Goal: Task Accomplishment & Management: Use online tool/utility

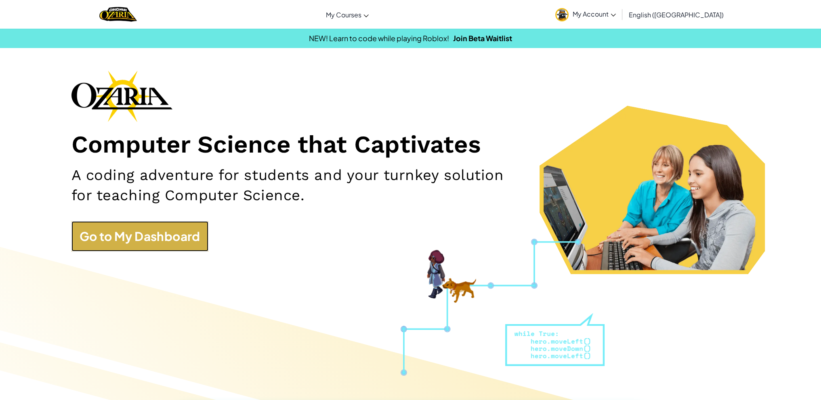
click at [86, 234] on link "Go to My Dashboard" at bounding box center [139, 236] width 137 height 30
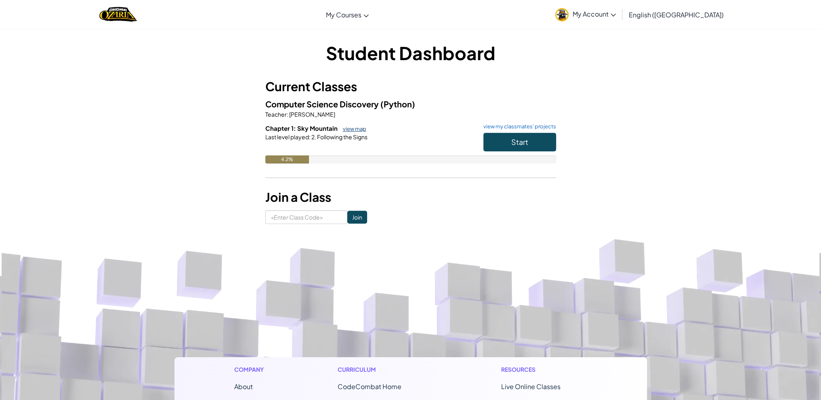
click at [354, 130] on link "view map" at bounding box center [352, 129] width 27 height 6
click at [549, 153] on div "Start" at bounding box center [515, 144] width 81 height 23
click at [544, 135] on button "Start" at bounding box center [519, 142] width 73 height 19
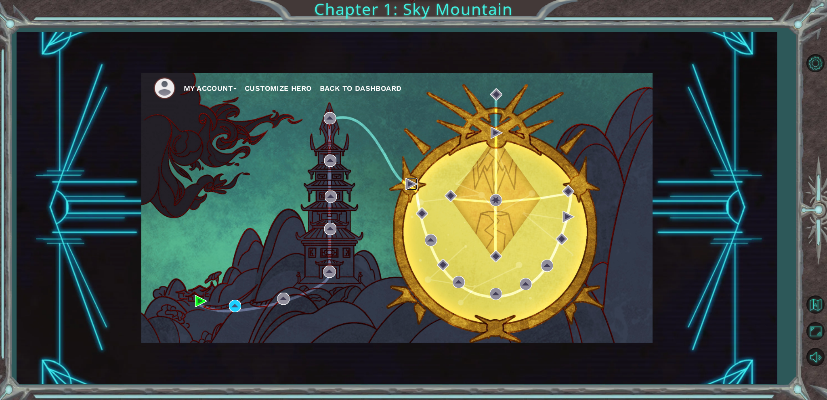
click at [410, 185] on img at bounding box center [411, 184] width 12 height 12
click at [412, 187] on img at bounding box center [411, 184] width 12 height 12
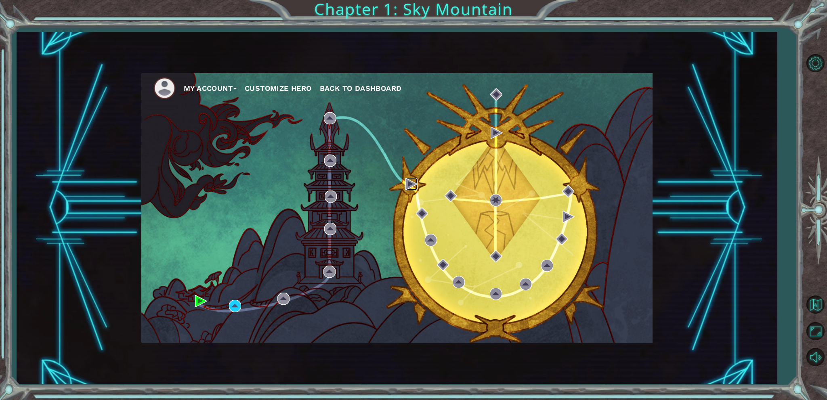
click at [412, 187] on img at bounding box center [411, 184] width 12 height 12
click at [325, 116] on img at bounding box center [330, 118] width 12 height 12
click at [497, 134] on img at bounding box center [497, 133] width 12 height 12
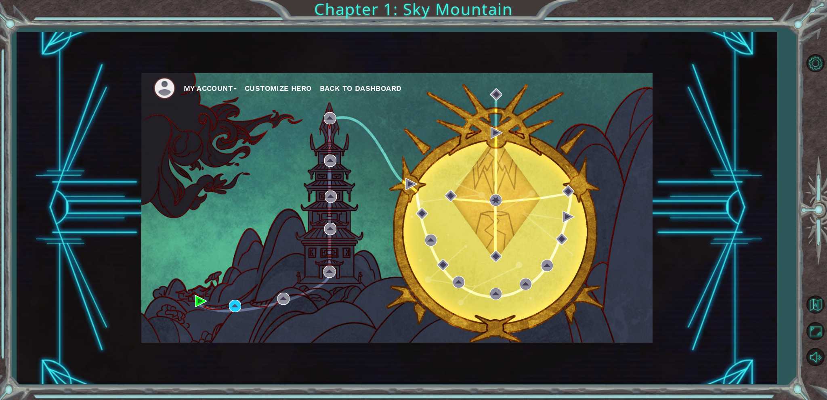
click at [406, 177] on div "My Account Customize Hero Back to Dashboard" at bounding box center [396, 208] width 511 height 270
click at [408, 184] on img at bounding box center [411, 184] width 12 height 12
click at [329, 117] on img at bounding box center [330, 118] width 12 height 12
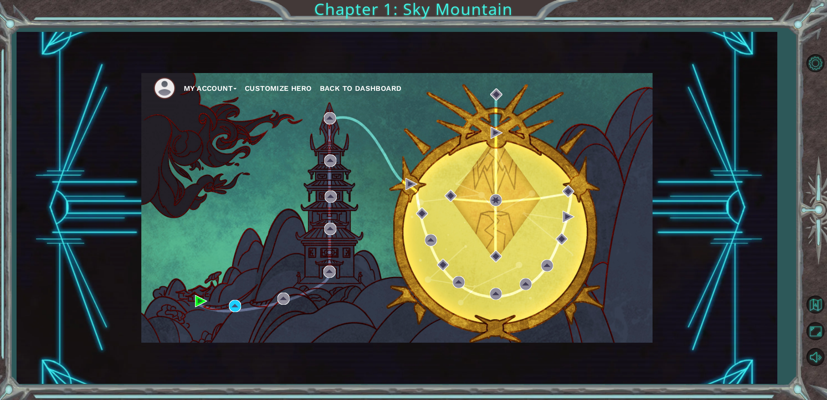
drag, startPoint x: 328, startPoint y: 173, endPoint x: 335, endPoint y: 148, distance: 25.6
click at [328, 173] on div "My Account Customize Hero Back to Dashboard" at bounding box center [396, 208] width 511 height 270
click at [335, 148] on div "My Account Customize Hero Back to Dashboard" at bounding box center [396, 208] width 511 height 270
click at [448, 283] on div "My Account Customize Hero Back to Dashboard" at bounding box center [396, 208] width 511 height 270
click at [493, 141] on div "My Account Customize Hero Back to Dashboard" at bounding box center [396, 208] width 511 height 270
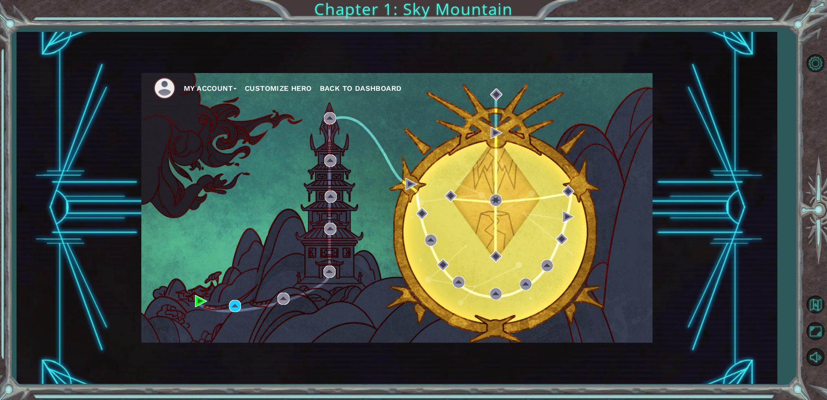
click at [503, 136] on div "My Account Customize Hero Back to Dashboard" at bounding box center [396, 208] width 511 height 270
click at [493, 133] on img at bounding box center [497, 133] width 12 height 12
click at [334, 121] on img at bounding box center [330, 118] width 12 height 12
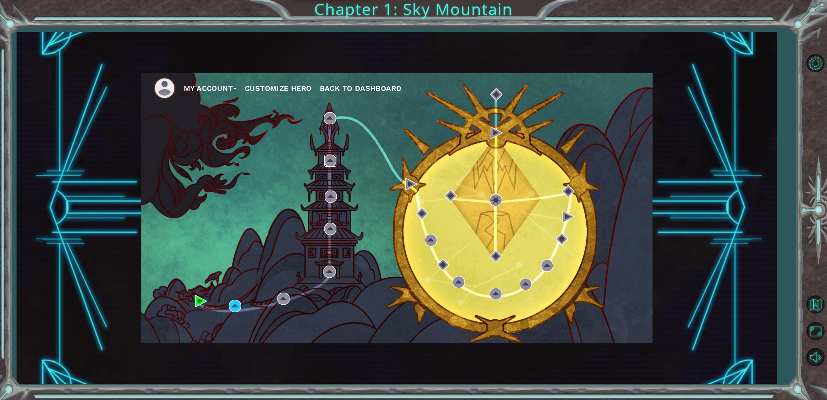
click at [328, 164] on img at bounding box center [330, 161] width 12 height 12
click at [330, 231] on img at bounding box center [330, 229] width 12 height 12
click at [330, 270] on img at bounding box center [329, 272] width 12 height 12
click at [405, 185] on img at bounding box center [411, 184] width 12 height 12
click at [415, 216] on div "My Account Customize Hero Back to Dashboard" at bounding box center [396, 208] width 511 height 270
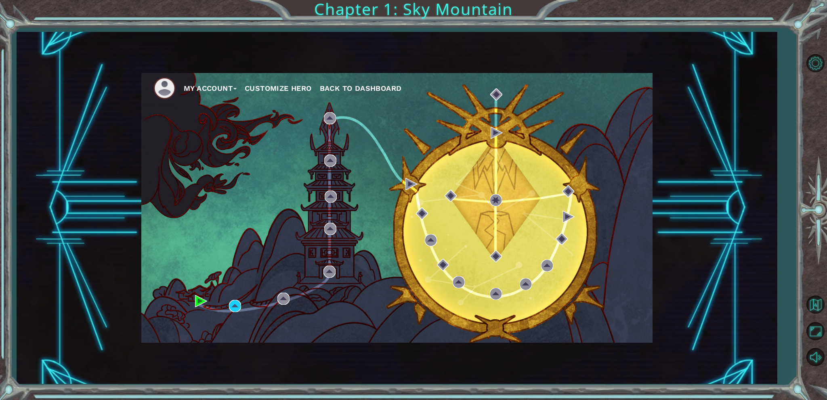
click at [415, 216] on div "My Account Customize Hero Back to Dashboard" at bounding box center [396, 208] width 511 height 270
click at [428, 228] on div "My Account Customize Hero Back to Dashboard" at bounding box center [396, 208] width 511 height 270
click at [429, 228] on div "My Account Customize Hero Back to Dashboard" at bounding box center [396, 208] width 511 height 270
click at [428, 239] on img at bounding box center [431, 240] width 12 height 12
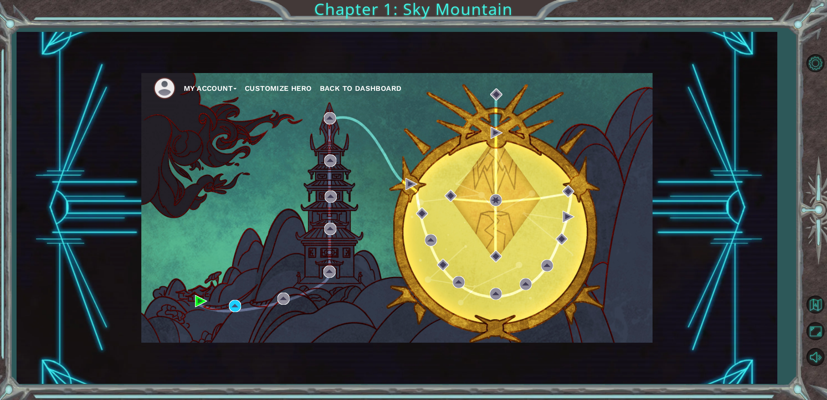
click at [430, 210] on div "My Account Customize Hero Back to Dashboard" at bounding box center [396, 208] width 511 height 270
click at [431, 234] on img at bounding box center [431, 240] width 12 height 12
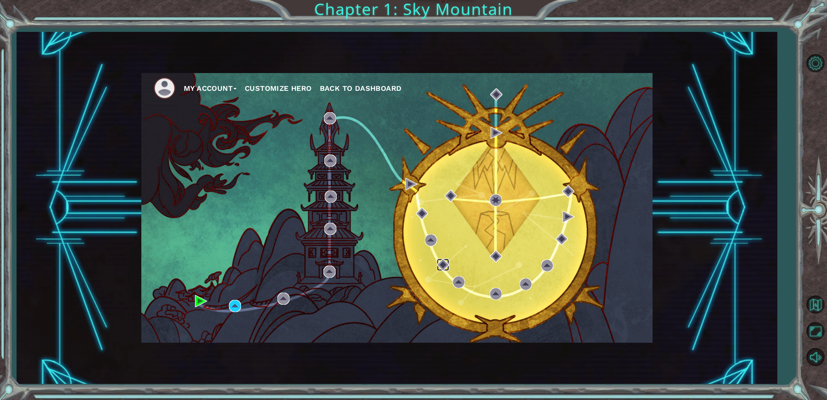
click at [438, 265] on img at bounding box center [443, 265] width 12 height 12
click at [478, 295] on div "My Account Customize Hero Back to Dashboard" at bounding box center [396, 208] width 511 height 270
click at [352, 91] on span "Back to Dashboard" at bounding box center [361, 88] width 82 height 8
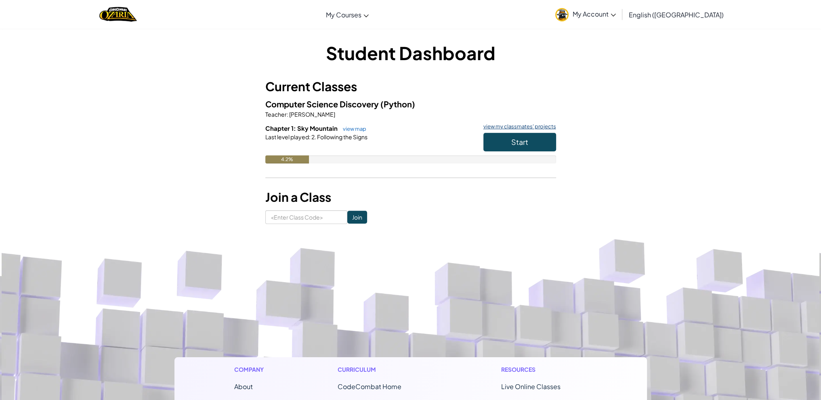
click at [517, 124] on link "view my classmates' projects" at bounding box center [517, 126] width 77 height 5
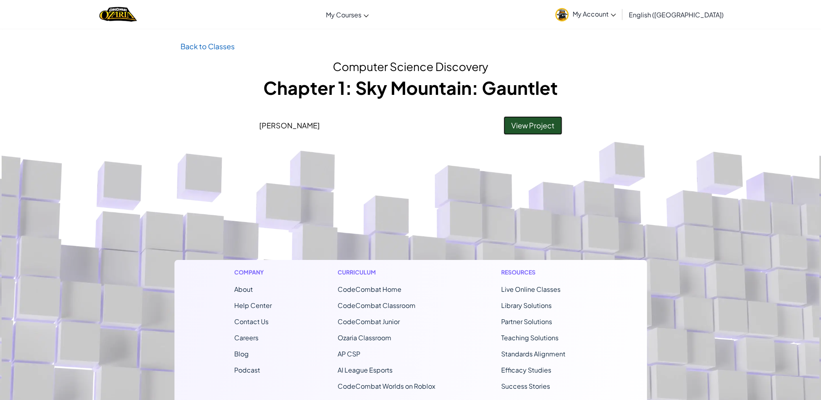
click at [503, 124] on link "View Project" at bounding box center [532, 125] width 59 height 19
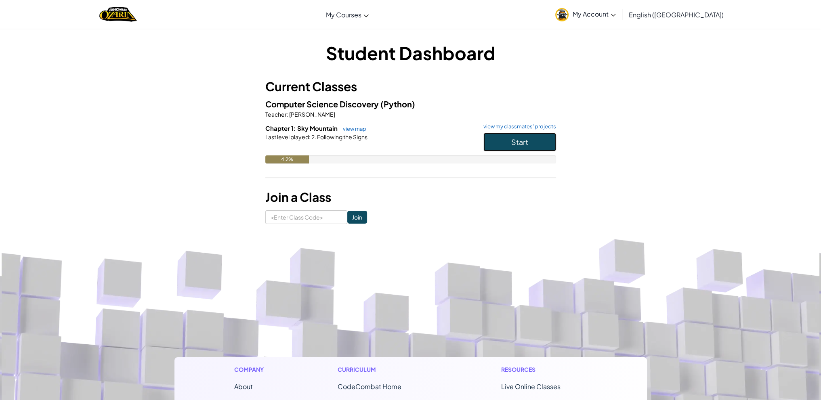
click at [513, 138] on span "Start" at bounding box center [519, 141] width 17 height 9
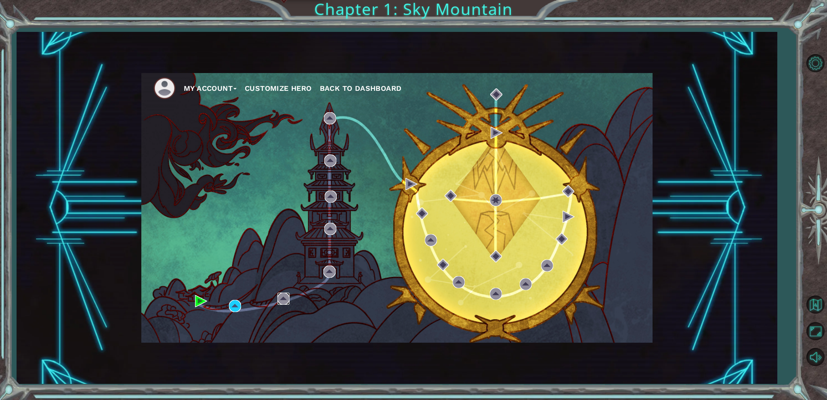
click at [282, 294] on img at bounding box center [283, 299] width 12 height 12
click at [240, 303] on img at bounding box center [235, 306] width 12 height 12
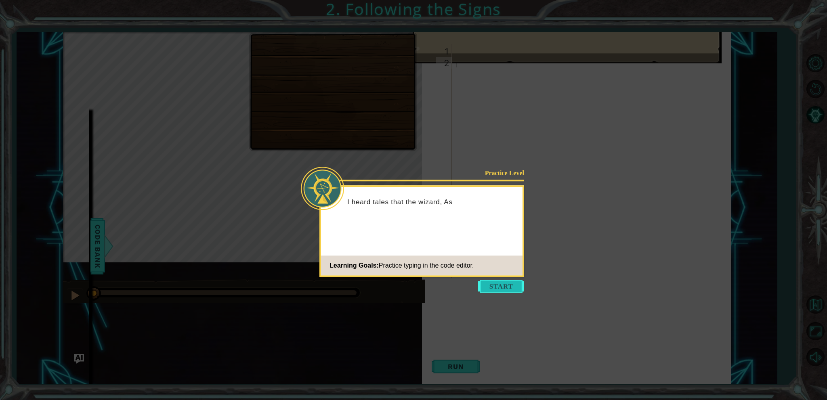
click at [491, 285] on button "Start" at bounding box center [501, 286] width 46 height 13
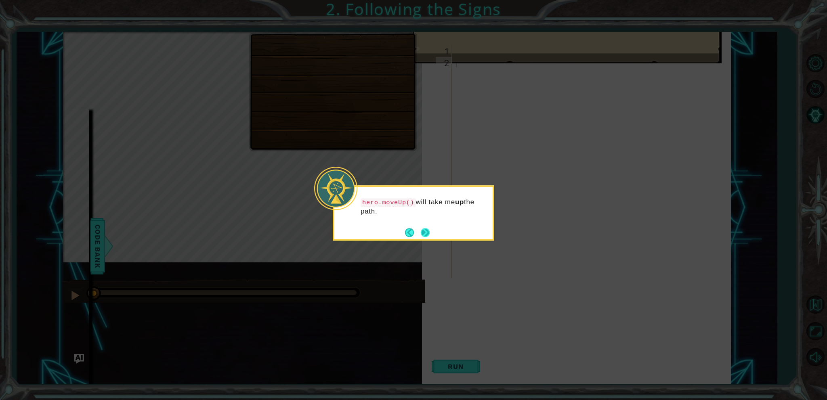
click at [420, 231] on button "Next" at bounding box center [425, 232] width 11 height 11
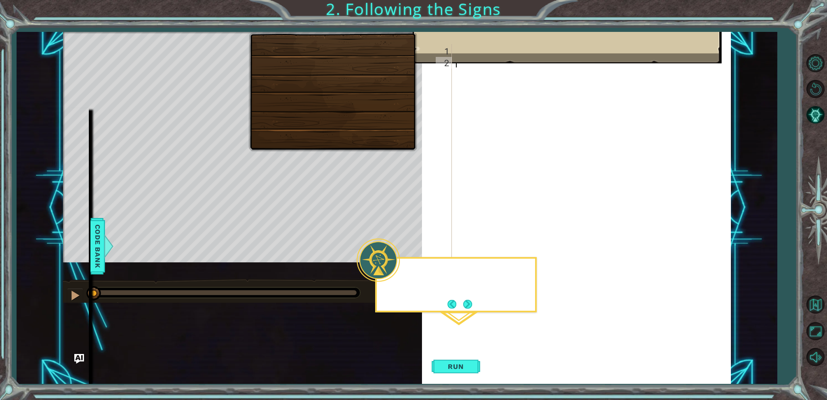
click at [420, 231] on div "Level Map" at bounding box center [249, 151] width 373 height 238
click at [474, 300] on button "Next" at bounding box center [467, 304] width 12 height 12
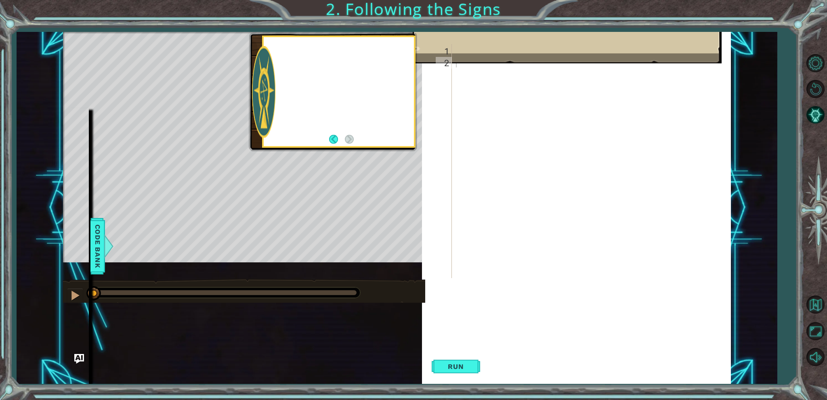
click at [473, 301] on div "1 2 hero . moveUp ( ) ההההההההההההההההההההההההההההההההההההההההההההההההההההההההה…" at bounding box center [576, 212] width 309 height 352
click at [446, 375] on button "Run" at bounding box center [456, 366] width 48 height 35
click at [446, 371] on button "Run" at bounding box center [456, 366] width 48 height 35
click at [477, 60] on div "Goals : Incomplete Reach the tree" at bounding box center [567, 25] width 309 height 75
click at [442, 52] on div "1" at bounding box center [444, 51] width 16 height 12
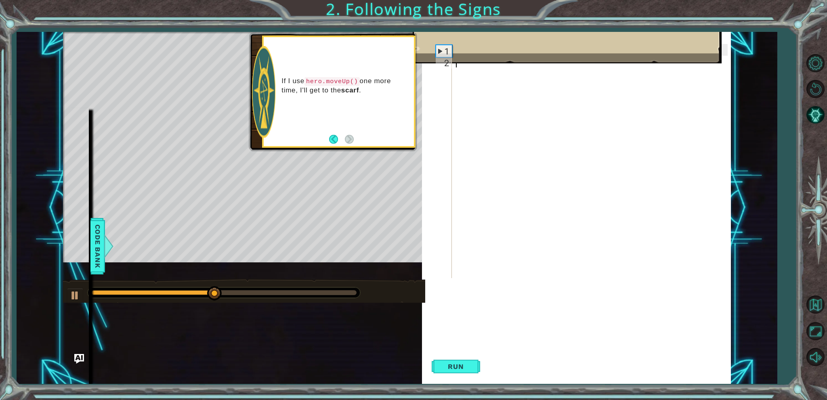
click at [482, 55] on div "Goals : Incomplete Reach the tree" at bounding box center [567, 25] width 309 height 75
click at [507, 113] on div "hero . moveUp ( )" at bounding box center [592, 173] width 277 height 258
type textarea "h"
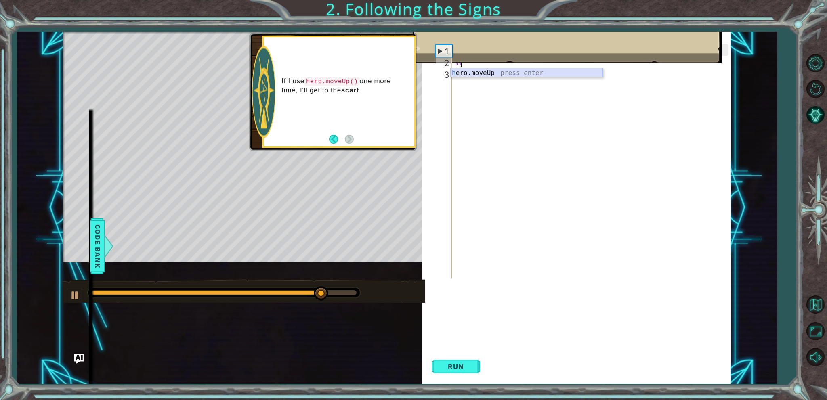
click at [482, 74] on div "h ero.moveUp press enter" at bounding box center [526, 82] width 153 height 29
type textarea "h"
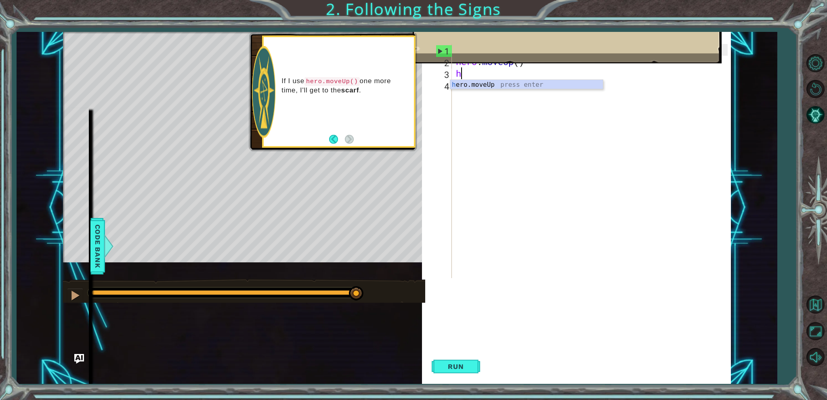
click at [467, 90] on div "hero . moveUp ( ) hero . moveUp ( ) h" at bounding box center [592, 173] width 277 height 258
click at [472, 69] on div "hero . moveUp ( ) hero . moveUp ( ) h" at bounding box center [592, 173] width 277 height 258
type textarea "h"
click at [466, 85] on div "h ero.moveUp press enter" at bounding box center [526, 94] width 153 height 29
click at [455, 363] on span "Run" at bounding box center [456, 367] width 32 height 8
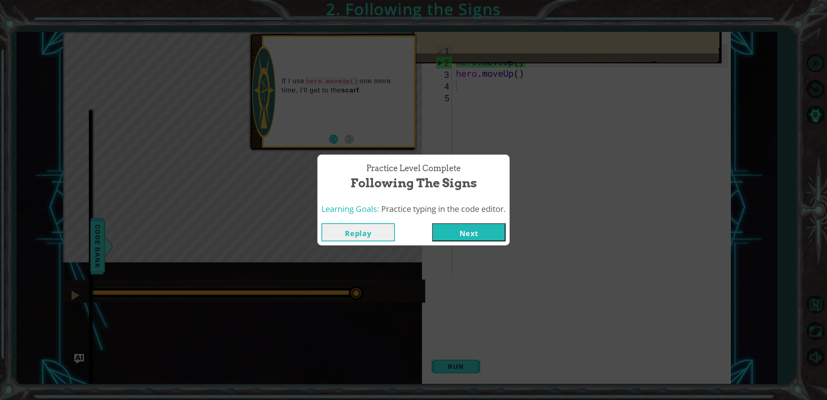
click at [466, 230] on button "Next" at bounding box center [468, 232] width 73 height 18
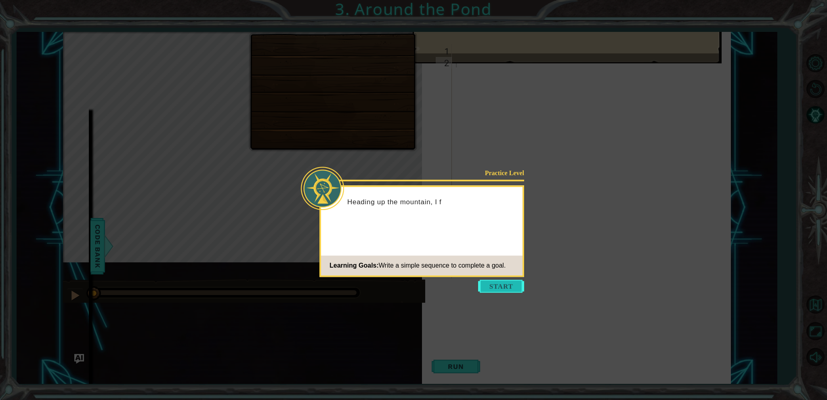
click at [510, 289] on button "Start" at bounding box center [501, 286] width 46 height 13
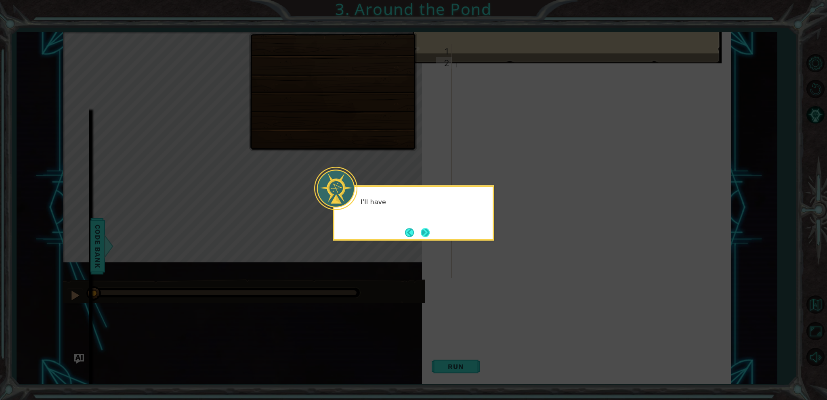
click at [424, 236] on button "Next" at bounding box center [425, 233] width 14 height 14
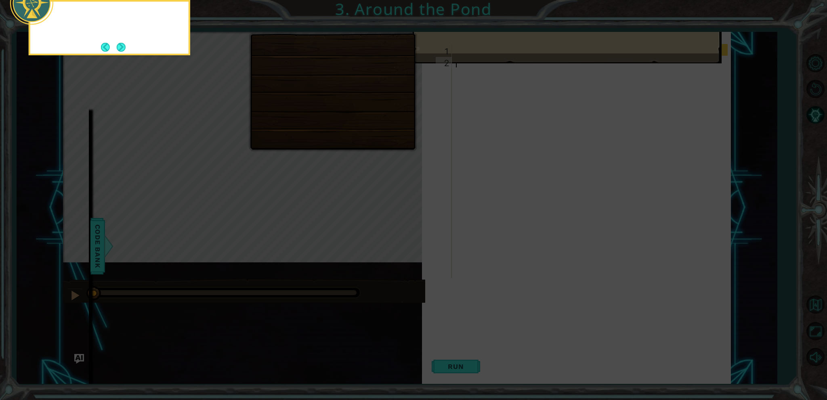
scroll to position [4, 0]
click at [424, 236] on icon at bounding box center [413, 200] width 827 height 400
click at [474, 161] on icon at bounding box center [413, 200] width 827 height 400
drag, startPoint x: 691, startPoint y: 167, endPoint x: 727, endPoint y: 158, distance: 36.6
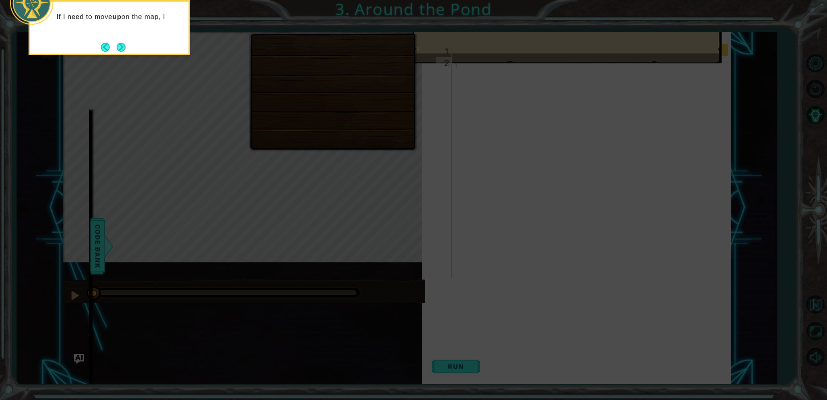
click at [701, 163] on icon at bounding box center [413, 200] width 827 height 400
drag, startPoint x: 727, startPoint y: 158, endPoint x: 706, endPoint y: 130, distance: 34.6
click at [717, 159] on icon at bounding box center [413, 200] width 827 height 400
click at [748, 60] on icon at bounding box center [413, 200] width 827 height 400
click at [123, 45] on button "Next" at bounding box center [121, 47] width 10 height 10
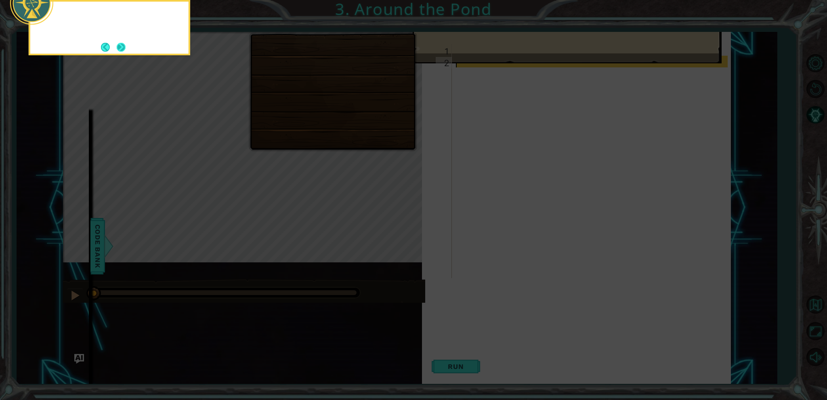
click at [123, 46] on button "Next" at bounding box center [121, 47] width 15 height 15
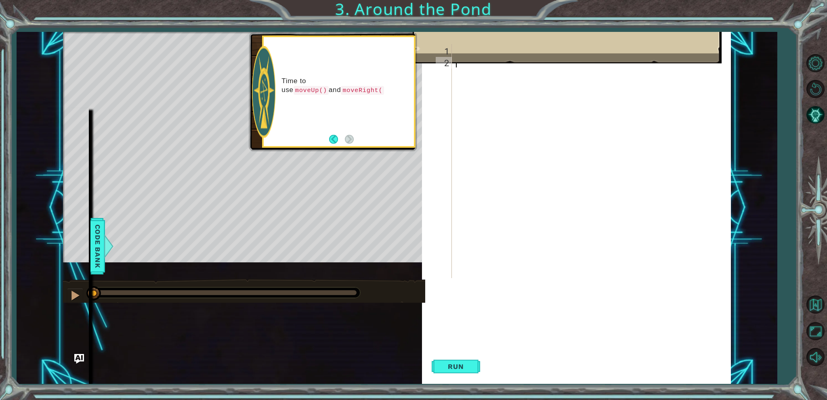
click at [447, 58] on div "2" at bounding box center [444, 63] width 16 height 12
click at [455, 46] on div "Goals : Incomplete Reach the red cloth." at bounding box center [567, 25] width 309 height 75
click at [780, 93] on div "1 ההההההההההההההההההההההההההההההההההההההההההההההההההההההההההההההההההההההההההההה…" at bounding box center [413, 200] width 827 height 400
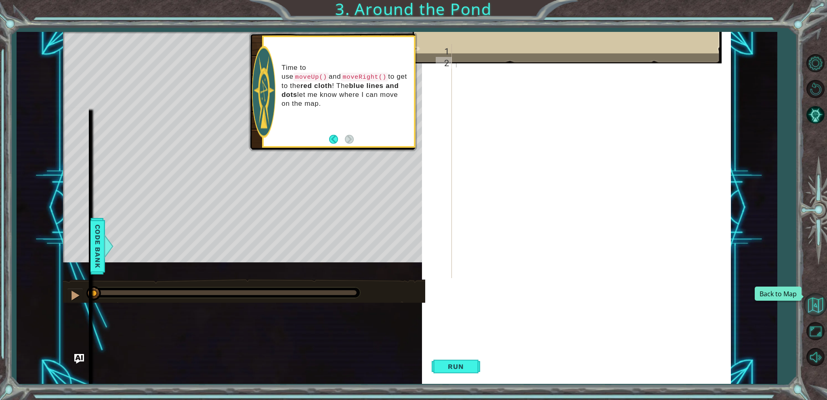
click at [820, 309] on button "Back to Map" at bounding box center [814, 304] width 23 height 23
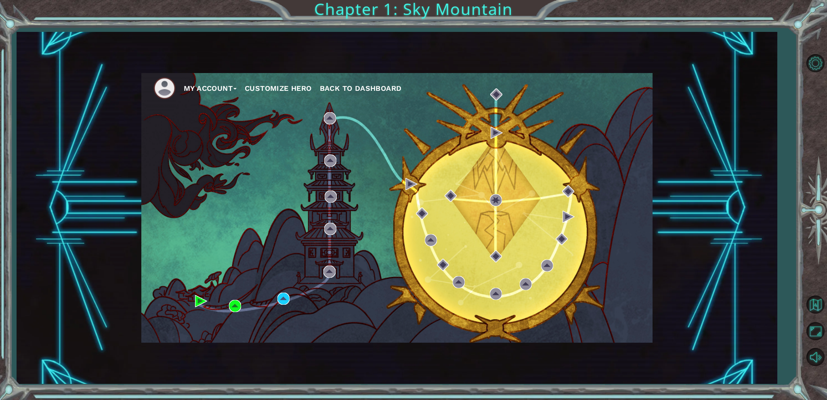
click at [280, 307] on div "My Account Customize Hero Back to Dashboard" at bounding box center [396, 208] width 511 height 270
click at [284, 300] on img at bounding box center [283, 299] width 12 height 12
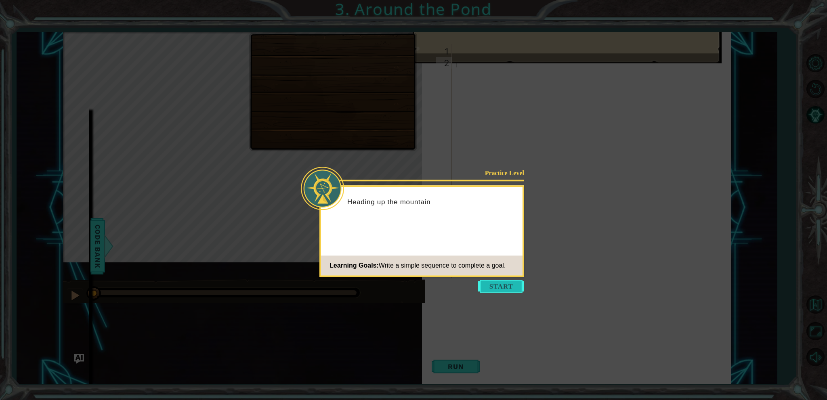
click at [506, 287] on button "Start" at bounding box center [501, 286] width 46 height 13
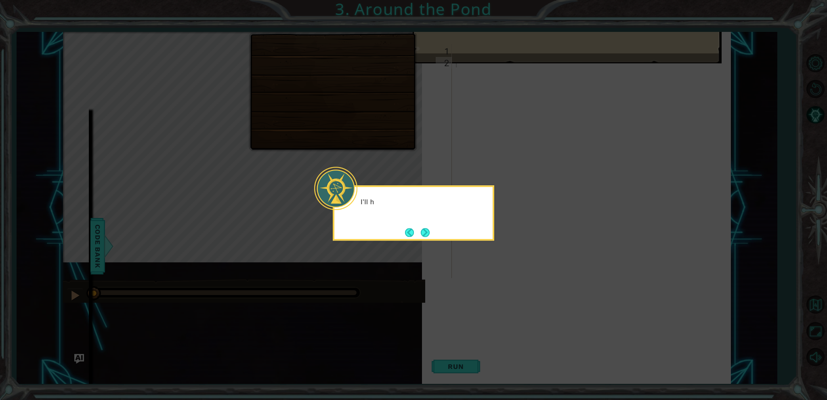
drag, startPoint x: 505, startPoint y: 287, endPoint x: 497, endPoint y: 281, distance: 9.9
click at [504, 286] on icon at bounding box center [413, 200] width 827 height 400
click at [433, 231] on div "I'll have to go around the pond" at bounding box center [414, 212] width 162 height 55
click at [430, 231] on button "Next" at bounding box center [425, 232] width 10 height 10
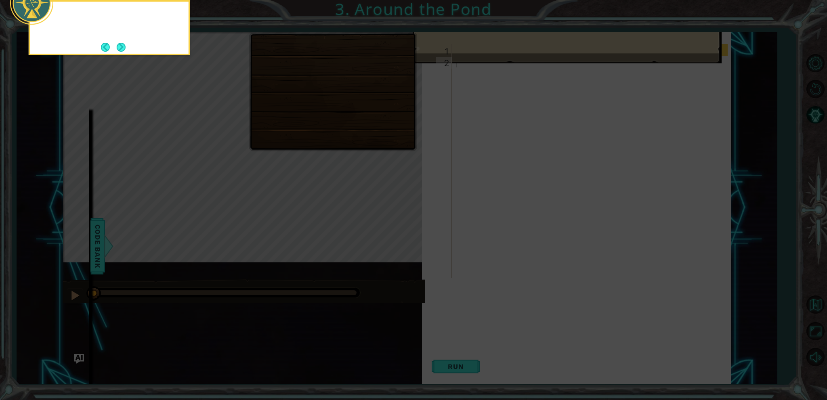
click at [431, 231] on icon at bounding box center [413, 200] width 827 height 400
click at [117, 48] on button "Next" at bounding box center [121, 47] width 10 height 10
click at [117, 48] on button "Next" at bounding box center [120, 46] width 9 height 9
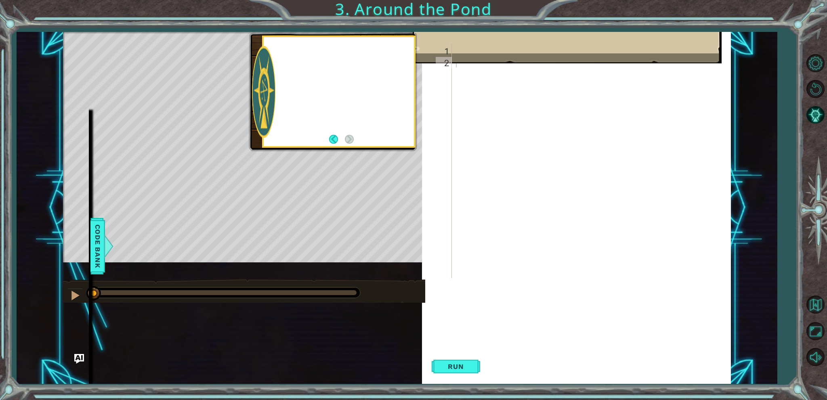
click at [117, 48] on div "Level Map" at bounding box center [249, 151] width 373 height 238
drag, startPoint x: 756, startPoint y: 66, endPoint x: 701, endPoint y: 109, distance: 70.1
click at [730, 78] on div "1 ההההההההההההההההההההההההההההההההההההההההההההההההההההההההההההההההההההההההההההה…" at bounding box center [397, 208] width 761 height 352
drag, startPoint x: 690, startPoint y: 117, endPoint x: 515, endPoint y: 164, distance: 181.4
click at [650, 122] on div "hero . moveUp ( )" at bounding box center [592, 173] width 277 height 258
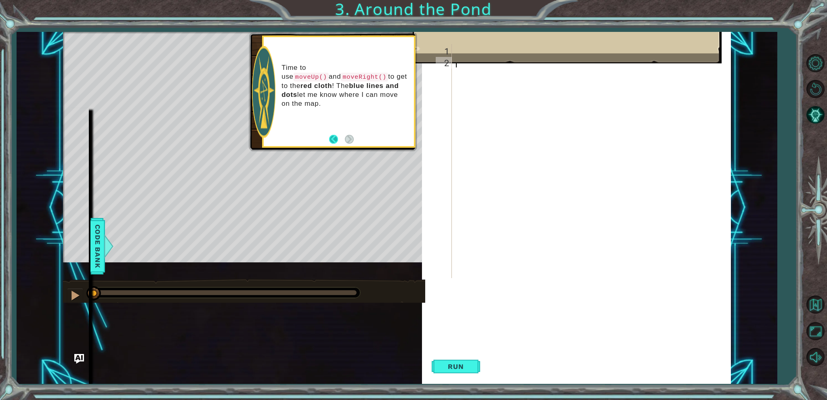
click at [340, 138] on button "Back" at bounding box center [337, 139] width 16 height 9
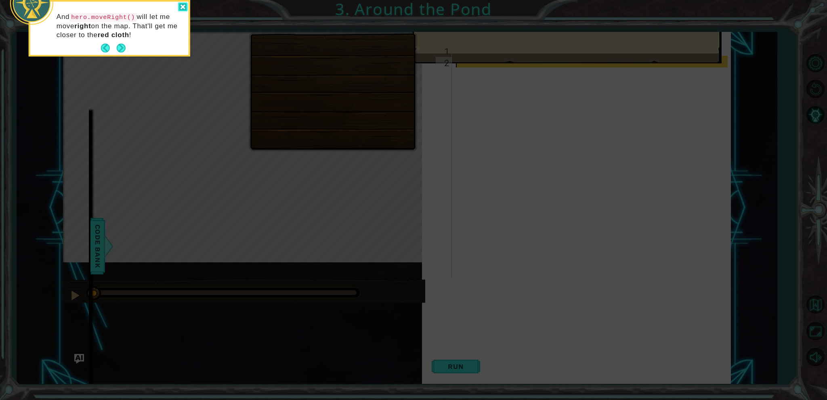
click at [182, 5] on div at bounding box center [183, 6] width 10 height 9
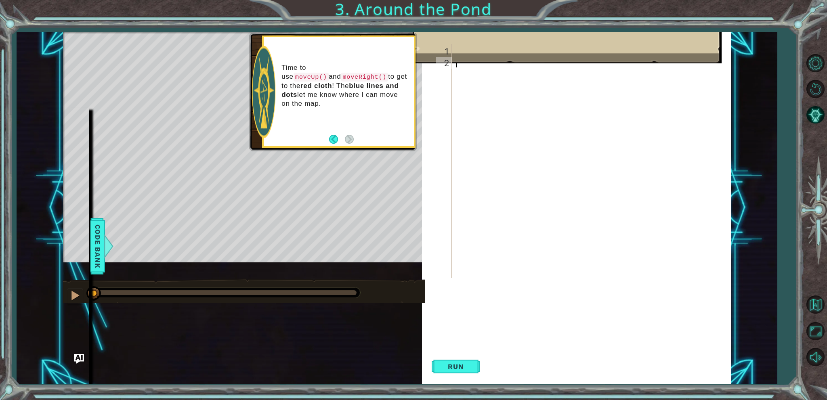
click at [595, 223] on div "hero . moveUp ( )" at bounding box center [592, 173] width 277 height 258
type textarea "h"
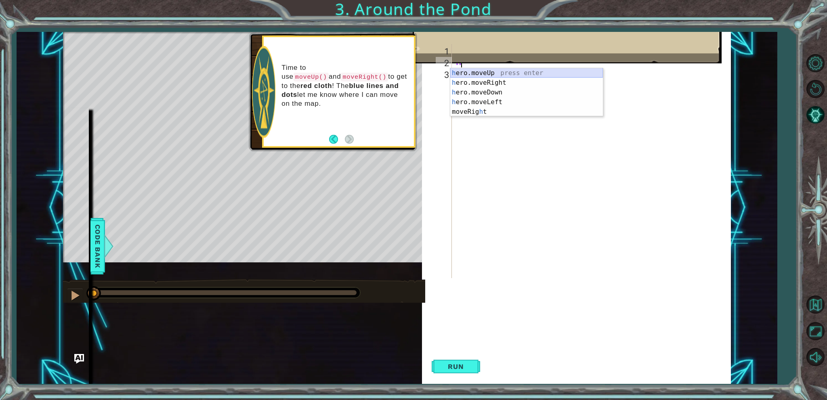
click at [477, 75] on div "h ero.moveUp press enter h ero.moveRight press enter h ero.moveDown press enter…" at bounding box center [526, 102] width 153 height 68
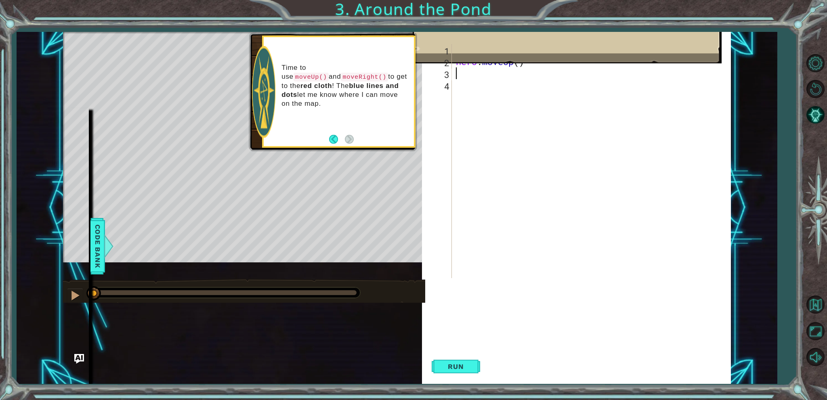
type textarea "h"
click at [508, 92] on div "h ero.moveUp press enter h ero.moveRight press enter h ero.moveDown press enter…" at bounding box center [526, 114] width 153 height 68
type textarea "h"
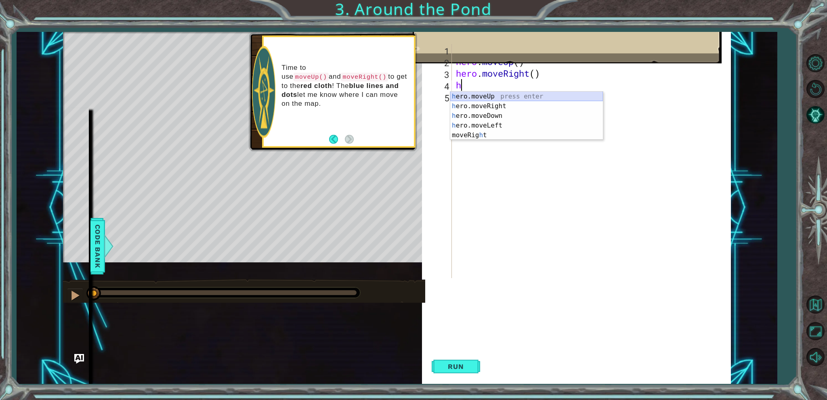
click at [496, 98] on div "h ero.moveUp press enter h ero.moveRight press enter h ero.moveDown press enter…" at bounding box center [526, 126] width 153 height 68
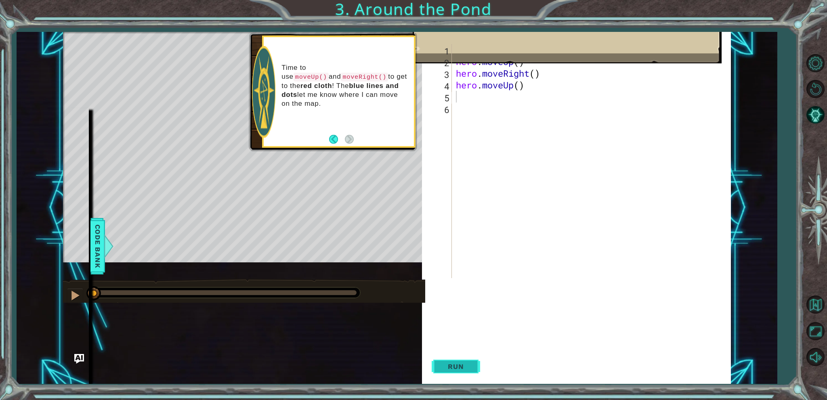
click at [437, 359] on button "Run" at bounding box center [456, 366] width 48 height 35
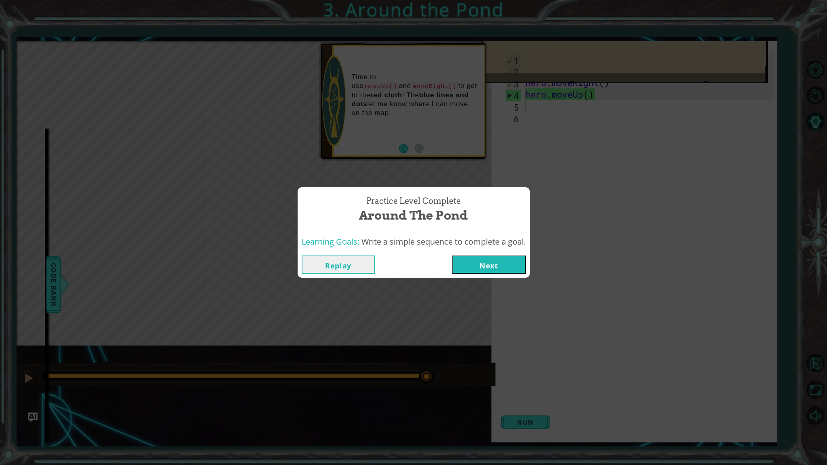
click at [512, 271] on button "Next" at bounding box center [488, 265] width 73 height 18
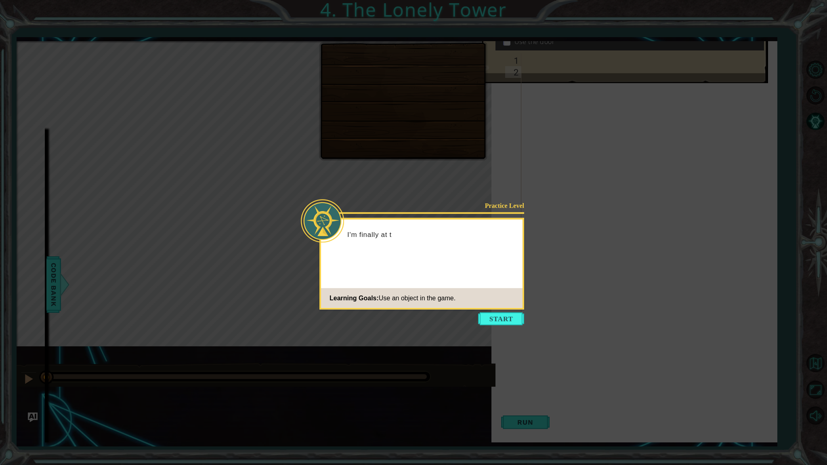
click at [486, 334] on icon at bounding box center [413, 232] width 827 height 465
click at [476, 318] on icon at bounding box center [413, 232] width 827 height 465
click at [491, 304] on footer "Learning Goals: Use an object in the game." at bounding box center [421, 298] width 201 height 20
click at [477, 322] on icon at bounding box center [413, 232] width 827 height 465
drag, startPoint x: 479, startPoint y: 317, endPoint x: 485, endPoint y: 318, distance: 6.2
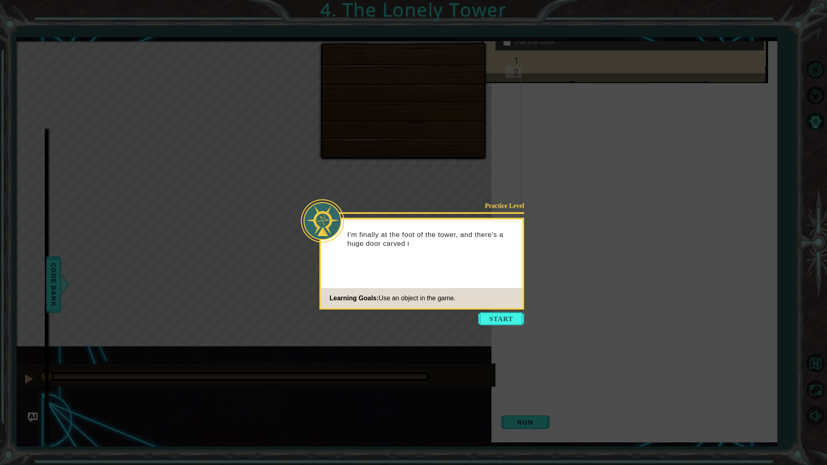
click at [485, 317] on button "Start" at bounding box center [501, 319] width 46 height 13
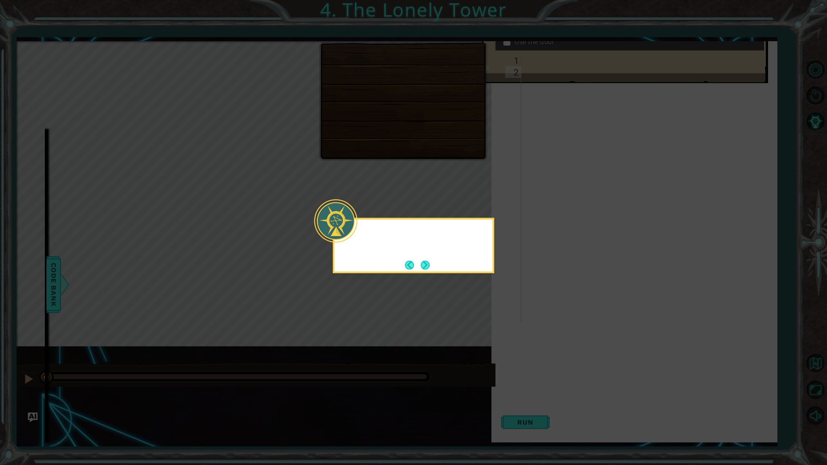
click at [487, 319] on icon at bounding box center [413, 232] width 827 height 465
click at [422, 261] on button "Next" at bounding box center [425, 265] width 12 height 12
click at [422, 261] on button "Next" at bounding box center [425, 265] width 10 height 10
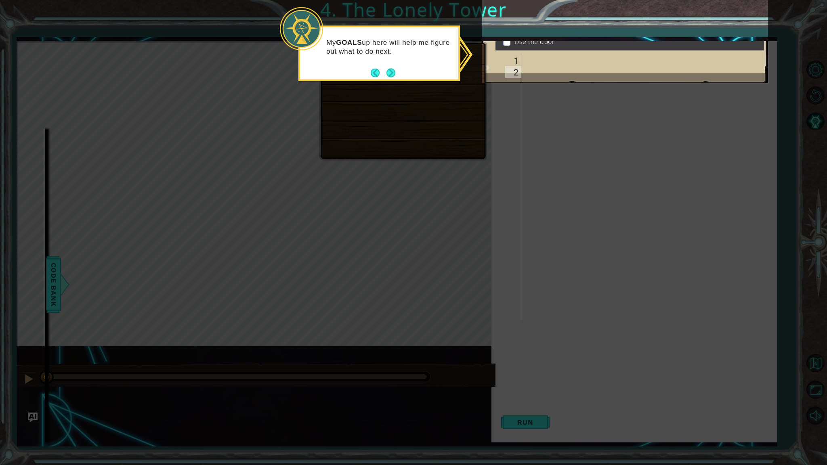
click at [600, 79] on div "Goals : Incomplete Get to the door Use the door" at bounding box center [625, 41] width 286 height 86
click at [391, 71] on button "Next" at bounding box center [391, 73] width 10 height 10
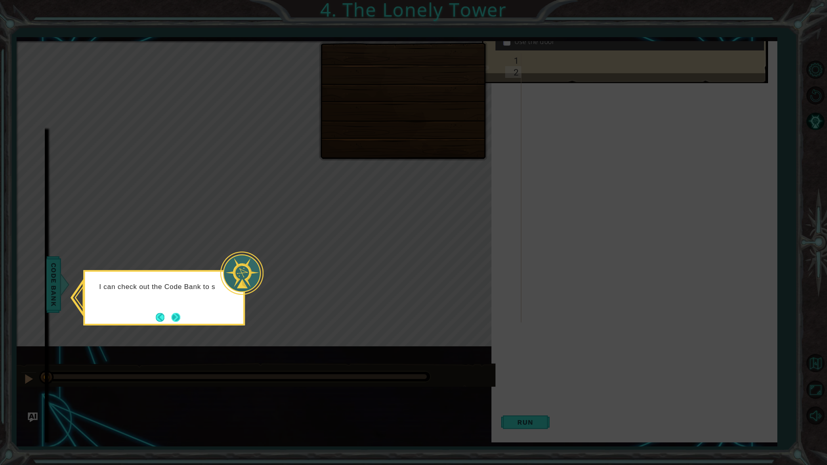
click at [171, 319] on button "Next" at bounding box center [176, 317] width 14 height 14
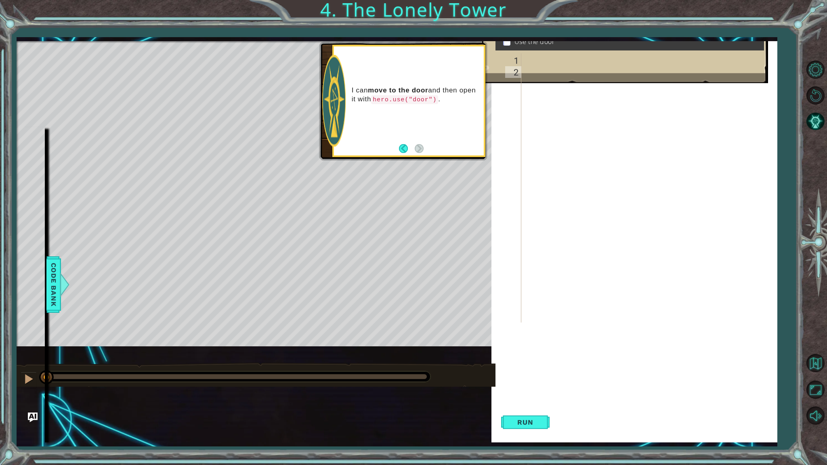
click at [746, 59] on div "Goals : Incomplete Get to the door Use the door" at bounding box center [625, 46] width 286 height 86
drag, startPoint x: 742, startPoint y: 64, endPoint x: 768, endPoint y: 110, distance: 52.8
click at [745, 126] on div "Goals : Incomplete Get to the door Use the door 1 2 hero . moveLeft ( ) ההההההה…" at bounding box center [634, 241] width 286 height 401
click at [812, 96] on button "Restart Level" at bounding box center [814, 95] width 23 height 23
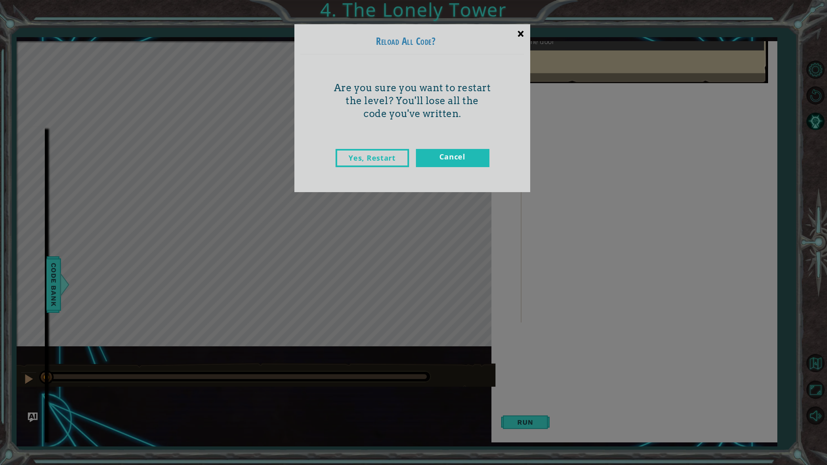
click at [517, 32] on div "×" at bounding box center [520, 33] width 19 height 23
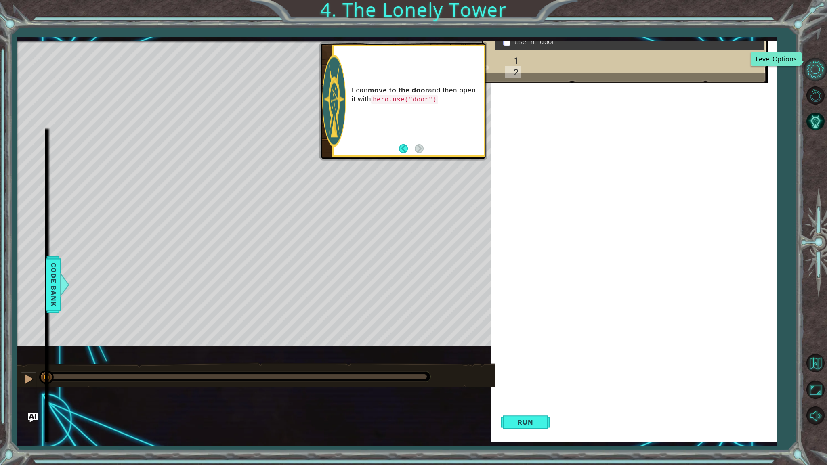
click at [806, 74] on button "Level Options" at bounding box center [814, 69] width 23 height 23
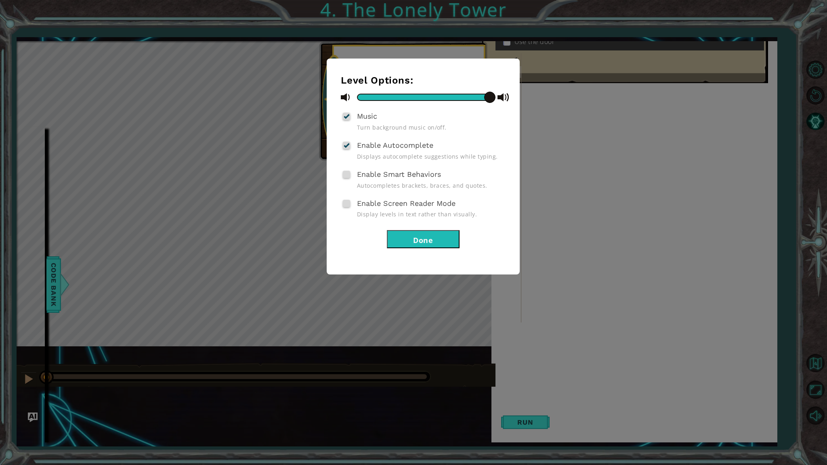
drag, startPoint x: 489, startPoint y: 95, endPoint x: 677, endPoint y: 81, distance: 188.3
click at [677, 81] on div "Level Options: Music Turn background music on/off. Enable Autocomplete Displays…" at bounding box center [413, 232] width 827 height 465
click at [349, 173] on span at bounding box center [346, 174] width 7 height 7
click at [0, 0] on input "Enable Smart Behaviors" at bounding box center [0, 0] width 0 height 0
click at [349, 200] on span at bounding box center [346, 203] width 7 height 7
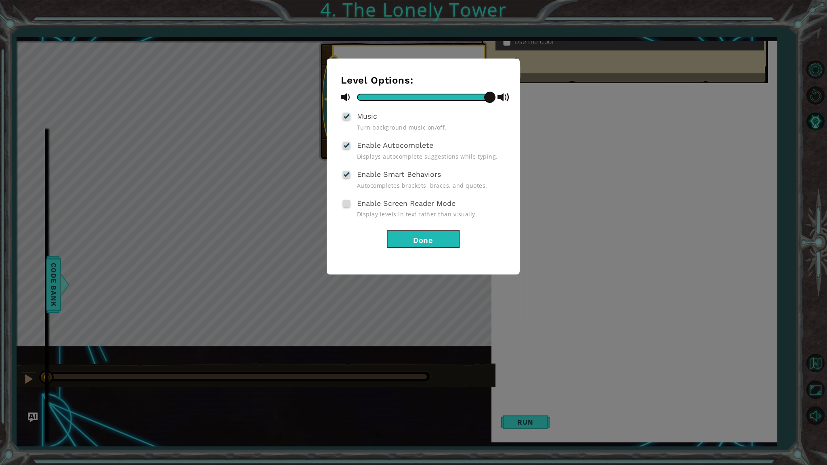
click at [0, 0] on input "Enable Screen Reader Mode" at bounding box center [0, 0] width 0 height 0
click at [349, 200] on span at bounding box center [346, 203] width 7 height 7
click at [0, 0] on input "Enable Screen Reader Mode" at bounding box center [0, 0] width 0 height 0
click at [349, 168] on div "Enable Smart Behaviors Autocompletes brackets, braces, and quotes." at bounding box center [423, 178] width 165 height 21
drag, startPoint x: 350, startPoint y: 137, endPoint x: 351, endPoint y: 147, distance: 9.3
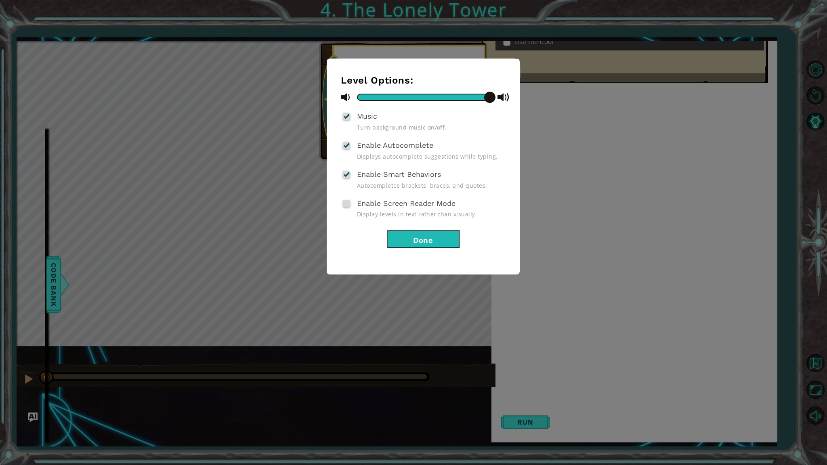
click at [351, 139] on div "Level Options: Music Turn background music on/off. Enable Autocomplete Displays…" at bounding box center [423, 162] width 165 height 174
click at [351, 147] on div "Enable Autocomplete Displays autocomplete suggestions while typing." at bounding box center [423, 149] width 165 height 21
click at [349, 147] on span at bounding box center [346, 145] width 7 height 7
click at [0, 0] on input "Enable Autocomplete" at bounding box center [0, 0] width 0 height 0
click at [349, 147] on span at bounding box center [346, 145] width 7 height 7
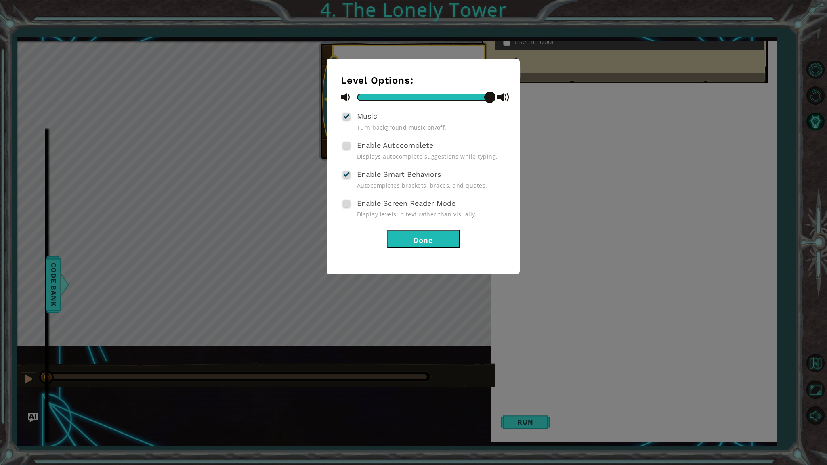
click at [0, 0] on input "Enable Autocomplete" at bounding box center [0, 0] width 0 height 0
click at [341, 178] on div "Enable Smart Behaviors Autocompletes brackets, braces, and quotes." at bounding box center [423, 178] width 165 height 21
drag, startPoint x: 340, startPoint y: 171, endPoint x: 347, endPoint y: 174, distance: 8.5
click at [340, 171] on div "Level Options: Music Turn background music on/off. Enable Autocomplete Displays…" at bounding box center [423, 167] width 193 height 216
click at [348, 175] on div at bounding box center [347, 174] width 6 height 6
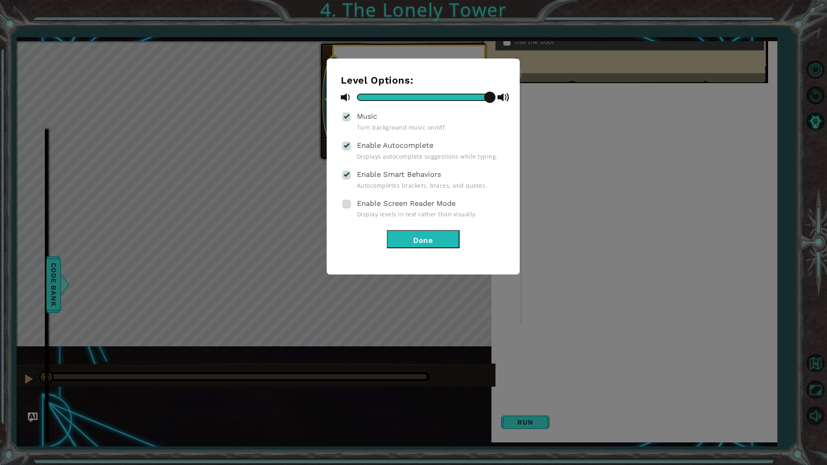
click at [0, 0] on input "Enable Smart Behaviors" at bounding box center [0, 0] width 0 height 0
click at [423, 234] on button "Done" at bounding box center [423, 239] width 73 height 18
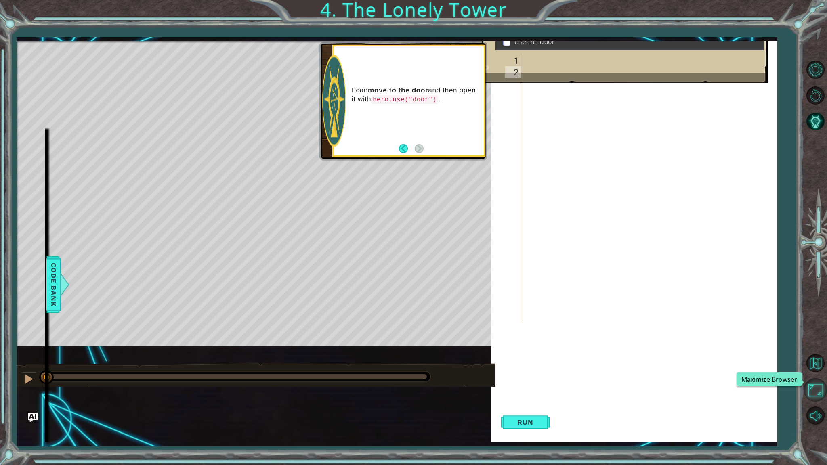
click at [814, 390] on button "Maximize Browser" at bounding box center [814, 389] width 23 height 23
click at [815, 391] on button "Maximize Browser" at bounding box center [814, 389] width 23 height 23
click at [806, 392] on button "Maximize Browser" at bounding box center [814, 389] width 23 height 23
click at [811, 388] on button "Maximize Browser" at bounding box center [814, 389] width 23 height 23
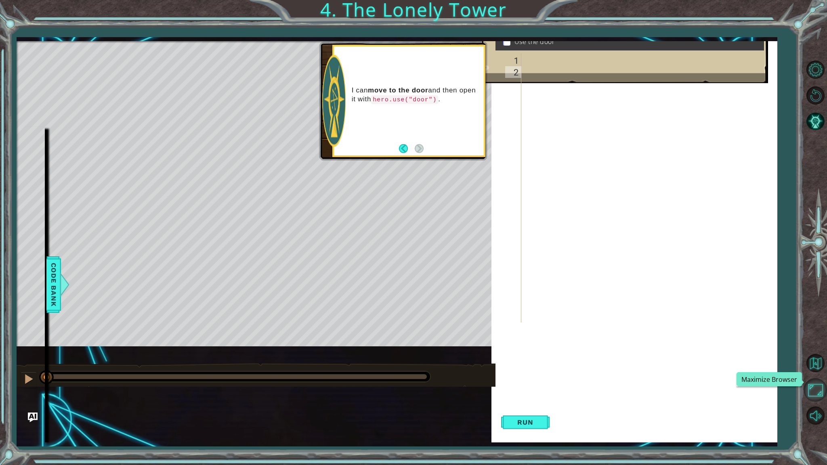
click at [812, 387] on button "Maximize Browser" at bounding box center [814, 389] width 23 height 23
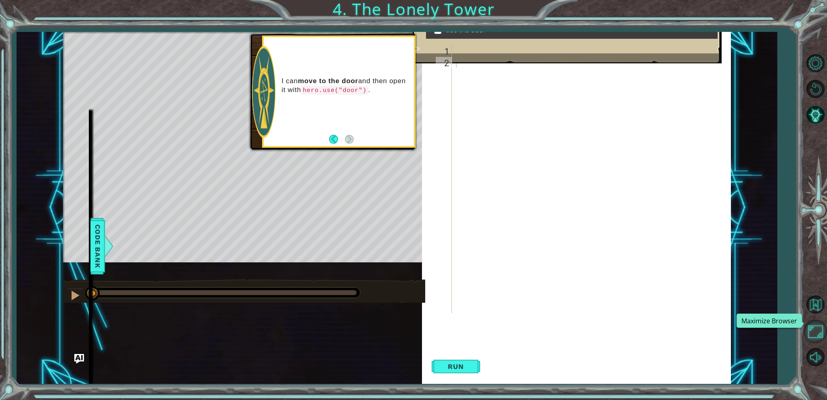
click at [817, 329] on button "Maximize Browser" at bounding box center [814, 331] width 23 height 23
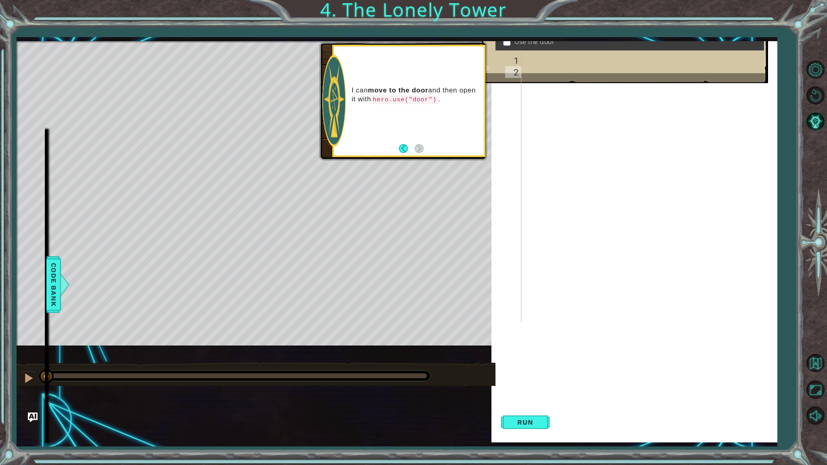
click at [817, 378] on div at bounding box center [814, 243] width 23 height 372
click at [810, 400] on button "Mute" at bounding box center [814, 415] width 23 height 23
click at [805, 389] on button "Maximize Browser" at bounding box center [814, 389] width 23 height 23
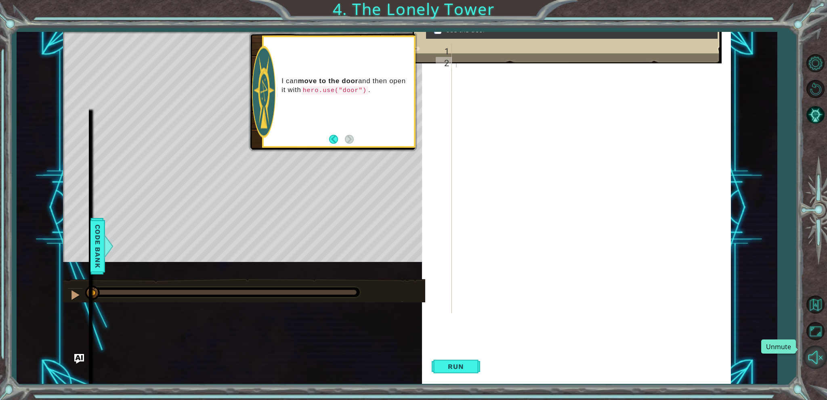
click at [808, 359] on button "Unmute" at bounding box center [814, 357] width 23 height 23
drag, startPoint x: 660, startPoint y: 35, endPoint x: 657, endPoint y: 61, distance: 26.1
click at [657, 61] on div "Goals : Incomplete Get to the door Use the door" at bounding box center [567, 31] width 309 height 75
click at [770, 43] on div "1 ההההההההההההההההההההההההההההההההההההההההההההההההההההההההההההההההההההההההההההה…" at bounding box center [397, 208] width 761 height 352
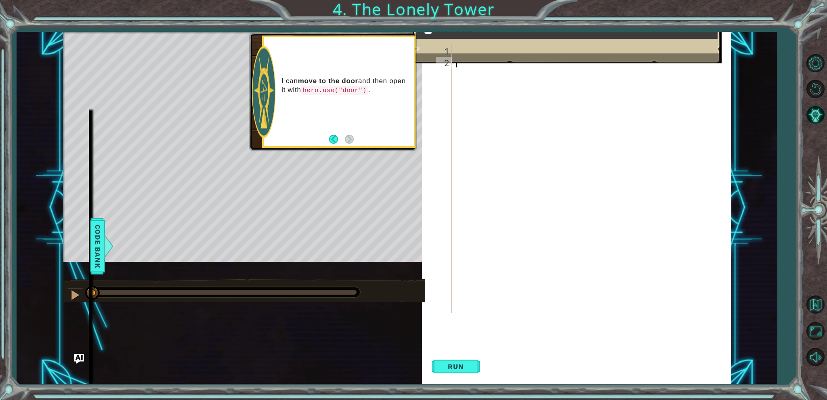
click at [557, 227] on div "1 2 hero . moveLeft ( ) ההההההההההההההההההההההההההההההההההההההההההההההההההההההה…" at bounding box center [581, 178] width 294 height 269
click at [607, 132] on div "hero . moveLeft ( )" at bounding box center [592, 190] width 277 height 293
type textarea "h"
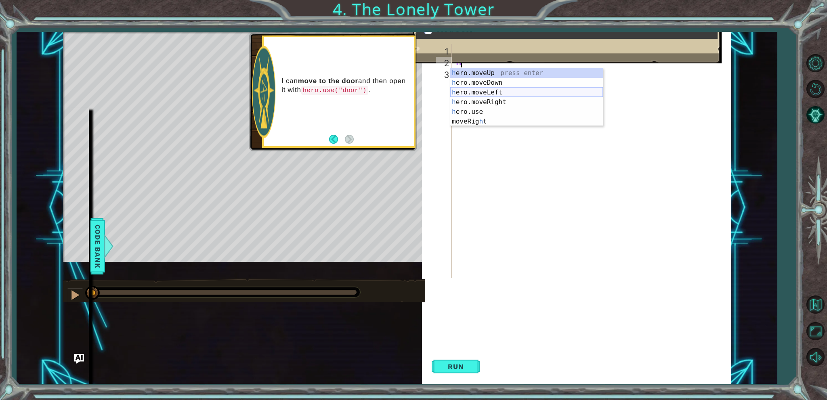
click at [469, 88] on div "h ero.moveUp press enter h ero.moveDown press enter h ero.moveLeft press enter …" at bounding box center [526, 107] width 153 height 78
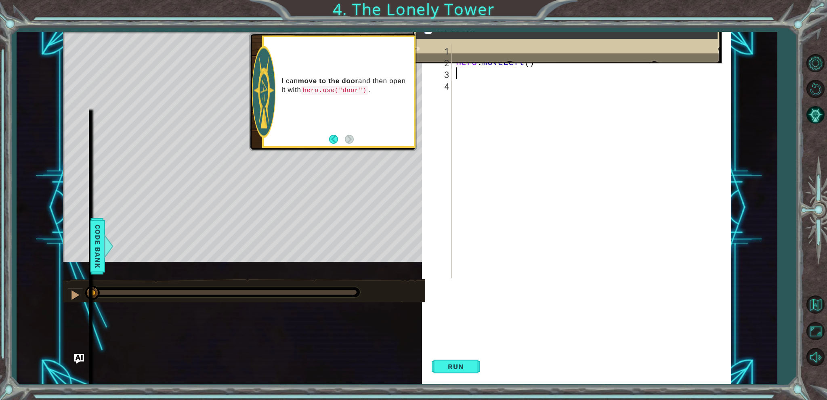
click at [531, 59] on div "Goals : Incomplete Get to the door Use the door" at bounding box center [567, 33] width 309 height 75
click at [531, 66] on div "hero . moveLeft ( ) hero . moveLeft ( )" at bounding box center [592, 173] width 277 height 258
type textarea "hero.moveLeft(2)"
click at [517, 98] on div "hero . moveLeft ( ) hero . moveLeft ( 2 )" at bounding box center [592, 173] width 277 height 258
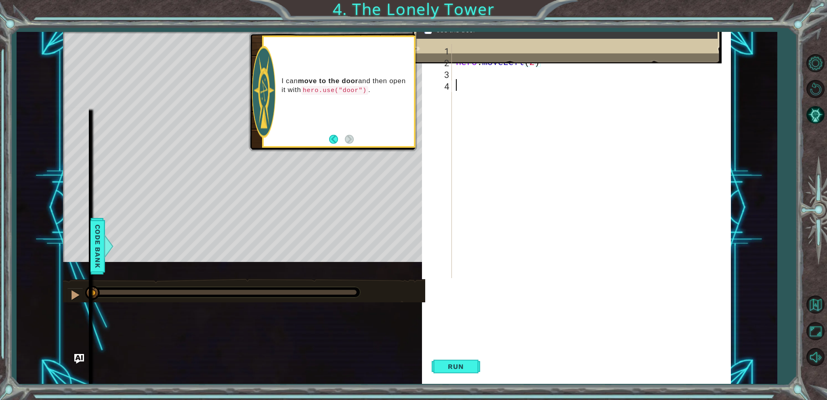
scroll to position [0, 0]
click at [515, 84] on div "hero . moveLeft ( ) hero . moveLeft ( 2 )" at bounding box center [592, 173] width 277 height 258
click at [510, 72] on div "hero . moveLeft ( ) hero . moveLeft ( 2 )" at bounding box center [592, 173] width 277 height 258
type textarea "h"
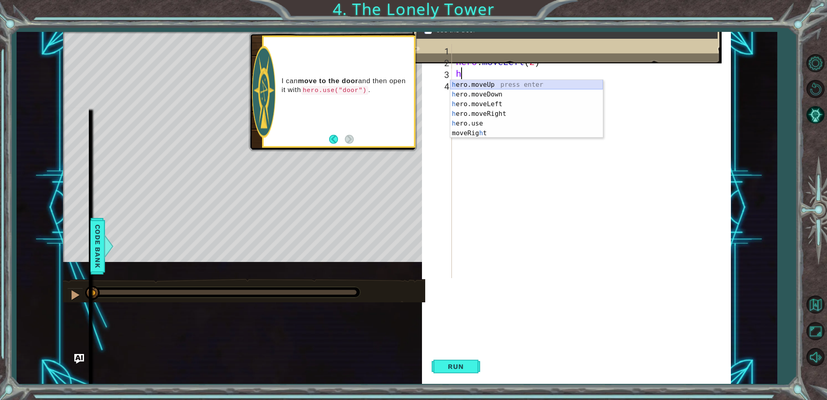
click at [501, 85] on div "h ero.moveUp press enter h ero.moveDown press enter h ero.moveLeft press enter …" at bounding box center [526, 119] width 153 height 78
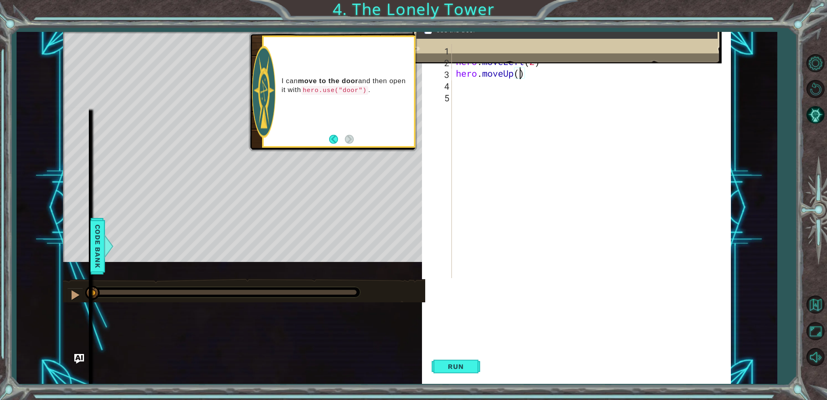
click at [520, 75] on div "hero . moveLeft ( ) hero . moveLeft ( 2 ) hero . moveUp ( )" at bounding box center [592, 173] width 277 height 258
type textarea "hero.moveUp(2)"
click at [499, 104] on div "hero . moveLeft ( ) hero . moveLeft ( 2 ) hero . moveUp ( 2 )" at bounding box center [592, 173] width 277 height 258
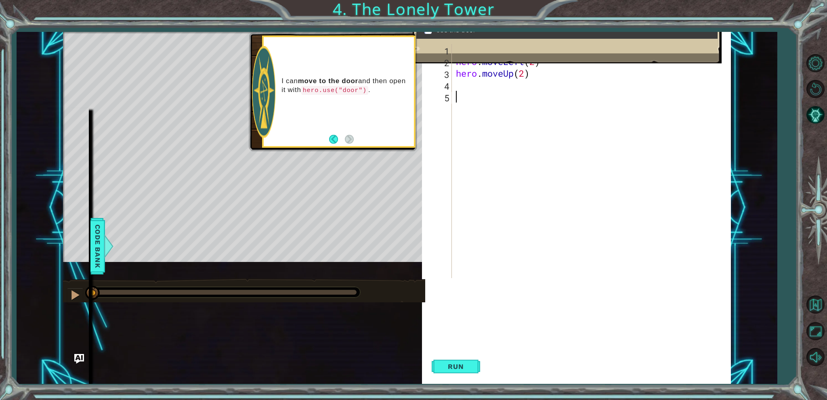
click at [497, 91] on div "hero . moveLeft ( ) hero . moveLeft ( 2 ) hero . moveUp ( 2 )" at bounding box center [592, 173] width 277 height 258
click at [493, 88] on div "hero . moveLeft ( ) hero . moveLeft ( 2 ) hero . moveUp ( 2 )" at bounding box center [592, 173] width 277 height 258
type textarea "h"
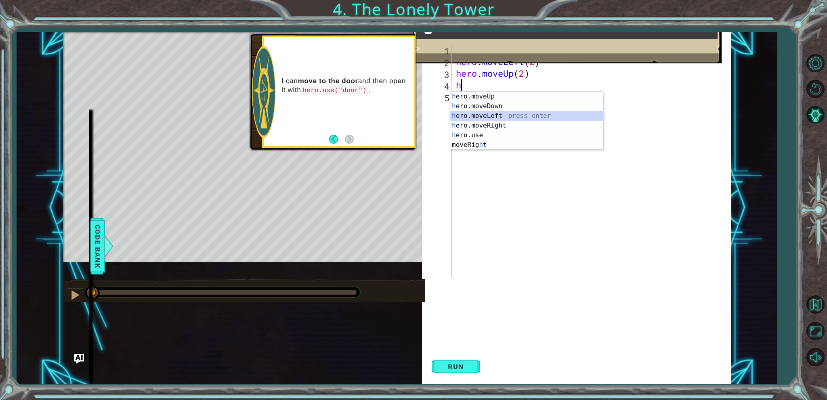
click at [493, 121] on div "h ero.moveUp press enter h ero.moveDown press enter h ero.moveLeft press enter …" at bounding box center [526, 131] width 153 height 78
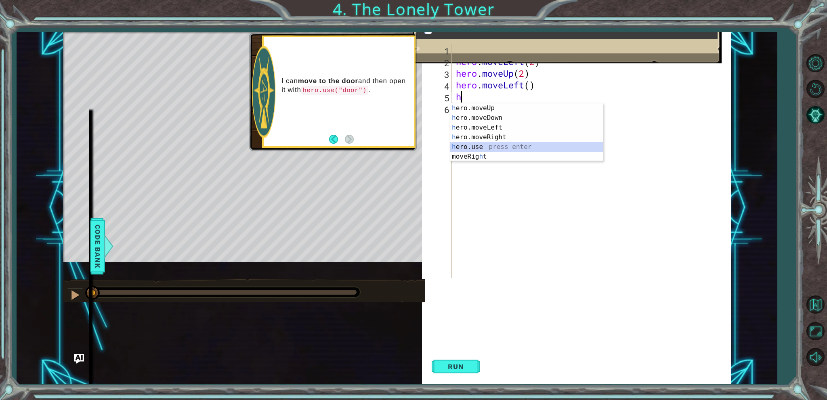
click at [498, 145] on div "h ero.moveUp press enter h ero.moveDown press enter h ero.moveLeft press enter …" at bounding box center [526, 142] width 153 height 78
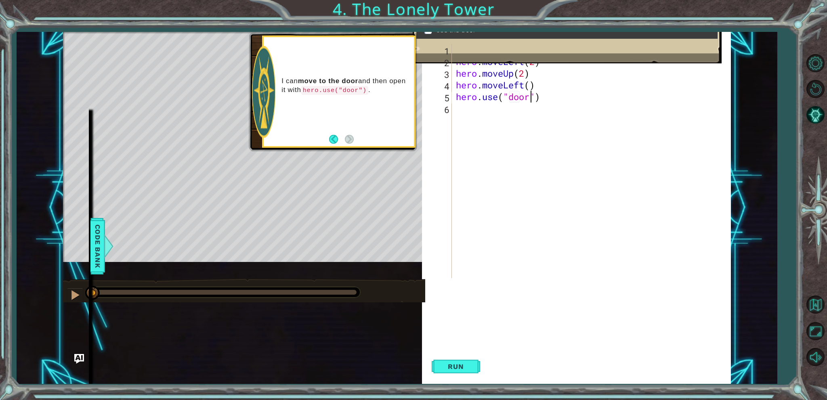
scroll to position [0, 3]
drag, startPoint x: 461, startPoint y: 361, endPoint x: 369, endPoint y: 274, distance: 127.1
click at [462, 361] on button "Run" at bounding box center [456, 366] width 48 height 35
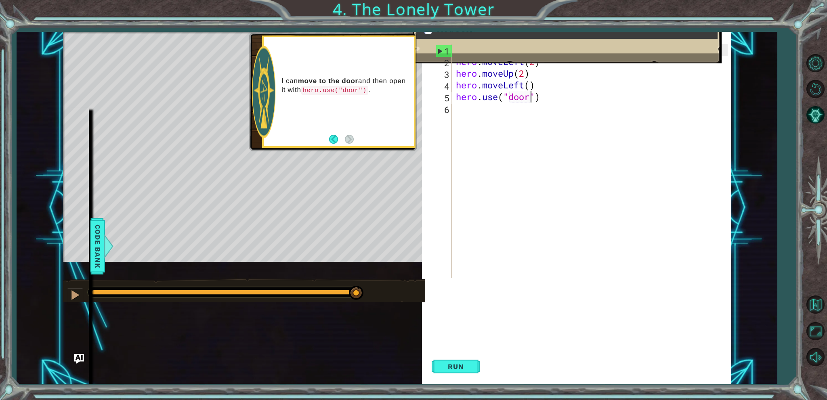
drag, startPoint x: 116, startPoint y: 289, endPoint x: 455, endPoint y: 287, distance: 338.8
click at [451, 276] on div "1 ההההההההההההההההההההההההההההההההההההההההההההההההההההההההההההההההההההההההההההה…" at bounding box center [396, 208] width 667 height 352
drag, startPoint x: 133, startPoint y: 290, endPoint x: 351, endPoint y: 291, distance: 218.4
click at [351, 291] on div at bounding box center [223, 292] width 265 height 5
drag, startPoint x: 247, startPoint y: 290, endPoint x: 324, endPoint y: 298, distance: 77.1
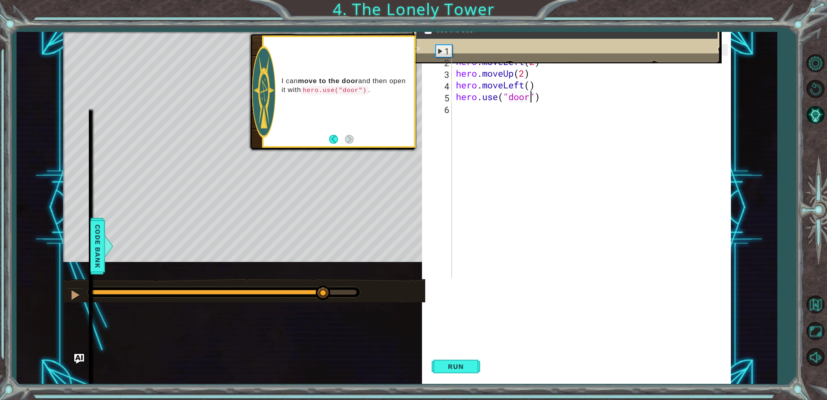
click at [324, 295] on div at bounding box center [223, 292] width 265 height 5
click at [529, 84] on div "hero . moveLeft ( ) hero . moveLeft ( 2 ) hero . moveUp ( 2 ) hero . moveLeft (…" at bounding box center [592, 173] width 277 height 258
click at [459, 362] on button "Run" at bounding box center [456, 366] width 48 height 35
drag, startPoint x: 321, startPoint y: 291, endPoint x: 345, endPoint y: 287, distance: 23.6
click at [344, 290] on div at bounding box center [223, 292] width 265 height 5
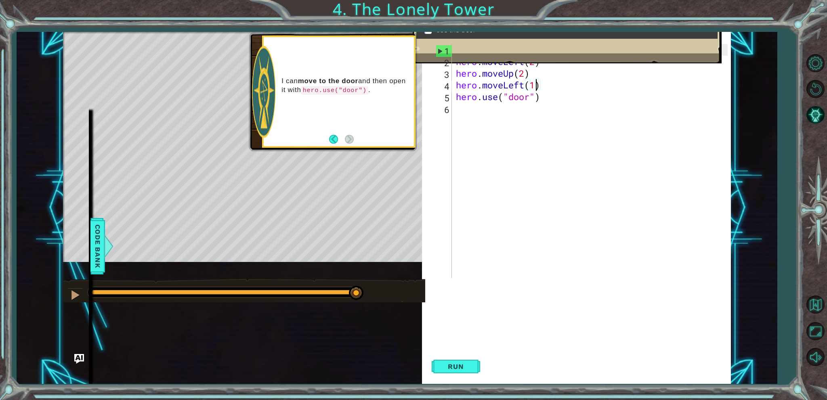
click at [526, 88] on div "hero . moveLeft ( ) hero . moveLeft ( 2 ) hero . moveUp ( 2 ) hero . moveLeft (…" at bounding box center [592, 173] width 277 height 258
click at [441, 372] on button "Run" at bounding box center [456, 366] width 48 height 35
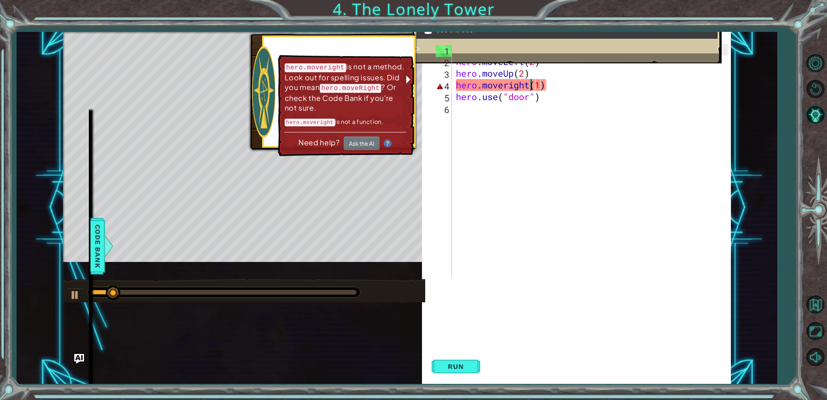
click at [281, 290] on div at bounding box center [223, 292] width 265 height 5
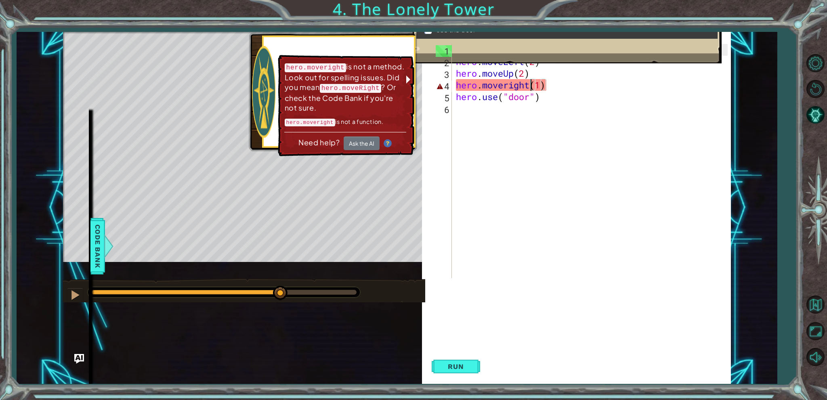
click at [509, 86] on div "hero . moveLeft ( ) hero . moveLeft ( 2 ) hero . moveUp ( 2 ) hero . moveright …" at bounding box center [592, 173] width 277 height 258
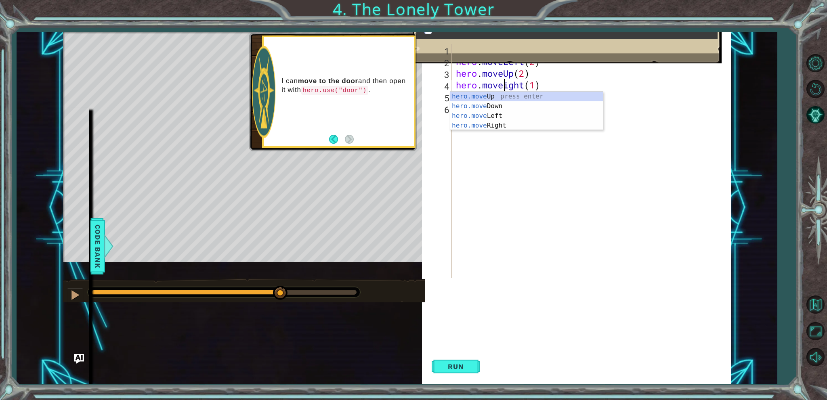
scroll to position [0, 2]
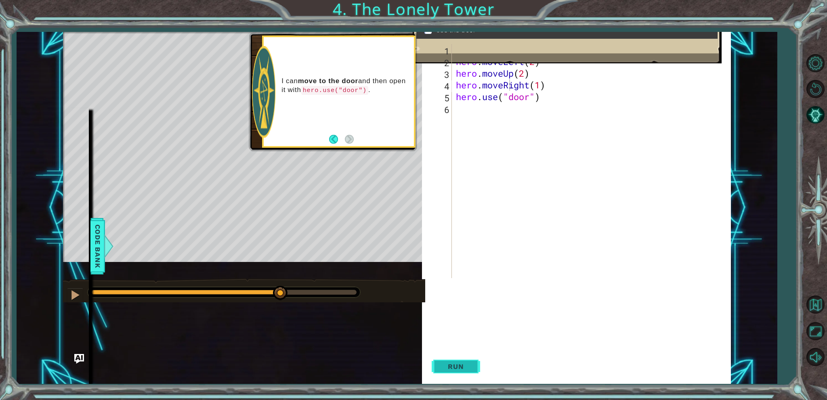
drag, startPoint x: 480, startPoint y: 367, endPoint x: 474, endPoint y: 368, distance: 5.3
click at [475, 367] on button "Run" at bounding box center [456, 366] width 48 height 35
click at [313, 295] on div at bounding box center [224, 292] width 273 height 10
click at [319, 293] on div at bounding box center [223, 292] width 265 height 5
click at [328, 293] on div at bounding box center [223, 292] width 265 height 5
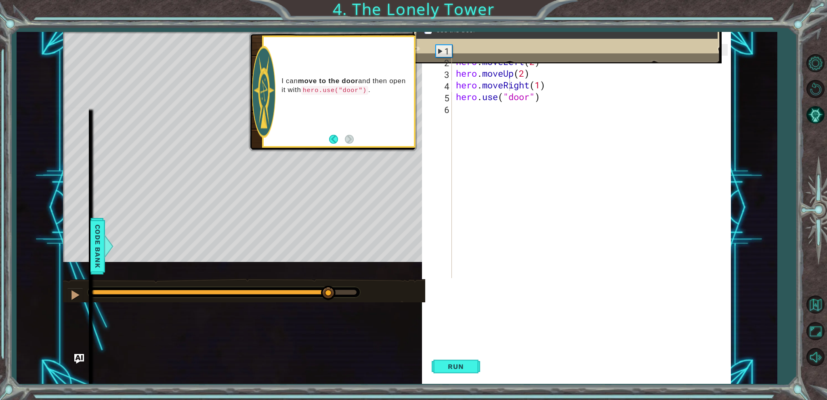
drag, startPoint x: 263, startPoint y: 297, endPoint x: 250, endPoint y: 275, distance: 25.8
click at [249, 287] on div at bounding box center [224, 292] width 273 height 10
click at [78, 296] on div "methods hero moveDown(steps) moveUp(steps) moveLeft(steps) moveRight(steps) use…" at bounding box center [78, 246] width 22 height 276
click at [73, 295] on div "methods hero moveDown(steps) moveUp(steps) moveLeft(steps) moveRight(steps) use…" at bounding box center [78, 246] width 22 height 276
drag, startPoint x: 328, startPoint y: 295, endPoint x: 349, endPoint y: 291, distance: 21.9
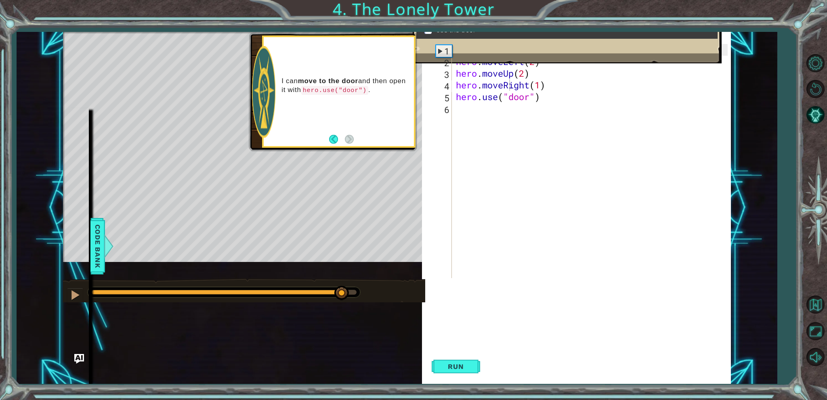
click at [349, 291] on div at bounding box center [341, 293] width 15 height 15
drag, startPoint x: 349, startPoint y: 291, endPoint x: 172, endPoint y: 275, distance: 177.5
click at [178, 275] on div "methods hero moveDown(steps) moveUp(steps) moveLeft(steps) moveRight(steps) use…" at bounding box center [396, 208] width 667 height 352
click at [479, 369] on button "Run" at bounding box center [456, 366] width 48 height 35
click at [288, 290] on div at bounding box center [223, 292] width 265 height 5
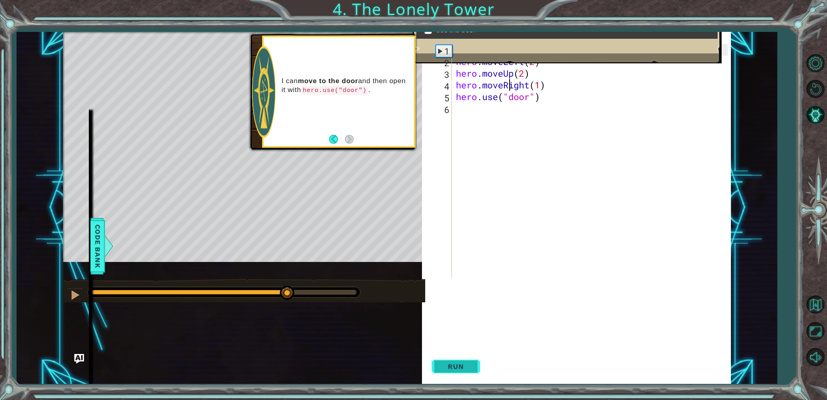
click at [442, 371] on button "Run" at bounding box center [456, 366] width 48 height 35
drag, startPoint x: 236, startPoint y: 294, endPoint x: 116, endPoint y: 272, distance: 121.9
click at [116, 272] on div "methods hero moveDown(steps) moveUp(steps) moveLeft(steps) moveRight(steps) use…" at bounding box center [396, 208] width 667 height 352
click at [525, 73] on div "hero . moveLeft ( ) hero . moveLeft ( 2 ) hero . moveUp ( 2 ) hero . moveRight …" at bounding box center [592, 173] width 277 height 258
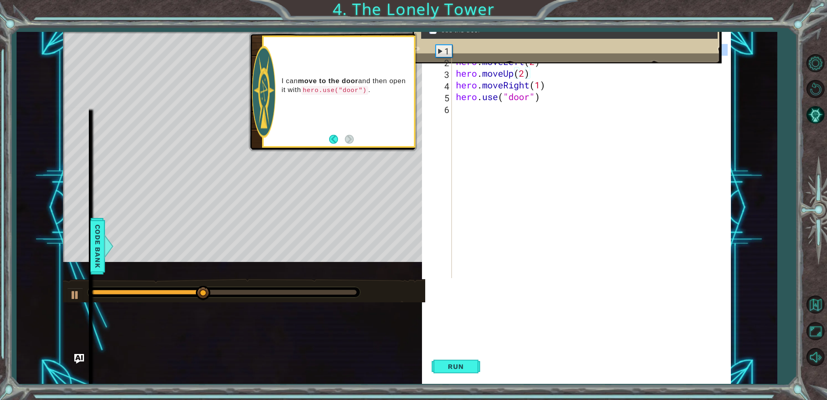
click at [438, 55] on div "1" at bounding box center [444, 51] width 16 height 12
drag, startPoint x: 631, startPoint y: 154, endPoint x: 628, endPoint y: 14, distance: 140.1
click at [628, 14] on div "1 ההההההההההההההההההההההההההההההההההההההההההההההההההההההההההההההההההההההההההההה…" at bounding box center [413, 200] width 827 height 400
type textarea "hero.moveLeft() hero.moveLeft(2)"
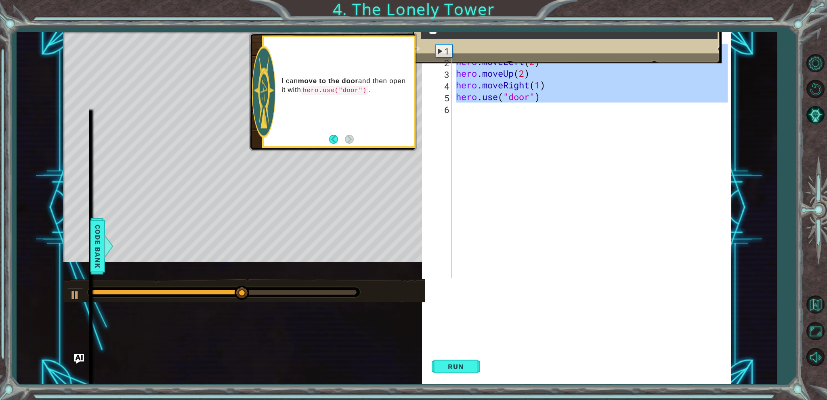
click at [615, 154] on div "hero . moveLeft ( ) hero . moveLeft ( 2 ) hero . moveUp ( 2 ) hero . moveRight …" at bounding box center [590, 161] width 273 height 234
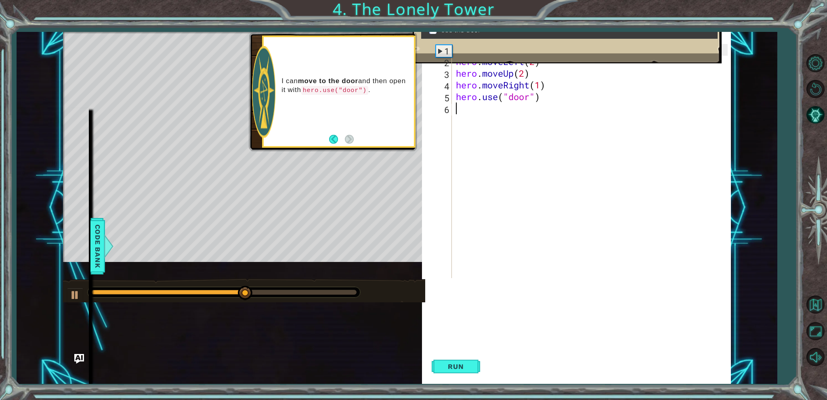
scroll to position [0, 0]
click at [541, 87] on div "hero . moveLeft ( ) hero . moveLeft ( 2 ) hero . moveUp ( 2 ) hero . moveRight …" at bounding box center [592, 173] width 277 height 258
click at [533, 65] on div "hero . moveLeft ( ) hero . moveLeft ( 2 ) hero . moveUp ( 2 ) hero . moveRight …" at bounding box center [592, 173] width 277 height 258
click at [536, 67] on div "hero . moveLeft ( ) hero . moveLeft ( 2 ) hero . moveUp ( 2 ) hero . moveRight …" at bounding box center [592, 173] width 277 height 258
click at [533, 84] on div "hero . moveLeft ( ) hero . moveLeft ( 2 ) hero . moveUp ( 2 ) hero . moveRight …" at bounding box center [592, 173] width 277 height 258
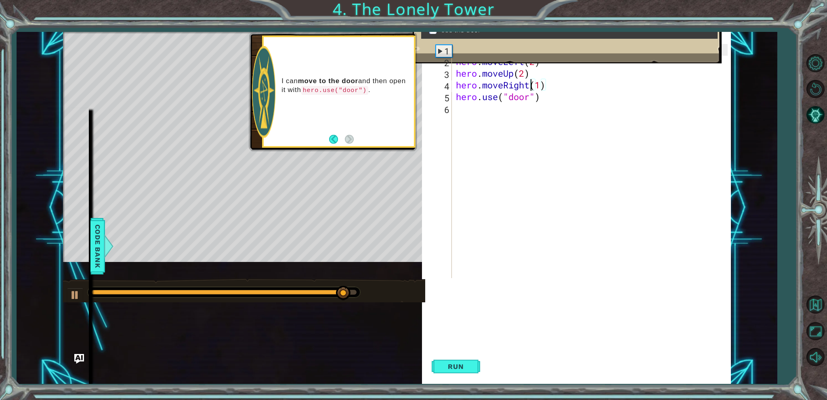
click at [538, 76] on div "hero . moveLeft ( ) hero . moveLeft ( 2 ) hero . moveUp ( 2 ) hero . moveRight …" at bounding box center [592, 173] width 277 height 258
type textarea "hero.moveUp(2)"
click at [453, 364] on span "Run" at bounding box center [456, 367] width 32 height 8
type textarea "hero.moveUp(1)"
type textarea "H"
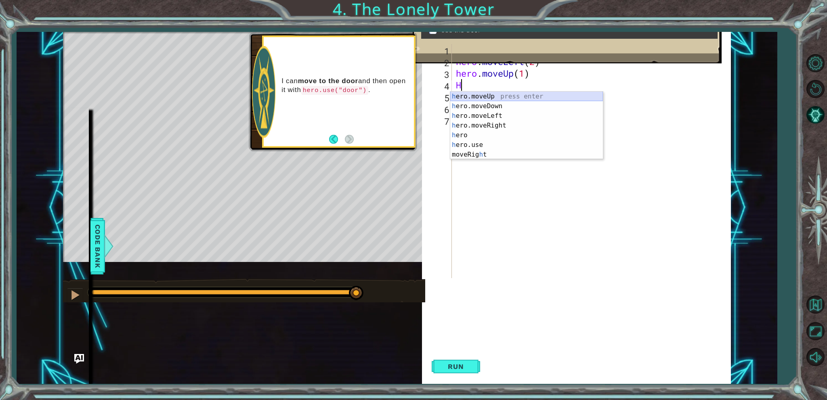
click at [504, 99] on div "h ero.moveUp press enter h ero.moveDown press enter h ero.moveLeft press enter …" at bounding box center [526, 135] width 153 height 87
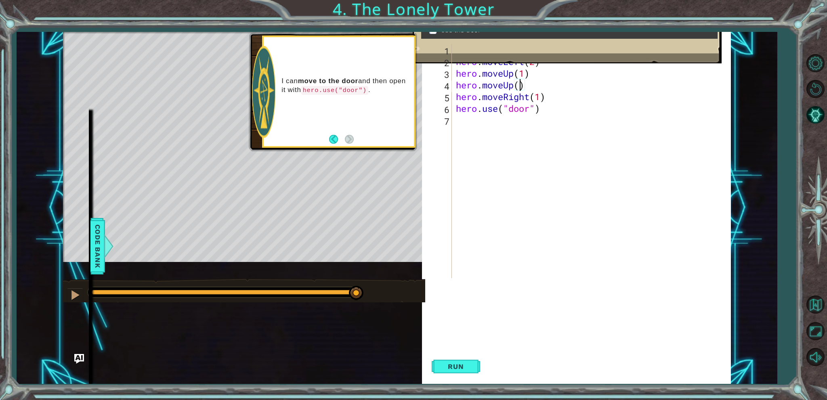
click at [522, 83] on div "hero . moveLeft ( ) hero . moveLeft ( 2 ) hero . moveUp ( 1 ) hero . moveUp ( )…" at bounding box center [592, 173] width 277 height 258
type textarea "hero.moveUp(1)"
click at [536, 137] on div "hero . moveLeft ( ) hero . moveLeft ( 2 ) hero . moveUp ( 1 ) hero . moveUp ( 1…" at bounding box center [592, 173] width 277 height 258
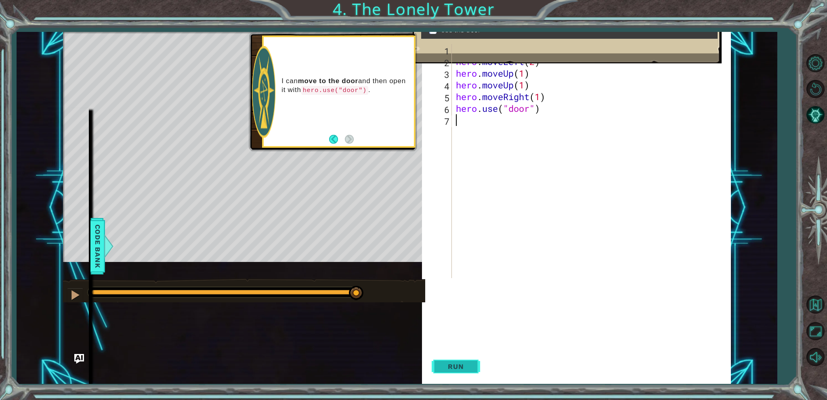
click at [470, 373] on button "Run" at bounding box center [456, 366] width 48 height 35
click at [220, 295] on div at bounding box center [224, 292] width 273 height 10
drag, startPoint x: 221, startPoint y: 294, endPoint x: 401, endPoint y: 270, distance: 181.6
click at [368, 275] on div "methods hero moveDown(steps) moveUp(steps) moveLeft(steps) moveRight(steps) use…" at bounding box center [396, 208] width 667 height 352
drag, startPoint x: 546, startPoint y: 63, endPoint x: 506, endPoint y: 63, distance: 40.8
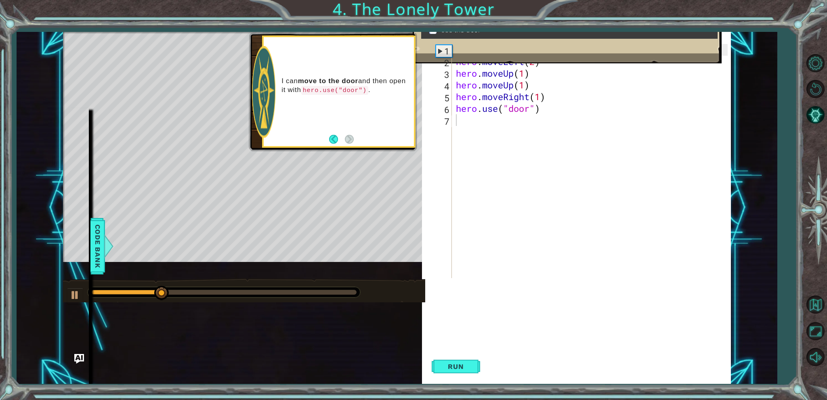
click at [506, 63] on div "Goals : Incomplete Get to the door Use the door" at bounding box center [567, 32] width 309 height 75
click at [525, 69] on div "hero . moveLeft ( ) hero . moveLeft ( 2 ) hero . moveUp ( 1 ) hero . moveUp ( 1…" at bounding box center [592, 173] width 277 height 258
drag, startPoint x: 547, startPoint y: 64, endPoint x: 453, endPoint y: 59, distance: 93.4
click at [453, 59] on div "Goals : Incomplete Get to the door Use the door hero.moveUp(1) 1 2 3 4 5 6 7 he…" at bounding box center [576, 208] width 309 height 352
type textarea "hero.moveLeft(2)"
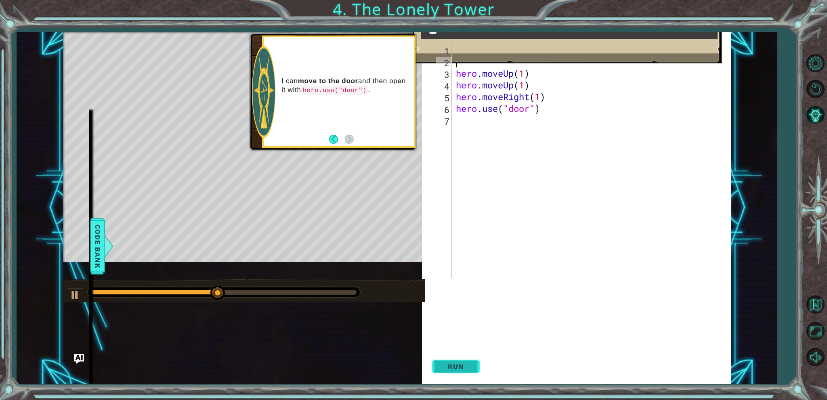
click at [468, 369] on span "Run" at bounding box center [456, 367] width 32 height 8
click at [460, 71] on div "hero . moveLeft ( ) hero . moveUp ( 1 ) hero . moveUp ( 1 ) hero . moveRight ( …" at bounding box center [592, 173] width 277 height 258
type textarea "hero.moveUp(1)"
click at [462, 63] on div "Goals : Incomplete Get to the door Use the door" at bounding box center [567, 33] width 309 height 75
click at [463, 63] on div "Goals : Incomplete Get to the door Use the door" at bounding box center [567, 33] width 309 height 75
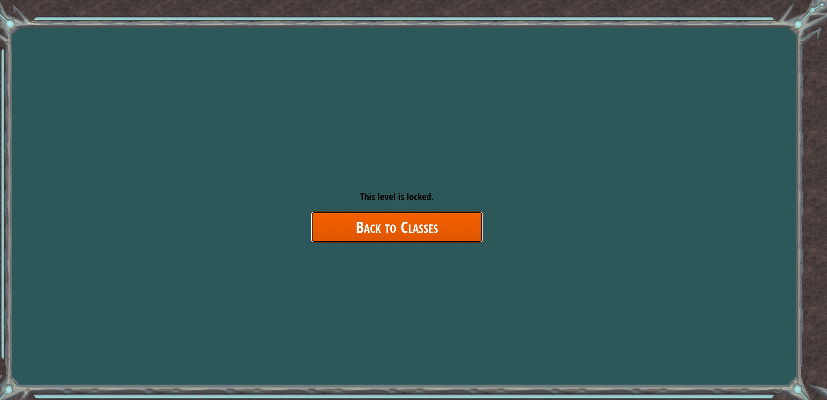
click at [379, 219] on link "Back to Classes" at bounding box center [397, 227] width 172 height 31
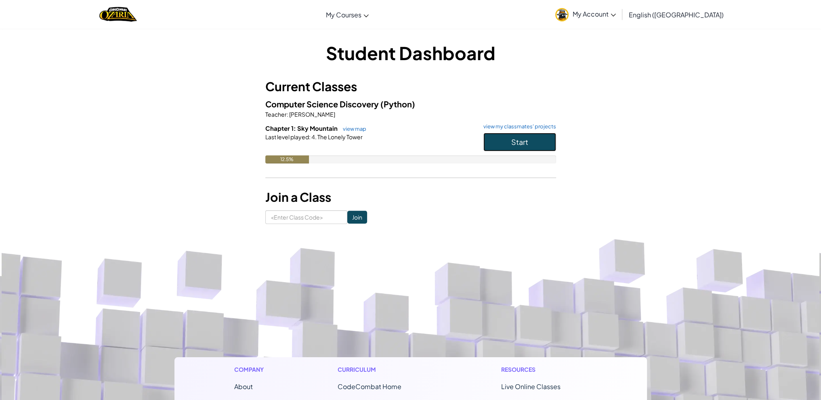
click at [529, 140] on button "Start" at bounding box center [519, 142] width 73 height 19
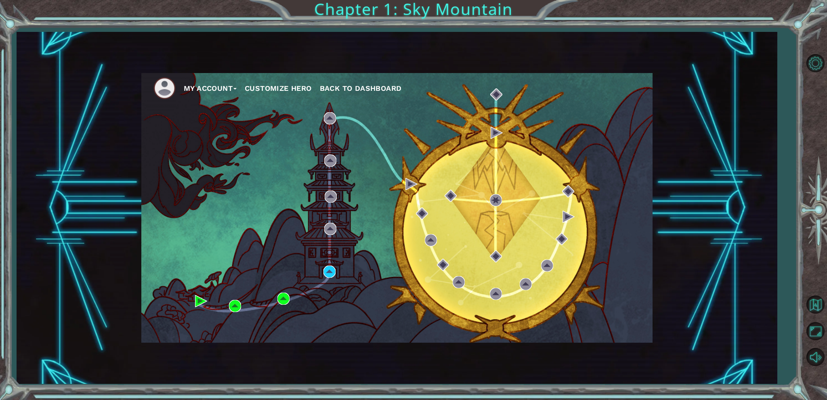
click at [406, 193] on div "My Account Customize Hero Back to Dashboard" at bounding box center [396, 208] width 511 height 270
click at [411, 174] on div "My Account Customize Hero Back to Dashboard" at bounding box center [396, 208] width 511 height 270
click at [320, 275] on div "My Account Customize Hero Back to Dashboard" at bounding box center [396, 208] width 511 height 270
click at [329, 268] on img at bounding box center [329, 272] width 12 height 12
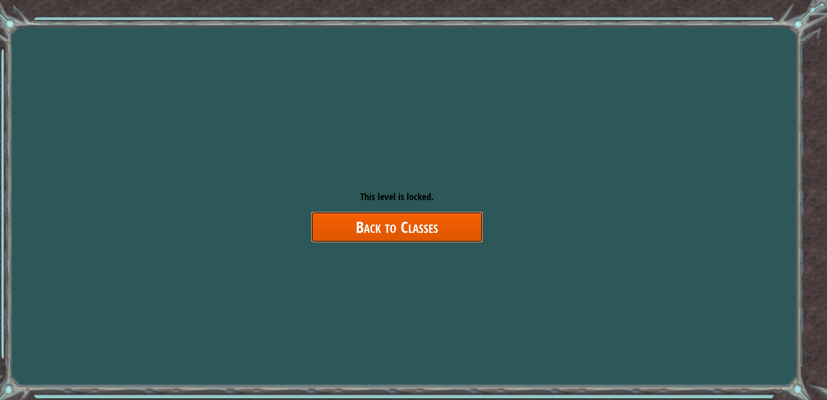
click at [412, 224] on link "Back to Classes" at bounding box center [397, 227] width 172 height 31
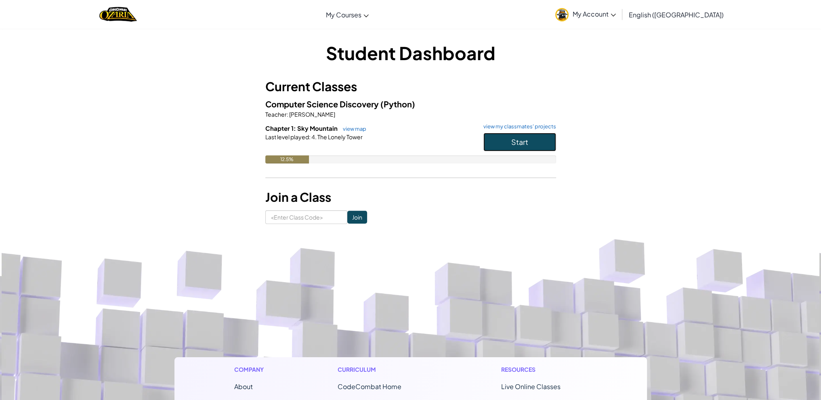
click at [515, 142] on span "Start" at bounding box center [519, 141] width 17 height 9
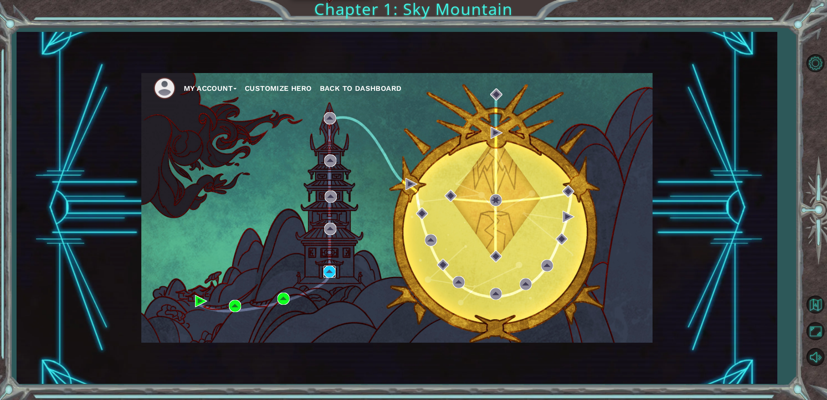
click at [331, 276] on img at bounding box center [329, 272] width 12 height 12
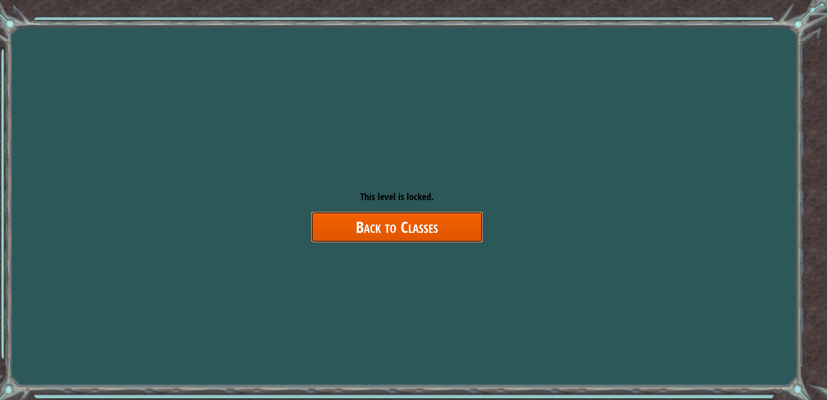
click at [455, 222] on link "Back to Classes" at bounding box center [397, 227] width 172 height 31
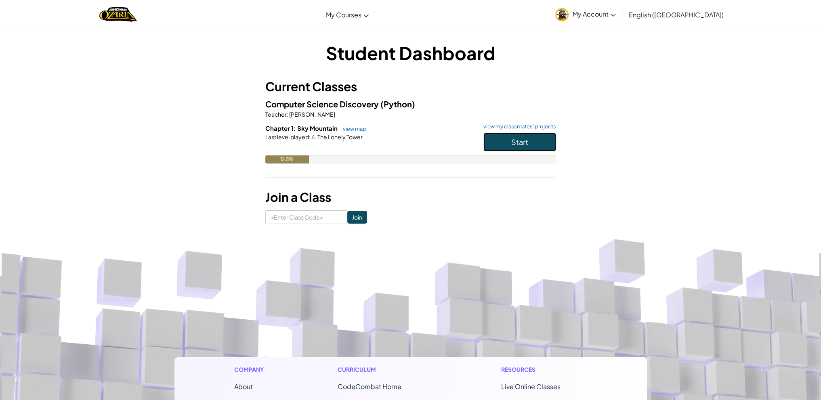
click at [520, 138] on span "Start" at bounding box center [519, 141] width 17 height 9
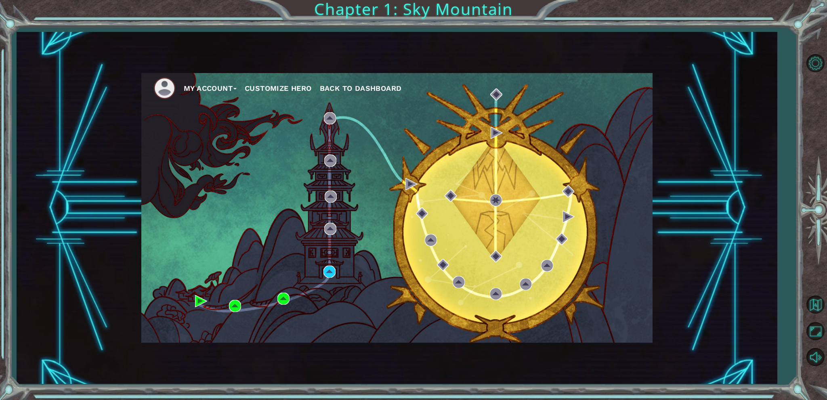
click at [404, 187] on div "My Account Customize Hero Back to Dashboard" at bounding box center [396, 208] width 511 height 270
click at [407, 180] on img at bounding box center [411, 184] width 12 height 12
click at [327, 267] on img at bounding box center [329, 272] width 12 height 12
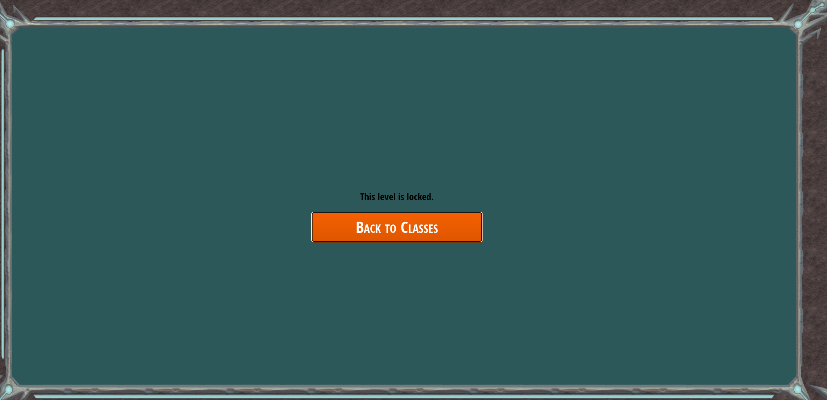
click at [351, 235] on link "Back to Classes" at bounding box center [397, 227] width 172 height 31
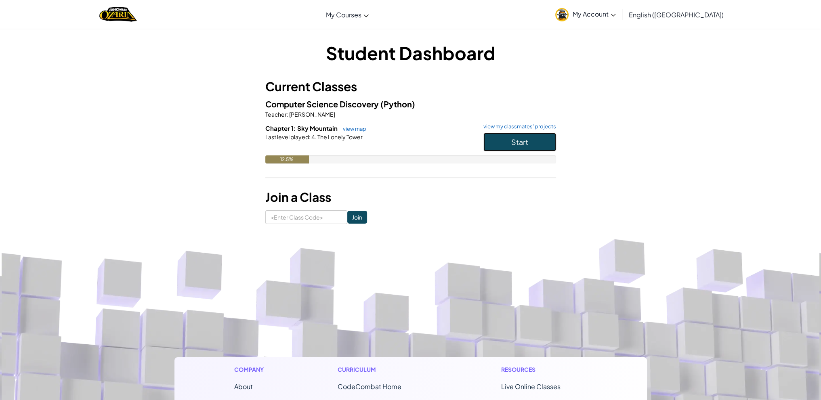
click at [522, 142] on span "Start" at bounding box center [519, 141] width 17 height 9
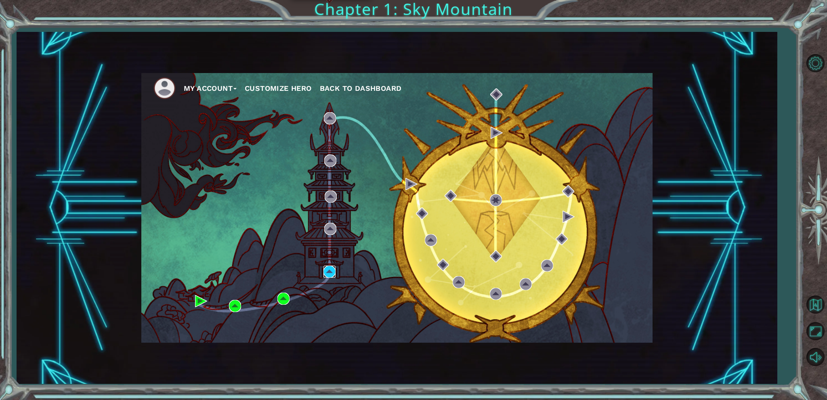
click at [333, 276] on img at bounding box center [329, 272] width 12 height 12
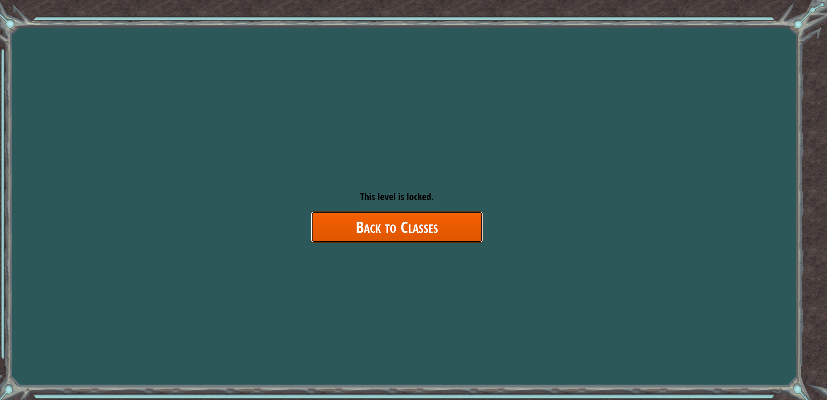
click at [412, 220] on link "Back to Classes" at bounding box center [397, 227] width 172 height 31
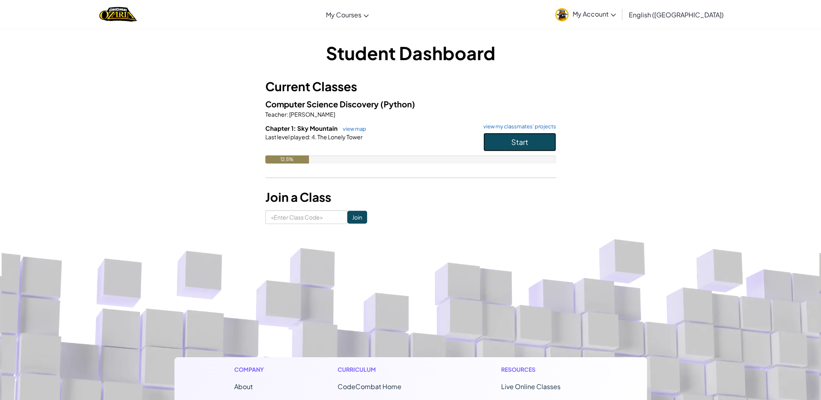
click at [534, 143] on button "Start" at bounding box center [519, 142] width 73 height 19
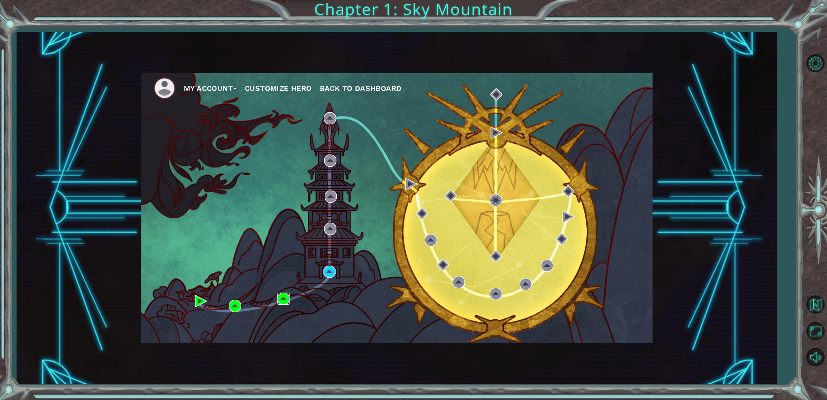
click at [284, 302] on img at bounding box center [283, 299] width 12 height 12
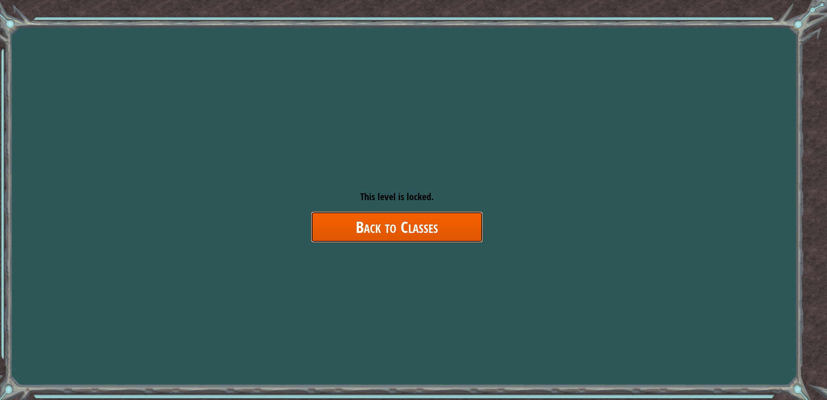
click at [419, 236] on link "Back to Classes" at bounding box center [397, 227] width 172 height 31
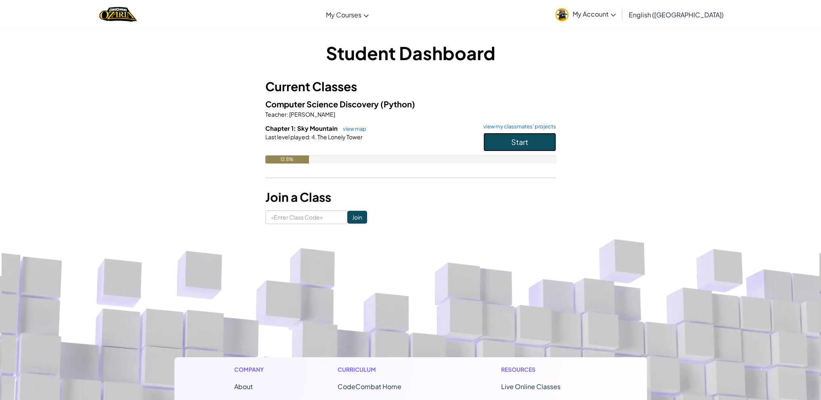
click at [542, 145] on button "Start" at bounding box center [519, 142] width 73 height 19
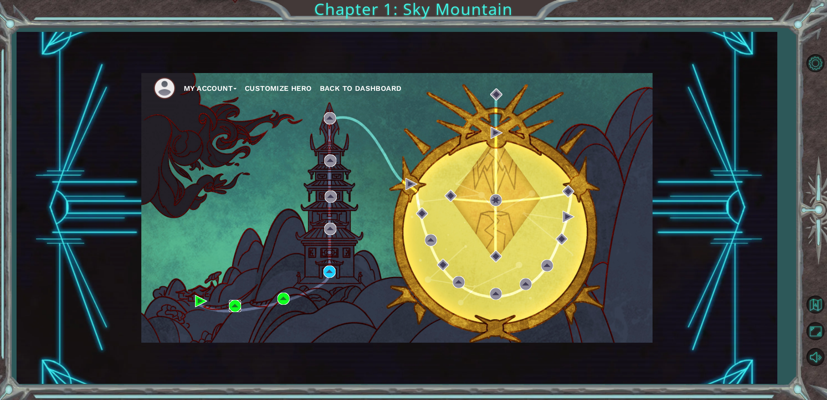
click at [232, 307] on img at bounding box center [235, 306] width 12 height 12
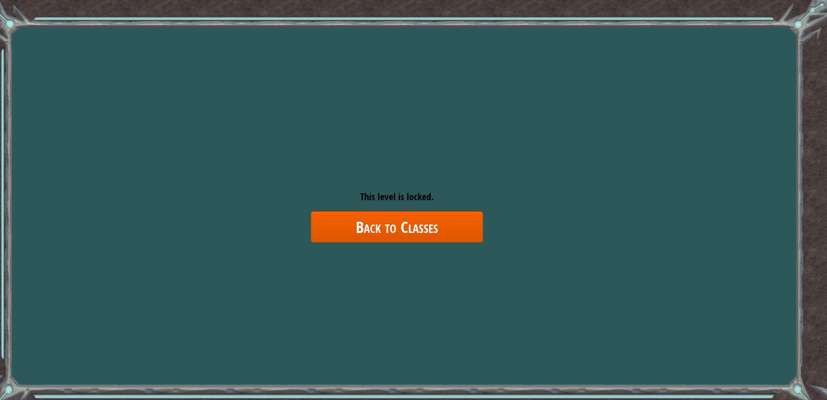
click at [354, 268] on div "Goals Error loading from server. Try refreshing the page. You'll need to join a…" at bounding box center [413, 200] width 827 height 400
click at [367, 240] on link "Back to Classes" at bounding box center [397, 227] width 172 height 31
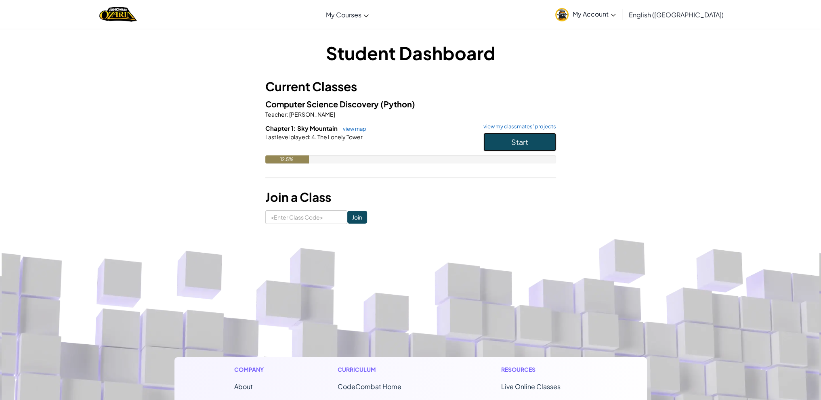
click at [492, 137] on button "Start" at bounding box center [519, 142] width 73 height 19
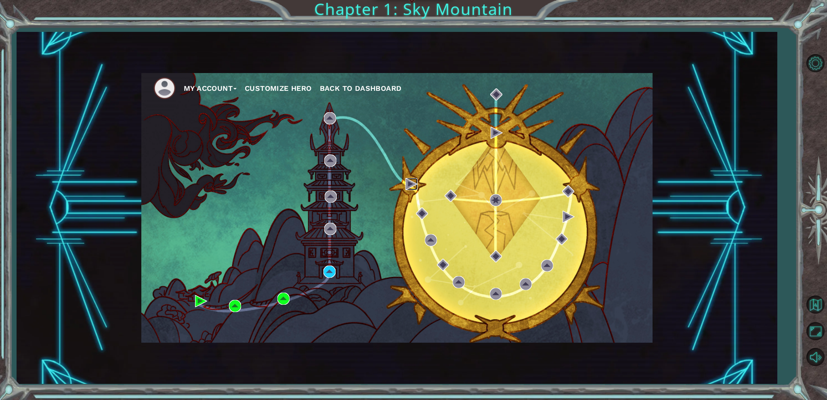
click at [411, 180] on img at bounding box center [411, 184] width 12 height 12
drag, startPoint x: 411, startPoint y: 180, endPoint x: 407, endPoint y: 182, distance: 4.5
click at [407, 182] on img at bounding box center [411, 184] width 12 height 12
click at [404, 183] on div "My Account Customize Hero Back to Dashboard" at bounding box center [396, 208] width 511 height 270
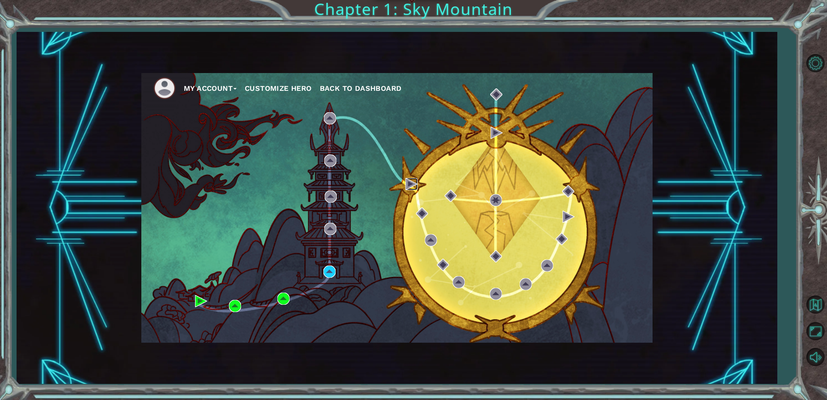
drag, startPoint x: 404, startPoint y: 183, endPoint x: 412, endPoint y: 187, distance: 8.9
drag, startPoint x: 412, startPoint y: 187, endPoint x: 383, endPoint y: 138, distance: 56.8
drag, startPoint x: 383, startPoint y: 138, endPoint x: 258, endPoint y: 118, distance: 125.9
drag, startPoint x: 258, startPoint y: 118, endPoint x: 531, endPoint y: 67, distance: 277.2
drag, startPoint x: 531, startPoint y: 67, endPoint x: 680, endPoint y: 99, distance: 152.2
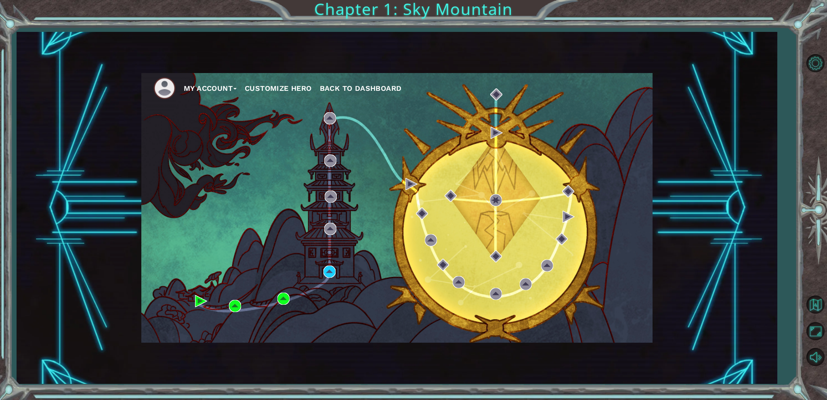
drag, startPoint x: 680, startPoint y: 99, endPoint x: 692, endPoint y: 277, distance: 179.3
drag, startPoint x: 692, startPoint y: 277, endPoint x: 720, endPoint y: 305, distance: 39.4
drag, startPoint x: 720, startPoint y: 305, endPoint x: 690, endPoint y: 66, distance: 240.9
drag, startPoint x: 690, startPoint y: 66, endPoint x: 589, endPoint y: 271, distance: 228.6
drag, startPoint x: 589, startPoint y: 271, endPoint x: 740, endPoint y: 281, distance: 150.9
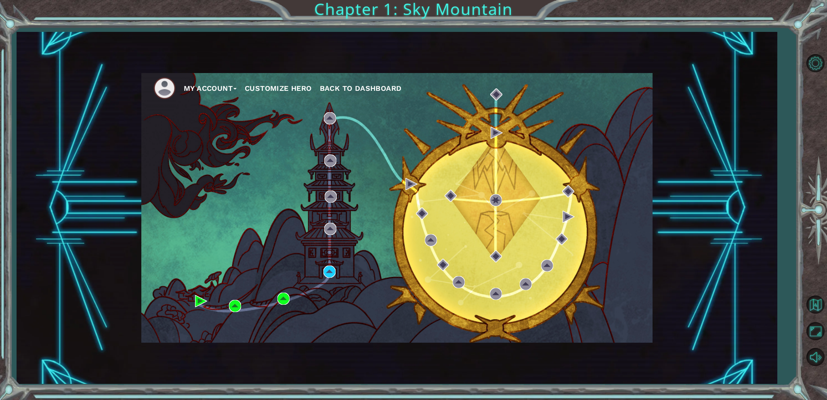
drag, startPoint x: 740, startPoint y: 281, endPoint x: 326, endPoint y: 265, distance: 414.6
click at [326, 265] on div "My Account Customize Hero Back to Dashboard" at bounding box center [396, 208] width 511 height 270
click at [325, 266] on img at bounding box center [329, 272] width 12 height 12
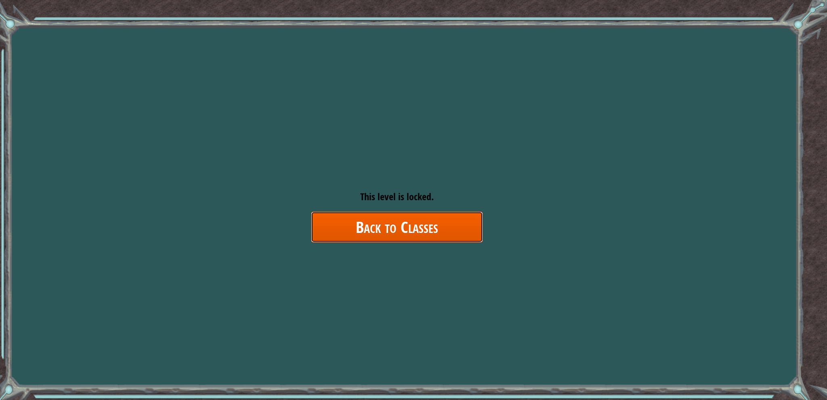
click at [350, 229] on link "Back to Classes" at bounding box center [397, 227] width 172 height 31
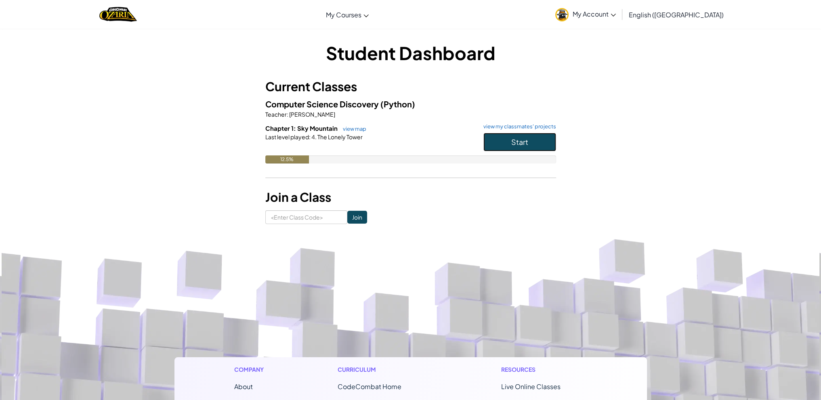
click at [528, 147] on button "Start" at bounding box center [519, 142] width 73 height 19
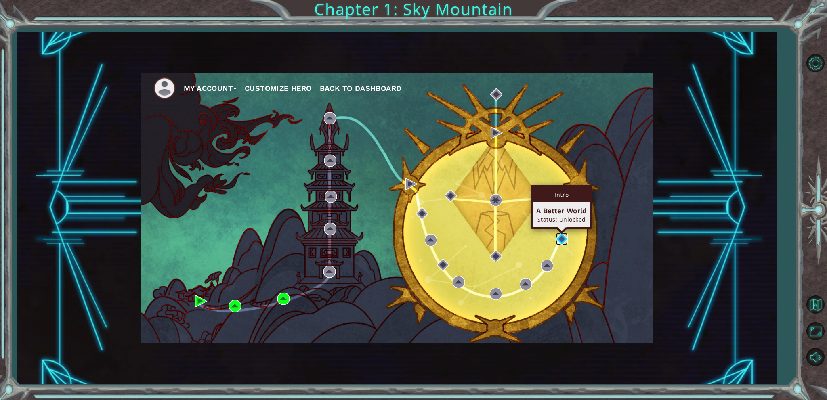
click at [564, 237] on img at bounding box center [562, 239] width 12 height 12
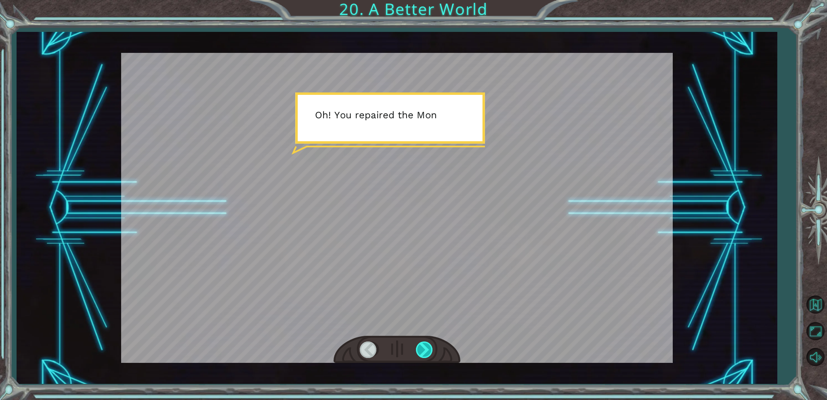
click at [431, 357] on div at bounding box center [425, 350] width 18 height 17
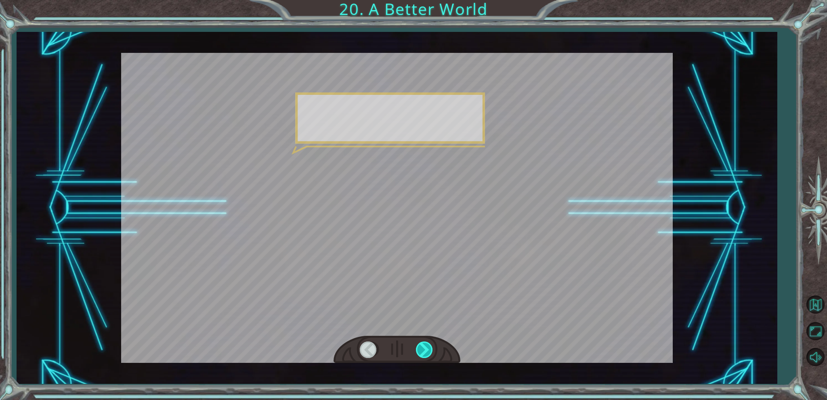
click at [431, 357] on div at bounding box center [425, 350] width 18 height 17
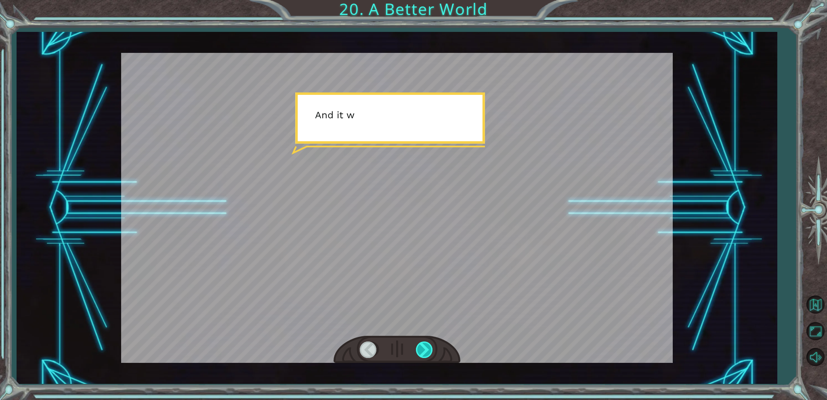
click at [431, 357] on div at bounding box center [425, 350] width 18 height 17
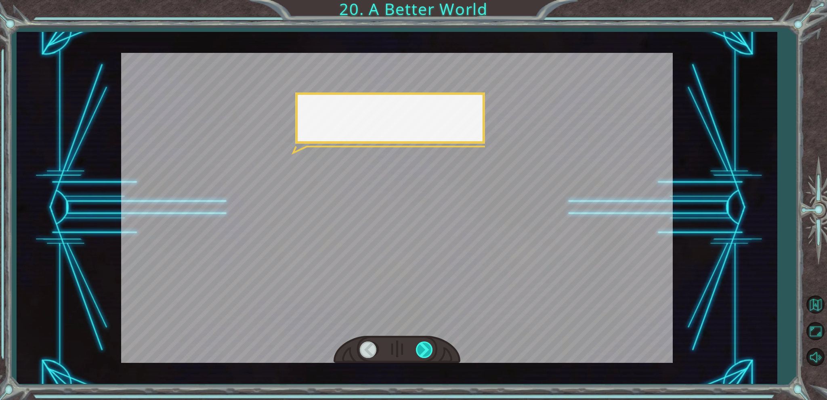
click at [431, 357] on div at bounding box center [425, 350] width 18 height 17
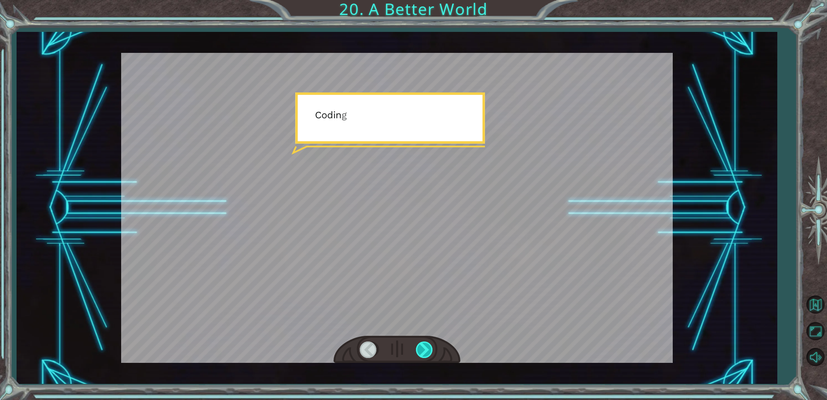
click at [425, 353] on div at bounding box center [425, 350] width 18 height 17
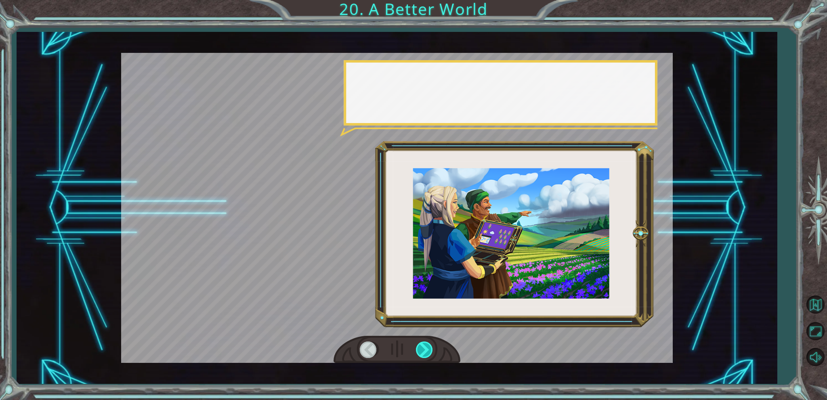
click at [425, 353] on div at bounding box center [425, 350] width 18 height 17
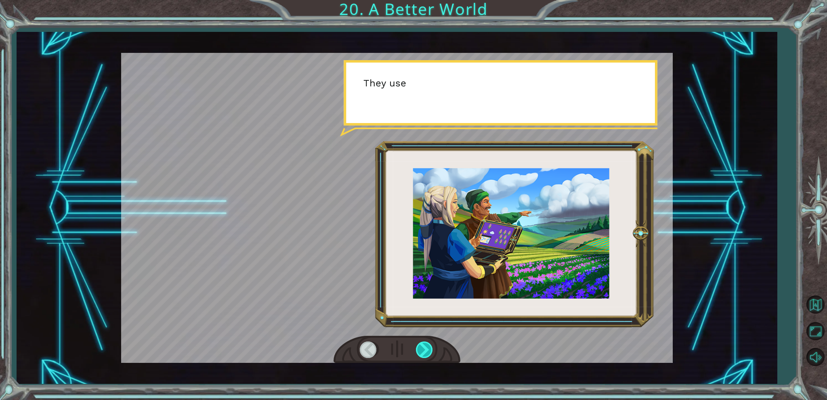
click at [425, 353] on div at bounding box center [425, 350] width 18 height 17
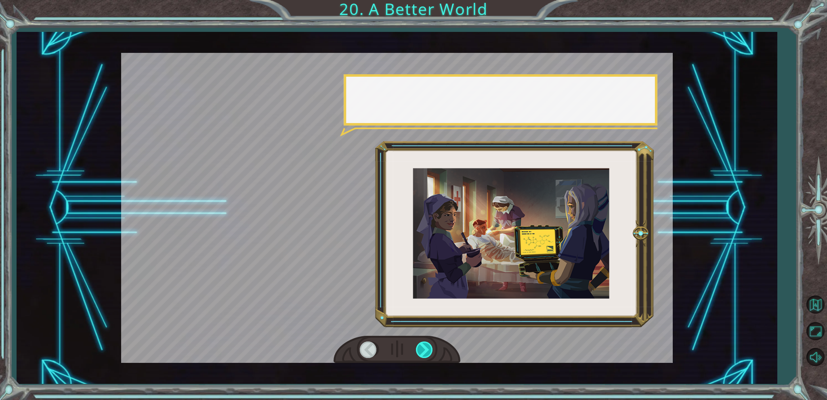
click at [426, 353] on div at bounding box center [425, 350] width 18 height 17
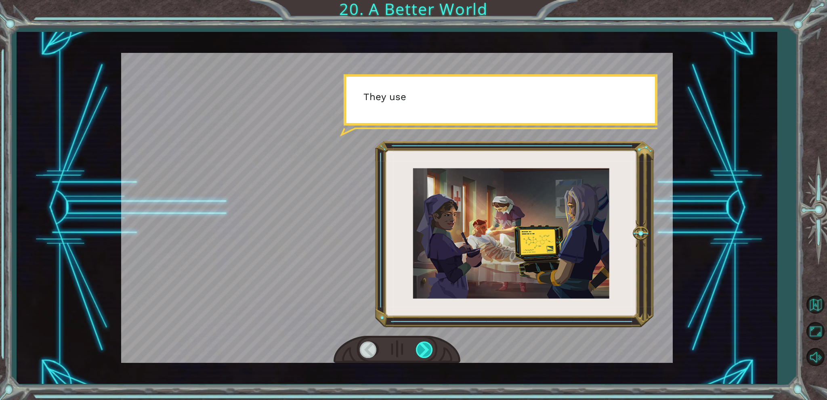
click at [429, 352] on div at bounding box center [425, 350] width 18 height 17
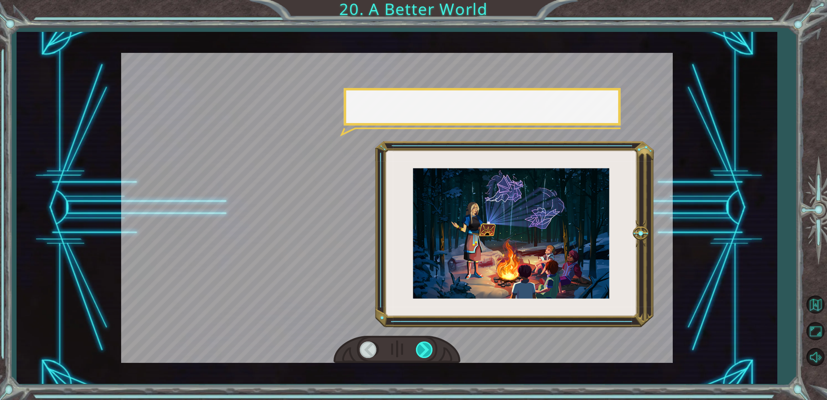
click at [429, 352] on div at bounding box center [425, 350] width 18 height 17
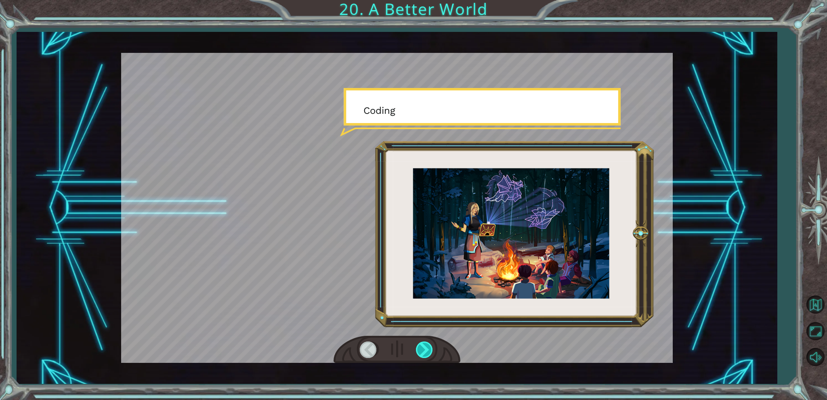
click at [429, 352] on div at bounding box center [425, 350] width 18 height 17
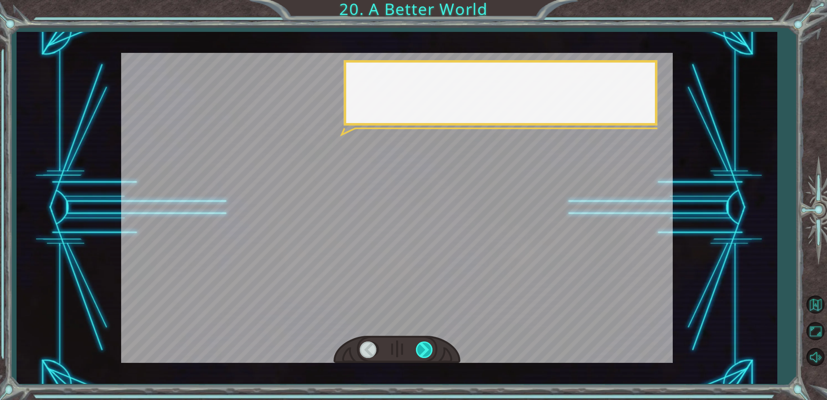
click at [431, 352] on div at bounding box center [425, 350] width 18 height 17
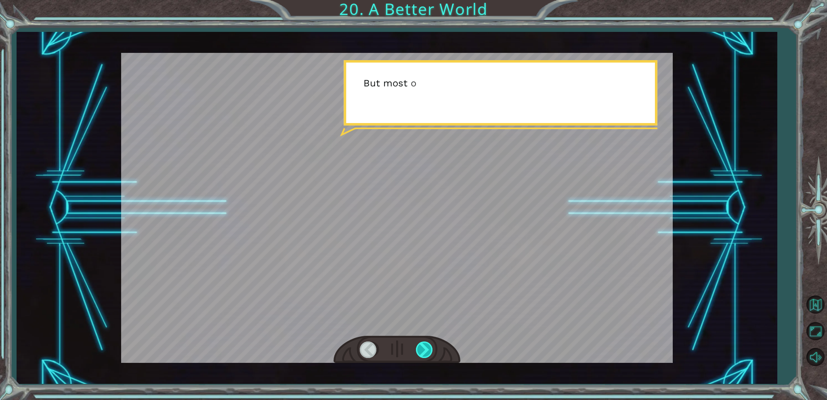
click at [431, 352] on div at bounding box center [425, 350] width 18 height 17
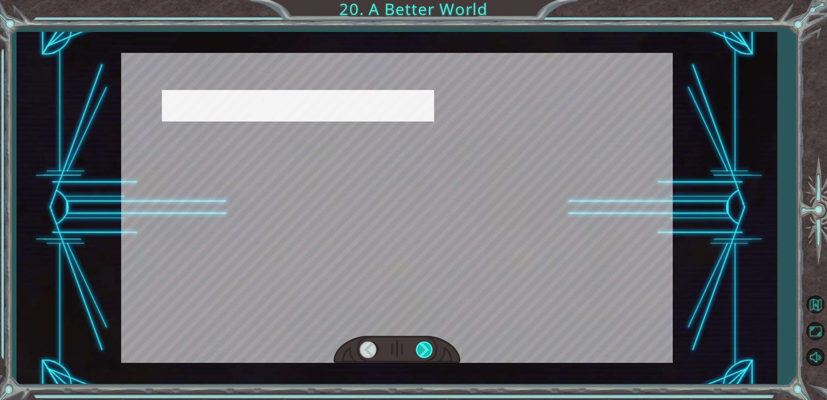
click at [431, 352] on div at bounding box center [425, 350] width 18 height 17
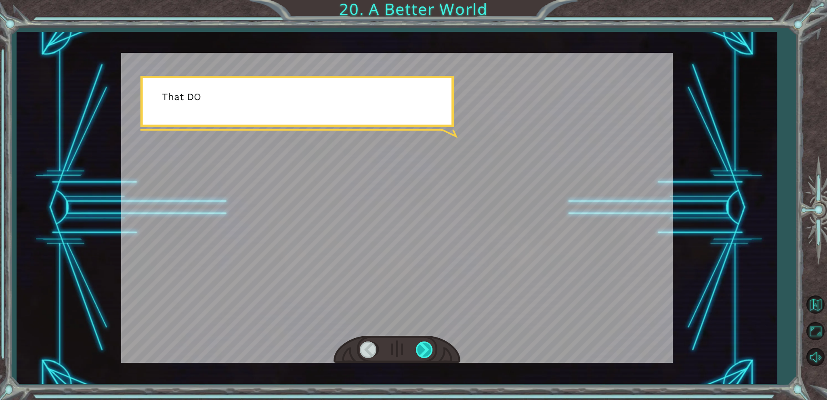
click at [431, 352] on div at bounding box center [425, 350] width 18 height 17
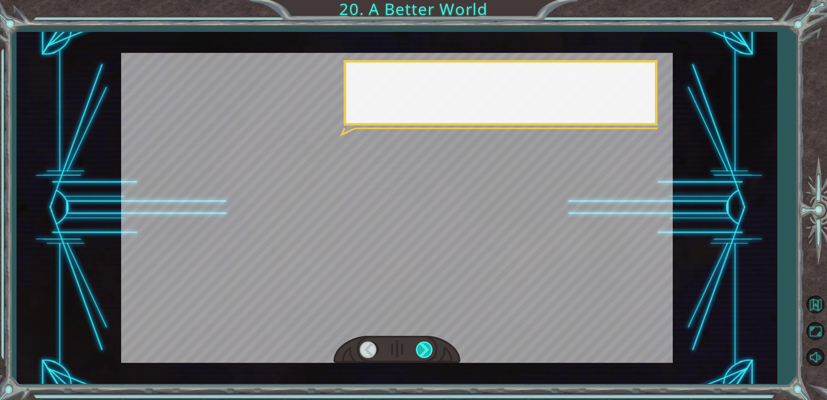
click at [431, 352] on div at bounding box center [425, 350] width 18 height 17
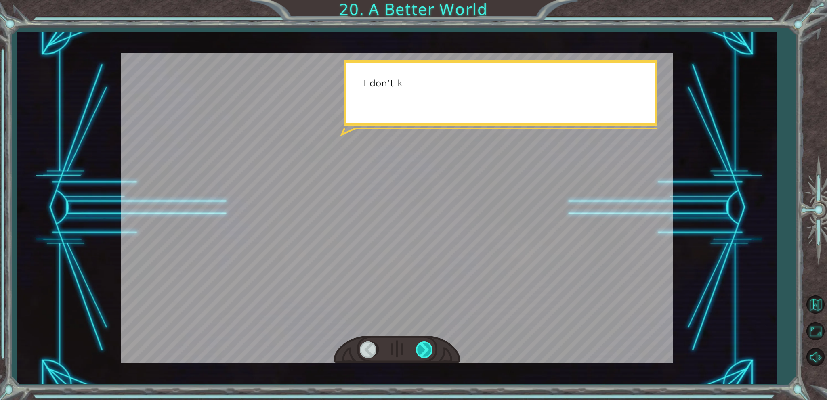
click at [431, 352] on div at bounding box center [425, 350] width 18 height 17
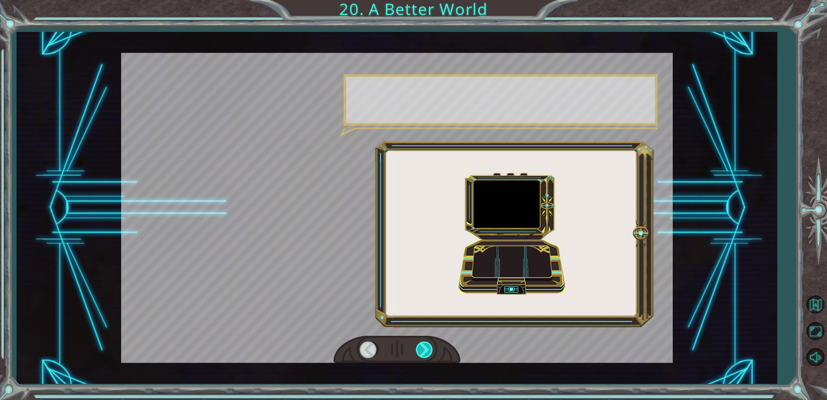
click at [431, 352] on div at bounding box center [425, 350] width 18 height 17
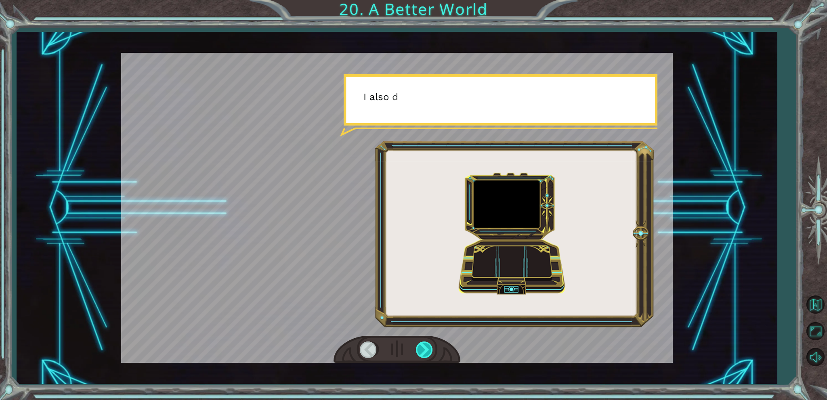
click at [431, 352] on div at bounding box center [425, 350] width 18 height 17
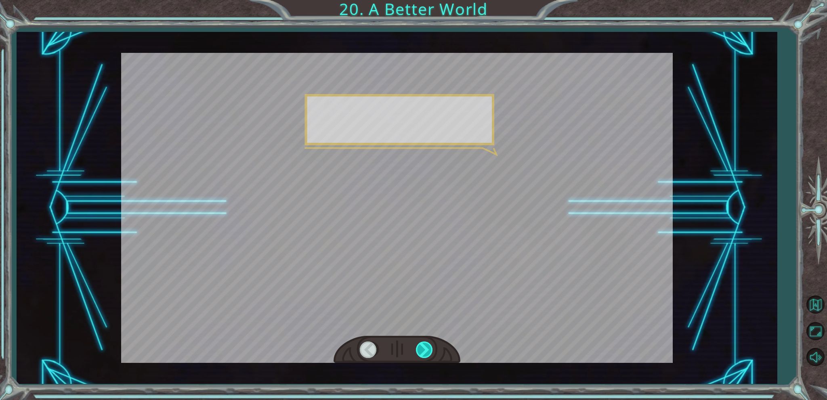
click at [431, 352] on div at bounding box center [425, 350] width 18 height 17
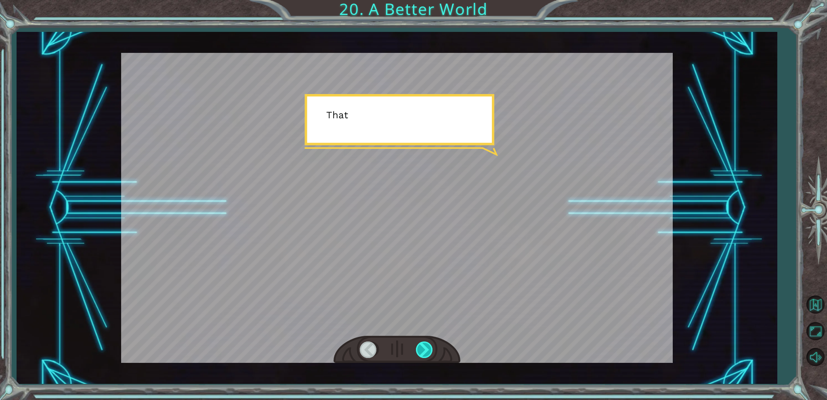
click at [431, 352] on div at bounding box center [425, 350] width 18 height 17
click at [432, 352] on div at bounding box center [425, 350] width 18 height 17
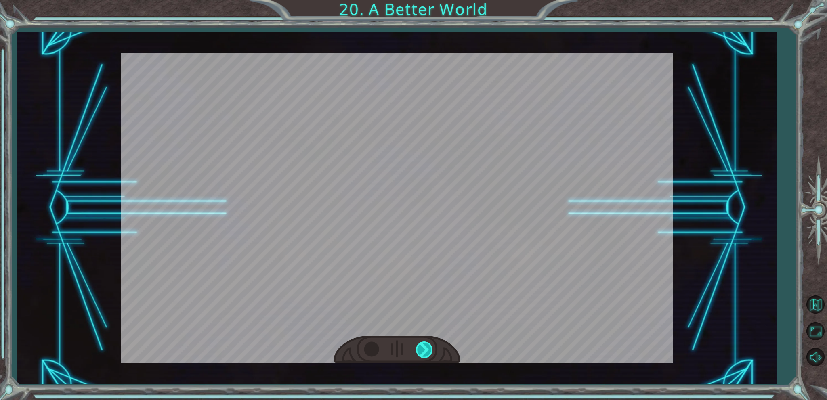
click at [432, 0] on div "O h ! Y o u r e p a i r e d t h e M o n o l i t h ! G r e a t j o b ! A n d i t…" at bounding box center [413, 0] width 827 height 0
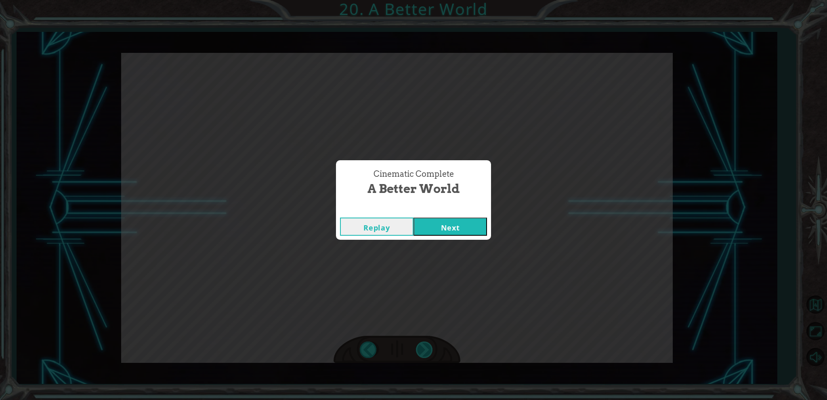
click at [432, 352] on div "Cinematic Complete A Better World Replay Next" at bounding box center [413, 200] width 827 height 400
click at [444, 232] on button "Next" at bounding box center [449, 227] width 73 height 18
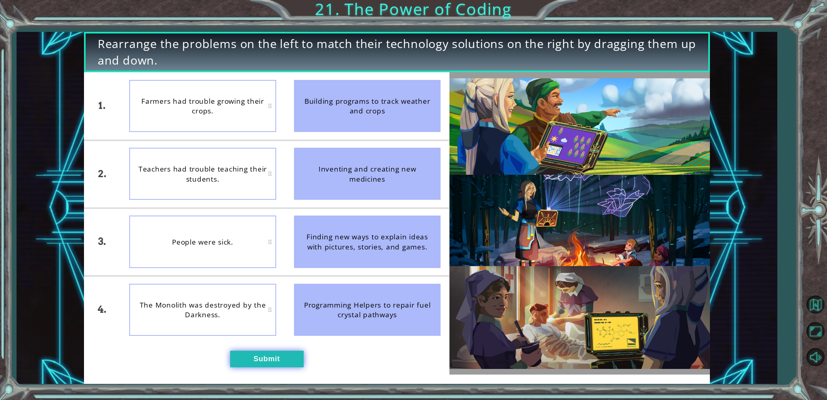
click at [270, 353] on button "Submit" at bounding box center [266, 359] width 73 height 17
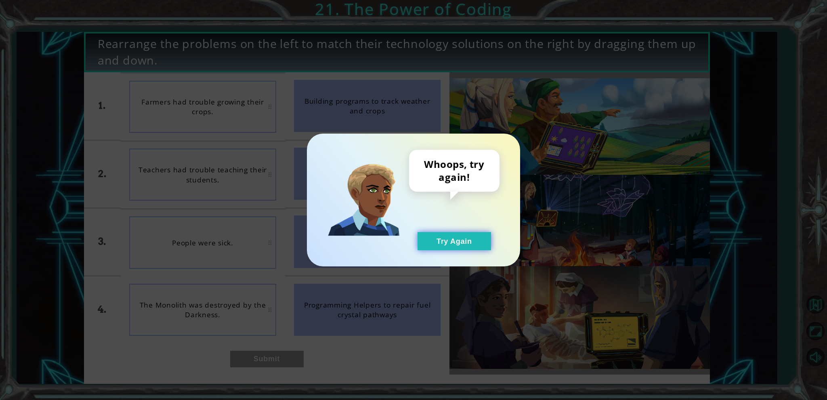
click at [434, 238] on button "Try Again" at bounding box center [453, 241] width 73 height 18
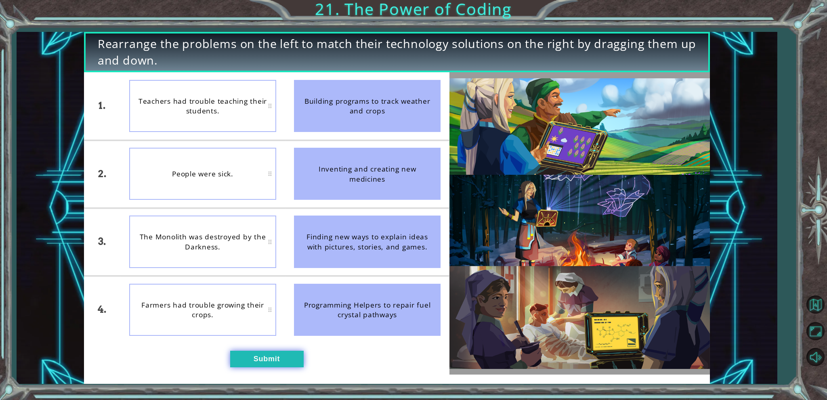
click at [278, 353] on button "Submit" at bounding box center [266, 359] width 73 height 17
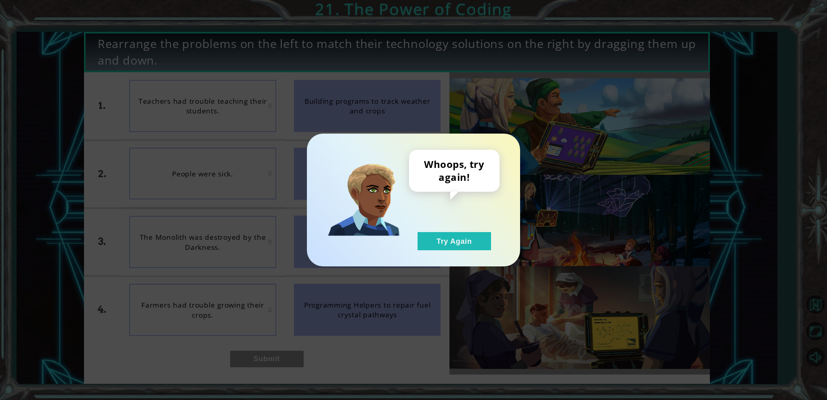
click at [415, 251] on div "Whoops, try again! Try Again" at bounding box center [413, 200] width 213 height 133
click at [426, 237] on button "Try Again" at bounding box center [453, 241] width 73 height 18
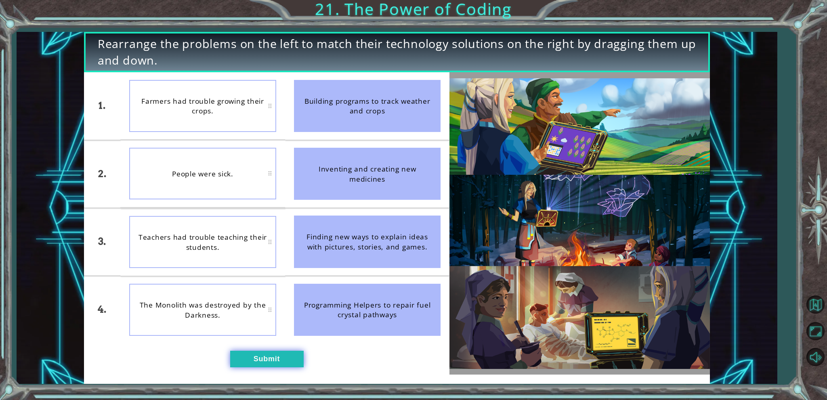
click at [288, 357] on button "Submit" at bounding box center [266, 359] width 73 height 17
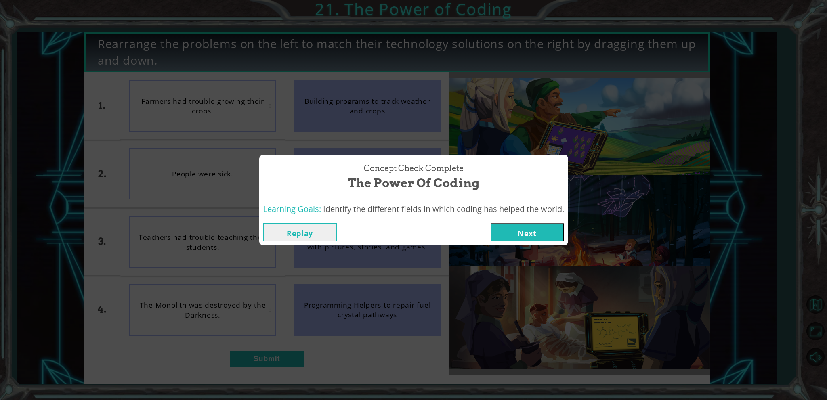
click at [531, 236] on button "Next" at bounding box center [527, 232] width 73 height 18
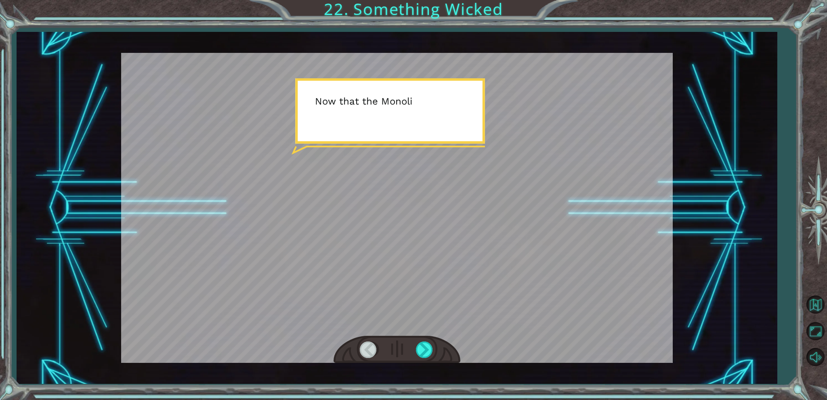
click at [473, 151] on div at bounding box center [397, 208] width 552 height 310
click at [455, 242] on div at bounding box center [397, 208] width 552 height 310
click at [416, 356] on div at bounding box center [425, 350] width 18 height 17
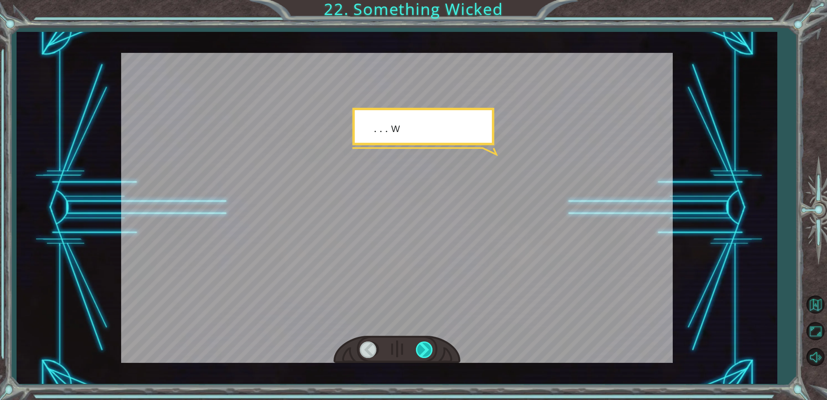
click at [417, 356] on div at bounding box center [425, 350] width 18 height 17
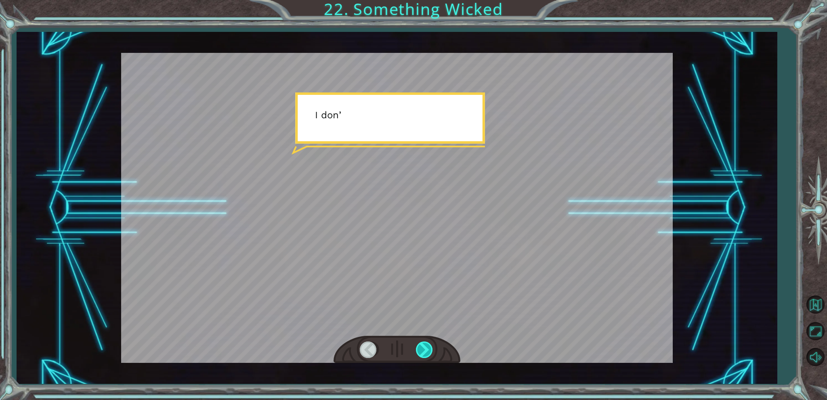
click at [424, 353] on div at bounding box center [425, 350] width 18 height 17
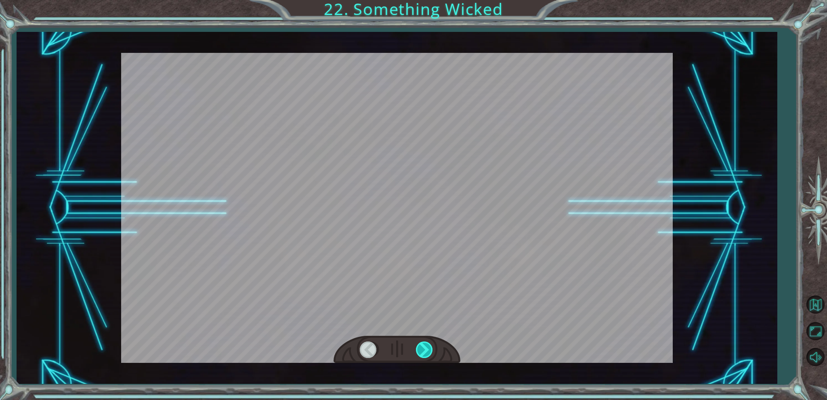
click at [424, 353] on div at bounding box center [425, 350] width 18 height 17
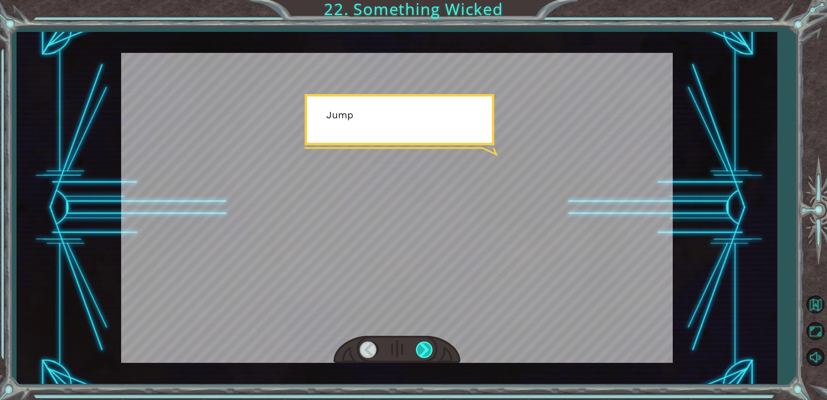
click at [424, 353] on div at bounding box center [425, 350] width 18 height 17
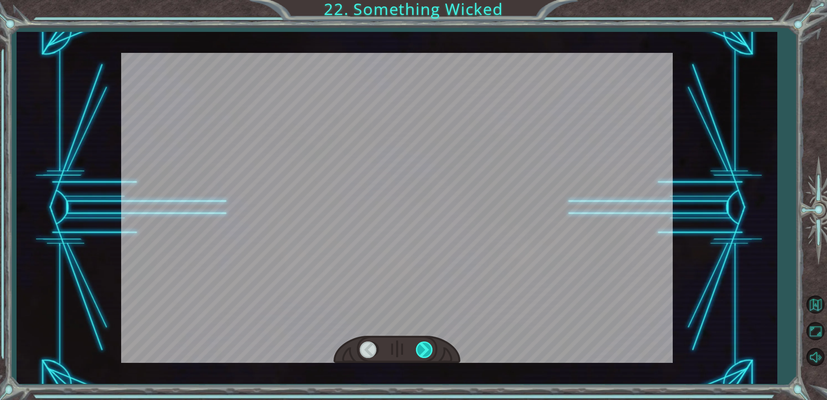
click at [424, 353] on div at bounding box center [425, 350] width 18 height 17
click at [424, 0] on div "Temporary Text N o w t h a t t h e M o n o l i t h i s r e p a i r e d , w e c …" at bounding box center [413, 0] width 827 height 0
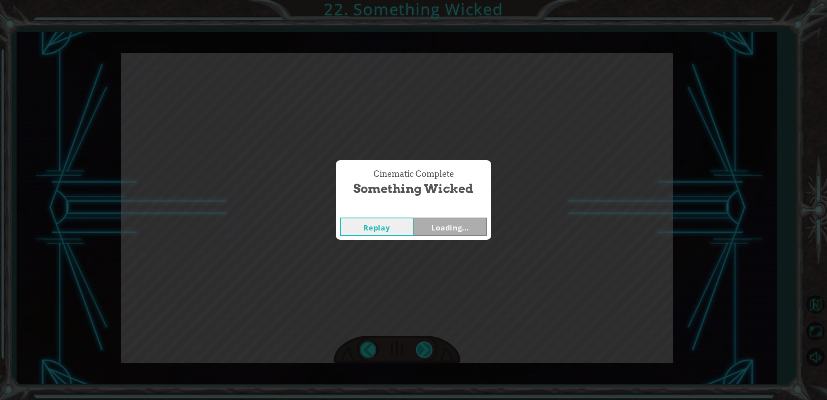
click at [424, 353] on div "Cinematic Complete Something Wicked Replay Loading..." at bounding box center [413, 200] width 827 height 400
click at [449, 228] on button "Next" at bounding box center [449, 227] width 73 height 18
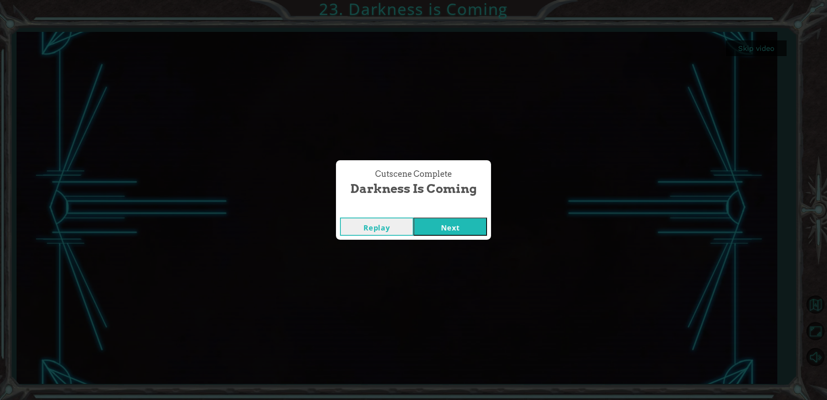
click at [451, 225] on button "Next" at bounding box center [449, 227] width 73 height 18
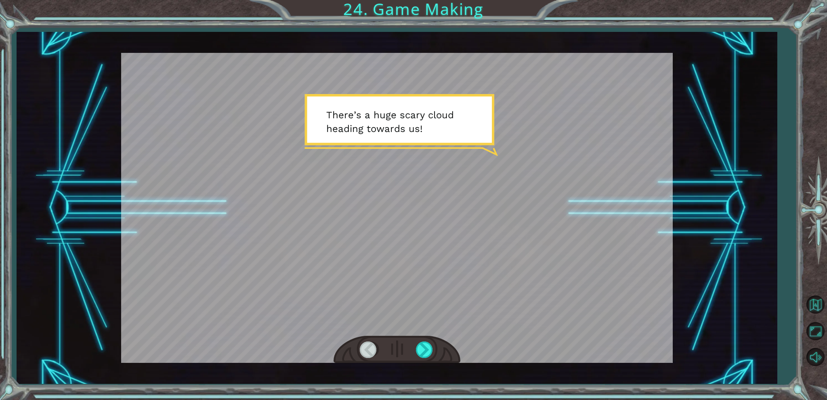
click at [424, 338] on div at bounding box center [397, 350] width 127 height 28
click at [425, 352] on div at bounding box center [425, 350] width 18 height 17
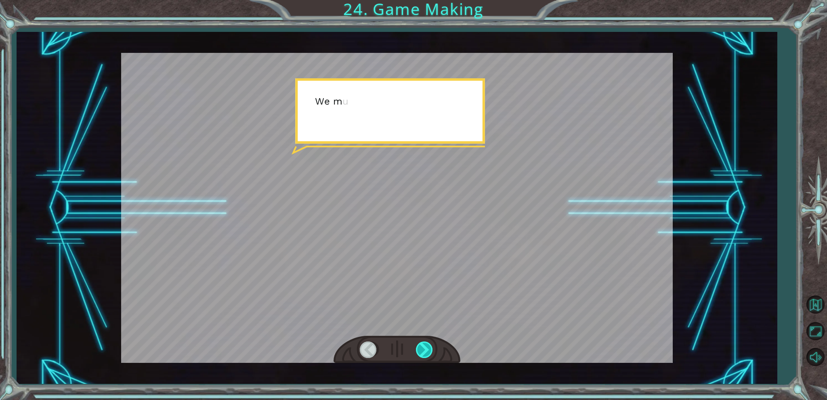
click at [426, 352] on div at bounding box center [425, 350] width 18 height 17
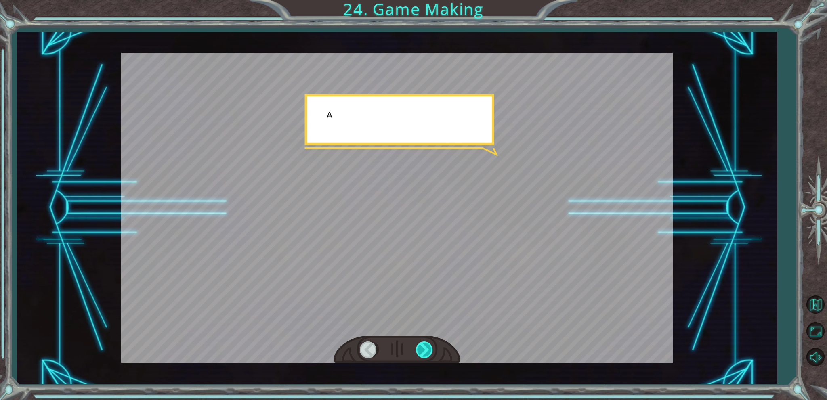
click at [426, 352] on div at bounding box center [425, 350] width 18 height 17
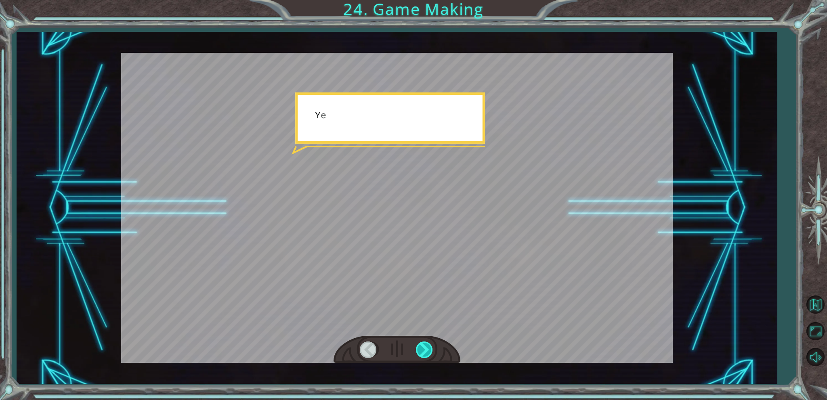
click at [426, 352] on div at bounding box center [425, 350] width 18 height 17
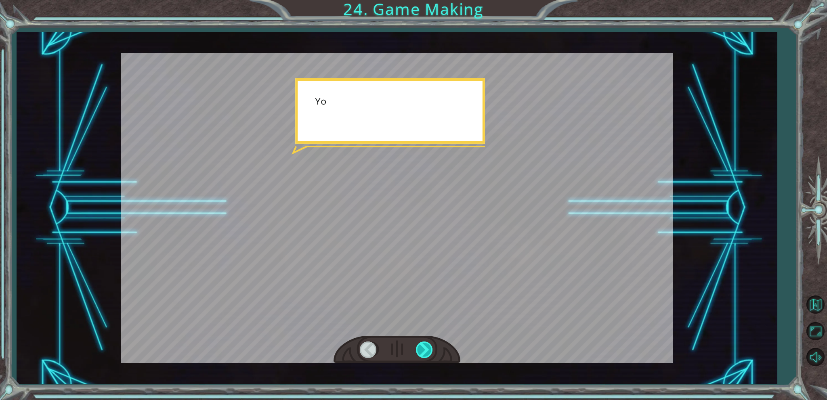
click at [426, 352] on div at bounding box center [425, 350] width 18 height 17
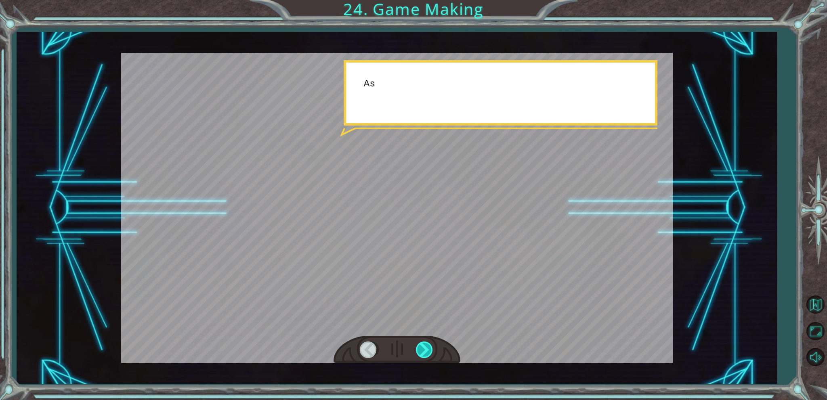
click at [426, 352] on div at bounding box center [425, 350] width 18 height 17
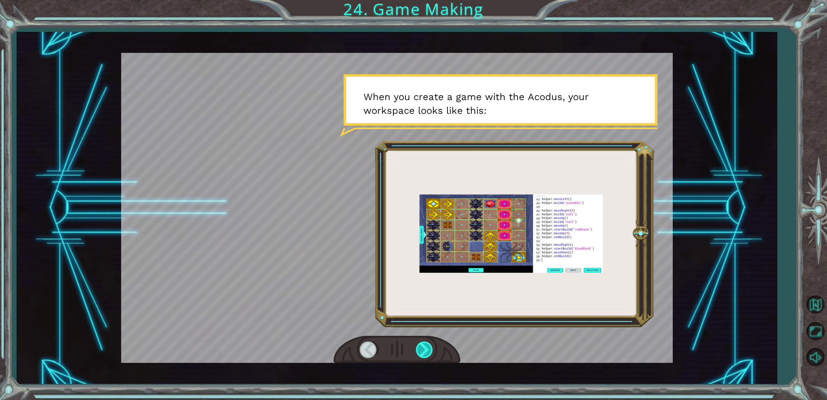
click at [426, 354] on div at bounding box center [425, 350] width 18 height 17
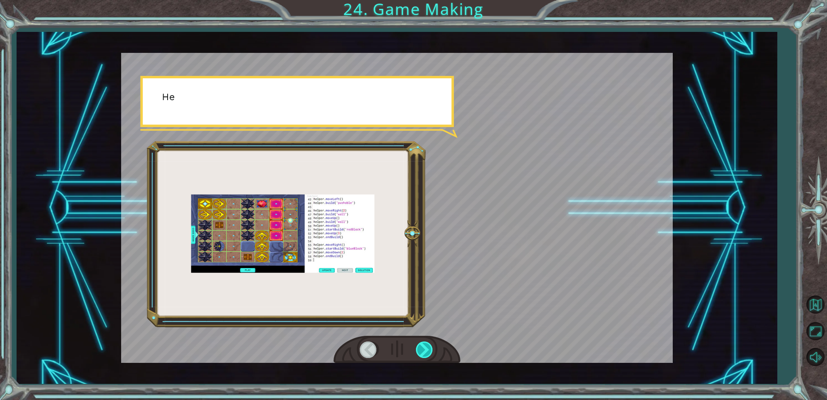
click at [426, 354] on div at bounding box center [425, 350] width 18 height 17
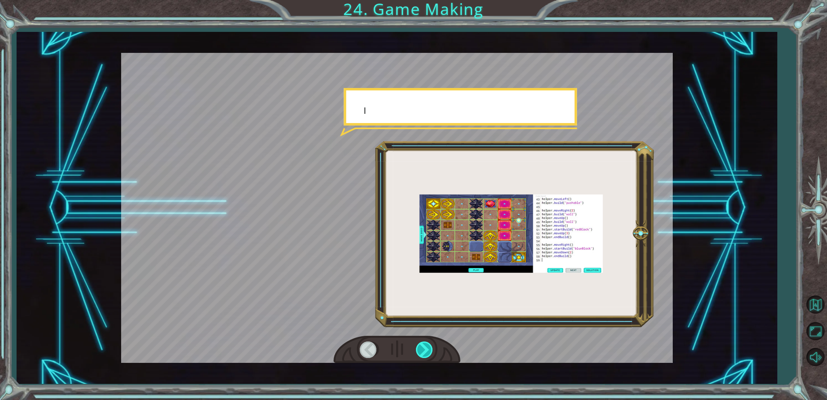
click at [426, 354] on div at bounding box center [425, 350] width 18 height 17
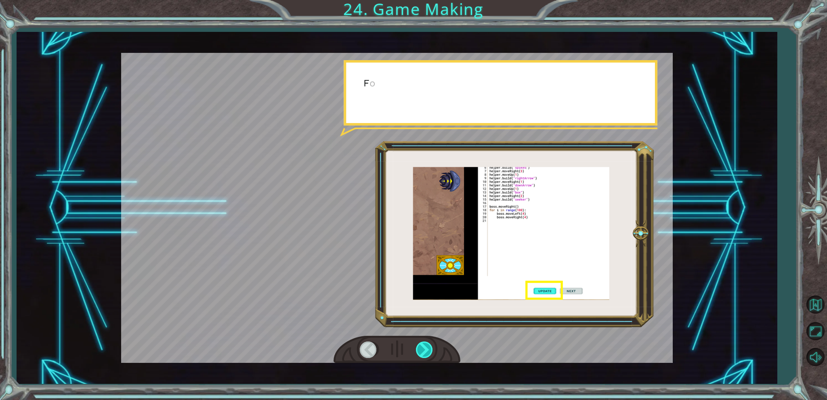
click at [426, 354] on div at bounding box center [425, 350] width 18 height 17
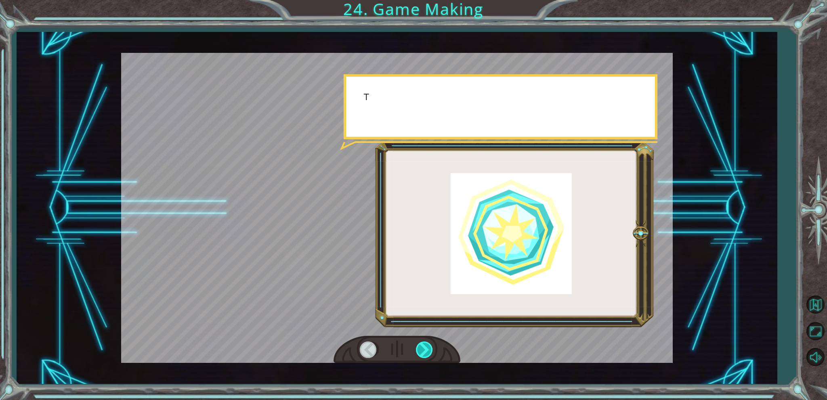
click at [426, 354] on div at bounding box center [425, 350] width 18 height 17
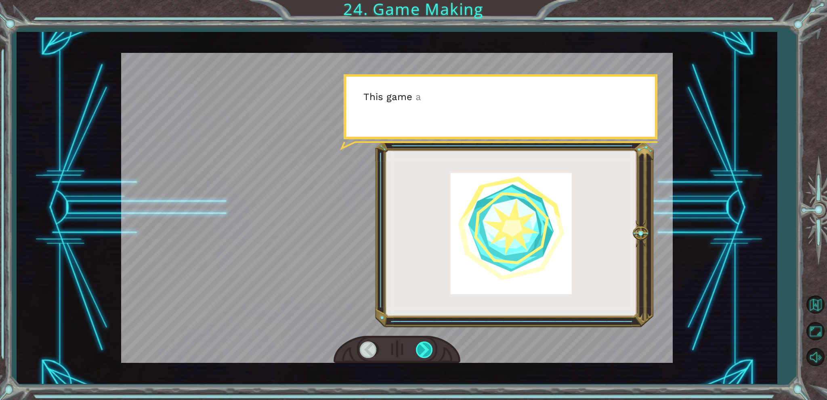
click at [426, 354] on div at bounding box center [425, 350] width 18 height 17
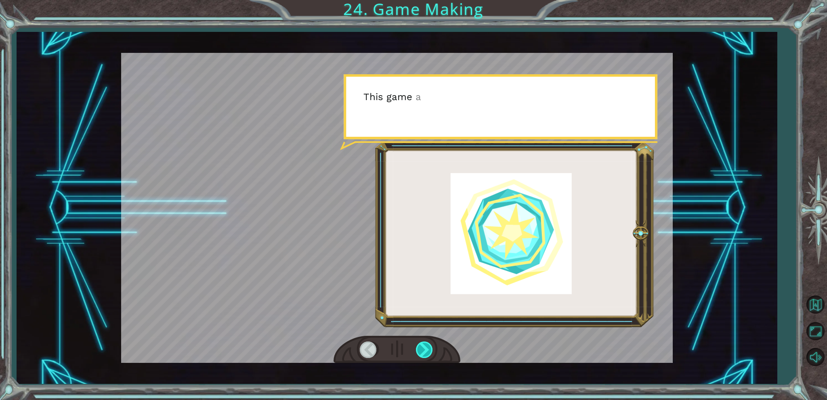
click at [426, 354] on div at bounding box center [425, 350] width 18 height 17
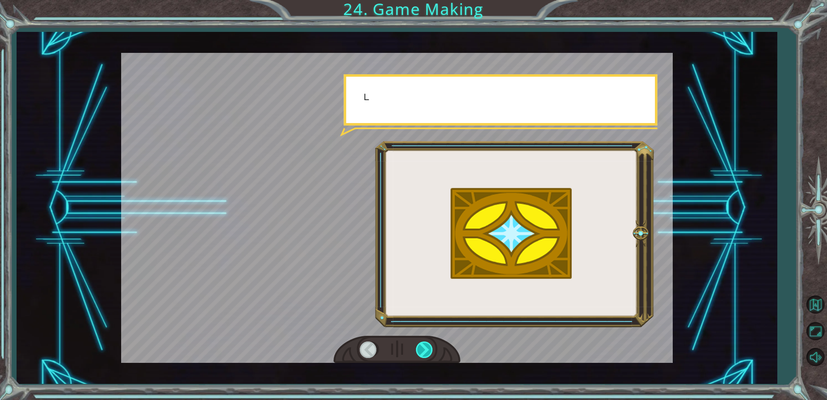
click at [426, 354] on div at bounding box center [425, 350] width 18 height 17
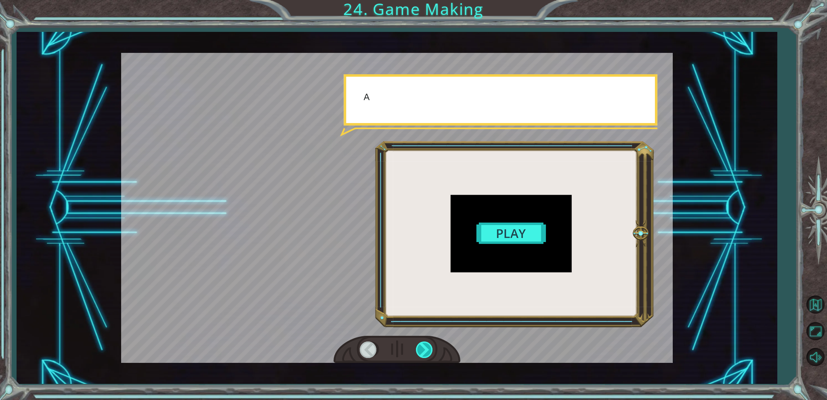
click at [426, 354] on div at bounding box center [425, 350] width 18 height 17
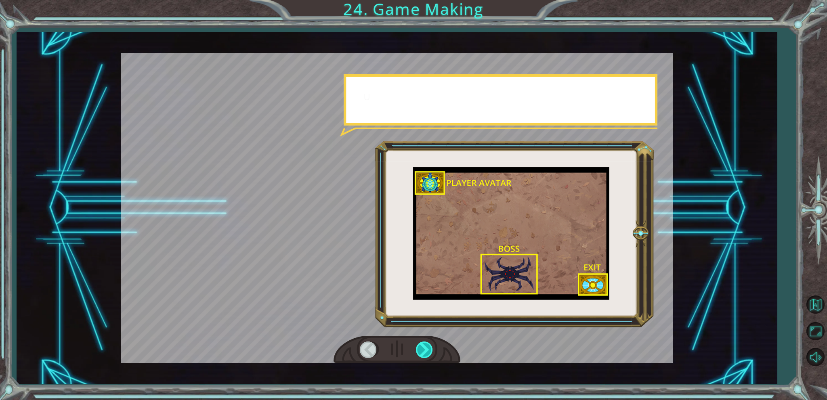
click at [426, 354] on div at bounding box center [425, 350] width 18 height 17
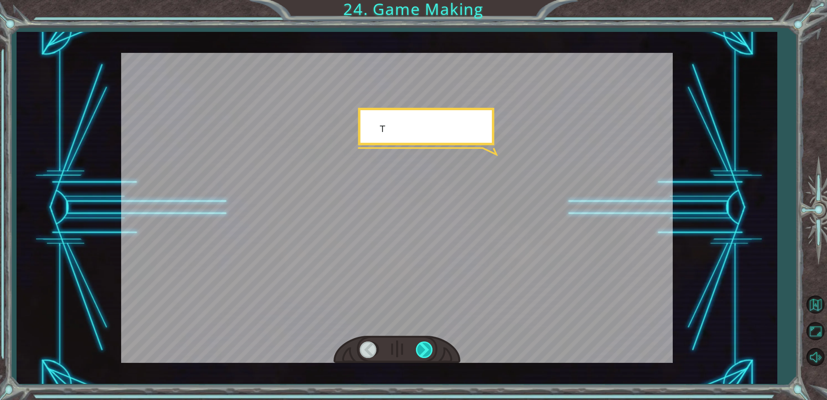
click at [426, 354] on div at bounding box center [425, 350] width 18 height 17
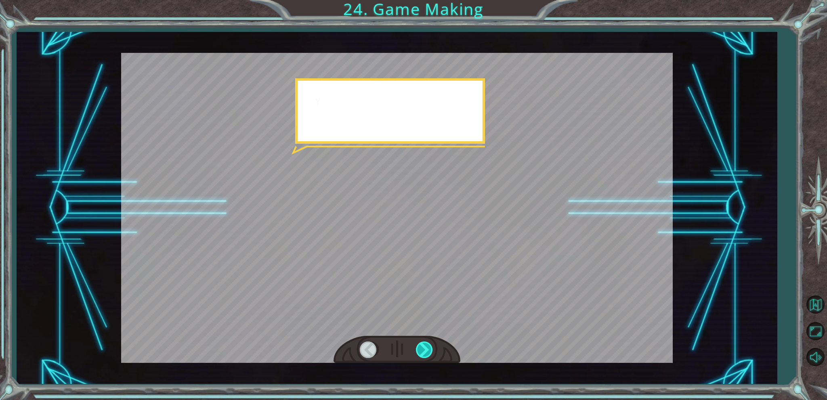
click at [426, 354] on div at bounding box center [425, 350] width 18 height 17
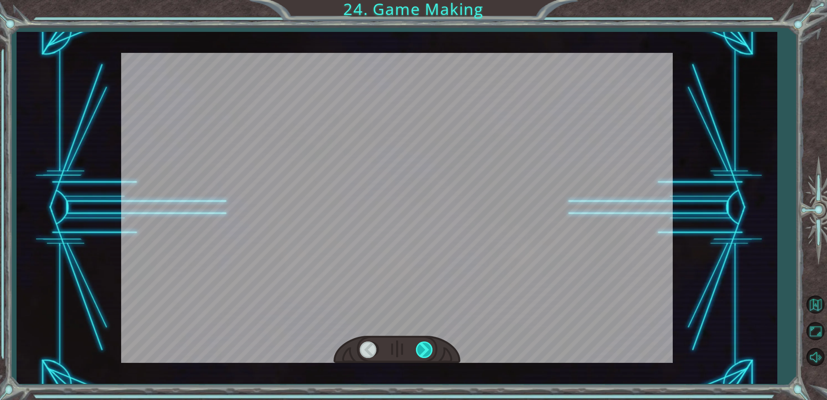
click at [426, 354] on div at bounding box center [425, 350] width 18 height 17
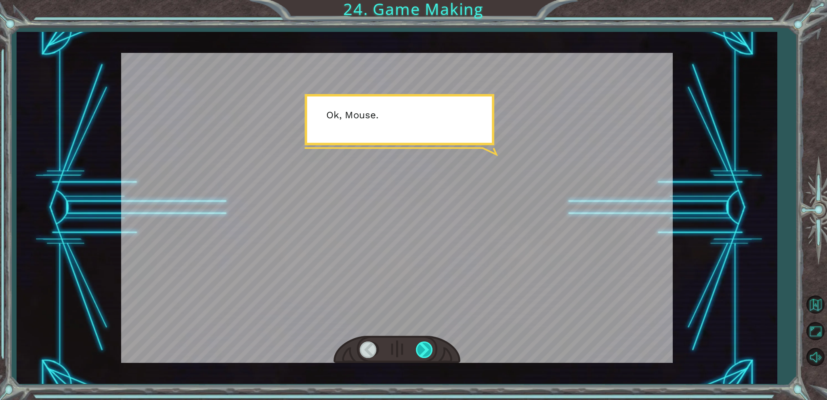
click at [426, 354] on div at bounding box center [425, 350] width 18 height 17
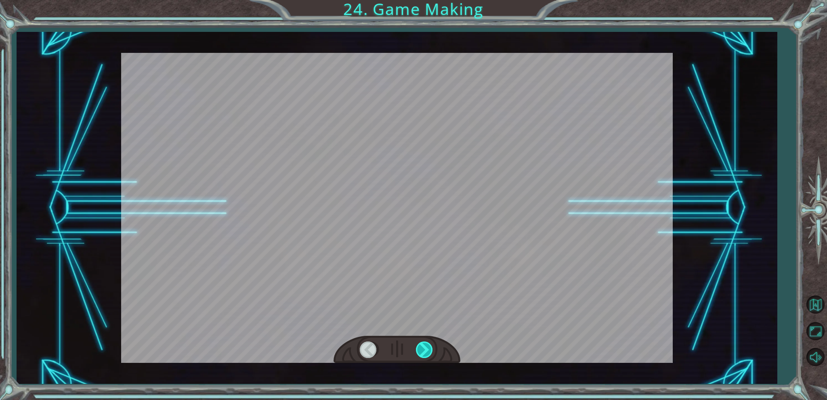
click at [426, 354] on div at bounding box center [425, 350] width 18 height 17
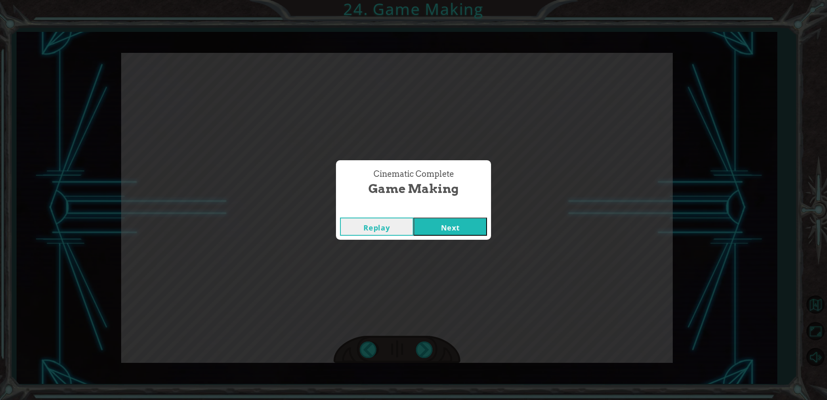
click at [463, 237] on div "Replay Next" at bounding box center [413, 227] width 155 height 26
drag, startPoint x: 463, startPoint y: 237, endPoint x: 466, endPoint y: 232, distance: 5.3
click at [466, 232] on div "Replay Next" at bounding box center [413, 227] width 155 height 26
click at [466, 232] on button "Next" at bounding box center [449, 227] width 73 height 18
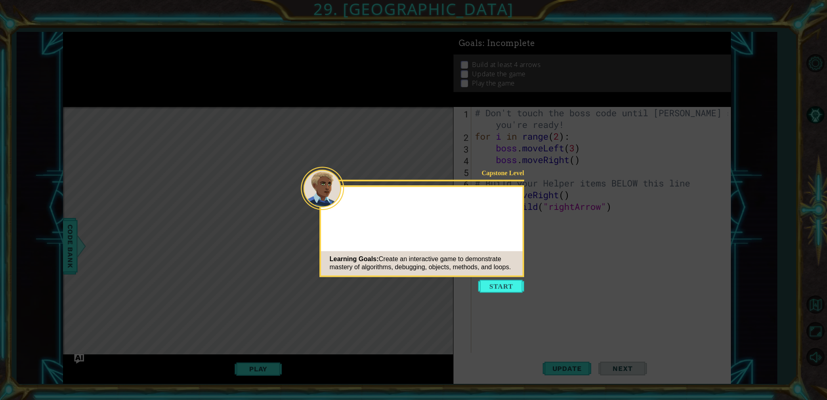
click at [513, 277] on icon at bounding box center [413, 200] width 827 height 400
click at [497, 280] on button "Start" at bounding box center [501, 286] width 46 height 13
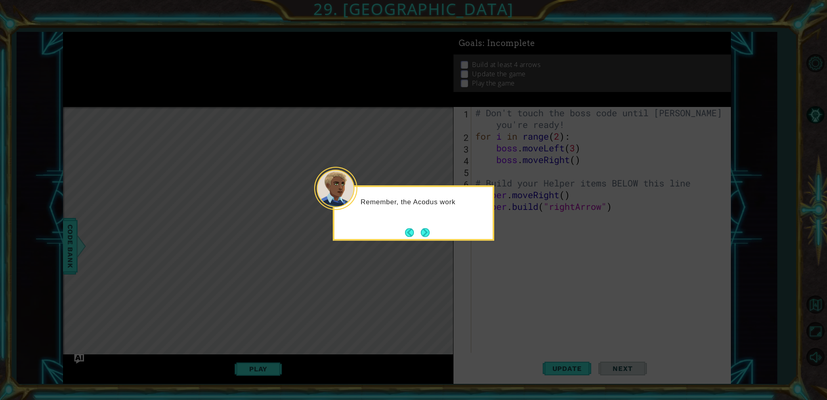
click at [429, 256] on icon at bounding box center [413, 200] width 827 height 400
click at [430, 229] on button "Next" at bounding box center [425, 232] width 9 height 9
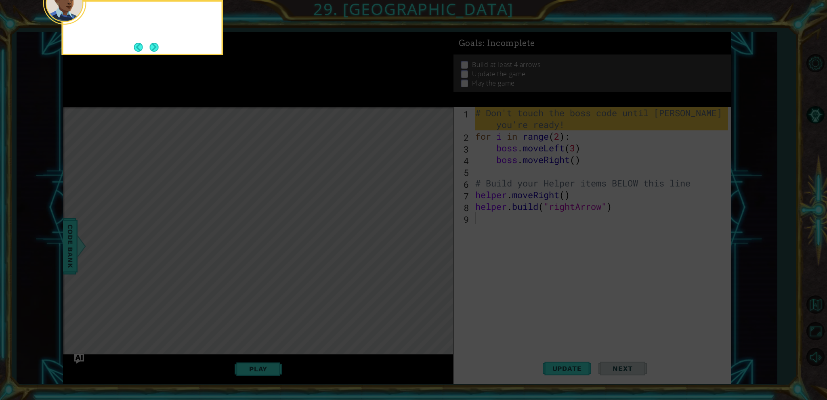
click at [430, 229] on icon at bounding box center [413, 60] width 827 height 680
drag, startPoint x: 758, startPoint y: 294, endPoint x: 530, endPoint y: 339, distance: 233.0
click at [757, 294] on icon at bounding box center [413, 60] width 827 height 680
click at [530, 339] on icon at bounding box center [413, 60] width 827 height 680
click at [153, 46] on button "Next" at bounding box center [154, 47] width 9 height 9
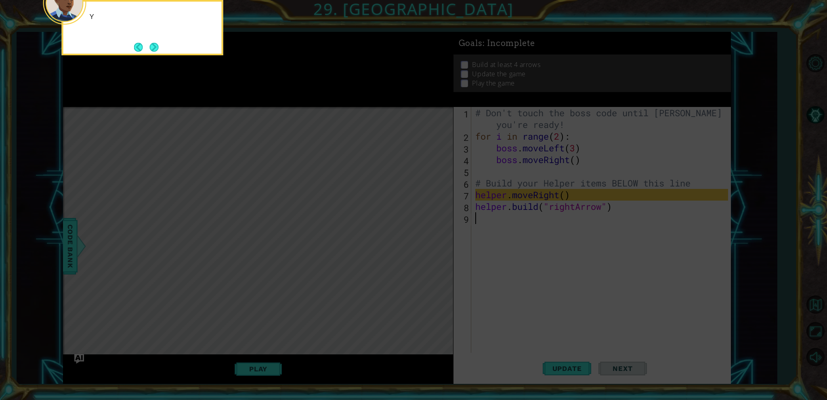
click at [153, 46] on button "Next" at bounding box center [154, 47] width 9 height 9
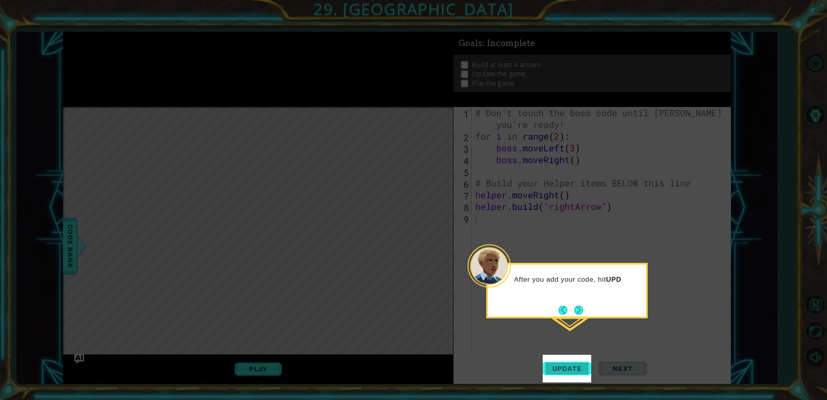
click at [570, 380] on button "Update" at bounding box center [567, 369] width 48 height 28
click at [561, 371] on span "Update" at bounding box center [567, 369] width 46 height 8
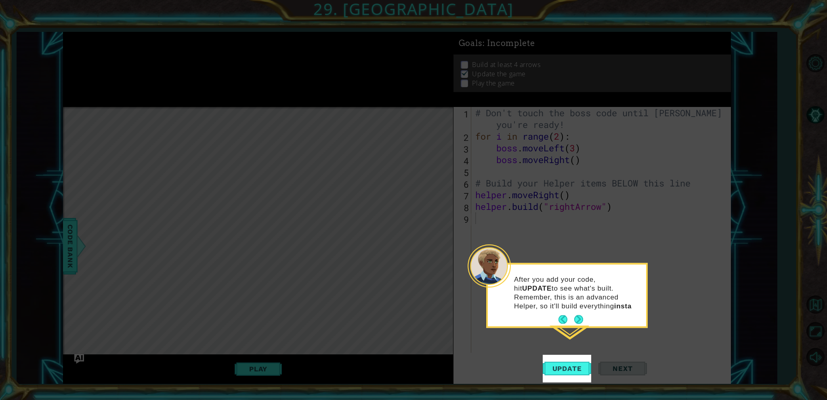
click at [625, 342] on icon at bounding box center [413, 200] width 827 height 400
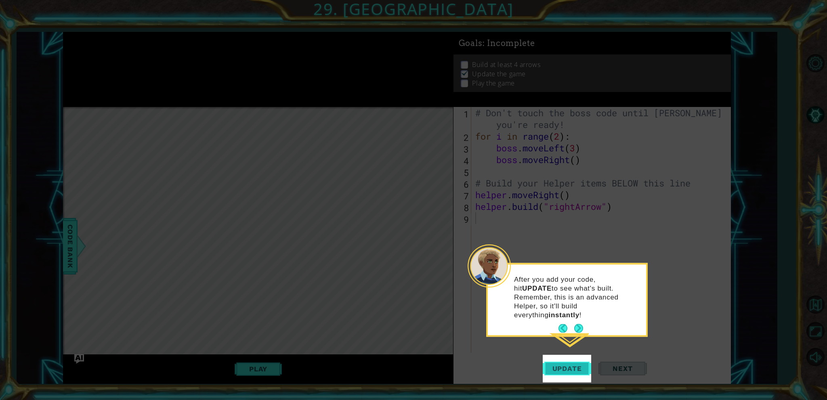
click at [560, 371] on span "Update" at bounding box center [567, 369] width 46 height 8
click at [577, 327] on div "After you add your code, hit UPDATE to see what's built. Remember, this is an a…" at bounding box center [567, 300] width 162 height 74
click at [575, 324] on button "Next" at bounding box center [578, 328] width 9 height 9
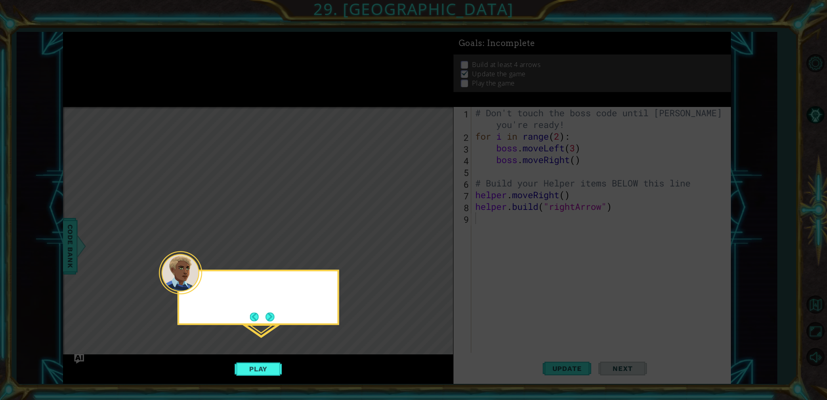
click at [575, 319] on icon at bounding box center [413, 200] width 827 height 400
click at [251, 363] on button "Play" at bounding box center [258, 368] width 47 height 15
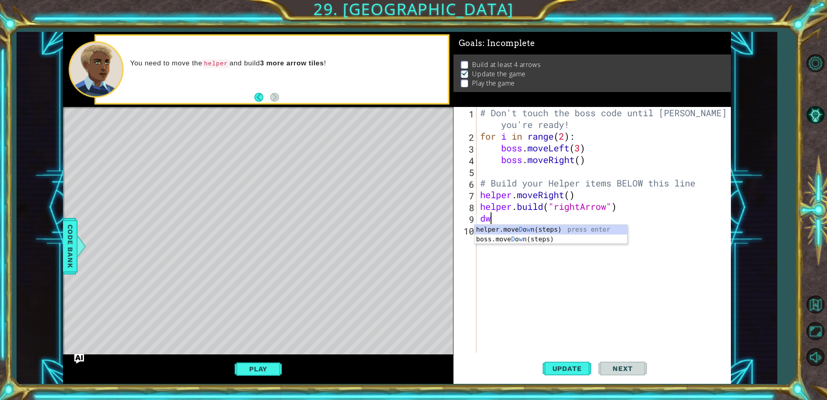
type textarea "d"
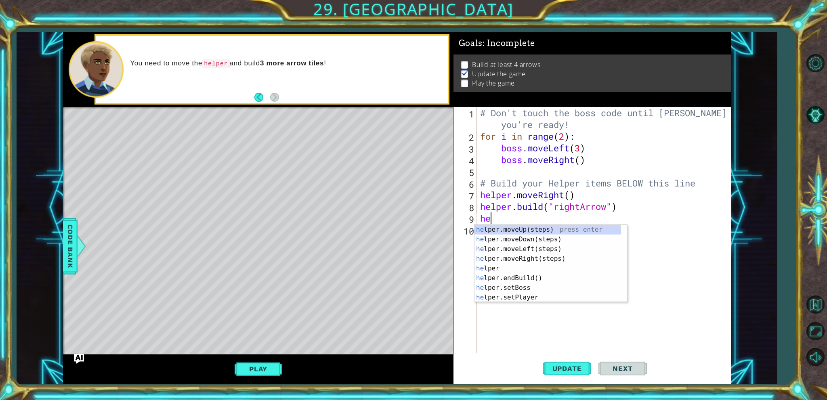
type textarea "her"
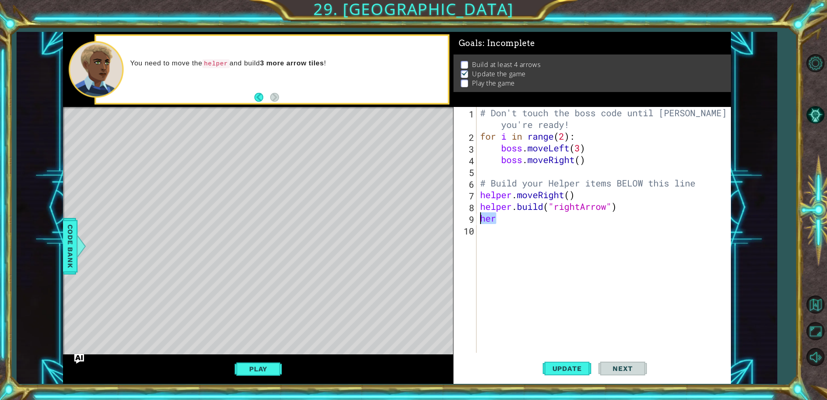
drag, startPoint x: 502, startPoint y: 217, endPoint x: 474, endPoint y: 216, distance: 27.9
click at [474, 216] on div "her 1 2 3 4 5 6 7 8 9 10 # Don't touch the boss code until Vega says you're rea…" at bounding box center [590, 230] width 275 height 246
type textarea "For index=3:"
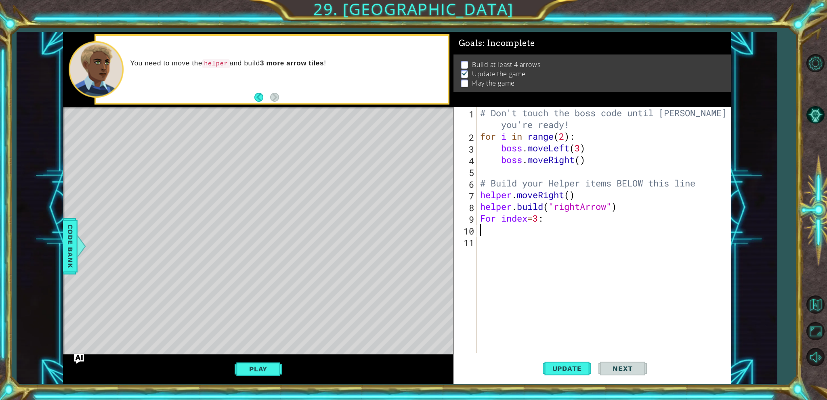
type textarea "For index=3:"
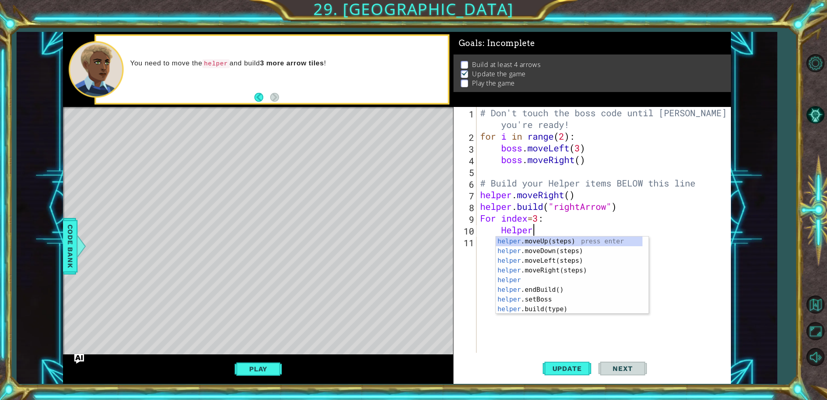
scroll to position [0, 2]
click at [576, 238] on div "helper . b uild(type) press enter helper .end B uild() press enter helper .set …" at bounding box center [572, 271] width 153 height 68
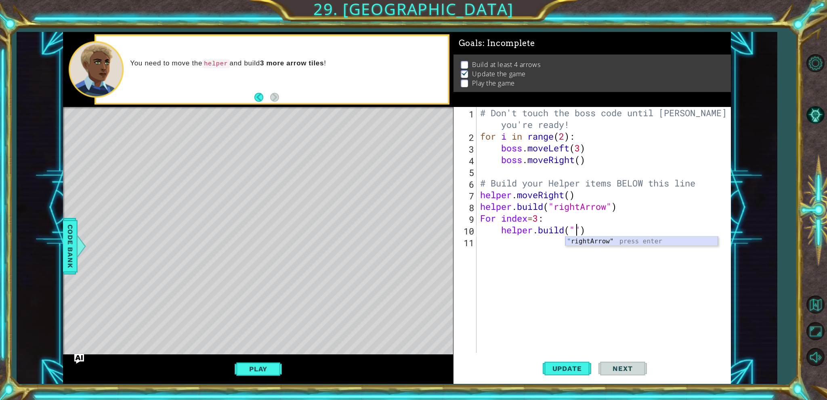
click at [594, 243] on div "" rightArrow" press enter" at bounding box center [641, 251] width 153 height 29
click at [542, 217] on div "# Don't touch the boss code until Vega says you're ready! for i in range ( 2 ) …" at bounding box center [605, 247] width 254 height 281
type textarea "For index=3:"
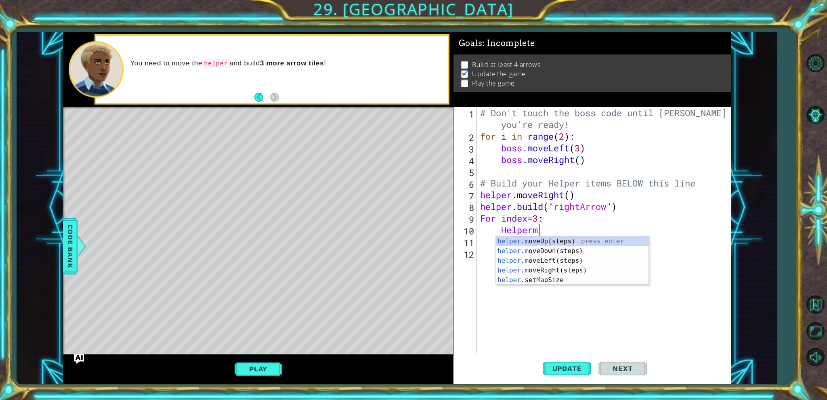
type textarea "Helpermo"
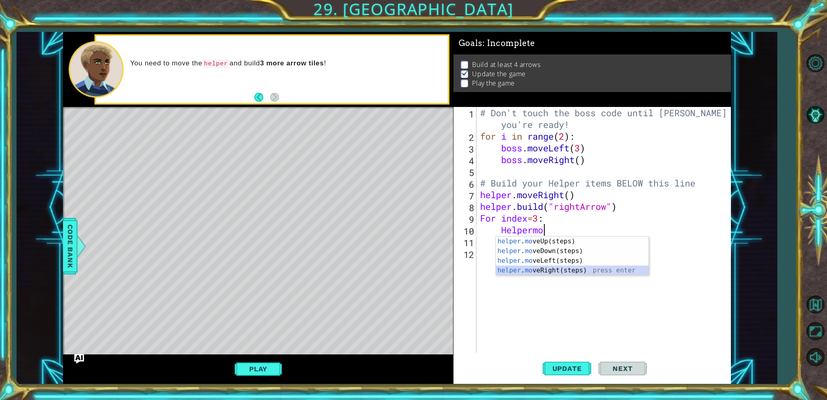
click at [562, 271] on div "helper . mo veUp(steps) press enter helper . mo veDown(steps) press enter helpe…" at bounding box center [572, 266] width 153 height 58
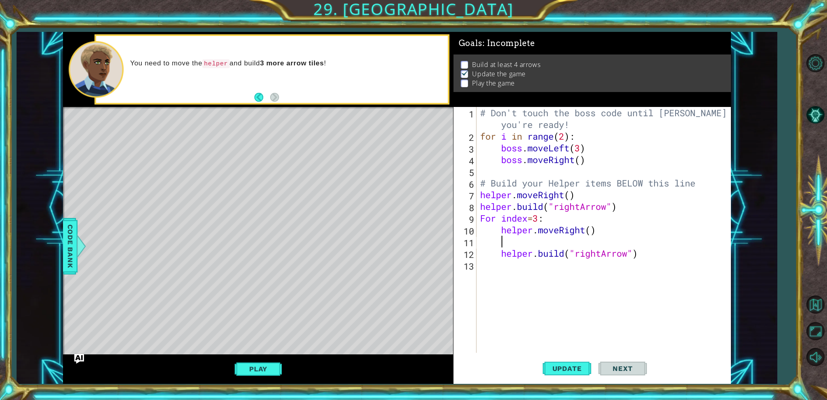
scroll to position [0, 0]
click at [594, 231] on div "# Don't touch the boss code until Vega says you're ready! for i in range ( 2 ) …" at bounding box center [605, 247] width 254 height 281
drag, startPoint x: 629, startPoint y: 240, endPoint x: 592, endPoint y: 237, distance: 36.5
click at [592, 237] on div "# Don't touch the boss code until Vega says you're ready! for i in range ( 2 ) …" at bounding box center [605, 247] width 254 height 281
click at [637, 216] on div "# Don't touch the boss code until Vega says you're ready! for i in range ( 2 ) …" at bounding box center [605, 247] width 254 height 281
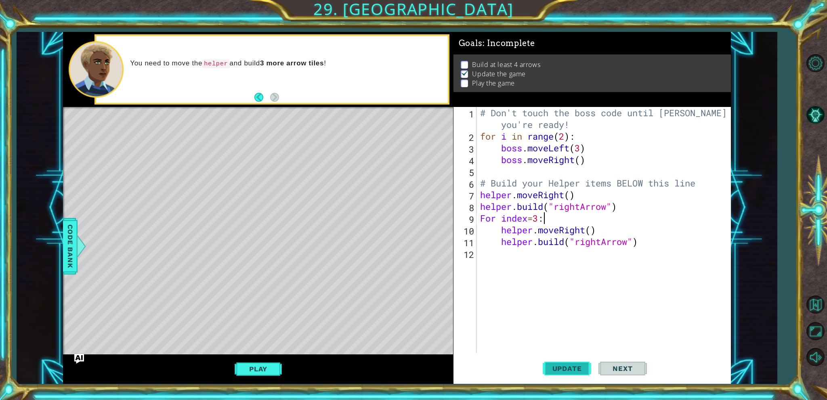
click at [570, 369] on span "Update" at bounding box center [567, 369] width 46 height 8
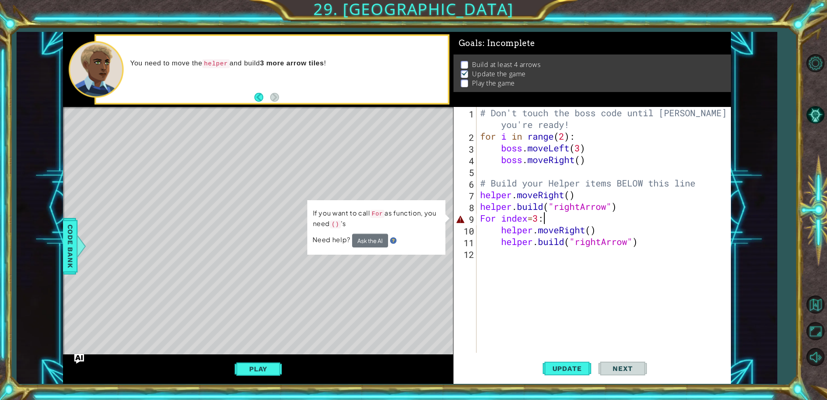
click at [496, 215] on div "# Don't touch the boss code until Vega says you're ready! for i in range ( 2 ) …" at bounding box center [605, 247] width 254 height 281
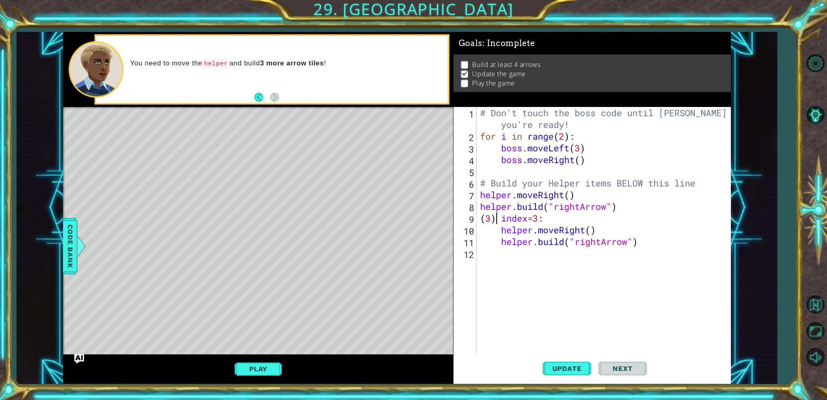
scroll to position [0, 1]
click at [572, 379] on button "Update" at bounding box center [567, 369] width 48 height 28
click at [573, 370] on span "Update" at bounding box center [567, 369] width 46 height 8
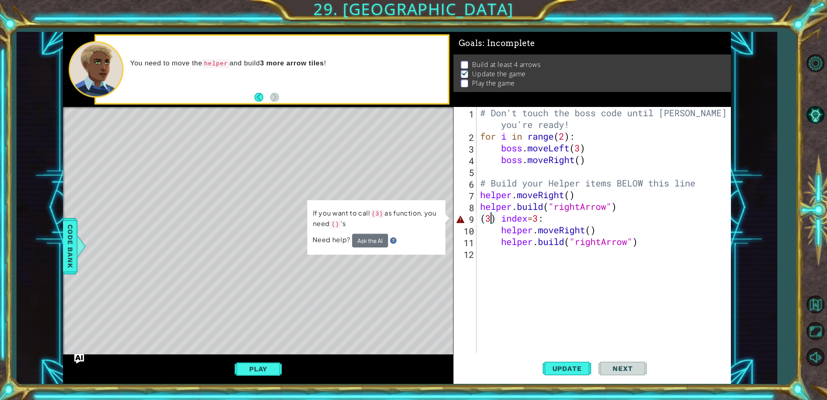
click at [490, 216] on div "# Don't touch the boss code until Vega says you're ready! for i in range ( 2 ) …" at bounding box center [605, 247] width 254 height 281
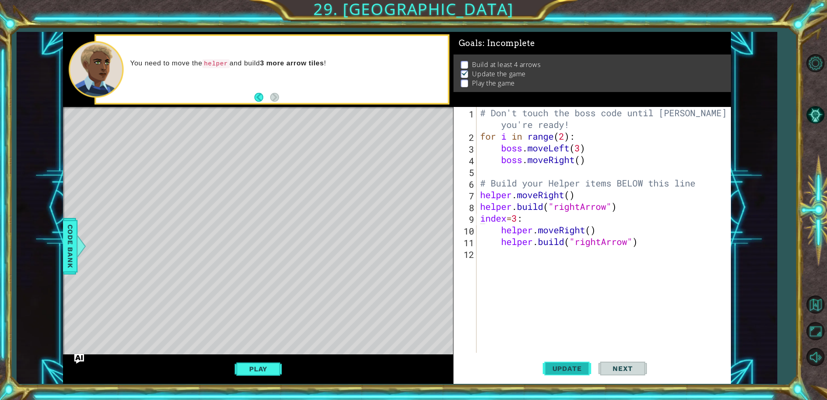
click at [571, 360] on button "Update" at bounding box center [567, 369] width 48 height 28
click at [573, 368] on span "Update" at bounding box center [567, 369] width 46 height 8
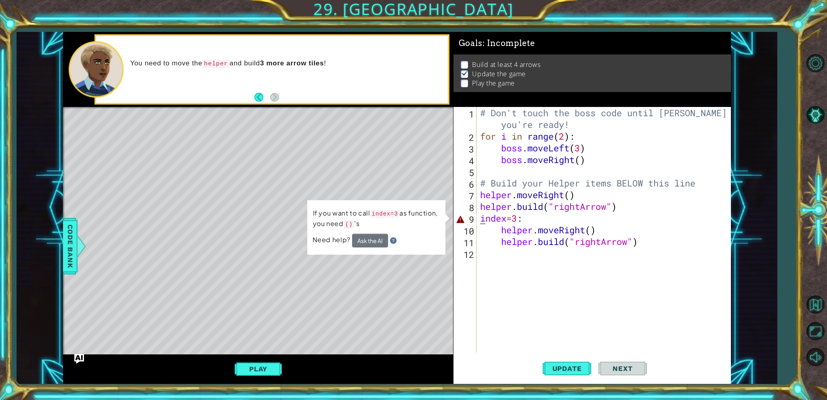
click at [481, 216] on div "# Don't touch the boss code until Vega says you're ready! for i in range ( 2 ) …" at bounding box center [605, 247] width 254 height 281
click at [486, 216] on div "# Don't touch the boss code until Vega says you're ready! for i in range ( 2 ) …" at bounding box center [605, 247] width 254 height 281
click at [480, 216] on div "# Don't touch the boss code until Vega says you're ready! for i in range ( 2 ) …" at bounding box center [605, 247] width 254 height 281
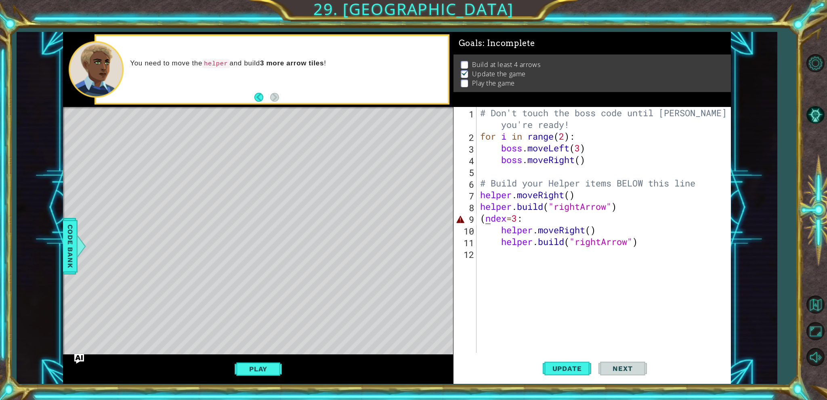
scroll to position [0, 0]
click at [486, 217] on div "# Don't touch the boss code until Vega says you're ready! for i in range ( 2 ) …" at bounding box center [605, 247] width 254 height 281
click at [486, 217] on div "# Don't touch the boss code until Vega says you're ready! for i in range ( 2 ) …" at bounding box center [603, 230] width 250 height 246
click at [523, 215] on div "# Don't touch the boss code until Vega says you're ready! for i in range ( 2 ) …" at bounding box center [605, 247] width 254 height 281
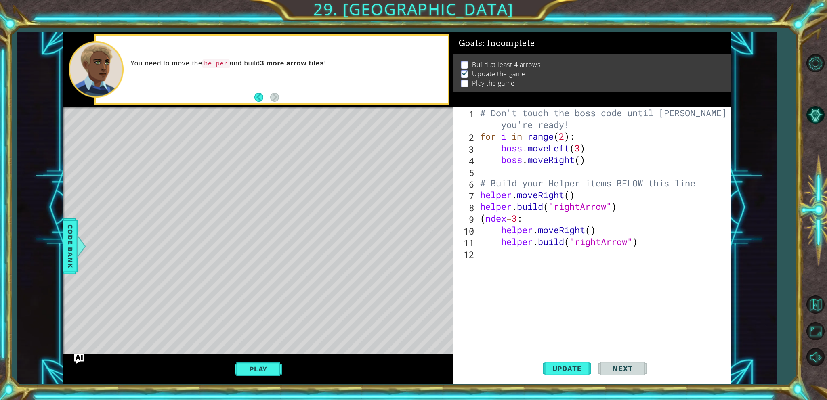
click at [489, 217] on div "# Don't touch the boss code until Vega says you're ready! for i in range ( 2 ) …" at bounding box center [605, 247] width 254 height 281
drag, startPoint x: 488, startPoint y: 217, endPoint x: 483, endPoint y: 218, distance: 5.3
click at [483, 218] on div "# Don't touch the boss code until Vega says you're ready! for i in range ( 2 ) …" at bounding box center [605, 247] width 254 height 281
click at [482, 218] on div "# Don't touch the boss code until Vega says you're ready! for i in range ( 2 ) …" at bounding box center [605, 247] width 254 height 281
type textarea ":"
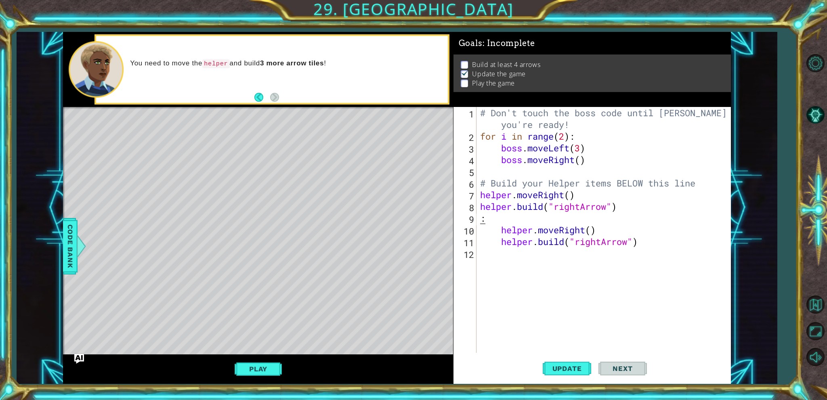
click at [482, 218] on div "# Don't touch the boss code until Vega says you're ready! for i in range ( 2 ) …" at bounding box center [605, 247] width 254 height 281
click at [494, 218] on div "# Don't touch the boss code until Vega says you're ready! for i in range ( 2 ) …" at bounding box center [605, 247] width 254 height 281
click at [677, 125] on div "# Don't touch the boss code until Vega says you're ready! for i in range ( 2 ) …" at bounding box center [605, 247] width 254 height 281
drag, startPoint x: 671, startPoint y: 157, endPoint x: 667, endPoint y: 170, distance: 13.9
click at [670, 157] on div "# Don't touch the boss code until Vega says you're ready! for i in range ( 2 ) …" at bounding box center [605, 247] width 254 height 281
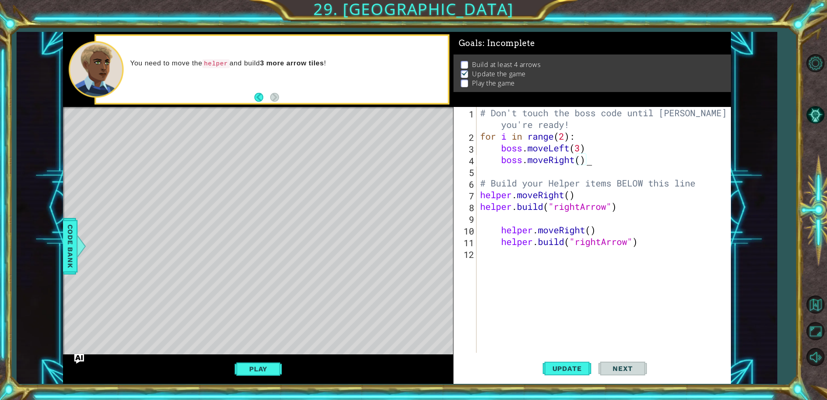
drag, startPoint x: 662, startPoint y: 185, endPoint x: 654, endPoint y: 203, distance: 19.3
click at [654, 203] on div "# Don't touch the boss code until Vega says you're ready! for i in range ( 2 ) …" at bounding box center [605, 247] width 254 height 281
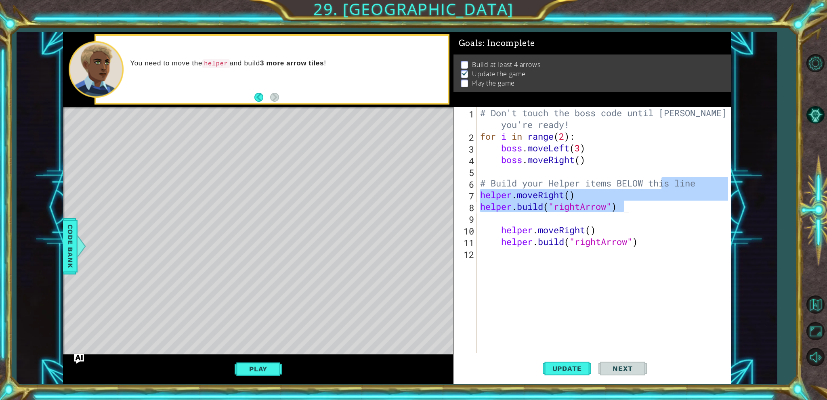
click at [641, 227] on div "# Don't touch the boss code until Vega says you're ready! for i in range ( 2 ) …" at bounding box center [605, 247] width 254 height 281
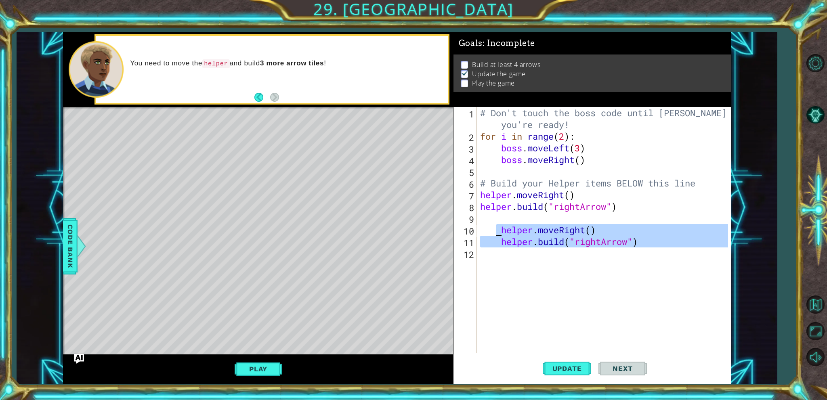
drag, startPoint x: 664, startPoint y: 261, endPoint x: 530, endPoint y: 229, distance: 138.0
click at [499, 227] on div "# Don't touch the boss code until Vega says you're ready! for i in range ( 2 ) …" at bounding box center [605, 247] width 254 height 281
type textarea "helper.moveRight() helper.build("rightArrow")"
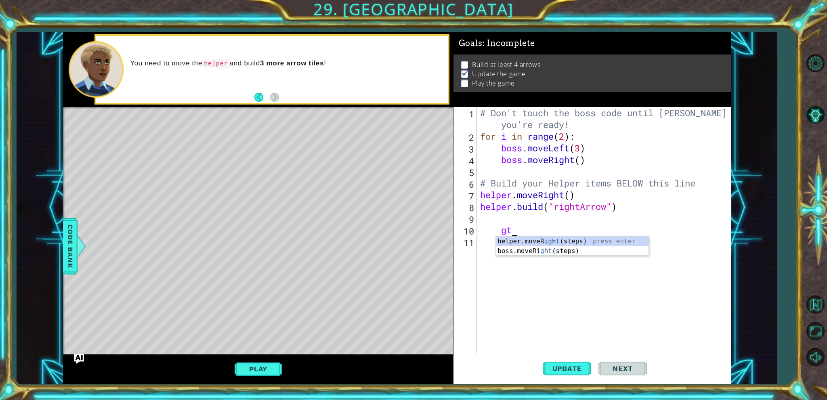
type textarea "g"
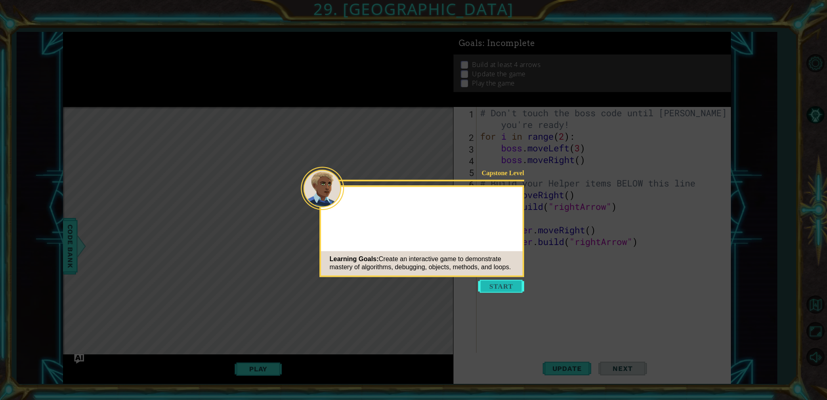
click at [509, 288] on button "Start" at bounding box center [501, 286] width 46 height 13
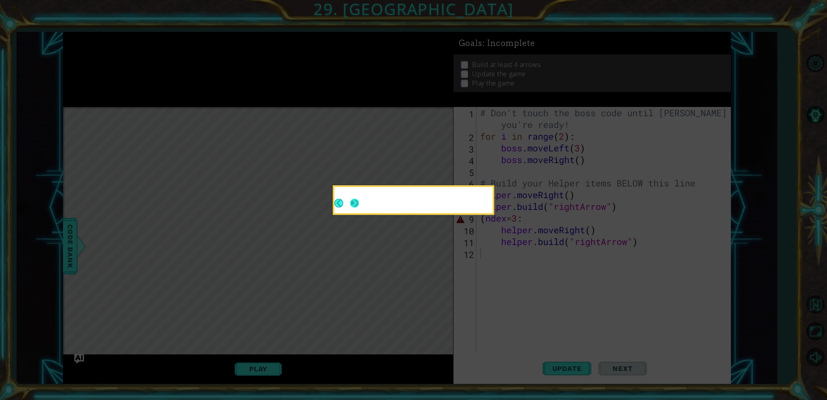
click at [358, 198] on div at bounding box center [413, 200] width 158 height 26
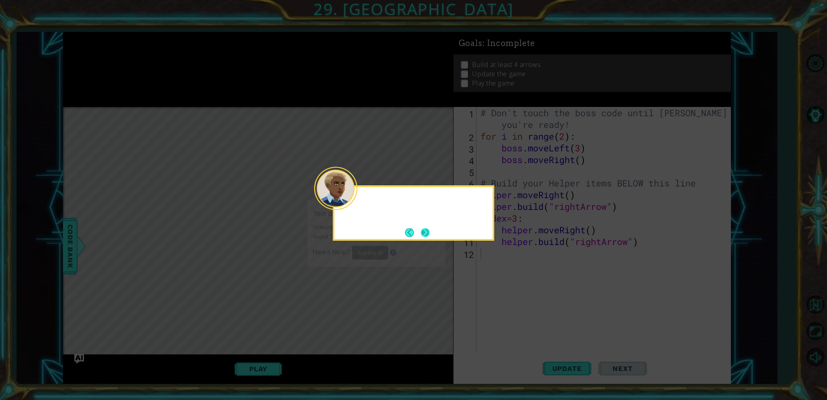
click at [358, 198] on div at bounding box center [413, 201] width 158 height 23
click at [424, 238] on div "Remember, the Ac" at bounding box center [414, 212] width 162 height 55
click at [425, 236] on button "Next" at bounding box center [425, 232] width 9 height 9
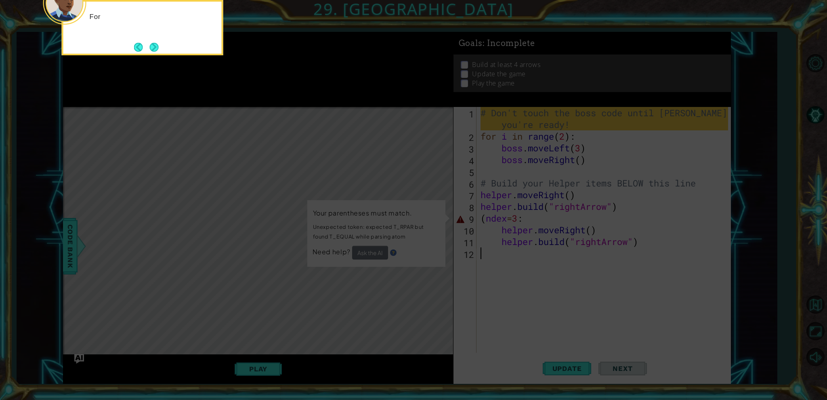
click at [455, 192] on icon at bounding box center [413, 60] width 827 height 680
click at [283, 114] on icon at bounding box center [413, 60] width 827 height 680
click at [155, 43] on button "Next" at bounding box center [154, 47] width 9 height 9
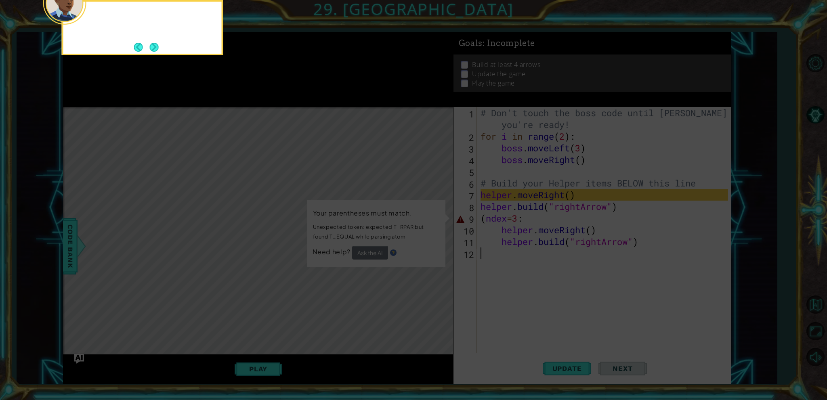
click at [155, 40] on div at bounding box center [143, 27] width 162 height 55
click at [155, 40] on div "You ca" at bounding box center [143, 27] width 162 height 55
click at [149, 43] on footer at bounding box center [146, 47] width 25 height 12
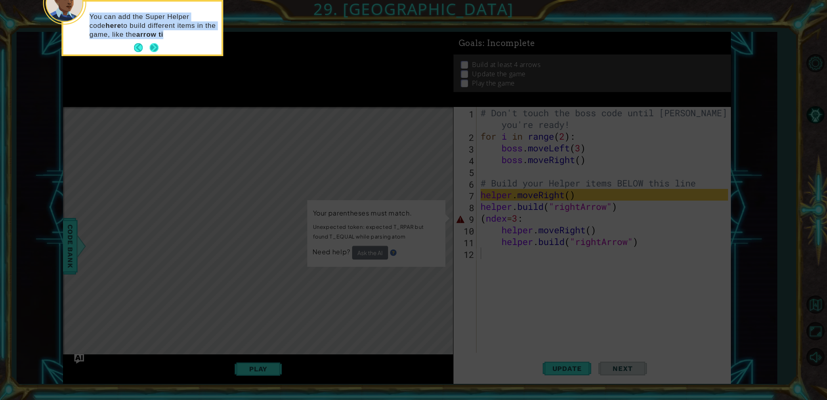
click at [149, 43] on div "You can add the Super Helper code here to build different items in the game, li…" at bounding box center [142, 28] width 158 height 53
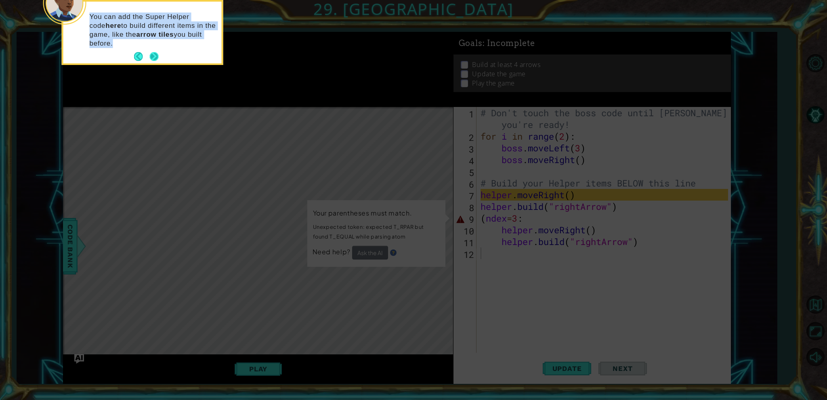
click at [149, 43] on p "You can add the Super Helper code here to build different items in the game, li…" at bounding box center [153, 31] width 126 height 36
click at [150, 43] on p "You can add the Super Helper code here to build different items in the game, li…" at bounding box center [153, 31] width 126 height 36
drag, startPoint x: 155, startPoint y: 51, endPoint x: 151, endPoint y: 54, distance: 4.4
click at [151, 53] on button "Next" at bounding box center [154, 56] width 9 height 9
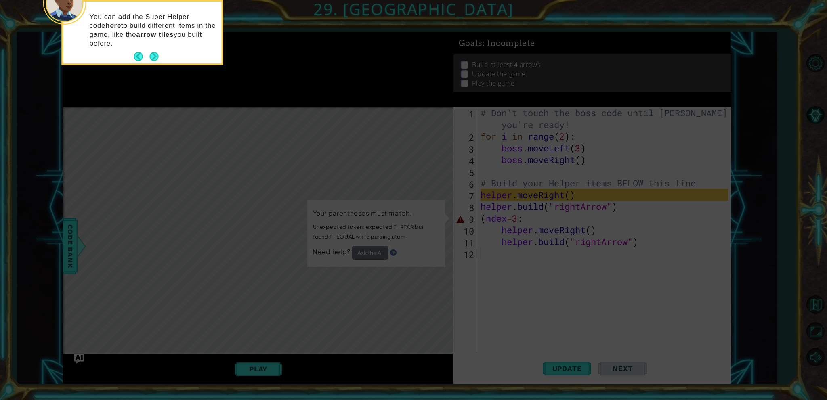
click at [151, 54] on icon at bounding box center [413, 60] width 827 height 680
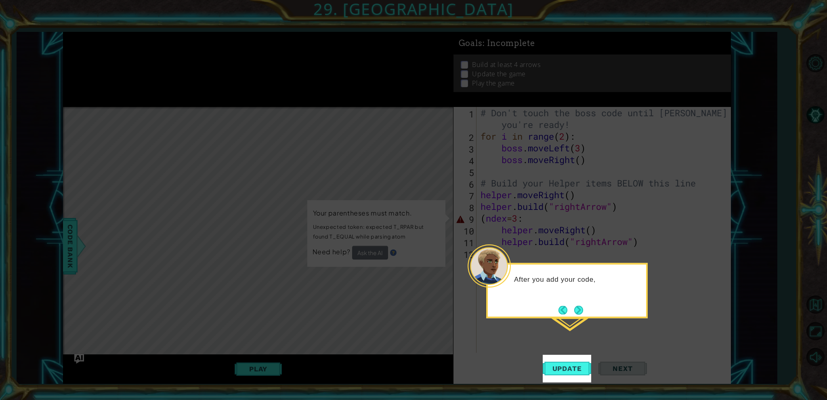
drag, startPoint x: 514, startPoint y: 355, endPoint x: 540, endPoint y: 367, distance: 28.7
click at [534, 365] on icon at bounding box center [413, 200] width 827 height 400
click at [567, 375] on button "Update" at bounding box center [567, 369] width 48 height 28
drag, startPoint x: 566, startPoint y: 373, endPoint x: 566, endPoint y: 334, distance: 39.6
click at [560, 350] on body "1 ההההההההההההההההההההההההההההההההההההההההההההההההההההההההההההההההההההההההההההה…" at bounding box center [413, 200] width 827 height 400
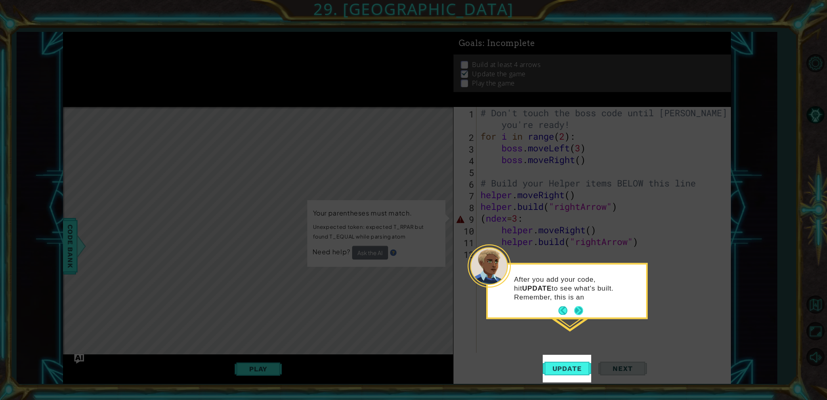
drag, startPoint x: 583, startPoint y: 310, endPoint x: 579, endPoint y: 310, distance: 4.1
click at [579, 310] on div "After you add your code, hit UPDATE to see what's built. Remember, this is an" at bounding box center [567, 290] width 158 height 53
click at [578, 310] on button "Next" at bounding box center [578, 310] width 9 height 9
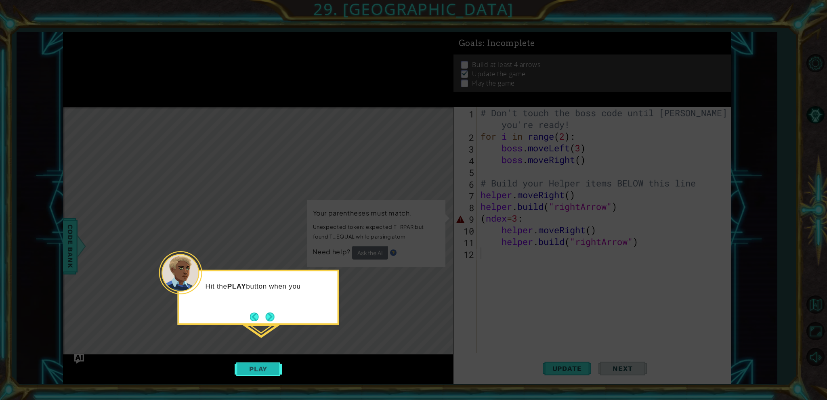
click at [264, 371] on button "Play" at bounding box center [258, 368] width 47 height 15
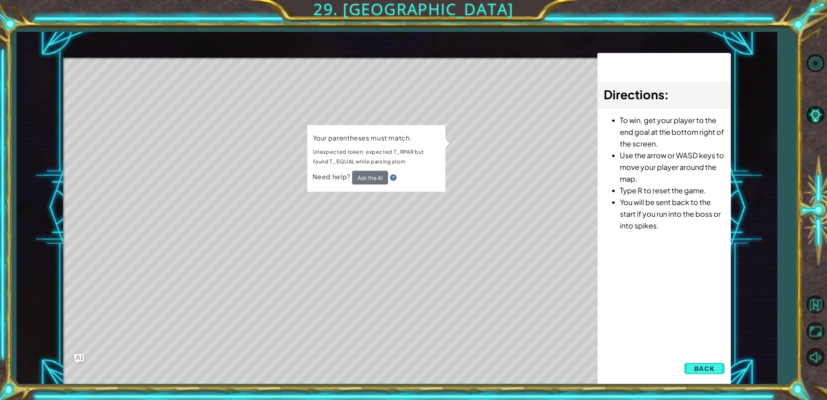
click at [103, 239] on div "1 ההההההההההההההההההההההההההההההההההההההההההההההההההההההההההההההההההההההההההההה…" at bounding box center [397, 208] width 761 height 352
click at [713, 374] on button "Back" at bounding box center [704, 369] width 41 height 16
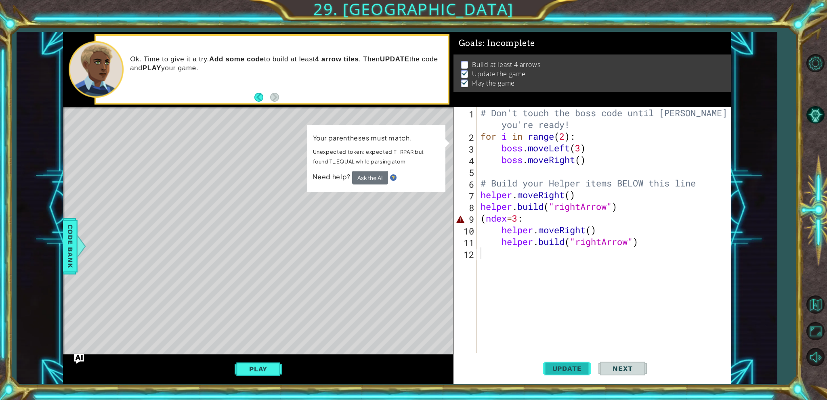
click at [581, 362] on button "Update" at bounding box center [567, 369] width 48 height 28
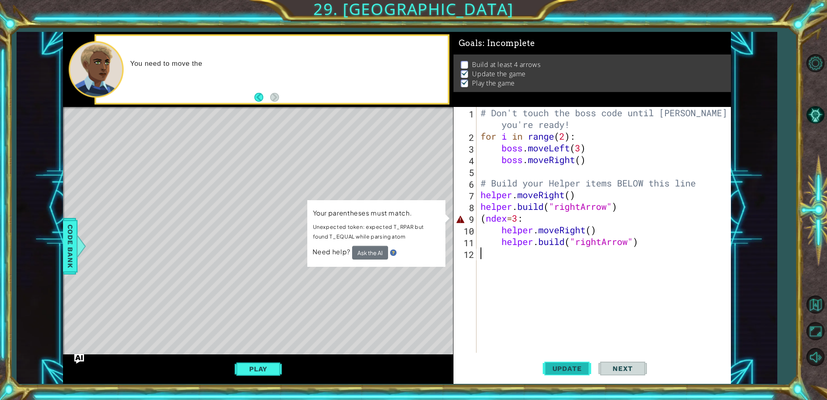
click at [569, 368] on span "Update" at bounding box center [567, 369] width 46 height 8
click at [482, 222] on div "# Don't touch the boss code until Vega says you're ready! for i in range ( 2 ) …" at bounding box center [605, 247] width 253 height 281
click at [485, 223] on div "# Don't touch the boss code until Vega says you're ready! for i in range ( 2 ) …" at bounding box center [605, 247] width 253 height 281
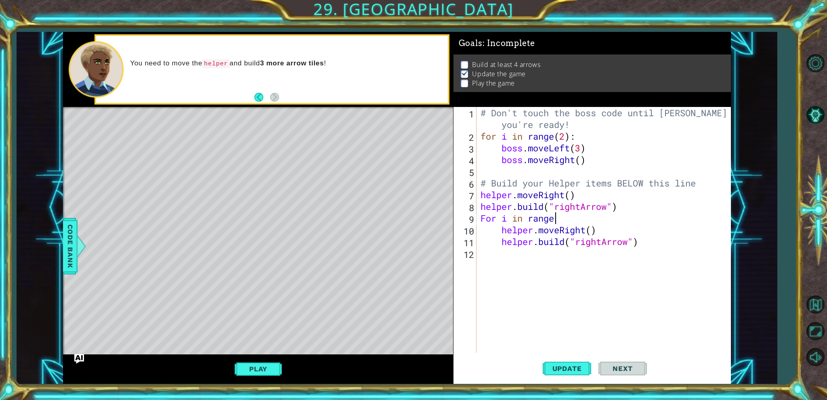
scroll to position [0, 3]
click at [568, 200] on div "# Don't touch the boss code until Vega says you're ready! for i in range ( 2 ) …" at bounding box center [605, 247] width 253 height 281
click at [582, 219] on div "# Don't touch the boss code until Vega says you're ready! for i in range ( 2 ) …" at bounding box center [605, 247] width 253 height 281
click at [587, 367] on span "Update" at bounding box center [567, 369] width 46 height 8
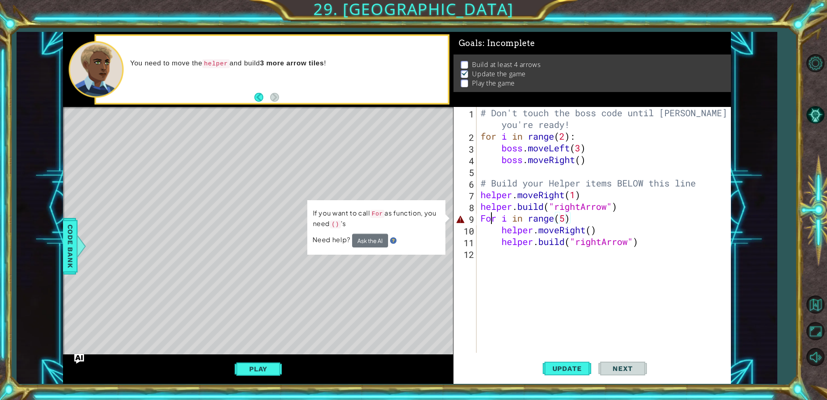
click at [490, 218] on div "# Don't touch the boss code until Vega says you're ready! for i in range ( 2 ) …" at bounding box center [605, 247] width 253 height 281
click at [492, 218] on div "# Don't touch the boss code until Vega says you're ready! for i in range ( 2 ) …" at bounding box center [605, 247] width 253 height 281
click at [495, 220] on div "# Don't touch the boss code until Vega says you're ready! for i in range ( 2 ) …" at bounding box center [605, 247] width 253 height 281
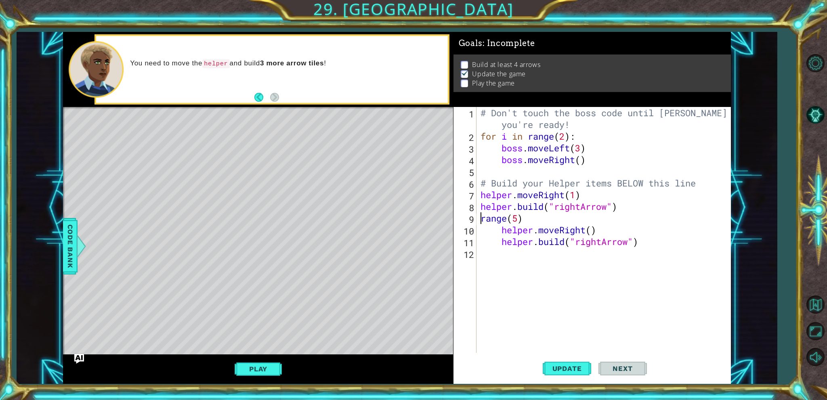
scroll to position [0, 1]
click at [562, 379] on button "Update" at bounding box center [567, 369] width 48 height 28
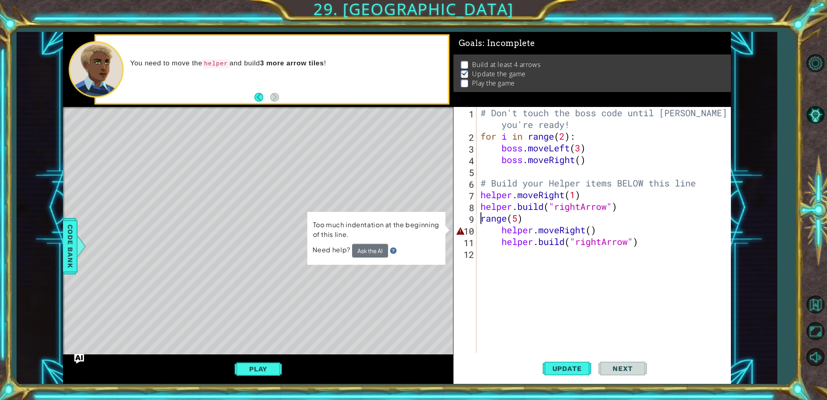
click at [503, 231] on div "# Don't touch the boss code until Vega says you're ready! for i in range ( 2 ) …" at bounding box center [605, 247] width 253 height 281
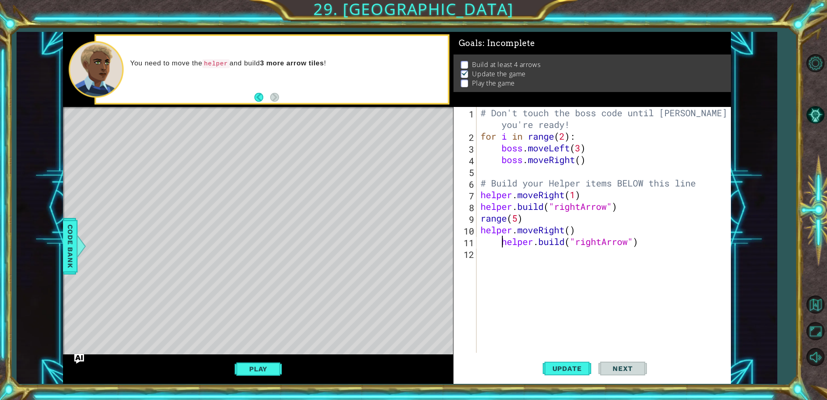
click at [502, 247] on div "# Don't touch the boss code until Vega says you're ready! for i in range ( 2 ) …" at bounding box center [605, 247] width 253 height 281
type textarea "helper.build("rightArrow")"
click at [564, 369] on span "Update" at bounding box center [567, 369] width 46 height 8
click at [564, 367] on span "Update" at bounding box center [567, 369] width 46 height 8
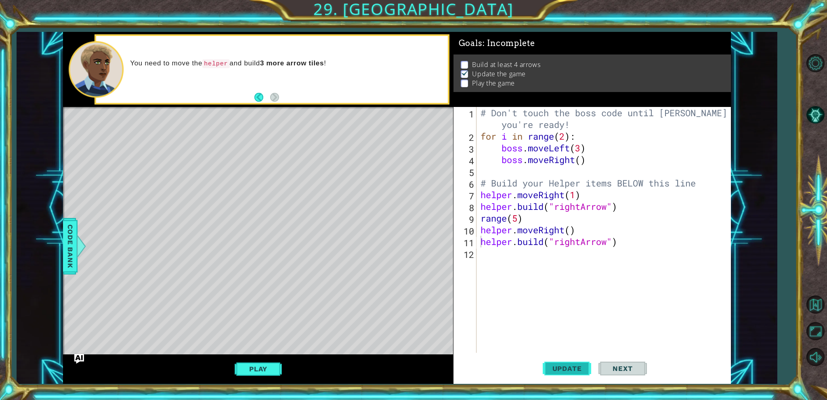
click at [564, 367] on span "Update" at bounding box center [567, 369] width 46 height 8
click at [598, 261] on div "# Don't touch the boss code until Vega says you're ready! for i in range ( 2 ) …" at bounding box center [605, 247] width 253 height 281
click at [239, 371] on button "Play" at bounding box center [258, 368] width 47 height 15
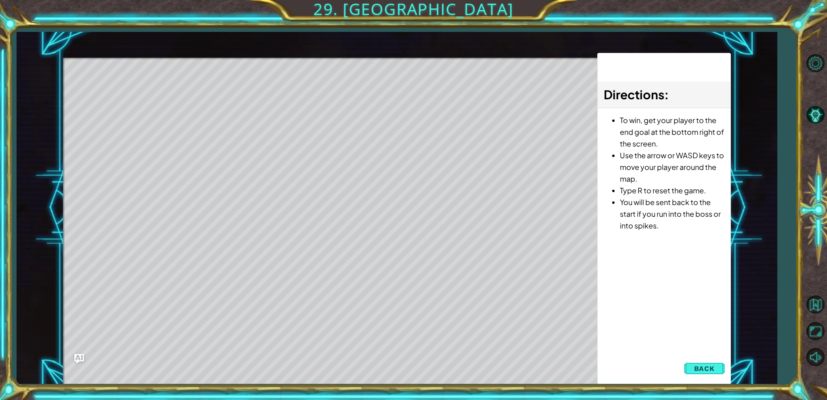
click at [704, 360] on div "Directions : To win, get your player to the end goal at the bottom right of the…" at bounding box center [664, 219] width 134 height 332
click at [704, 365] on span "Back" at bounding box center [704, 369] width 21 height 8
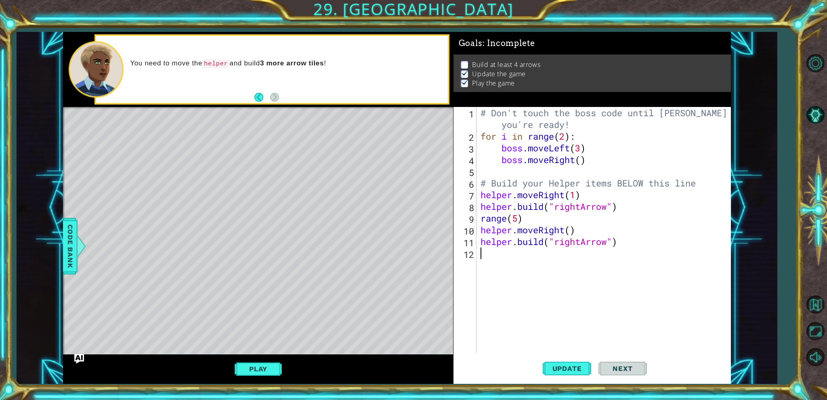
click at [577, 258] on div "# Don't touch the boss code until Vega says you're ready! for i in range ( 2 ) …" at bounding box center [605, 247] width 253 height 281
click at [560, 368] on span "Update" at bounding box center [567, 369] width 46 height 8
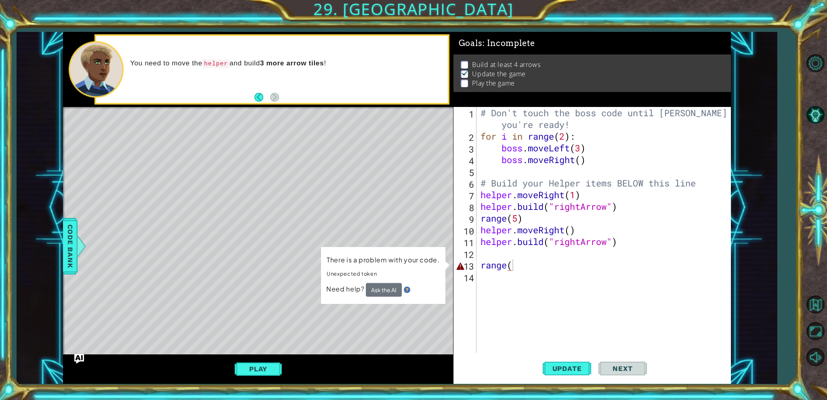
click at [392, 248] on div "There is a problem with your code. Unexpected token Need help? Ask the AI" at bounding box center [383, 275] width 125 height 59
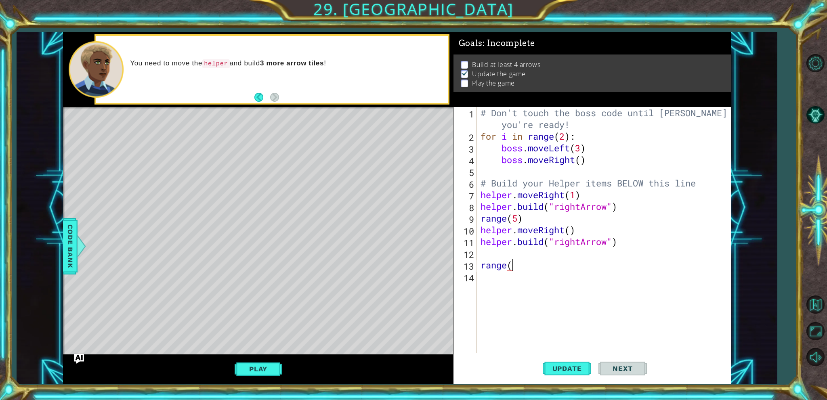
scroll to position [0, 1]
type textarea "range(5)"
type textarea "Helper .move"
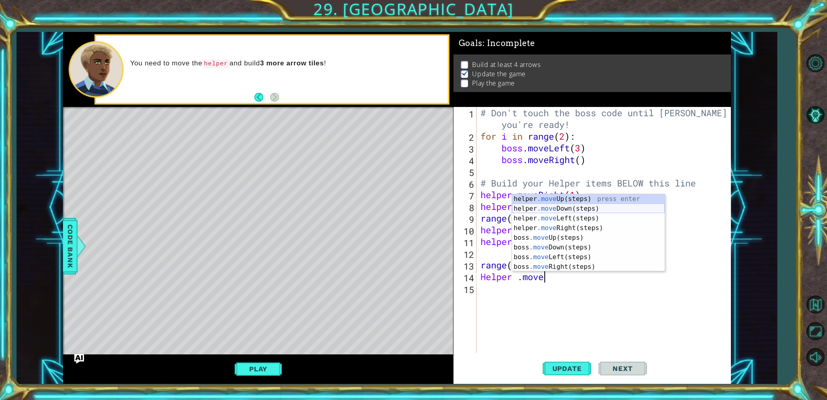
click at [564, 210] on div "helper .move Up(steps) press enter helper .move Down(steps) press enter helper …" at bounding box center [588, 242] width 153 height 97
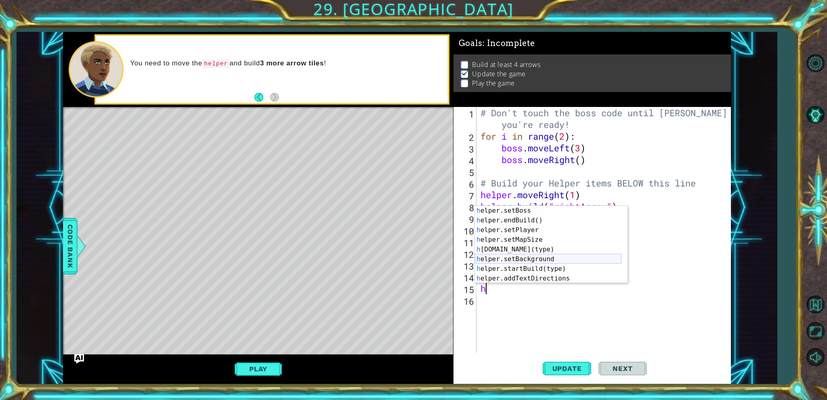
scroll to position [58, 0]
click at [540, 236] on div "h elper.endBuild() press enter h elper.setPlayer press enter h elper.setMapSize…" at bounding box center [548, 254] width 147 height 97
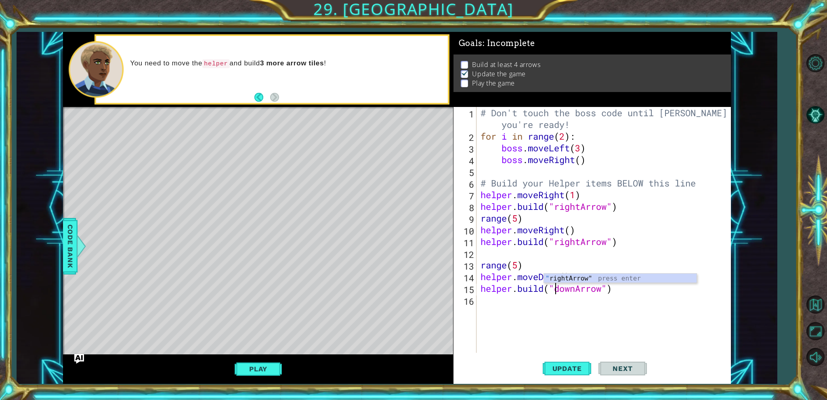
scroll to position [0, 3]
click at [606, 280] on div "" rightArrow" press enter" at bounding box center [620, 288] width 153 height 29
click at [576, 367] on span "Update" at bounding box center [567, 369] width 46 height 8
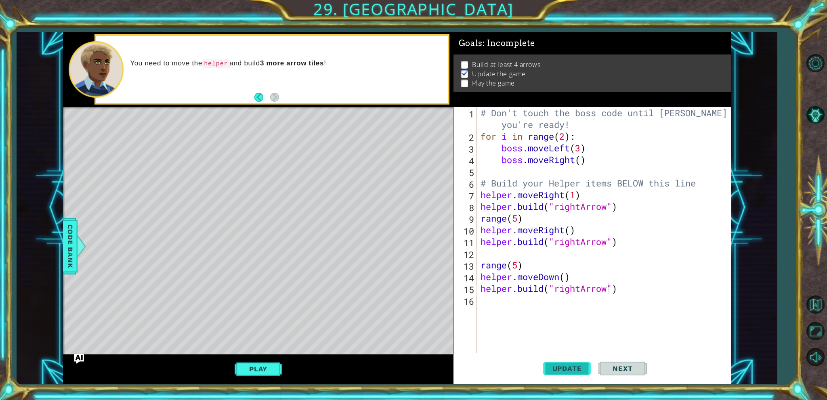
click at [576, 367] on span "Update" at bounding box center [567, 369] width 46 height 8
click at [482, 213] on div "# Don't touch the boss code until Vega says you're ready! for i in range ( 2 ) …" at bounding box center [605, 247] width 253 height 281
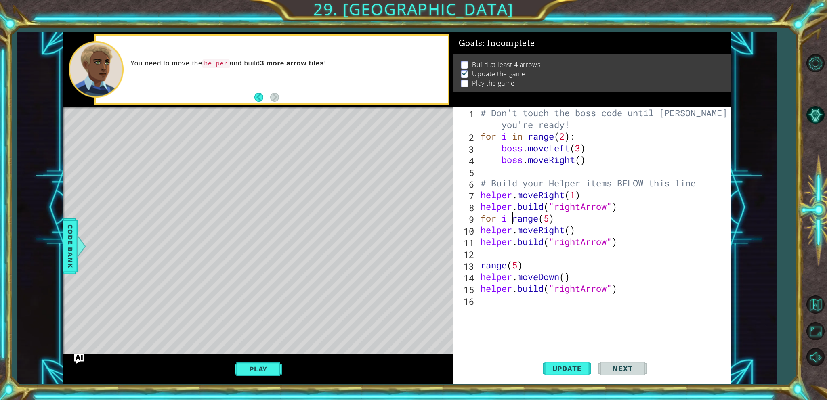
scroll to position [0, 2]
click at [480, 264] on div "# Don't touch the boss code until Vega says you're ready! for i in range ( 2 ) …" at bounding box center [605, 247] width 253 height 281
drag, startPoint x: 590, startPoint y: 363, endPoint x: 584, endPoint y: 364, distance: 5.8
click at [585, 364] on button "Update" at bounding box center [567, 369] width 48 height 28
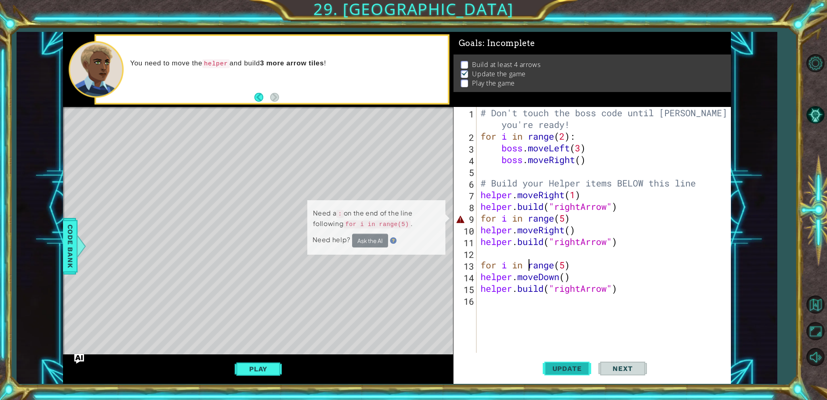
click at [584, 364] on button "Update" at bounding box center [567, 369] width 48 height 28
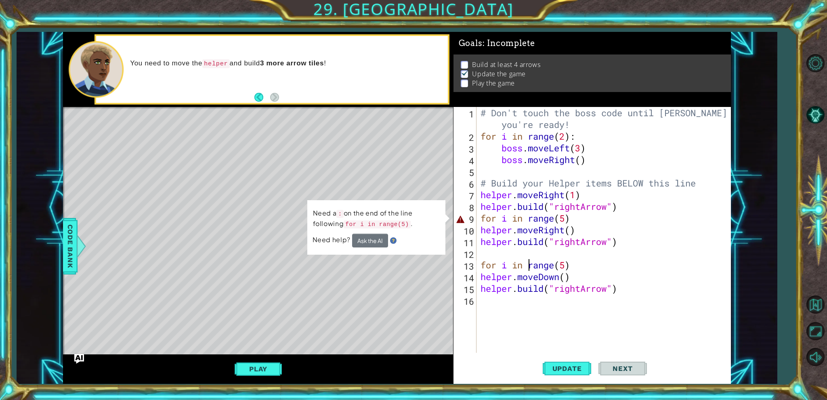
click at [579, 217] on div "# Don't touch the boss code until Vega says you're ready! for i in range ( 2 ) …" at bounding box center [605, 247] width 253 height 281
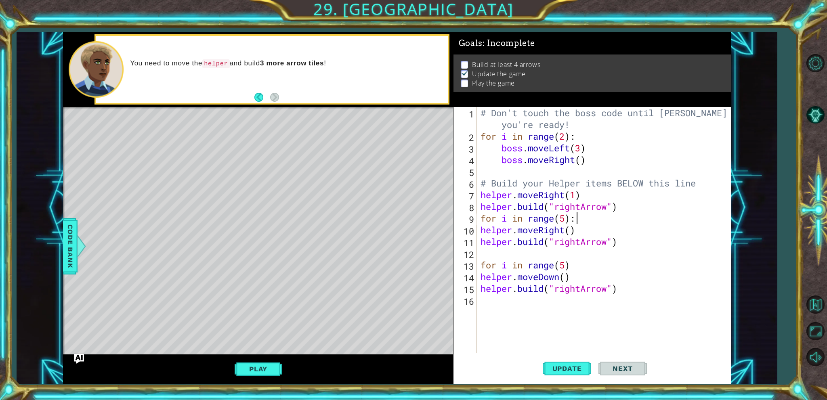
click at [596, 273] on div "# Don't touch the boss code until Vega says you're ready! for i in range ( 2 ) …" at bounding box center [605, 247] width 253 height 281
click at [594, 268] on div "# Don't touch the boss code until Vega says you're ready! for i in range ( 2 ) …" at bounding box center [605, 247] width 253 height 281
click at [565, 365] on span "Update" at bounding box center [567, 369] width 46 height 8
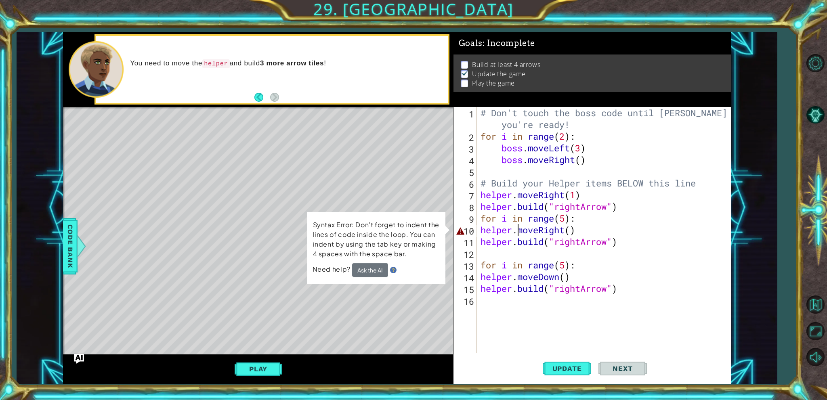
click at [519, 232] on div "# Don't touch the boss code until Vega says you're ready! for i in range ( 2 ) …" at bounding box center [605, 247] width 253 height 281
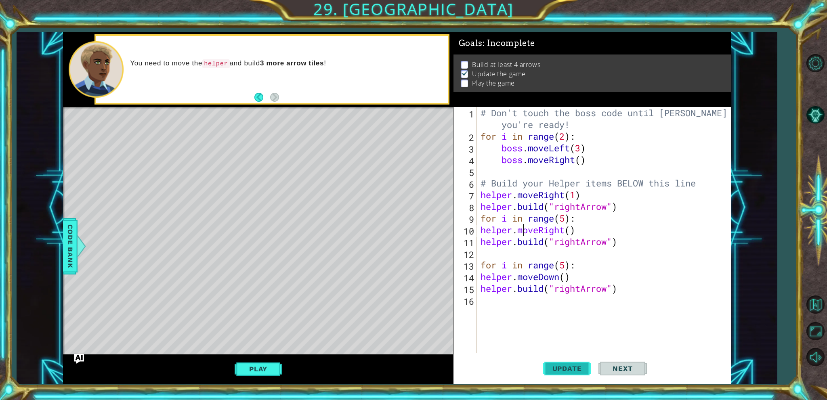
click at [570, 371] on span "Update" at bounding box center [567, 369] width 46 height 8
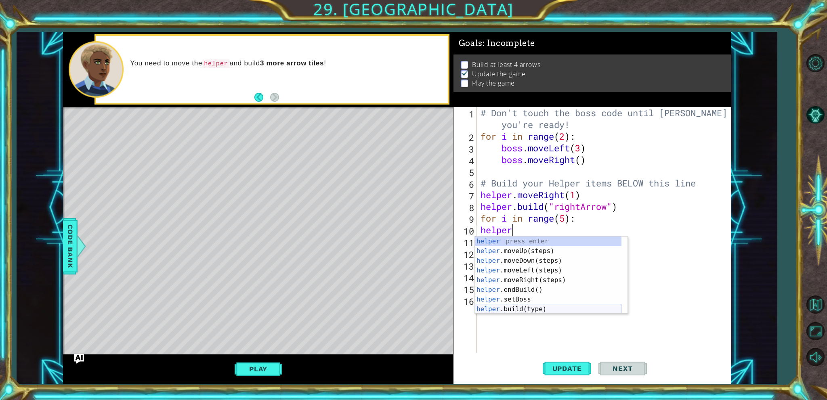
scroll to position [0, 1]
click at [712, 227] on div "# Don't touch the boss code until Vega says you're ready! for i in range ( 2 ) …" at bounding box center [605, 247] width 253 height 281
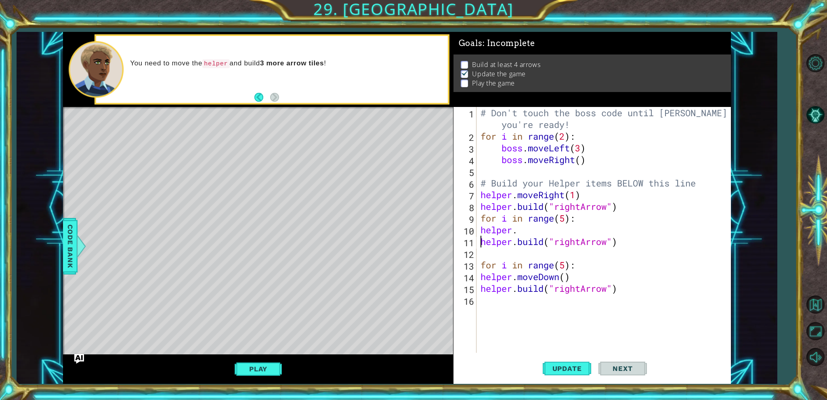
click at [480, 239] on div "# Don't touch the boss code until Vega says you're ready! for i in range ( 2 ) …" at bounding box center [605, 247] width 253 height 281
click at [537, 231] on div "# Don't touch the boss code until Vega says you're ready! for i in range ( 2 ) …" at bounding box center [605, 247] width 253 height 281
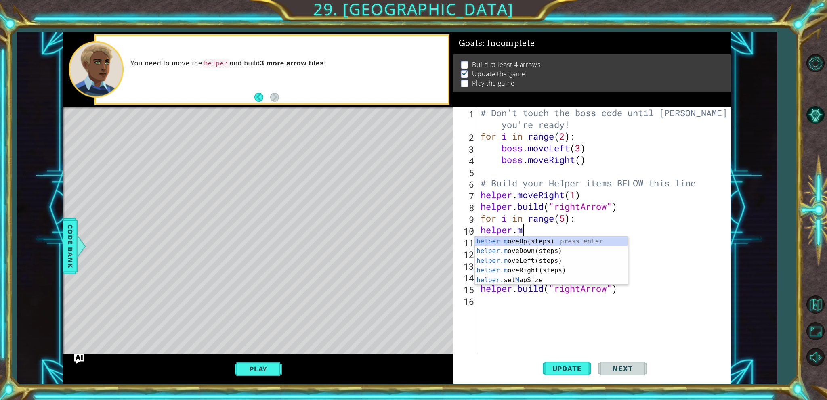
type textarea "helper.mo"
click at [549, 268] on div "helper.mo veUp(steps) press enter helper.mo veDown(steps) press enter helper.mo…" at bounding box center [551, 266] width 153 height 58
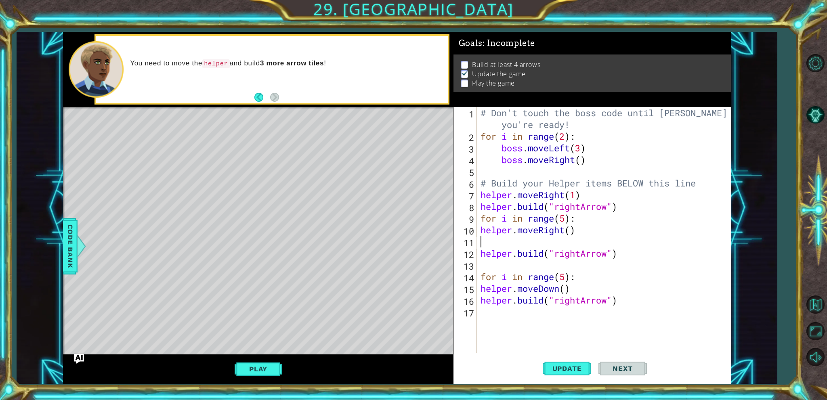
scroll to position [0, 0]
click at [568, 226] on div "# Don't touch the boss code until Vega says you're ready! for i in range ( 2 ) …" at bounding box center [605, 247] width 253 height 281
click at [573, 227] on div "# Don't touch the boss code until Vega says you're ready! for i in range ( 2 ) …" at bounding box center [605, 247] width 253 height 281
type textarea "helper.moveRight(1)"
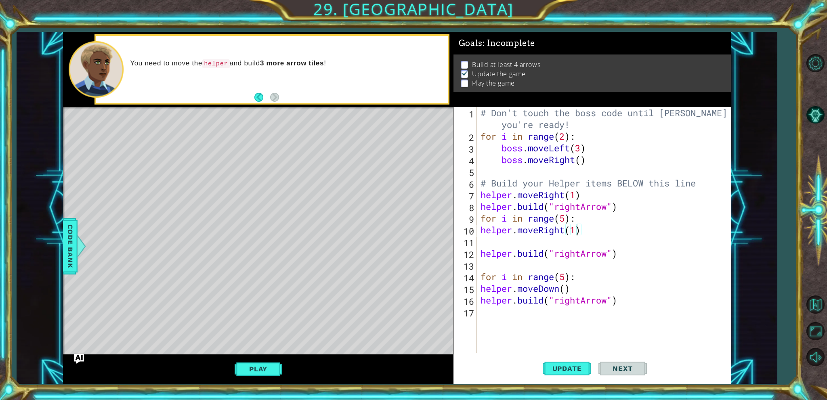
click at [478, 229] on div "helper.moveRight(1) 1 2 3 4 5 6 7 8 9 10 11 12 13 14 15 16 17 # Don't touch the…" at bounding box center [590, 230] width 275 height 246
click at [481, 226] on div "# Don't touch the boss code until Vega says you're ready! for i in range ( 2 ) …" at bounding box center [605, 247] width 253 height 281
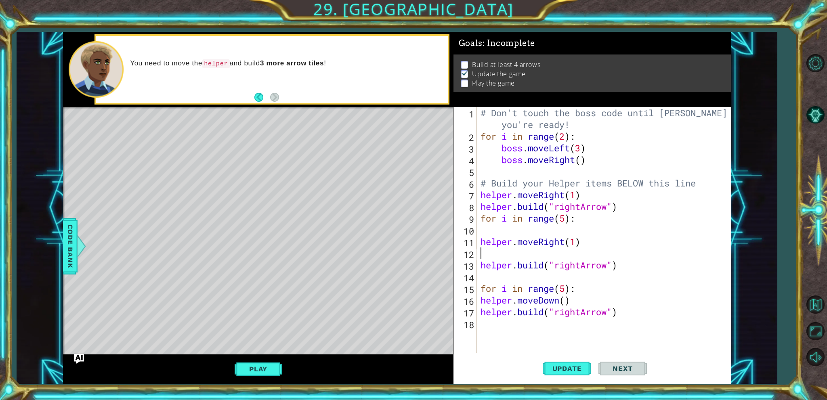
drag, startPoint x: 512, startPoint y: 253, endPoint x: 508, endPoint y: 250, distance: 5.3
click at [512, 252] on div "# Don't touch the boss code until Vega says you're ready! for i in range ( 2 ) …" at bounding box center [605, 247] width 253 height 281
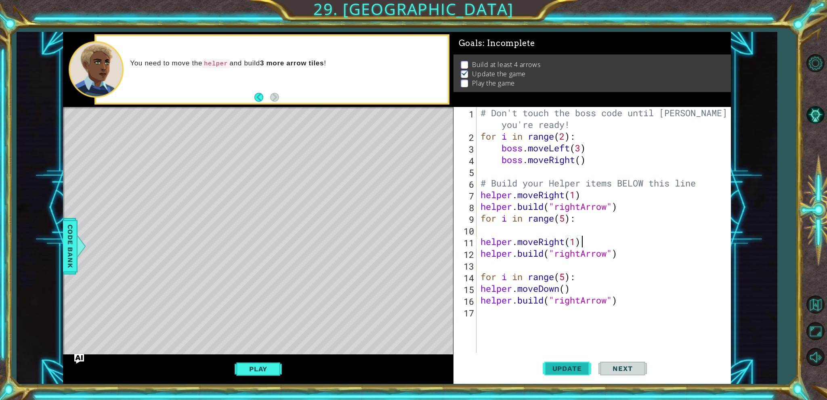
click at [565, 365] on span "Update" at bounding box center [567, 369] width 46 height 8
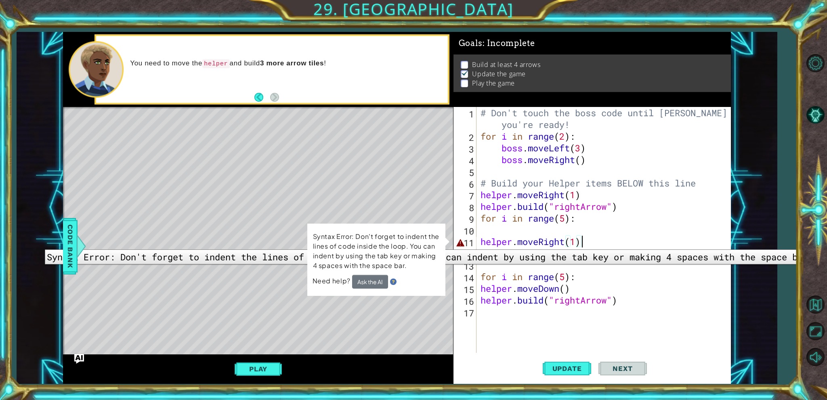
click at [466, 243] on div "11" at bounding box center [465, 243] width 21 height 12
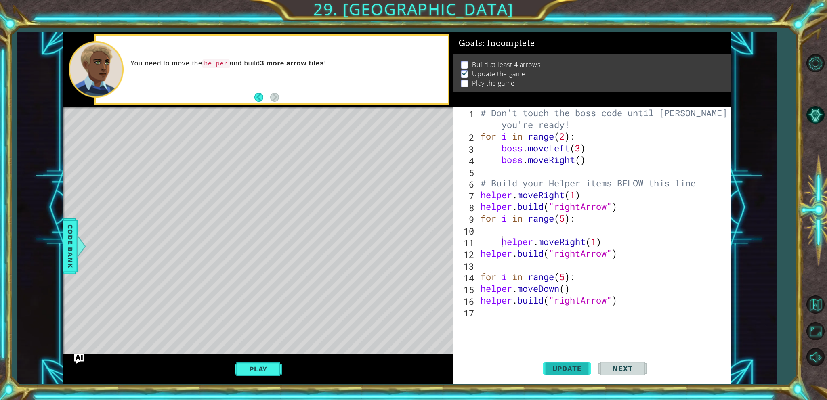
click at [564, 374] on button "Update" at bounding box center [567, 369] width 48 height 28
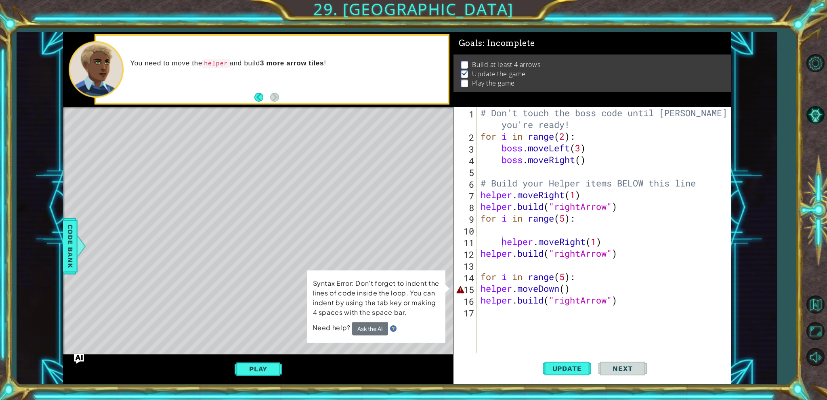
click at [477, 289] on div "helper.moveRight(1) 1 2 3 4 5 6 7 8 9 10 11 12 13 14 15 16 17 # Don't touch the…" at bounding box center [590, 230] width 275 height 246
click at [480, 290] on div "# Don't touch the boss code until Vega says you're ready! for i in range ( 2 ) …" at bounding box center [605, 247] width 253 height 281
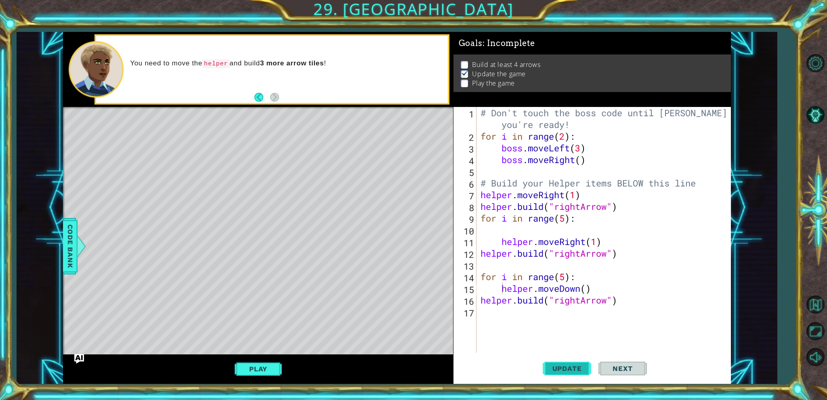
click at [557, 368] on span "Update" at bounding box center [567, 369] width 46 height 8
click at [577, 366] on span "Update" at bounding box center [567, 369] width 46 height 8
click at [585, 288] on div "# Don't touch the boss code until Vega says you're ready! for i in range ( 2 ) …" at bounding box center [605, 247] width 253 height 281
click at [569, 371] on span "Update" at bounding box center [567, 369] width 46 height 8
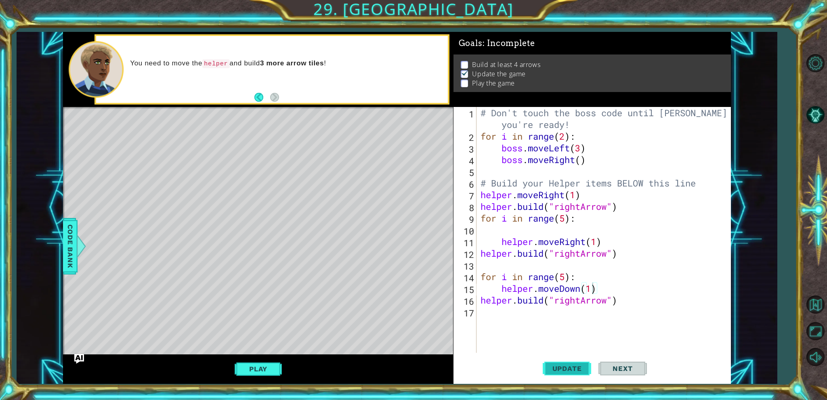
click at [565, 365] on span "Update" at bounding box center [567, 369] width 46 height 8
click at [564, 365] on span "Update" at bounding box center [567, 369] width 46 height 8
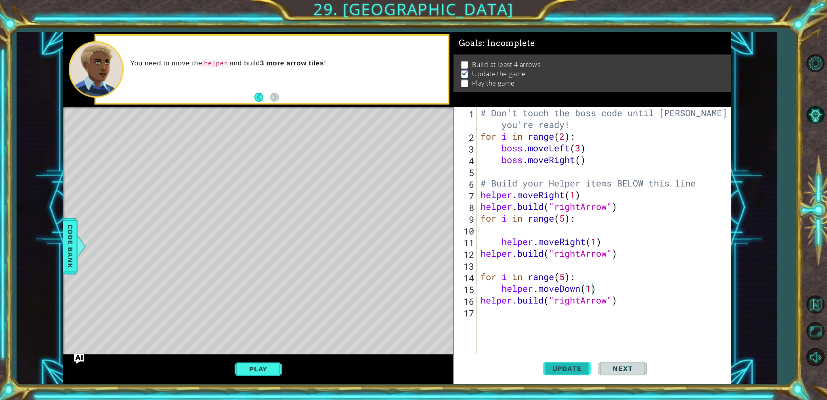
click at [564, 365] on span "Update" at bounding box center [567, 369] width 46 height 8
click at [597, 242] on div "# Don't touch the boss code until Vega says you're ready! for i in range ( 2 ) …" at bounding box center [605, 247] width 253 height 281
click at [502, 246] on div "# Don't touch the boss code until Vega says you're ready! for i in range ( 2 ) …" at bounding box center [605, 247] width 253 height 281
click at [503, 293] on div "# Don't touch the boss code until Vega says you're ready! for i in range ( 2 ) …" at bounding box center [605, 247] width 253 height 281
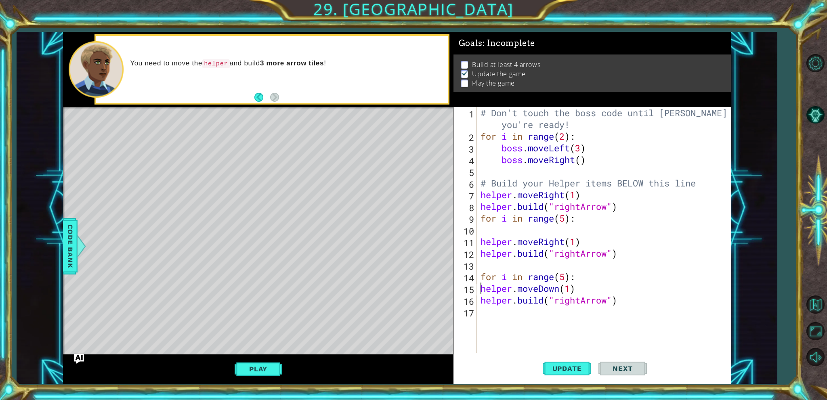
scroll to position [0, 4]
drag, startPoint x: 576, startPoint y: 372, endPoint x: 563, endPoint y: 367, distance: 13.9
click at [575, 372] on span "Update" at bounding box center [567, 369] width 46 height 8
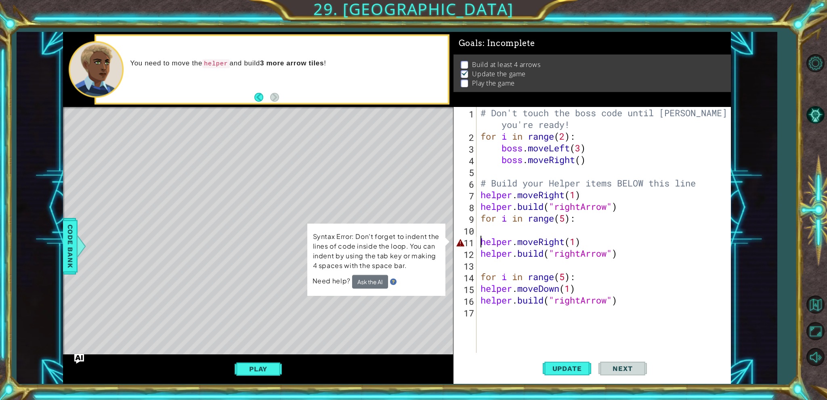
click at [481, 242] on div "# Don't touch the boss code until Vega says you're ready! for i in range ( 2 ) …" at bounding box center [605, 247] width 253 height 281
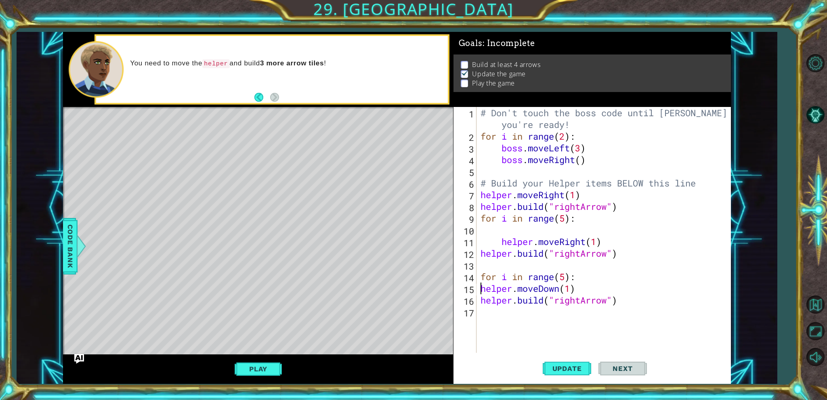
click at [481, 289] on div "# Don't touch the boss code until Vega says you're ready! for i in range ( 2 ) …" at bounding box center [605, 247] width 253 height 281
click at [583, 365] on span "Update" at bounding box center [567, 369] width 46 height 8
click at [566, 216] on div "# Don't touch the boss code until Vega says you're ready! for i in range ( 2 ) …" at bounding box center [605, 247] width 253 height 281
click at [566, 279] on div "# Don't touch the boss code until Vega says you're ready! for i in range ( 2 ) …" at bounding box center [605, 247] width 253 height 281
click at [569, 382] on button "Update" at bounding box center [567, 369] width 48 height 28
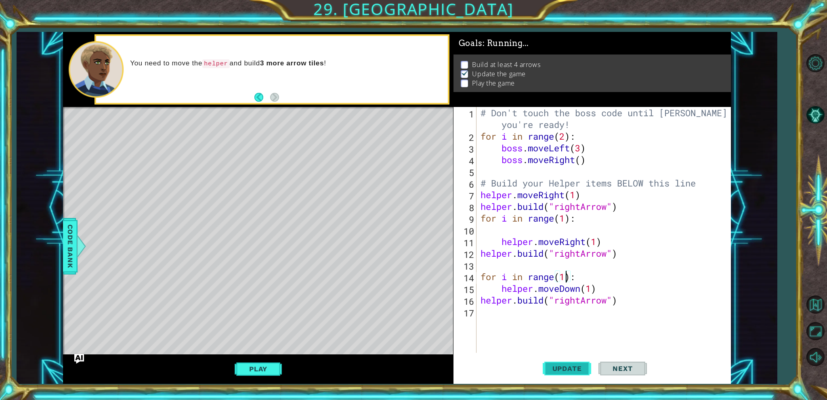
click at [564, 368] on span "Update" at bounding box center [567, 369] width 46 height 8
click at [567, 217] on div "# Don't touch the boss code until Vega says you're ready! for i in range ( 2 ) …" at bounding box center [605, 247] width 253 height 281
click at [569, 371] on span "Update" at bounding box center [567, 369] width 46 height 8
click at [566, 367] on span "Update" at bounding box center [567, 369] width 46 height 8
click at [598, 241] on div "# Don't touch the boss code until Vega says you're ready! for i in range ( 2 ) …" at bounding box center [605, 247] width 253 height 281
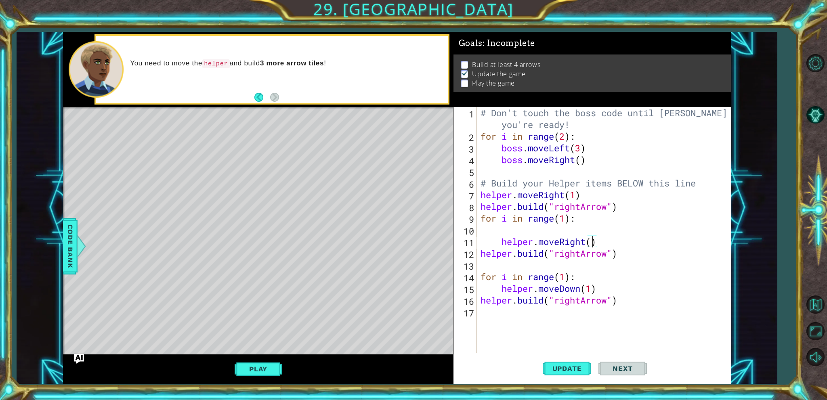
scroll to position [0, 5]
click at [570, 379] on button "Update" at bounding box center [567, 369] width 48 height 28
click at [568, 381] on button "Update" at bounding box center [567, 369] width 48 height 28
click at [564, 374] on button "Update" at bounding box center [567, 369] width 48 height 28
click at [571, 371] on span "Update" at bounding box center [567, 369] width 46 height 8
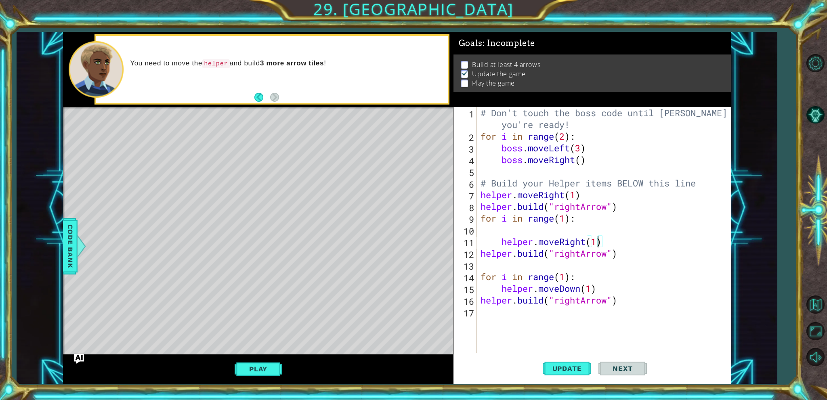
click at [579, 297] on div "# Don't touch the boss code until Vega says you're ready! for i in range ( 2 ) …" at bounding box center [605, 247] width 253 height 281
click at [564, 282] on div "# Don't touch the boss code until Vega says you're ready! for i in range ( 2 ) …" at bounding box center [605, 247] width 253 height 281
click at [564, 222] on div "# Don't touch the boss code until Vega says you're ready! for i in range ( 2 ) …" at bounding box center [605, 247] width 253 height 281
click at [574, 358] on button "Update" at bounding box center [567, 369] width 48 height 28
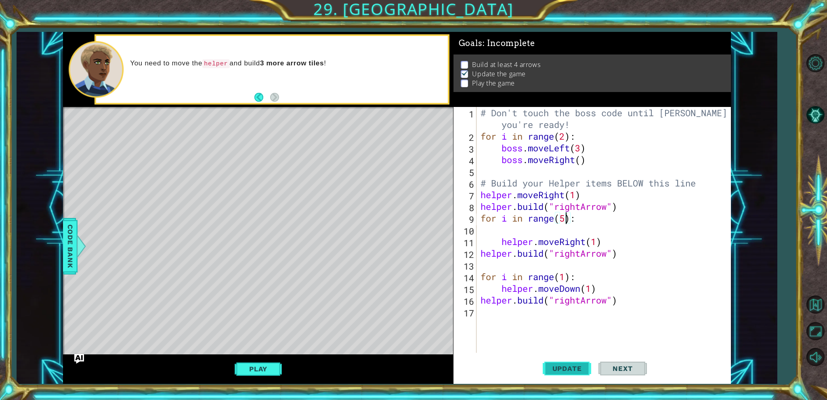
click at [568, 376] on button "Update" at bounding box center [567, 369] width 48 height 28
drag, startPoint x: 483, startPoint y: 197, endPoint x: 474, endPoint y: 197, distance: 9.3
click at [478, 197] on div "for i in range(5): 1 2 3 4 5 6 7 8 9 10 11 12 13 14 15 16 17 # Don't touch the …" at bounding box center [590, 230] width 275 height 246
click at [474, 197] on div "7" at bounding box center [465, 196] width 21 height 12
drag, startPoint x: 474, startPoint y: 197, endPoint x: 484, endPoint y: 196, distance: 9.8
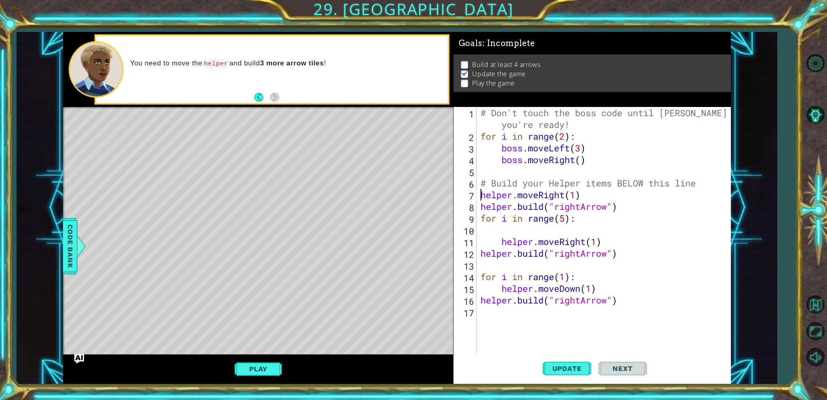
click at [484, 196] on div "helper.moveRight(1) 1 2 3 4 5 6 7 8 9 10 11 12 13 14 15 16 17 # Don't touch the…" at bounding box center [590, 230] width 275 height 246
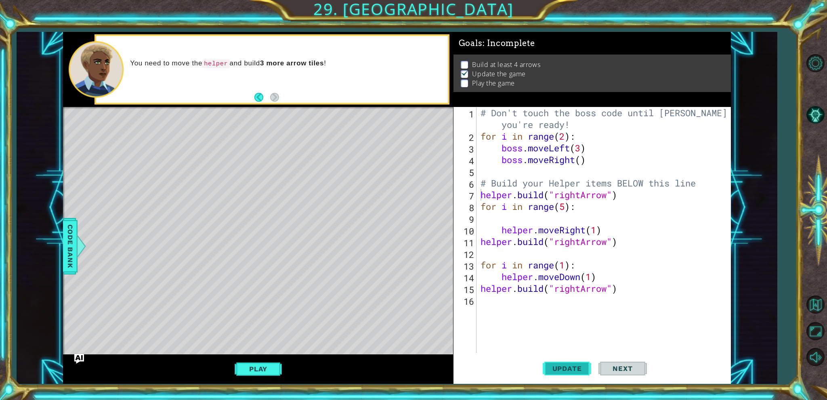
click at [551, 371] on span "Update" at bounding box center [567, 369] width 46 height 8
click at [549, 366] on span "Update" at bounding box center [567, 369] width 46 height 8
click at [497, 229] on div "# Don't touch the boss code until Vega says you're ready! for i in range ( 2 ) …" at bounding box center [605, 247] width 253 height 281
click at [480, 241] on div "# Don't touch the boss code until Vega says you're ready! for i in range ( 2 ) …" at bounding box center [605, 247] width 253 height 281
click at [563, 363] on button "Update" at bounding box center [567, 369] width 48 height 28
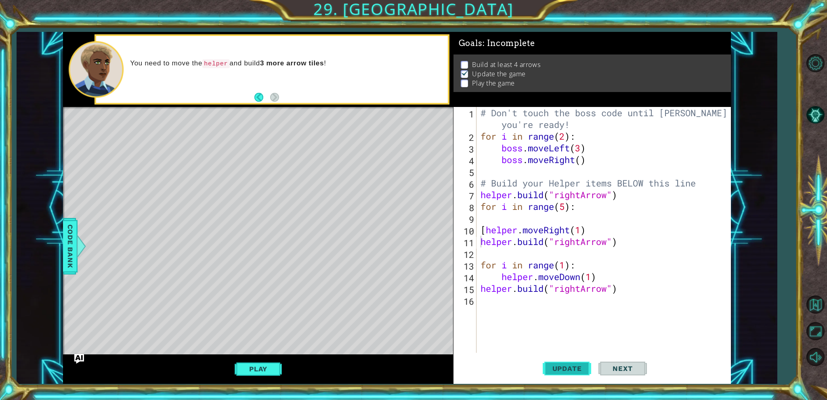
click at [550, 368] on span "Update" at bounding box center [567, 369] width 46 height 8
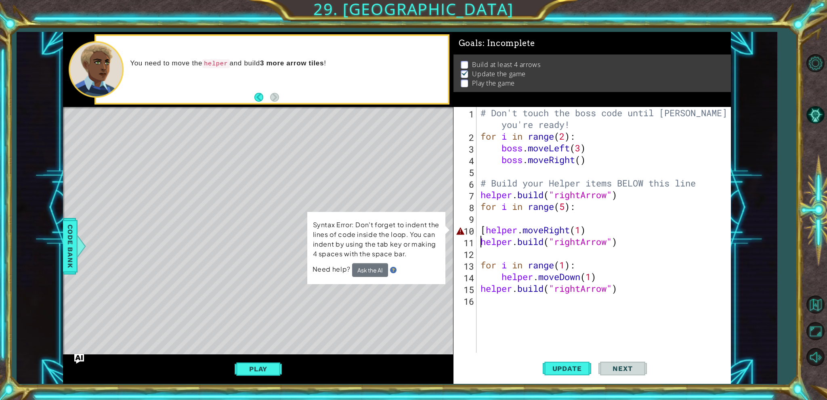
click at [482, 231] on div "# Don't touch the boss code until Vega says you're ready! for i in range ( 2 ) …" at bounding box center [605, 247] width 253 height 281
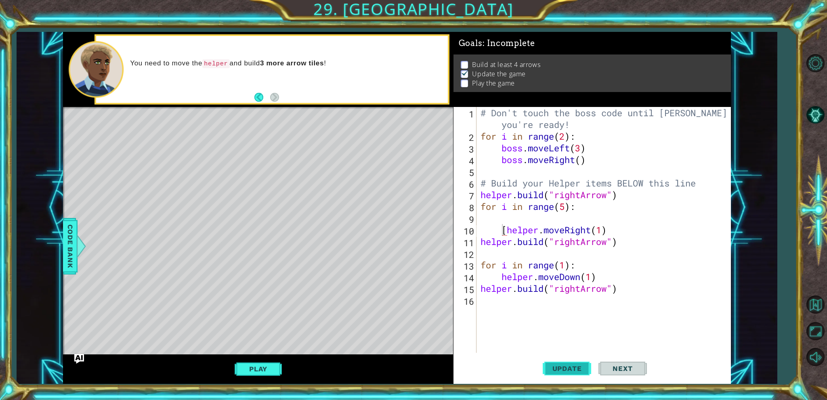
click at [586, 368] on span "Update" at bounding box center [567, 369] width 46 height 8
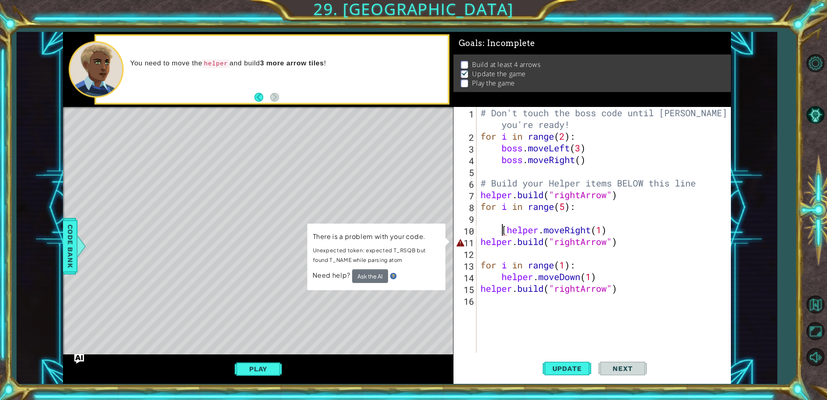
click at [506, 230] on div "# Don't touch the boss code until Vega says you're ready! for i in range ( 2 ) …" at bounding box center [605, 247] width 253 height 281
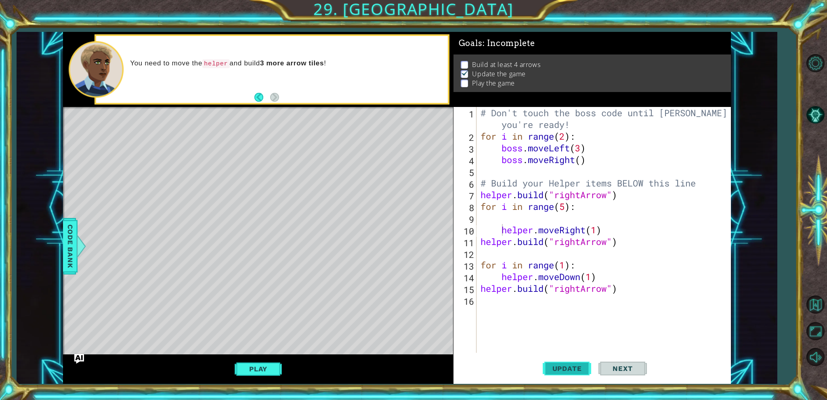
click at [551, 370] on span "Update" at bounding box center [567, 369] width 46 height 8
click at [550, 370] on span "Update" at bounding box center [567, 369] width 46 height 8
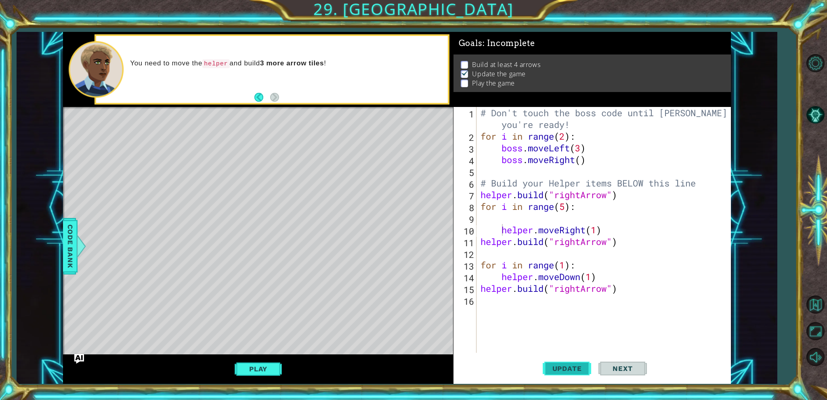
click at [550, 370] on span "Update" at bounding box center [567, 369] width 46 height 8
click at [545, 370] on span "Update" at bounding box center [567, 369] width 46 height 8
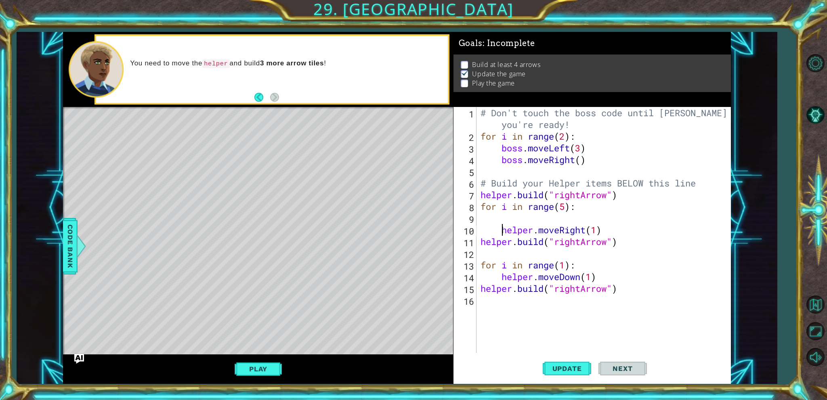
click at [578, 163] on div "# Don't touch the boss code until Vega says you're ready! for i in range ( 2 ) …" at bounding box center [605, 247] width 253 height 281
type textarea "boss.moveRight()"
drag, startPoint x: 582, startPoint y: 163, endPoint x: 573, endPoint y: 165, distance: 9.1
click at [579, 163] on div "# Don't touch the boss code until Vega says you're ready! for i in range ( 2 ) …" at bounding box center [605, 247] width 253 height 281
click at [601, 159] on div "# Don't touch the boss code until Vega says you're ready! for i in range ( 2 ) …" at bounding box center [605, 247] width 253 height 281
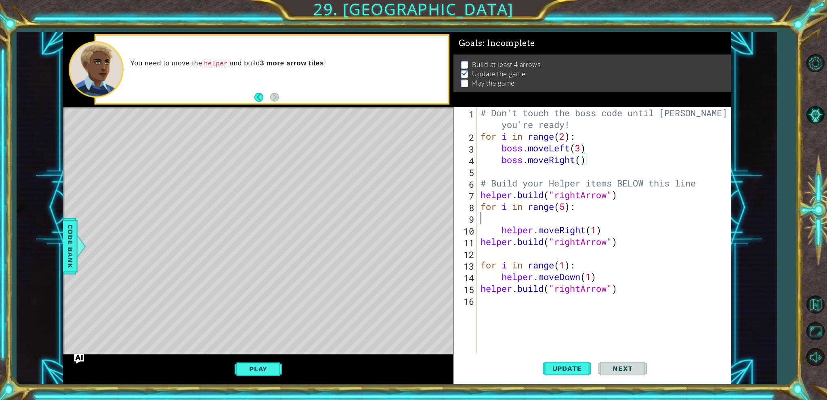
click at [509, 223] on div "# Don't touch the boss code until Vega says you're ready! for i in range ( 2 ) …" at bounding box center [605, 247] width 253 height 281
click at [499, 225] on div "# Don't touch the boss code until Vega says you're ready! for i in range ( 2 ) …" at bounding box center [605, 247] width 253 height 281
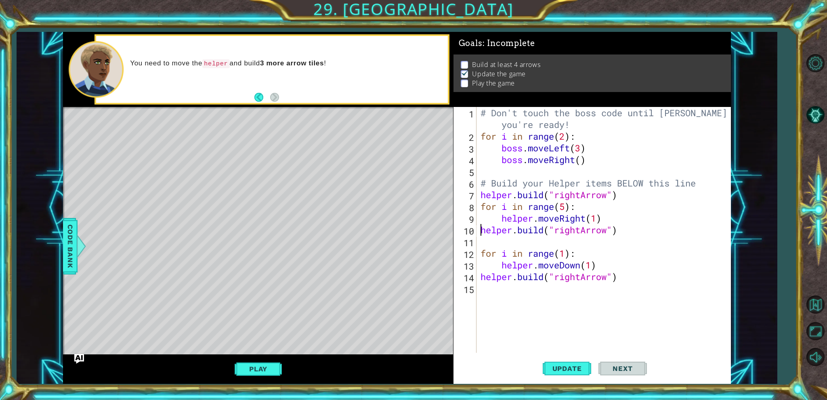
drag, startPoint x: 482, startPoint y: 236, endPoint x: 478, endPoint y: 237, distance: 4.1
click at [479, 236] on div "# Don't touch the boss code until Vega says you're ready! for i in range ( 2 ) …" at bounding box center [605, 247] width 253 height 281
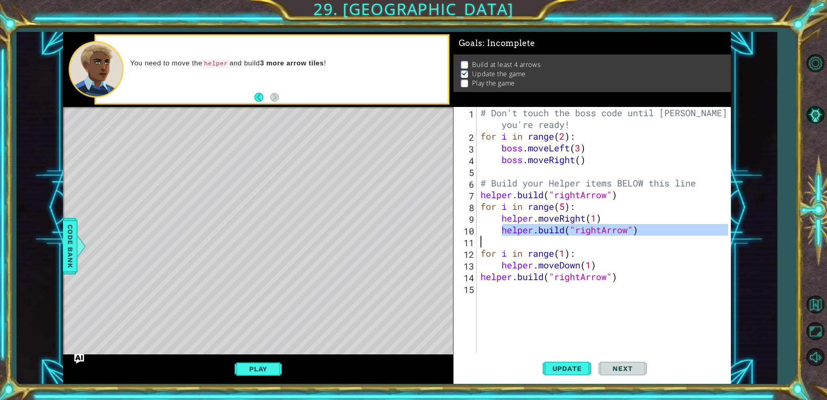
click at [502, 224] on div "# Don't touch the boss code until Vega says you're ready! for i in range ( 2 ) …" at bounding box center [605, 247] width 253 height 281
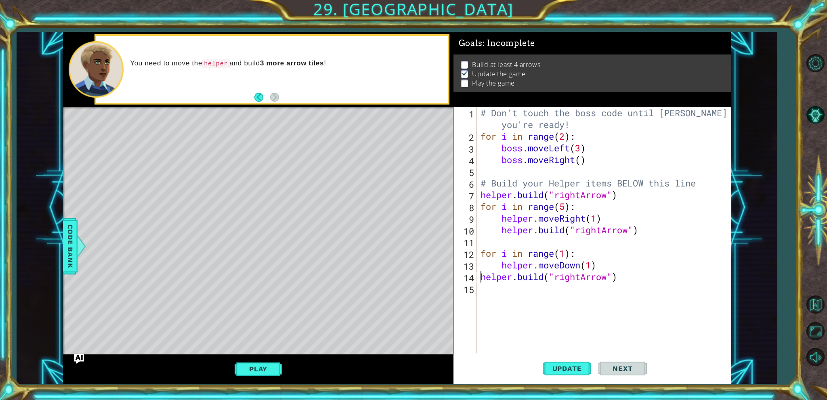
click at [482, 278] on div "# Don't touch the boss code until Vega says you're ready! for i in range ( 2 ) …" at bounding box center [605, 247] width 253 height 281
click at [562, 371] on span "Update" at bounding box center [567, 369] width 46 height 8
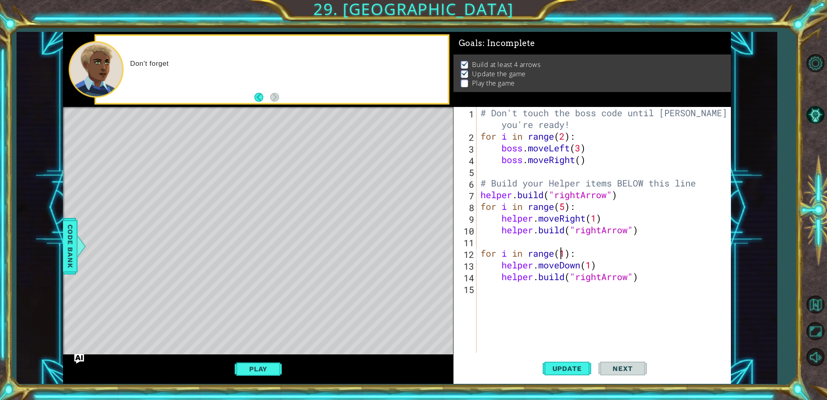
click at [563, 252] on div "# Don't touch the boss code until Vega says you're ready! for i in range ( 2 ) …" at bounding box center [605, 247] width 253 height 281
click at [565, 251] on div "# Don't touch the boss code until Vega says you're ready! for i in range ( 2 ) …" at bounding box center [605, 247] width 253 height 281
click at [564, 210] on div "# Don't touch the boss code until Vega says you're ready! for i in range ( 2 ) …" at bounding box center [605, 247] width 253 height 281
click at [566, 253] on div "# Don't touch the boss code until Vega says you're ready! for i in range ( 2 ) …" at bounding box center [605, 247] width 253 height 281
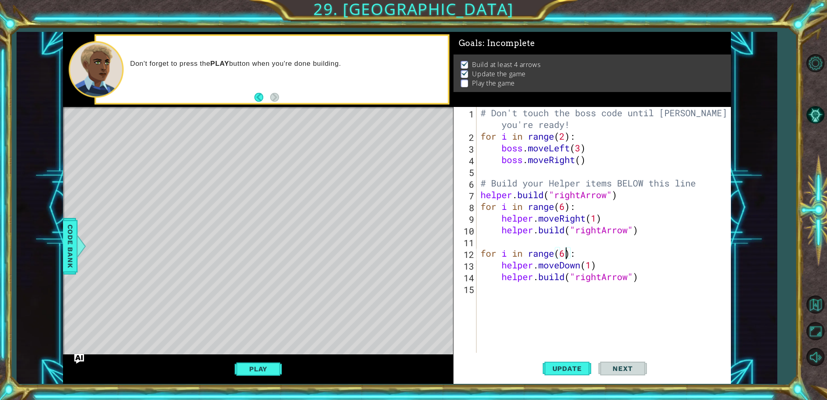
click at [603, 275] on div "# Don't touch the boss code until Vega says you're ready! for i in range ( 2 ) …" at bounding box center [605, 247] width 253 height 281
click at [557, 375] on button "Update" at bounding box center [567, 369] width 48 height 28
click at [558, 374] on button "Update" at bounding box center [567, 369] width 48 height 28
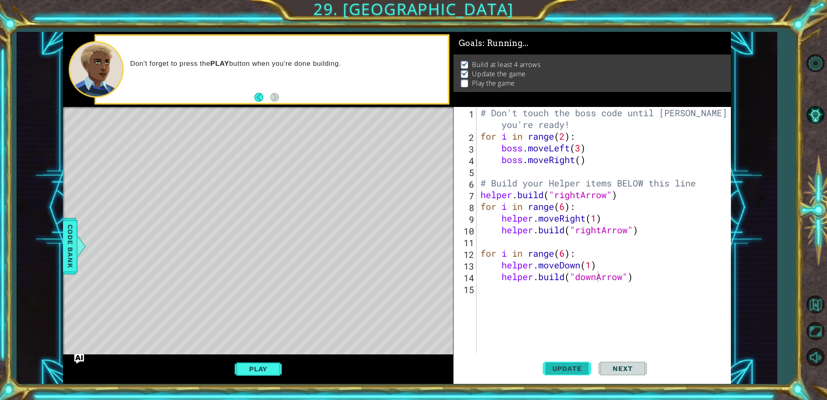
click at [558, 374] on button "Update" at bounding box center [567, 369] width 48 height 28
click at [564, 206] on div "# Don't touch the boss code until Vega says you're ready! for i in range ( 2 ) …" at bounding box center [605, 247] width 253 height 281
type textarea "for i in range(5):"
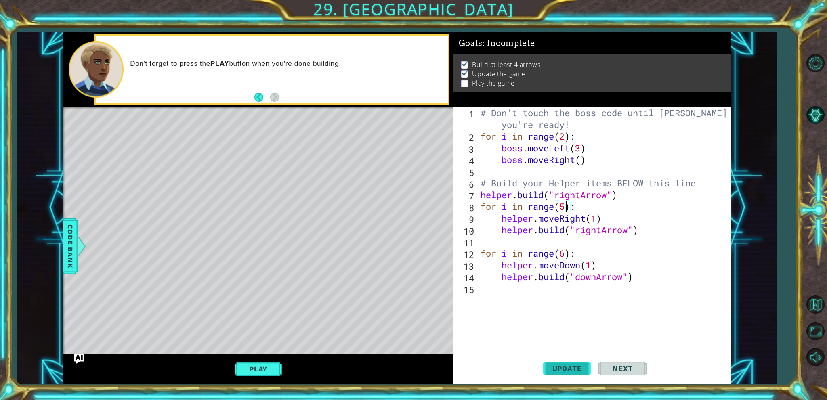
click at [558, 374] on button "Update" at bounding box center [567, 369] width 48 height 28
click at [565, 290] on div "# Don't touch the boss code until Vega says you're ready! for i in range ( 2 ) …" at bounding box center [605, 247] width 253 height 281
click at [563, 251] on div "# Don't touch the boss code until Vega says you're ready! for i in range ( 2 ) …" at bounding box center [605, 247] width 253 height 281
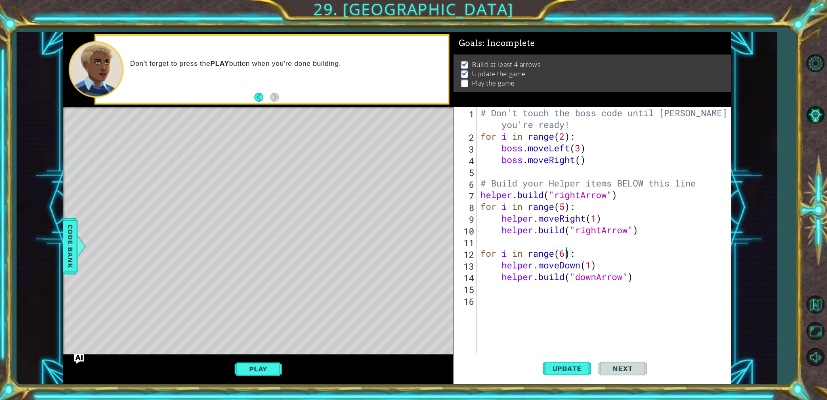
click at [564, 253] on div "# Don't touch the boss code until Vega says you're ready! for i in range ( 2 ) …" at bounding box center [605, 247] width 253 height 281
click at [571, 363] on button "Update" at bounding box center [567, 369] width 48 height 28
click at [567, 363] on button "Update" at bounding box center [567, 369] width 48 height 28
click at [565, 363] on button "Update" at bounding box center [567, 369] width 48 height 28
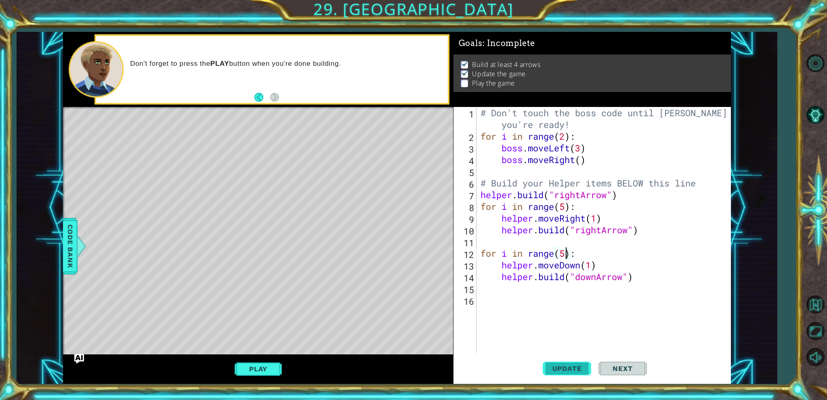
click at [565, 363] on button "Update" at bounding box center [567, 369] width 48 height 28
type textarea "for i in range(4):"
click at [557, 375] on button "Update" at bounding box center [567, 369] width 48 height 28
click at [537, 291] on div "# Don't touch the boss code until Vega says you're ready! for i in range ( 2 ) …" at bounding box center [605, 247] width 253 height 281
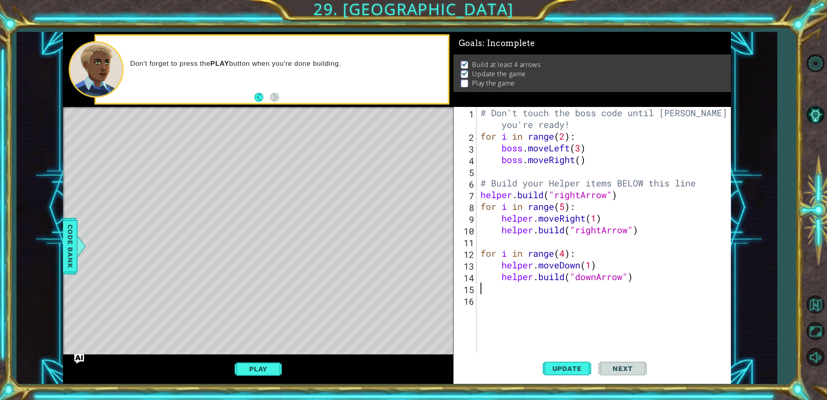
scroll to position [0, 0]
click at [526, 315] on div "# Don't touch the boss code until Vega says you're ready! for i in range ( 2 ) …" at bounding box center [605, 247] width 253 height 281
click at [564, 205] on div "# Don't touch the boss code until Vega says you're ready! for i in range ( 2 ) …" at bounding box center [605, 247] width 253 height 281
click at [482, 252] on div "# Don't touch the boss code until Vega says you're ready! for i in range ( 2 ) …" at bounding box center [605, 247] width 253 height 281
type textarea "for i in range(4):"
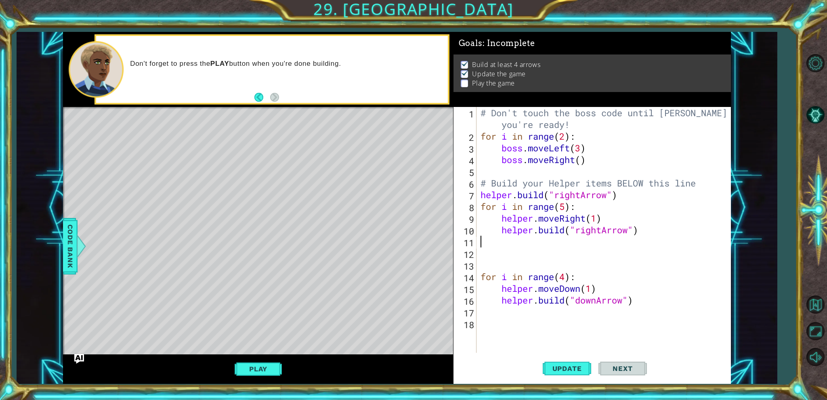
click at [494, 247] on div "# Don't touch the boss code until Vega says you're ready! for i in range ( 2 ) …" at bounding box center [605, 247] width 253 height 281
click at [493, 254] on div "# Don't touch the boss code until Vega says you're ready! for i in range ( 2 ) …" at bounding box center [605, 247] width 253 height 281
type textarea "a"
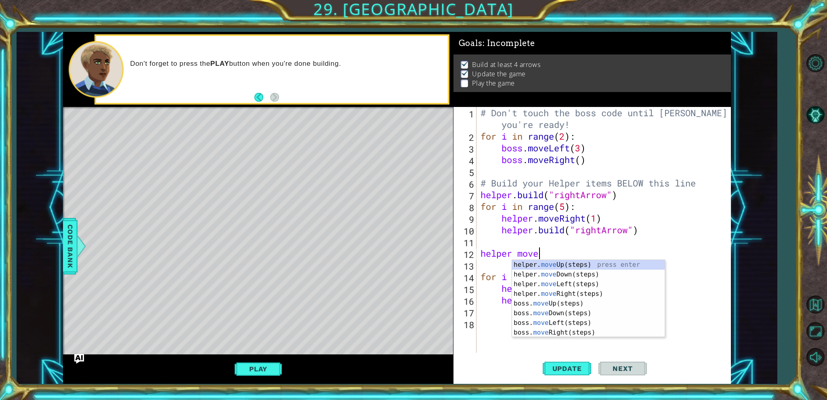
scroll to position [0, 2]
type textarea "helper mov"
click at [573, 296] on div "helper. mov eUp(steps) press enter helper. mov eDown(steps) press enter helper.…" at bounding box center [588, 308] width 153 height 97
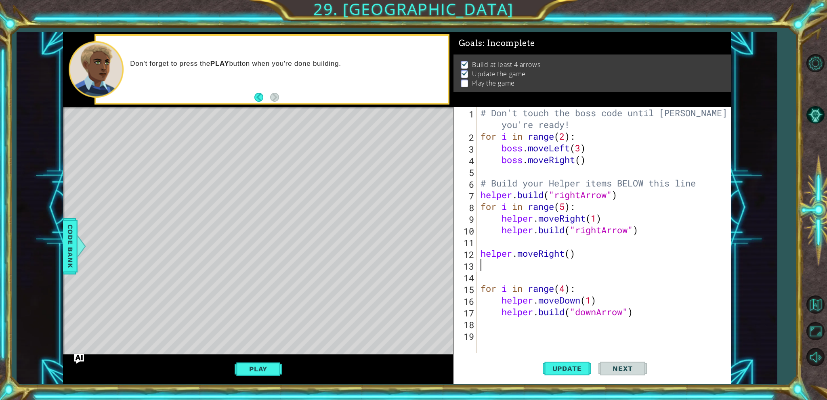
scroll to position [0, 0]
click at [570, 253] on div "# Don't touch the boss code until Vega says you're ready! for i in range ( 2 ) …" at bounding box center [605, 247] width 253 height 281
type textarea "helper.moveRight(1)"
click at [550, 256] on div "# Don't touch the boss code until Vega says you're ready! for i in range ( 2 ) …" at bounding box center [605, 247] width 253 height 281
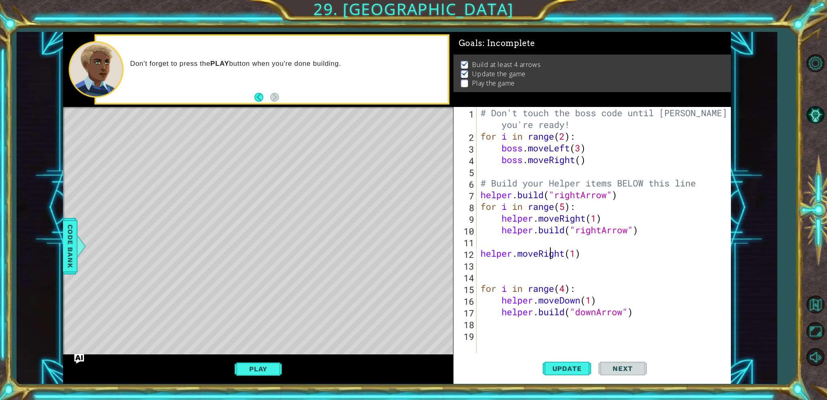
click at [540, 271] on div "# Don't touch the boss code until Vega says you're ready! for i in range ( 2 ) …" at bounding box center [605, 247] width 253 height 281
type textarea "h"
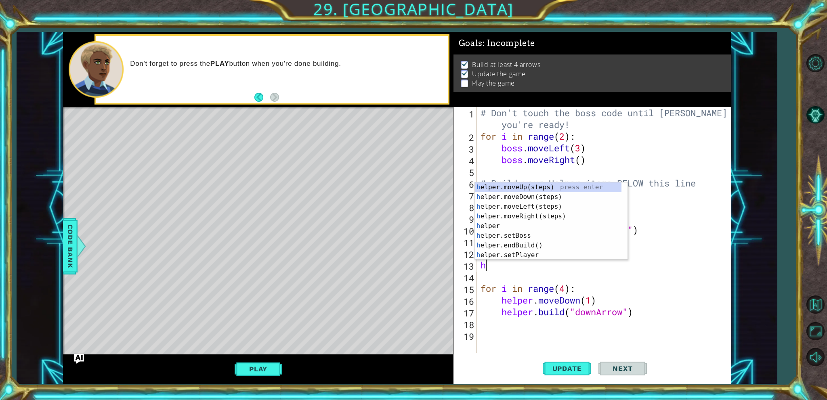
click at [498, 276] on div "# Don't touch the boss code until Vega says you're ready! for i in range ( 2 ) …" at bounding box center [605, 247] width 253 height 281
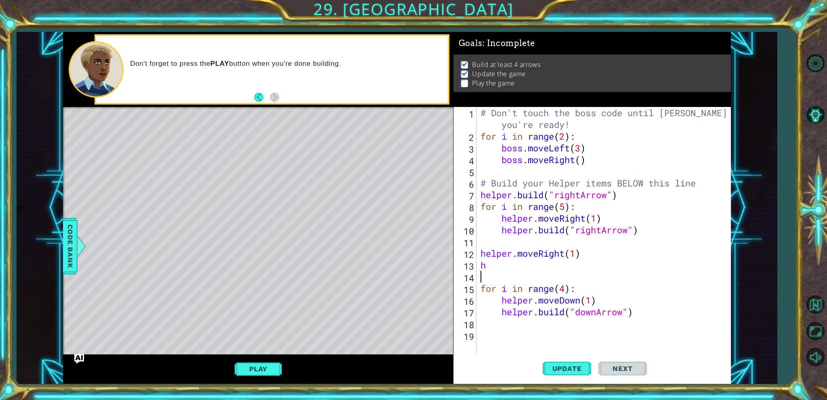
click at [501, 263] on div "# Don't touch the boss code until Vega says you're ready! for i in range ( 2 ) …" at bounding box center [605, 247] width 253 height 281
type textarea "h"
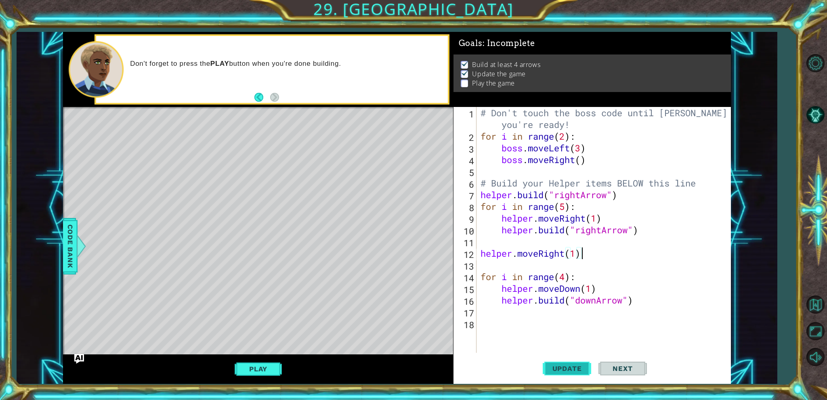
drag, startPoint x: 557, startPoint y: 386, endPoint x: 557, endPoint y: 375, distance: 10.5
click at [555, 382] on div "1 ההההההההההההההההההההההההההההההההההההההההההההההההההההההההההההההההההההההההההההה…" at bounding box center [413, 200] width 827 height 400
click at [557, 374] on button "Update" at bounding box center [567, 369] width 48 height 28
click at [567, 273] on div "# Don't touch the boss code until Vega says you're ready! for i in range ( 2 ) …" at bounding box center [605, 247] width 253 height 281
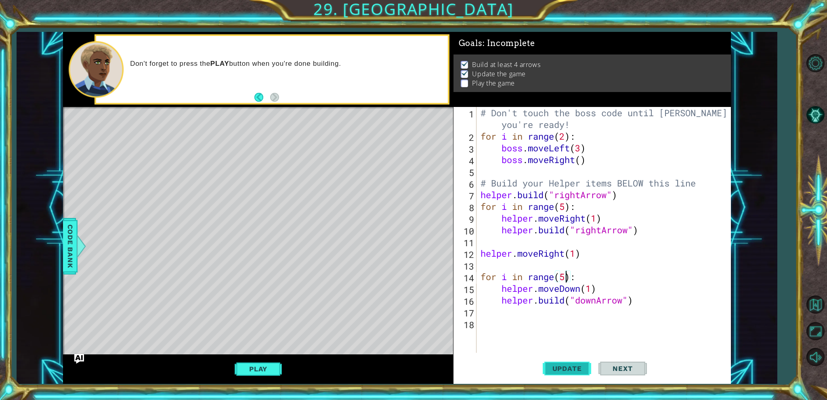
click at [560, 360] on button "Update" at bounding box center [567, 369] width 48 height 28
click at [562, 371] on span "Update" at bounding box center [567, 369] width 46 height 8
drag, startPoint x: 636, startPoint y: 306, endPoint x: 504, endPoint y: 297, distance: 132.3
click at [504, 297] on div "# Don't touch the boss code until Vega says you're ready! for i in range ( 2 ) …" at bounding box center [605, 247] width 253 height 281
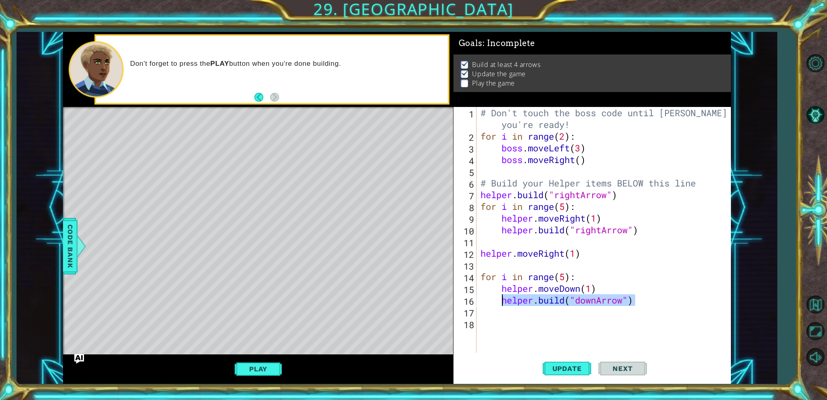
click at [499, 290] on div "# Don't touch the boss code until Vega says you're ready! for i in range ( 2 ) …" at bounding box center [605, 247] width 253 height 281
type textarea "helper.moveDown(1)"
click at [502, 289] on div "# Don't touch the boss code until Vega says you're ready! for i in range ( 2 ) …" at bounding box center [605, 247] width 253 height 281
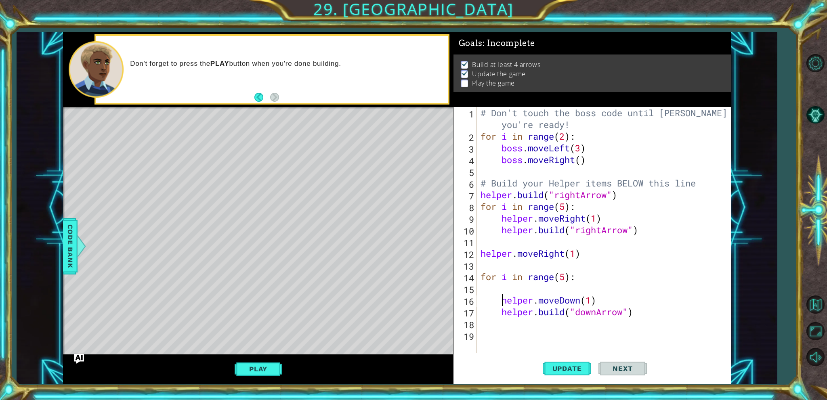
click at [502, 289] on div "# Don't touch the boss code until Vega says you're ready! for i in range ( 2 ) …" at bounding box center [605, 247] width 253 height 281
paste textarea "helper.build("downArrow")"
type textarea "helper.build("downArrow")"
drag, startPoint x: 636, startPoint y: 311, endPoint x: 504, endPoint y: 313, distance: 132.4
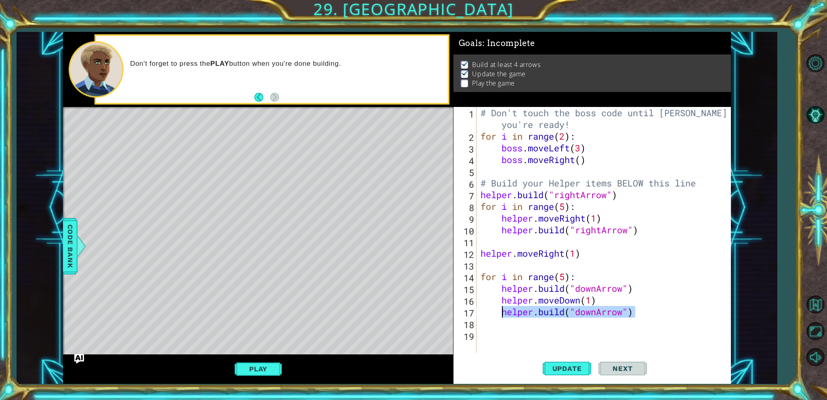
click at [504, 313] on div "# Don't touch the boss code until Vega says you're ready! for i in range ( 2 ) …" at bounding box center [605, 247] width 253 height 281
click at [549, 368] on span "Update" at bounding box center [567, 369] width 46 height 8
click at [250, 362] on button "Play" at bounding box center [258, 368] width 47 height 15
click at [618, 376] on button "Next" at bounding box center [622, 369] width 48 height 28
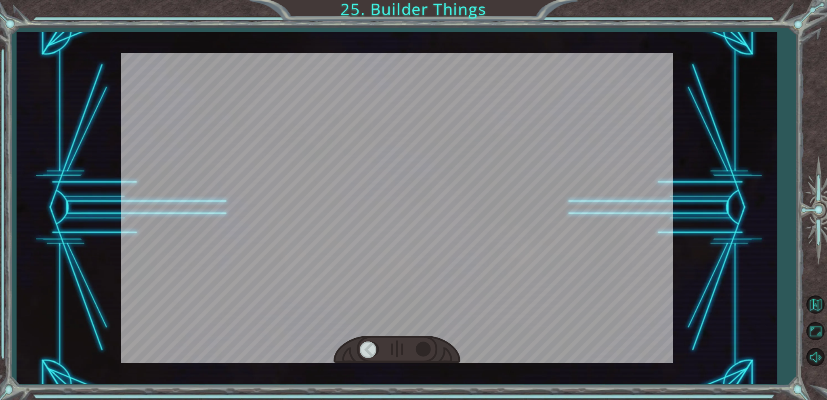
click at [420, 341] on div at bounding box center [397, 350] width 127 height 28
click at [415, 363] on div at bounding box center [397, 350] width 127 height 28
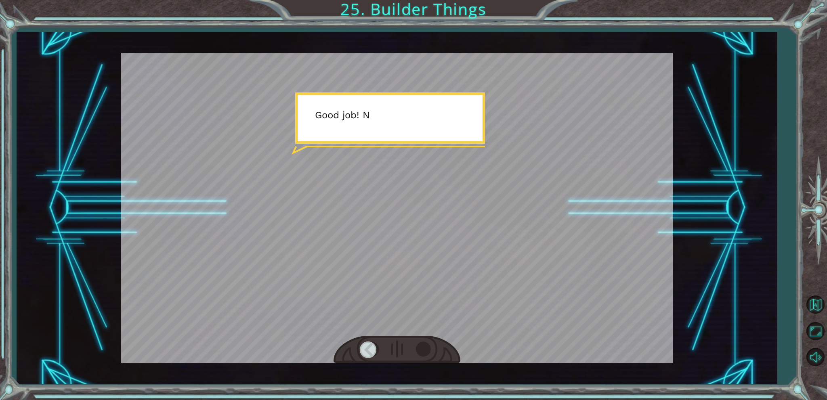
click at [419, 357] on div at bounding box center [425, 350] width 18 height 17
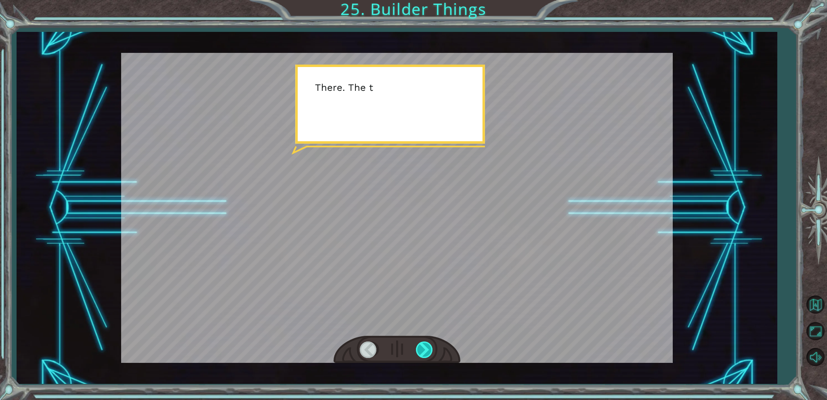
click at [418, 357] on div at bounding box center [425, 350] width 18 height 17
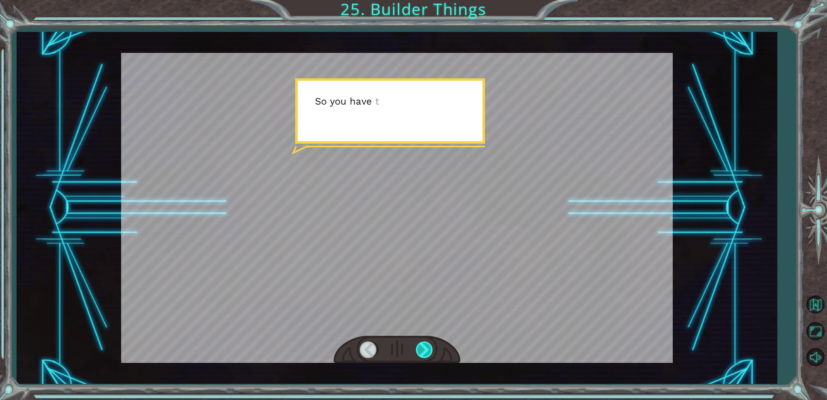
click at [420, 356] on div at bounding box center [425, 350] width 18 height 17
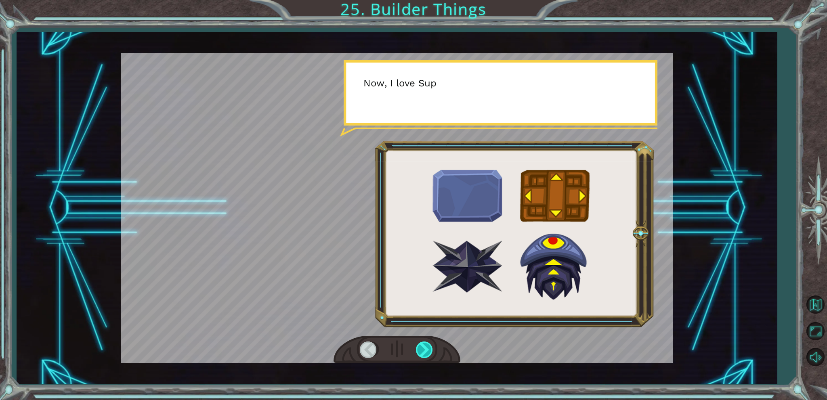
click at [420, 356] on div at bounding box center [425, 350] width 18 height 17
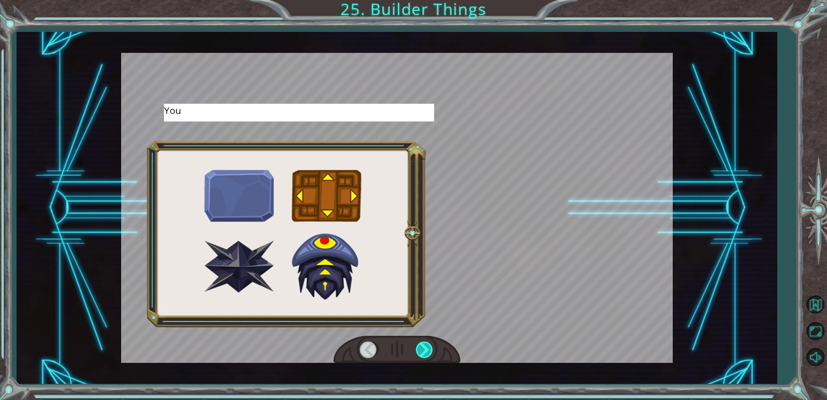
click at [420, 356] on div at bounding box center [425, 350] width 18 height 17
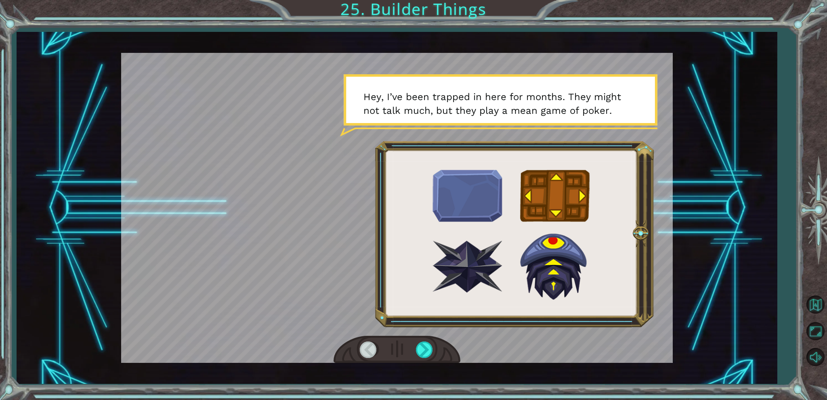
click at [413, 357] on div at bounding box center [397, 350] width 127 height 28
click at [419, 356] on div at bounding box center [425, 350] width 18 height 17
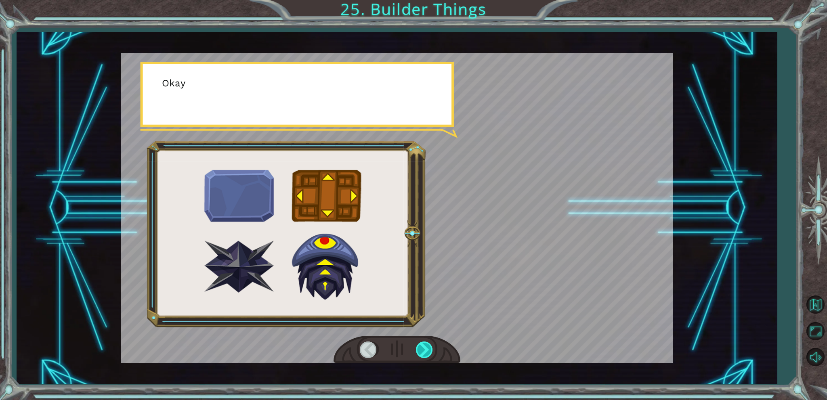
click at [419, 356] on div at bounding box center [425, 350] width 18 height 17
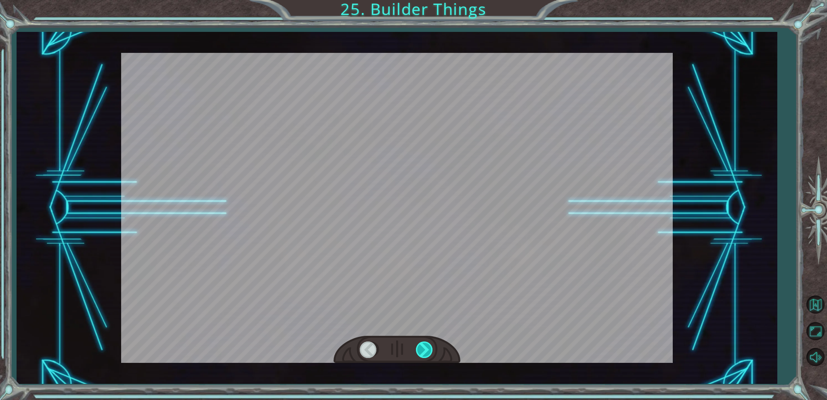
click at [419, 356] on div at bounding box center [425, 350] width 18 height 17
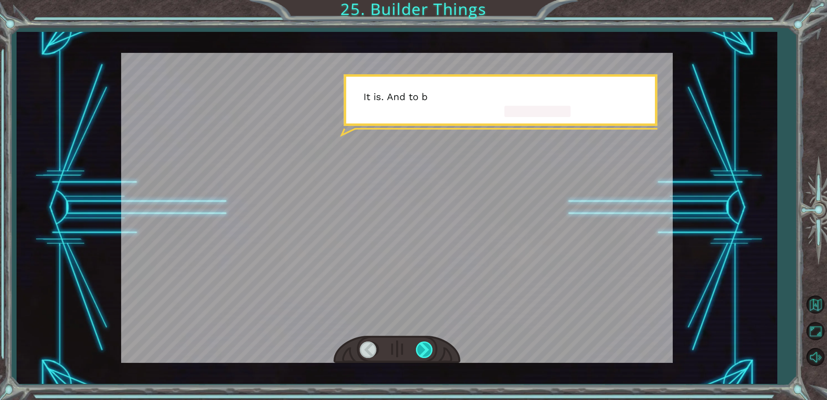
click at [419, 356] on div at bounding box center [425, 350] width 18 height 17
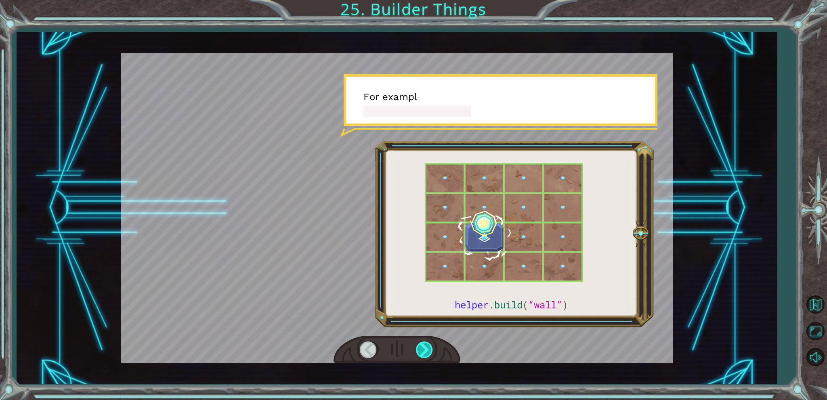
click at [419, 356] on div at bounding box center [425, 350] width 18 height 17
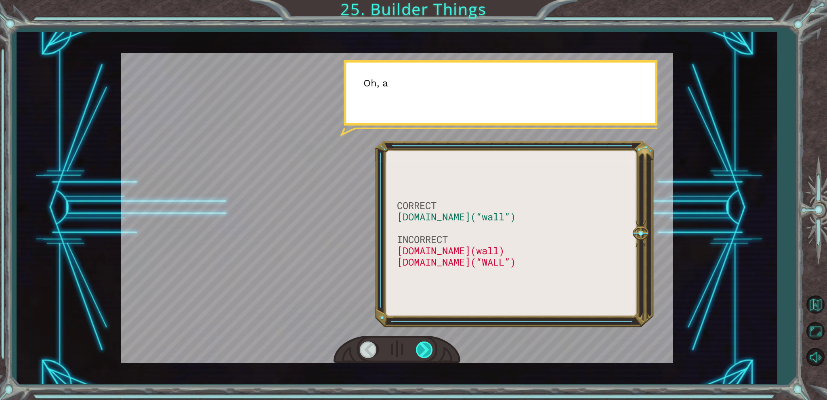
click at [419, 356] on div at bounding box center [425, 350] width 18 height 17
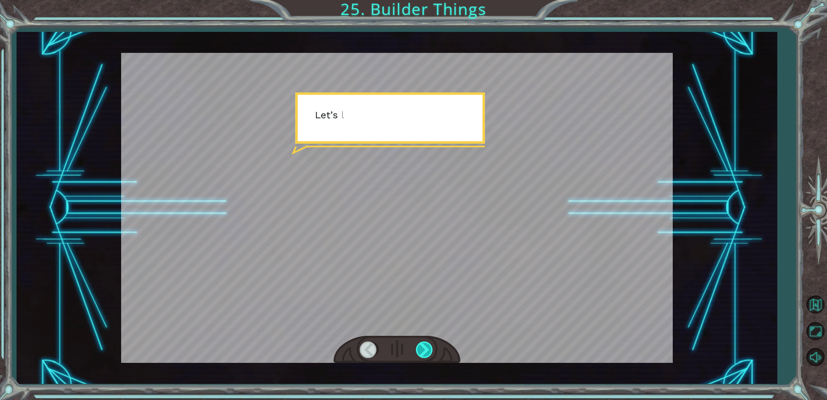
click at [419, 356] on div at bounding box center [425, 350] width 18 height 17
click at [419, 0] on div "CORRECT helper.build(“wall”) INCORRECT helper.build(wall) helper.build(“WALL”) …" at bounding box center [413, 0] width 827 height 0
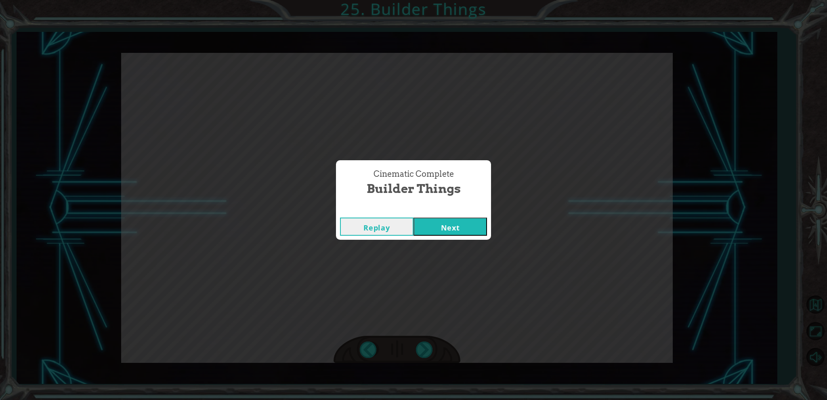
click at [472, 225] on button "Next" at bounding box center [449, 227] width 73 height 18
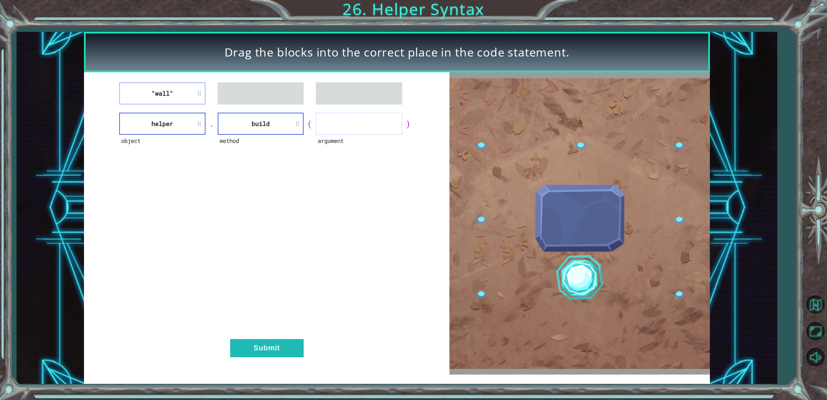
drag, startPoint x: 153, startPoint y: 80, endPoint x: 268, endPoint y: 112, distance: 118.9
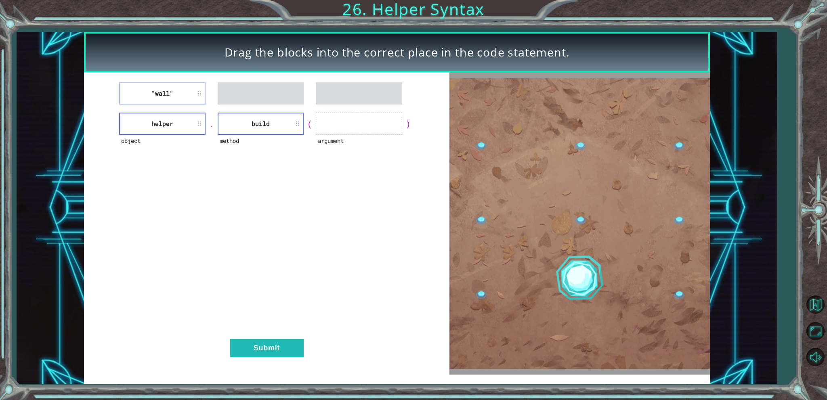
click at [268, 112] on div ""wall" object helper . method build ( argument ) Submit" at bounding box center [267, 223] width 366 height 302
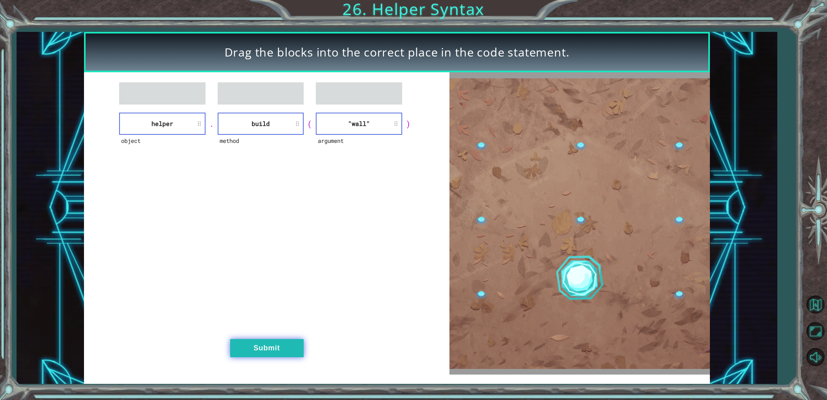
click at [279, 347] on button "Submit" at bounding box center [266, 348] width 73 height 18
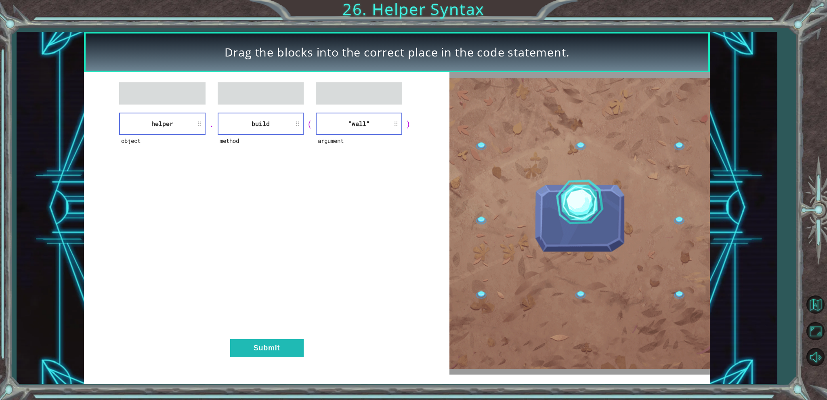
click at [275, 0] on div "Drag the blocks into the correct place in the code statement. object helper . m…" at bounding box center [413, 0] width 827 height 0
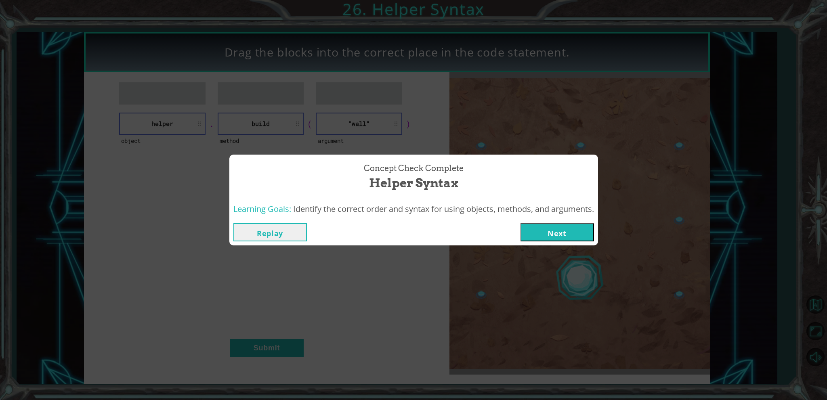
click at [556, 227] on button "Next" at bounding box center [556, 232] width 73 height 18
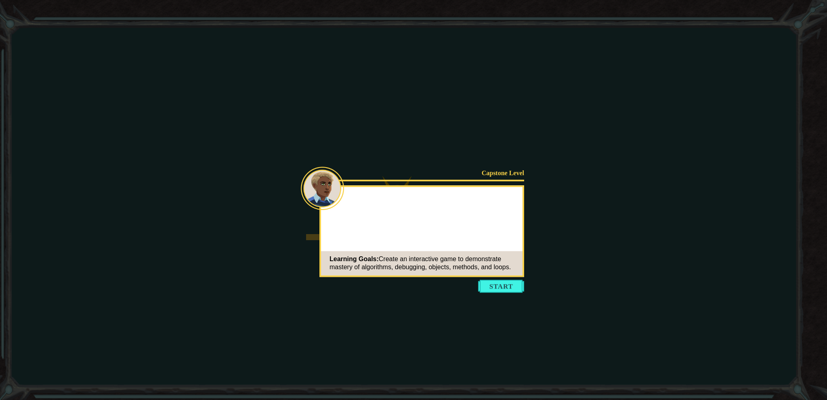
click at [520, 284] on button "Start" at bounding box center [501, 286] width 46 height 13
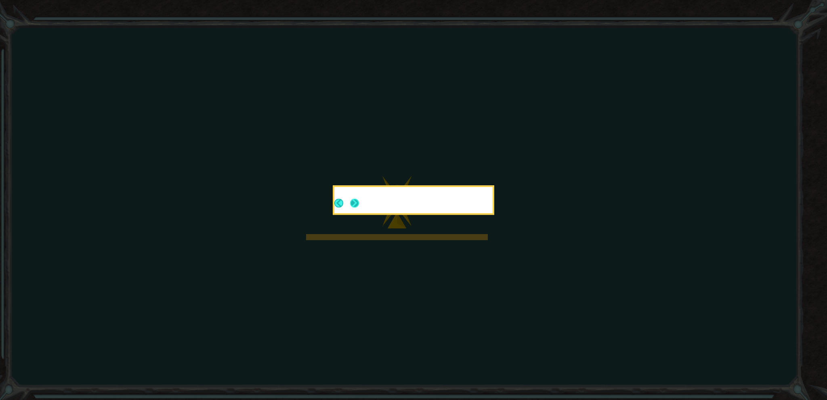
click at [352, 203] on button "Next" at bounding box center [354, 203] width 9 height 9
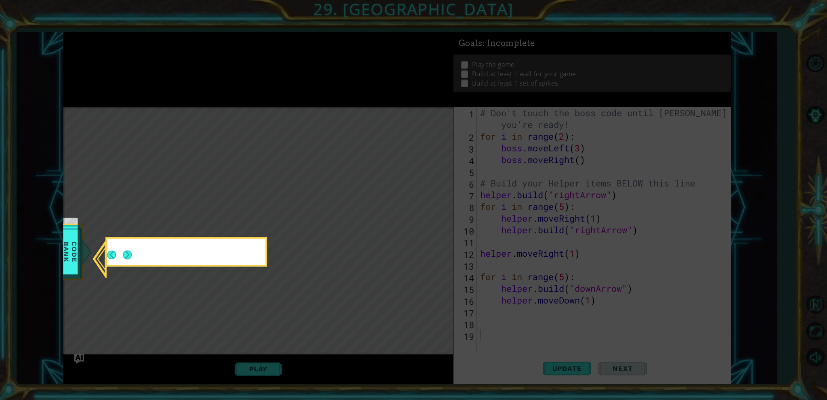
click at [352, 203] on icon at bounding box center [413, 200] width 827 height 400
click at [132, 260] on div at bounding box center [186, 253] width 158 height 23
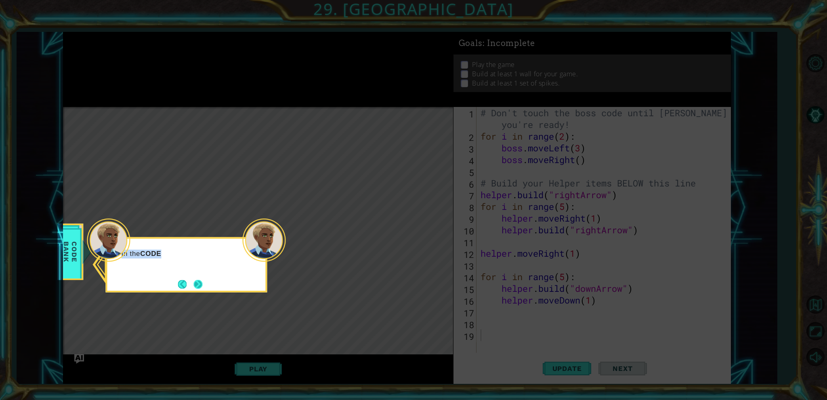
click at [194, 287] on button "Next" at bounding box center [197, 284] width 9 height 9
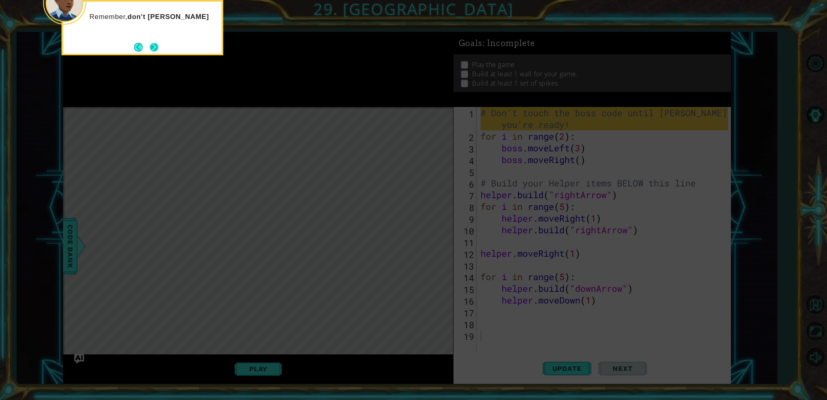
click at [153, 43] on button "Next" at bounding box center [154, 47] width 9 height 9
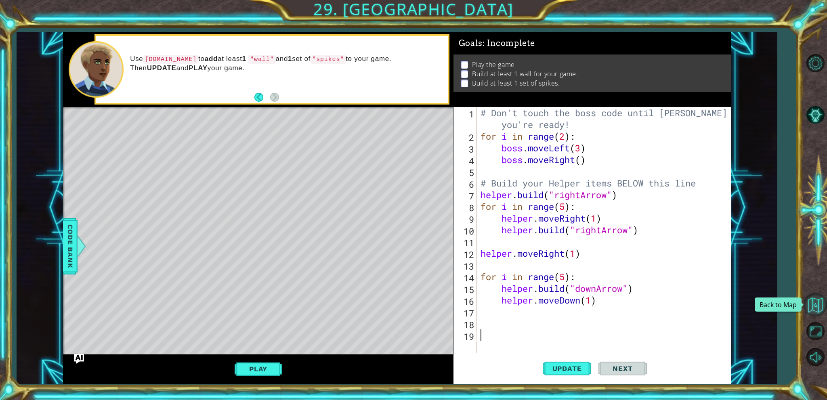
click at [824, 306] on button "Back to Map" at bounding box center [814, 304] width 23 height 23
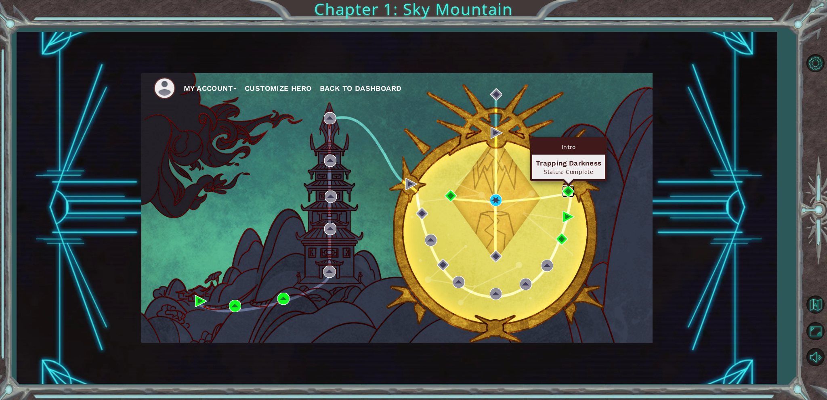
click at [571, 187] on img at bounding box center [568, 191] width 12 height 12
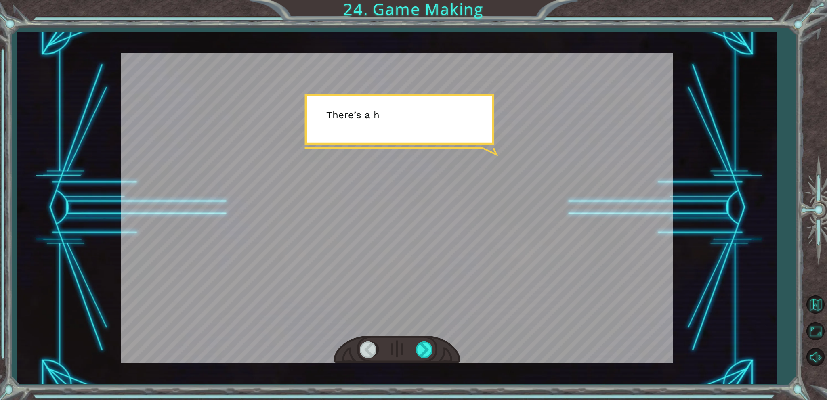
drag, startPoint x: 439, startPoint y: 214, endPoint x: 439, endPoint y: 285, distance: 71.1
click at [439, 244] on div at bounding box center [397, 208] width 552 height 310
drag, startPoint x: 422, startPoint y: 346, endPoint x: 418, endPoint y: 354, distance: 8.3
click at [418, 354] on div at bounding box center [425, 350] width 18 height 17
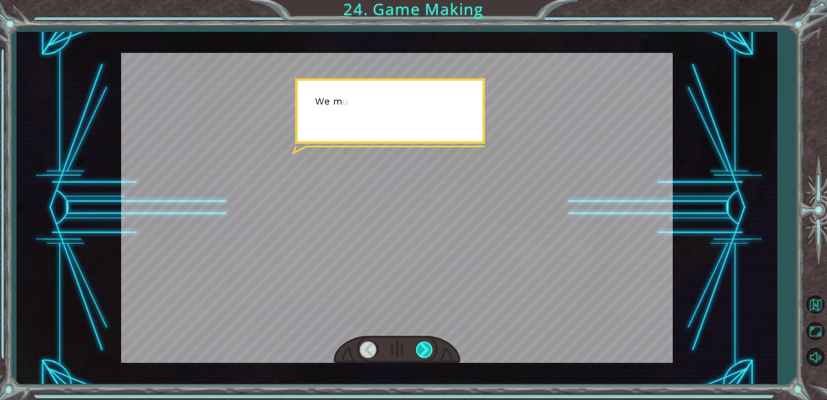
click at [418, 354] on div at bounding box center [425, 350] width 18 height 17
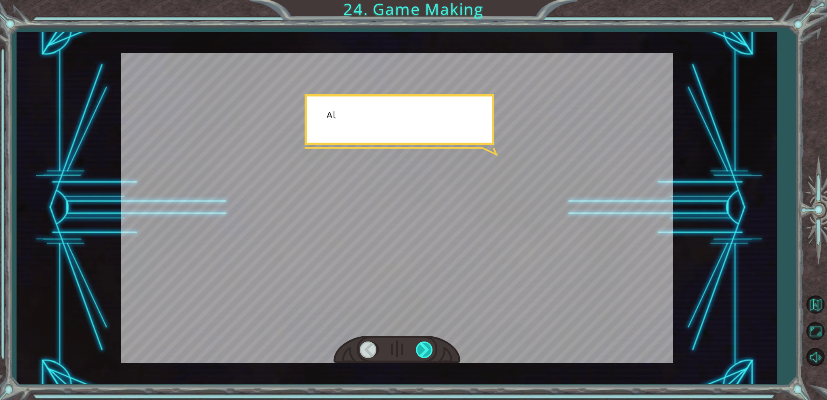
click at [418, 354] on div at bounding box center [425, 350] width 18 height 17
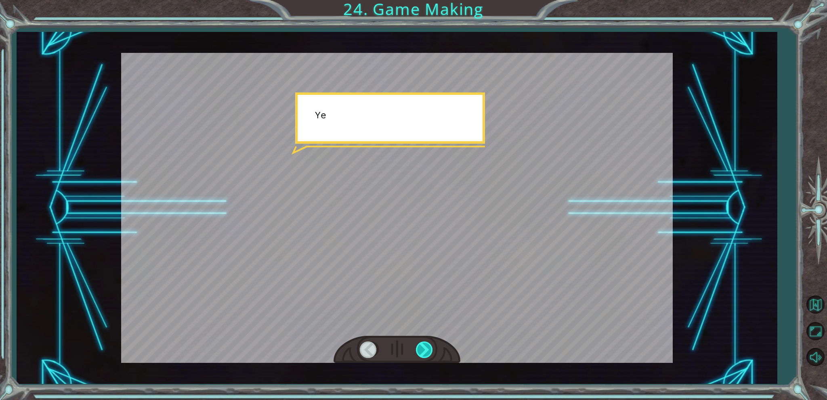
click at [418, 354] on div at bounding box center [425, 350] width 18 height 17
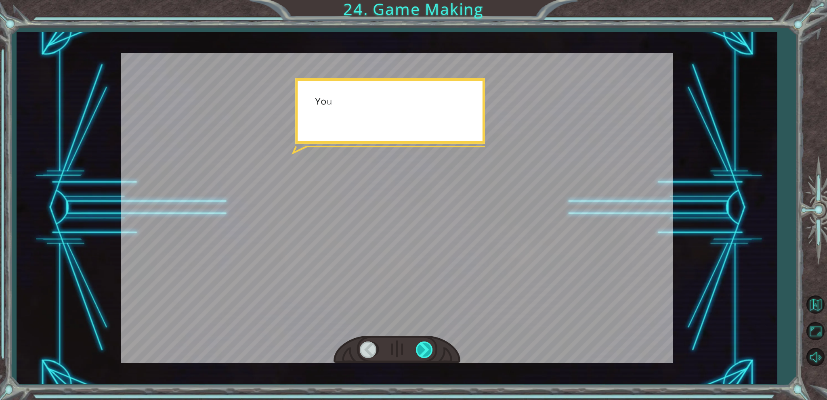
click at [418, 354] on div at bounding box center [425, 350] width 18 height 17
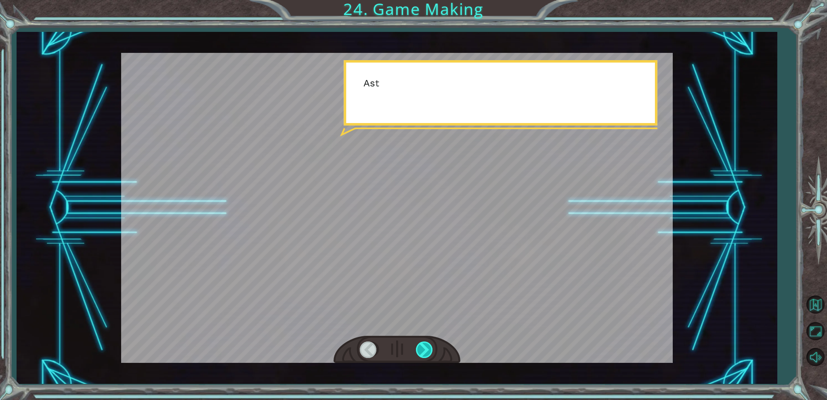
click at [418, 354] on div at bounding box center [425, 350] width 18 height 17
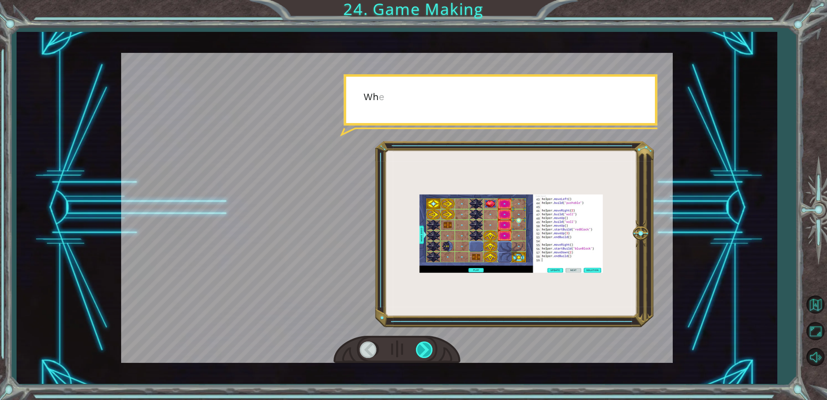
click at [418, 354] on div at bounding box center [425, 350] width 18 height 17
click at [419, 354] on div at bounding box center [425, 350] width 18 height 17
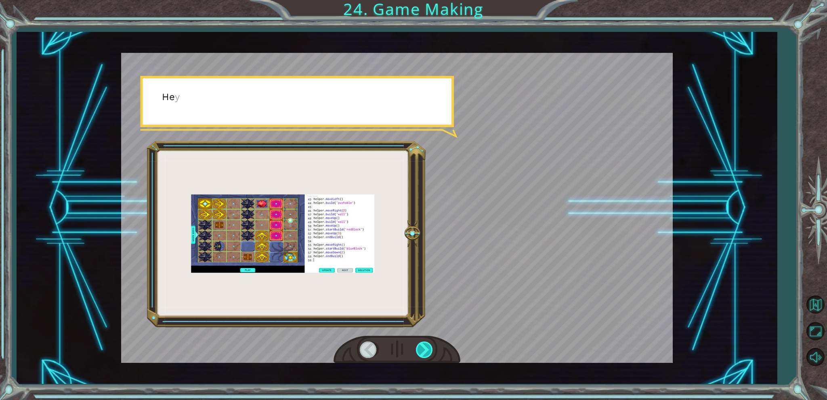
click at [419, 354] on div at bounding box center [425, 350] width 18 height 17
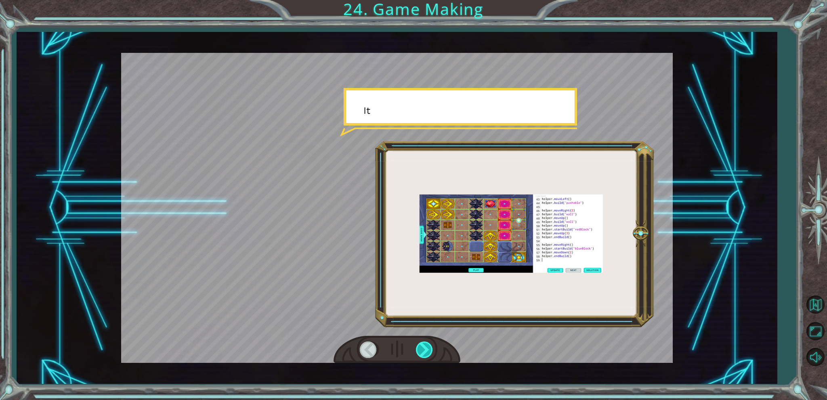
click at [419, 354] on div at bounding box center [425, 350] width 18 height 17
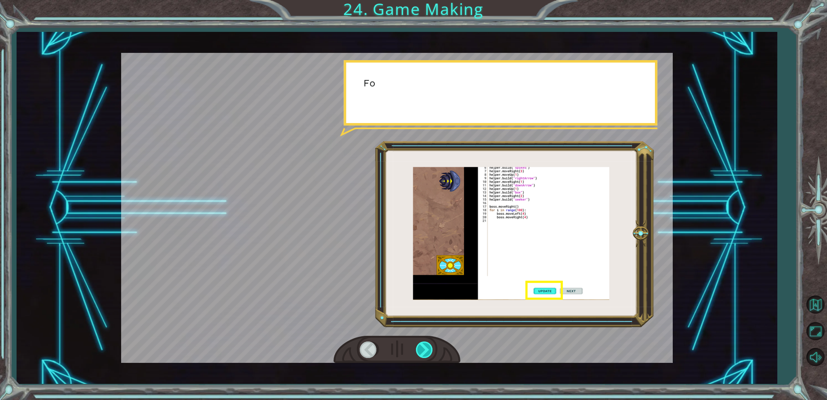
click at [419, 354] on div at bounding box center [425, 350] width 18 height 17
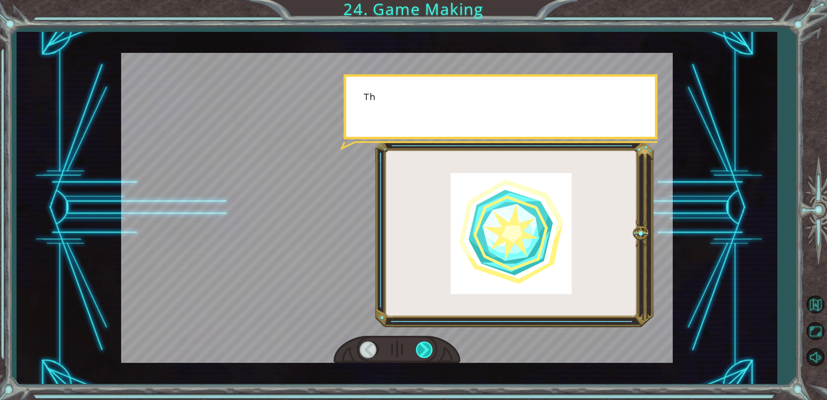
click at [419, 354] on div at bounding box center [425, 350] width 18 height 17
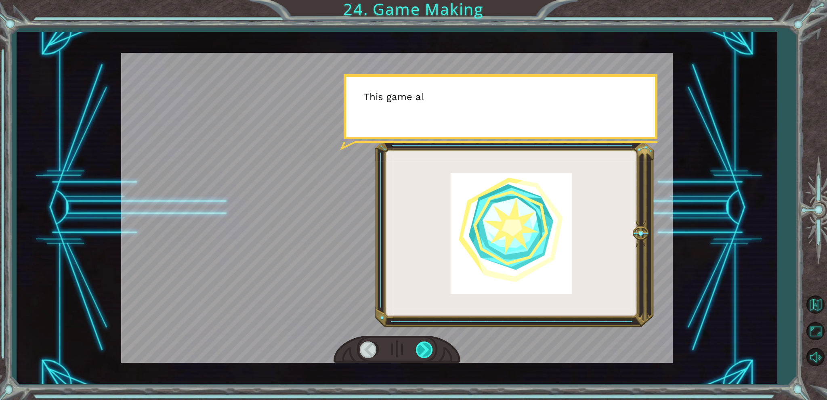
click at [419, 354] on div at bounding box center [425, 350] width 18 height 17
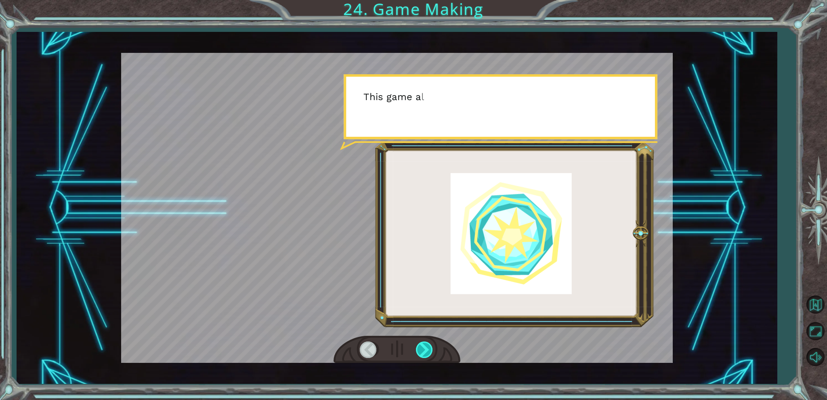
click at [419, 354] on div at bounding box center [425, 350] width 18 height 17
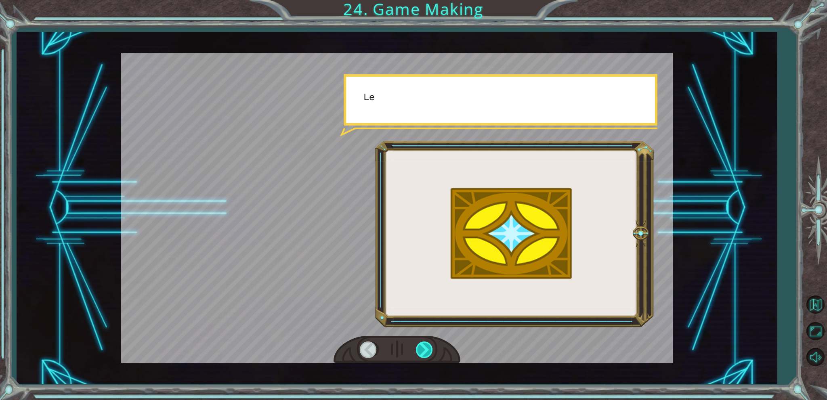
click at [419, 354] on div at bounding box center [425, 350] width 18 height 17
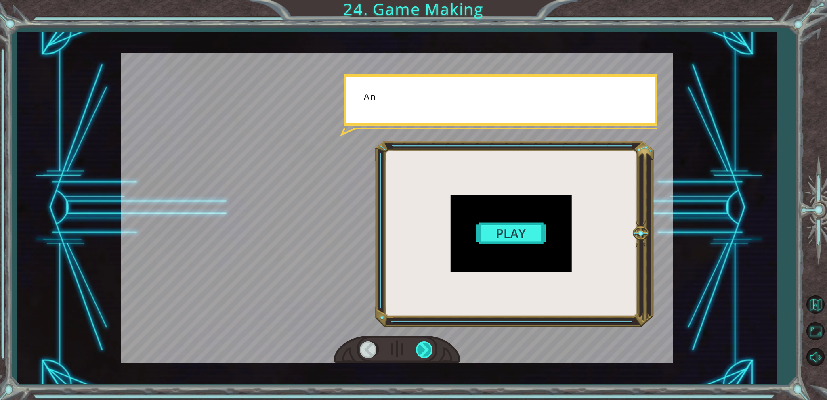
click at [419, 354] on div at bounding box center [425, 350] width 18 height 17
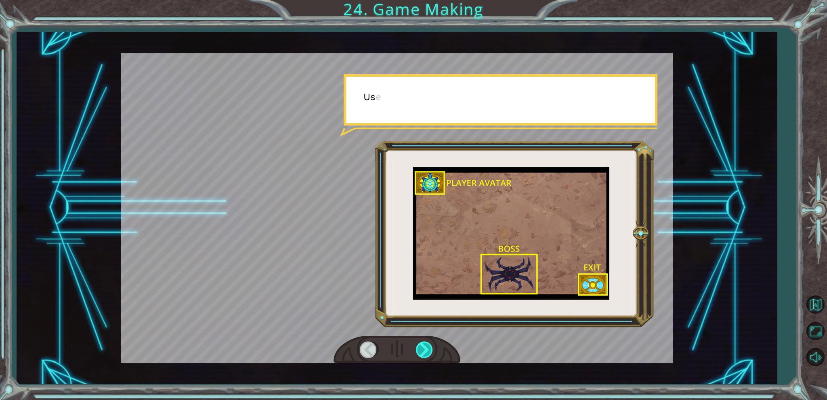
click at [419, 354] on div at bounding box center [425, 350] width 18 height 17
click at [420, 354] on div at bounding box center [425, 350] width 18 height 17
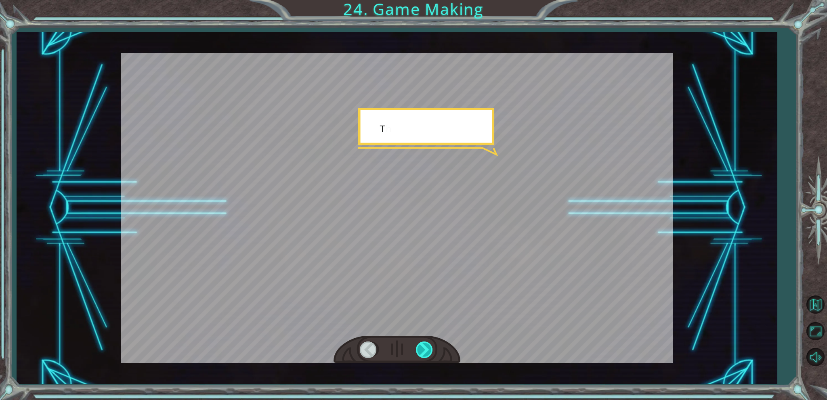
click at [420, 354] on div at bounding box center [425, 350] width 18 height 17
click at [422, 354] on div at bounding box center [425, 350] width 18 height 17
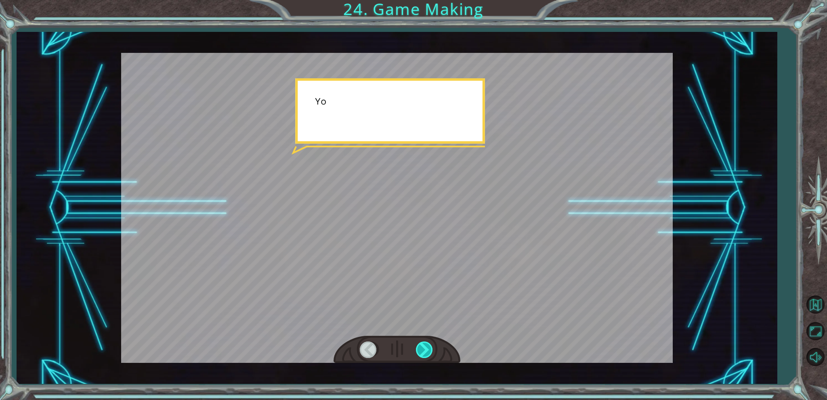
click at [424, 355] on div at bounding box center [425, 350] width 18 height 17
click at [425, 359] on div at bounding box center [397, 350] width 127 height 28
click at [425, 360] on div at bounding box center [397, 350] width 127 height 28
click at [426, 361] on div at bounding box center [397, 350] width 127 height 28
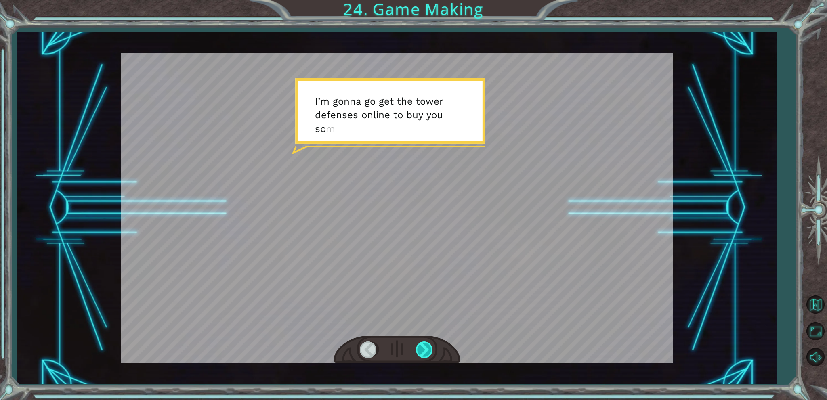
click at [425, 348] on div at bounding box center [425, 350] width 18 height 17
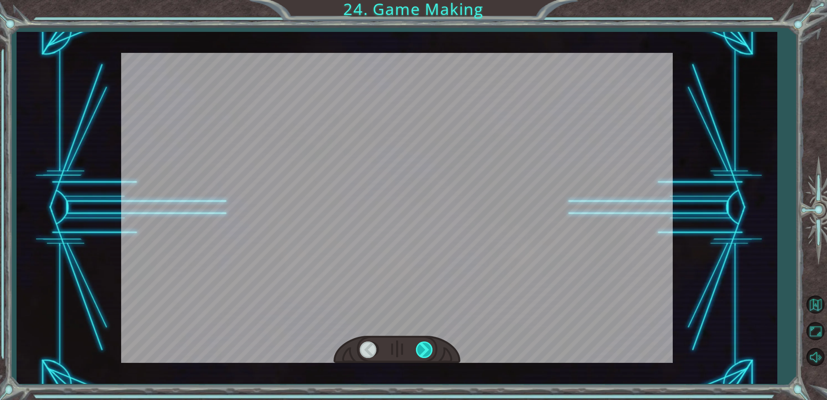
click at [425, 348] on div at bounding box center [425, 350] width 18 height 17
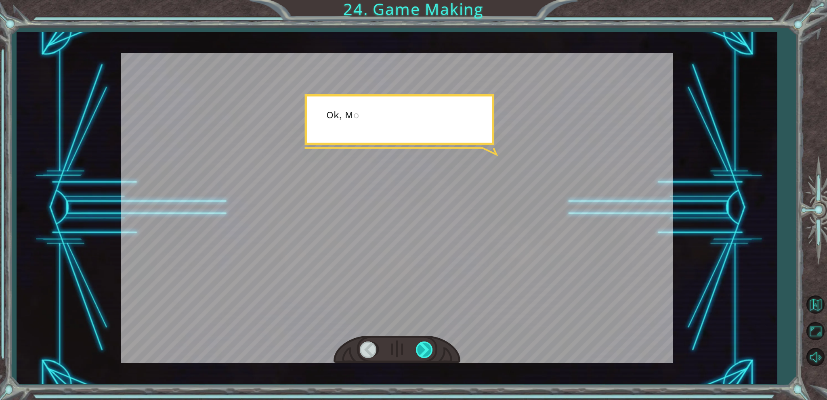
click at [425, 348] on div at bounding box center [425, 350] width 18 height 17
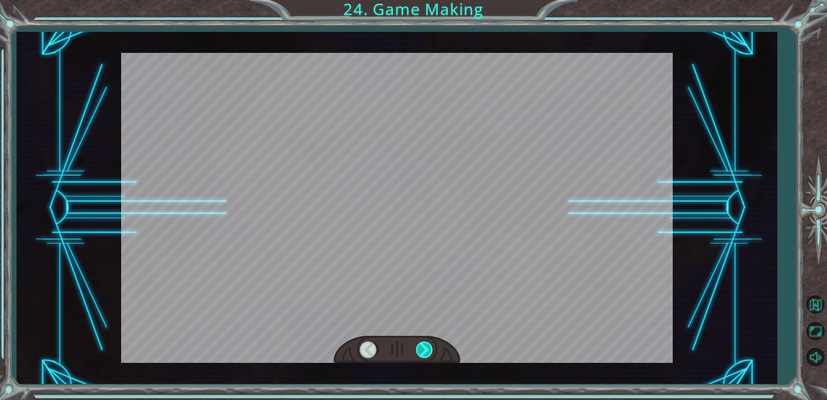
click at [425, 348] on div at bounding box center [425, 350] width 18 height 17
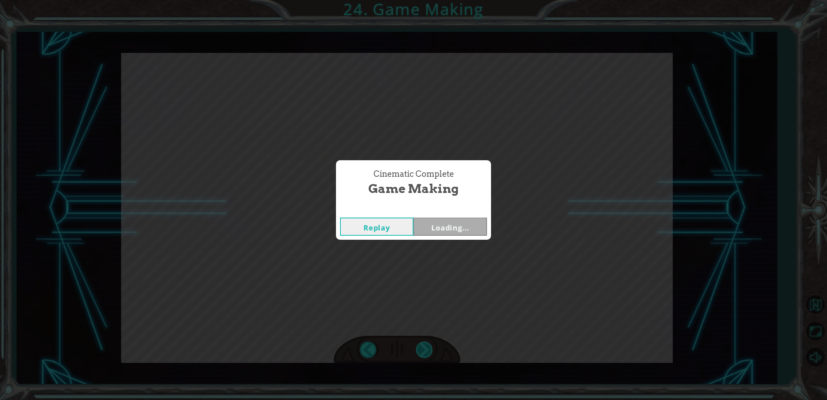
click at [425, 348] on div "Cinematic Complete Game Making Replay Loading..." at bounding box center [413, 200] width 827 height 400
click at [447, 234] on button "Next" at bounding box center [449, 227] width 73 height 18
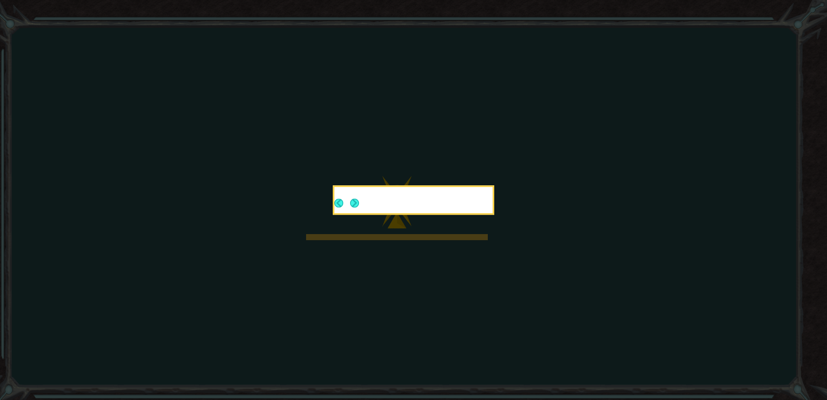
click at [494, 290] on icon at bounding box center [413, 200] width 827 height 400
click at [362, 200] on div at bounding box center [413, 201] width 158 height 23
click at [359, 201] on button "Next" at bounding box center [354, 203] width 9 height 9
click at [343, 204] on icon at bounding box center [413, 200] width 827 height 400
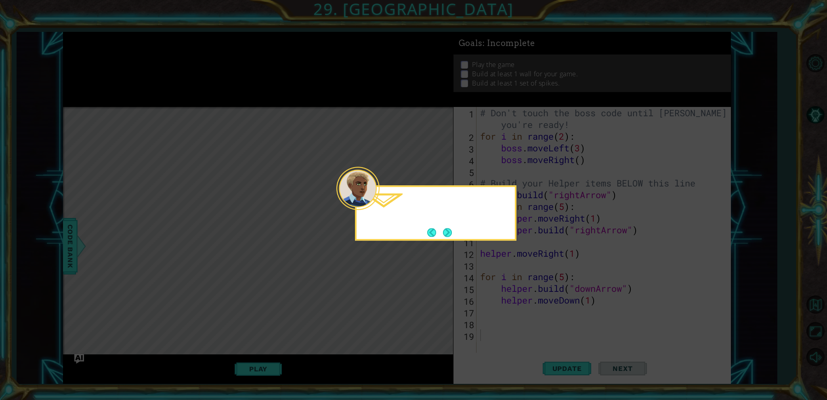
click at [376, 204] on div at bounding box center [357, 188] width 43 height 43
click at [447, 234] on button "Next" at bounding box center [447, 232] width 9 height 9
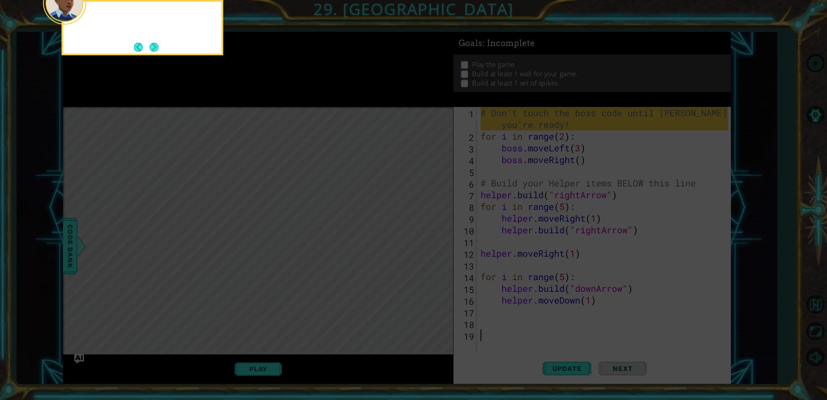
click at [447, 234] on icon at bounding box center [413, 60] width 827 height 680
click at [557, 216] on icon at bounding box center [413, 60] width 827 height 680
drag, startPoint x: 168, startPoint y: 47, endPoint x: 159, endPoint y: 50, distance: 8.9
click at [165, 48] on div "Remember, don't change the boss code yet. We'll get to tha" at bounding box center [143, 27] width 162 height 55
click at [159, 50] on div "Remember, don't change the boss code yet. We'll get to that next." at bounding box center [143, 27] width 162 height 55
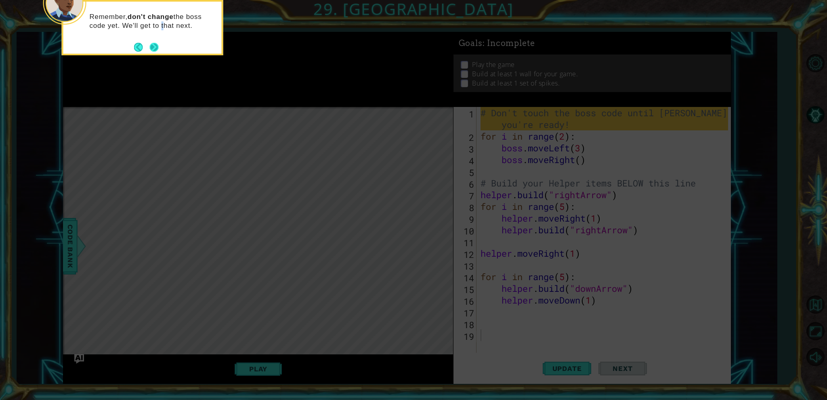
click at [159, 50] on div "Remember, don't change the boss code yet. We'll get to that next." at bounding box center [143, 27] width 162 height 55
click at [157, 51] on button "Next" at bounding box center [154, 47] width 9 height 9
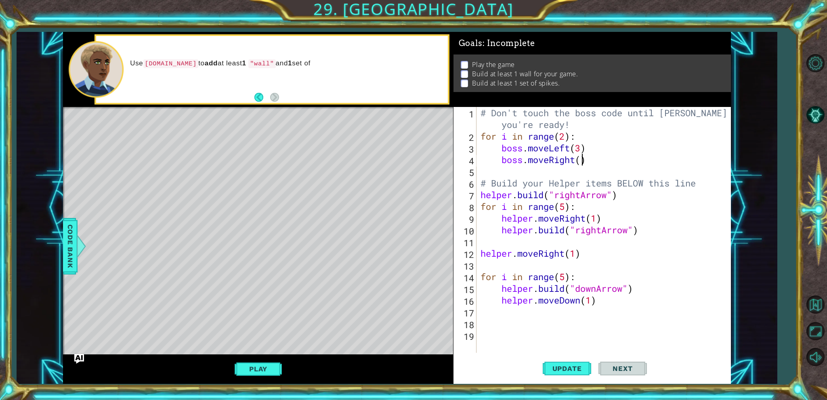
click at [581, 161] on div "# Don't touch the boss code until Vega says you're ready! for i in range ( 2 ) …" at bounding box center [605, 247] width 253 height 281
click at [581, 149] on div "# Don't touch the boss code until Vega says you're ready! for i in range ( 2 ) …" at bounding box center [605, 247] width 253 height 281
click at [566, 138] on div "# Don't touch the boss code until Vega says you're ready! for i in range ( 2 ) …" at bounding box center [605, 247] width 253 height 281
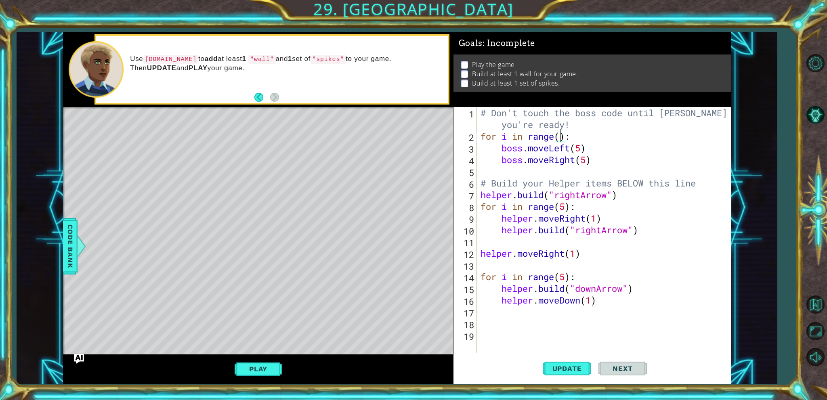
type textarea "for i in range(5):"
drag, startPoint x: 552, startPoint y: 416, endPoint x: 540, endPoint y: 344, distance: 73.3
click at [510, 324] on div "# Don't touch the boss code until Vega says you're ready! for i in range ( 5 ) …" at bounding box center [605, 247] width 253 height 281
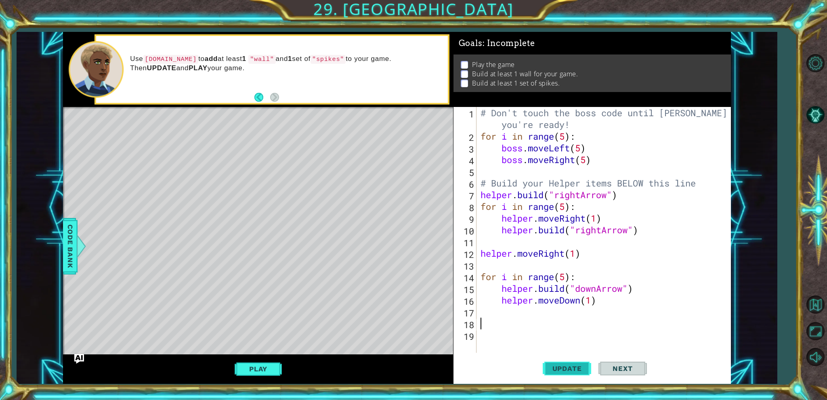
click at [561, 368] on span "Update" at bounding box center [567, 369] width 46 height 8
click at [260, 373] on button "Play" at bounding box center [258, 368] width 47 height 15
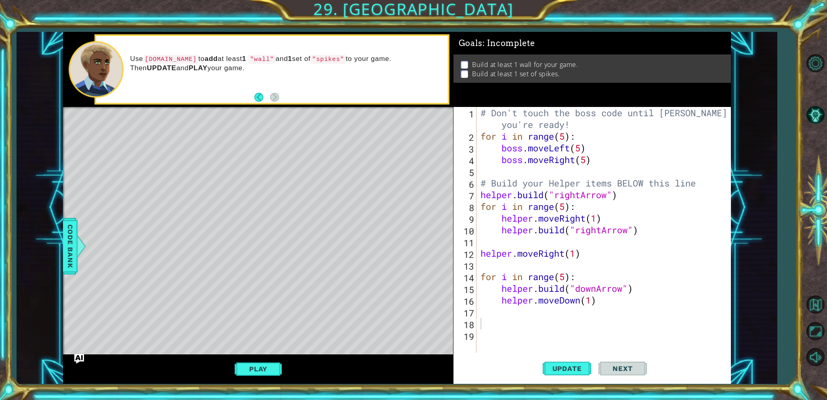
click at [465, 60] on li "Build at least 1 wall for your game." at bounding box center [593, 64] width 264 height 9
click at [524, 328] on div "# Don't touch the boss code until Vega says you're ready! for i in range ( 5 ) …" at bounding box center [605, 247] width 253 height 281
type textarea "h"
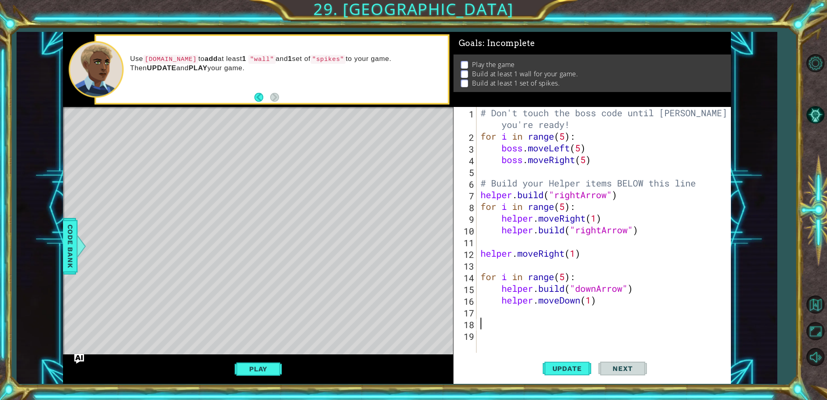
type textarea "h"
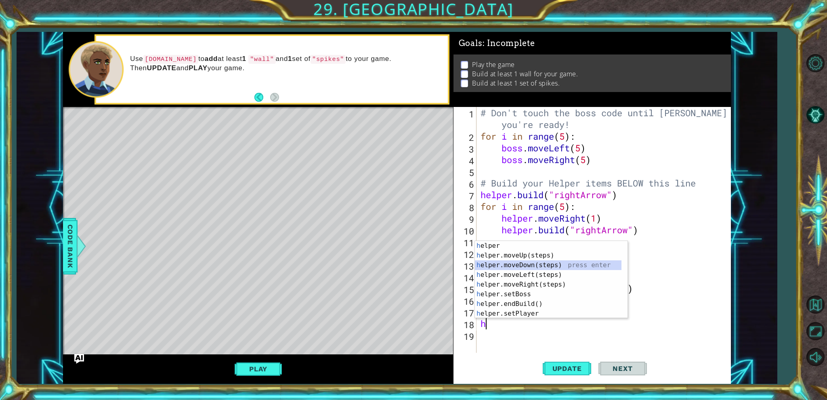
click at [558, 267] on div "h elper press enter h elper.moveUp(steps) press enter h elper.moveDown(steps) p…" at bounding box center [548, 289] width 147 height 97
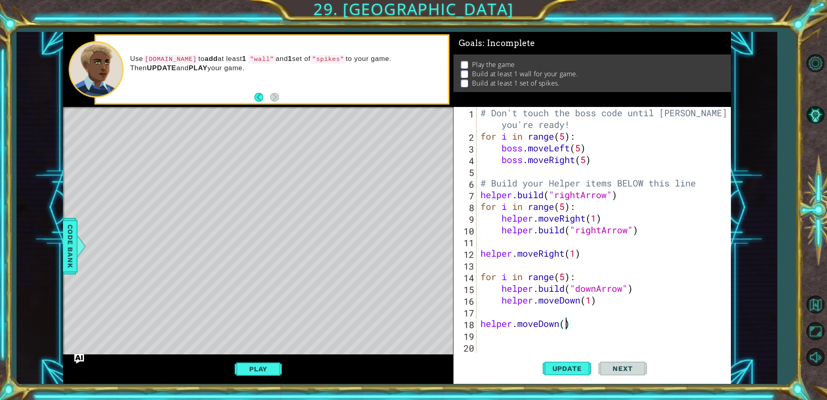
click at [566, 326] on div "# Don't touch the boss code until Vega says you're ready! for i in range ( 5 ) …" at bounding box center [605, 247] width 253 height 281
type textarea "helper.moveDown()"
click at [552, 336] on div "# Don't touch the boss code until Vega says you're ready! for i in range ( 5 ) …" at bounding box center [605, 247] width 253 height 281
click at [479, 320] on div "# Don't touch the boss code until Vega says you're ready! for i in range ( 5 ) …" at bounding box center [605, 247] width 253 height 281
type textarea "helper.moveDown()"
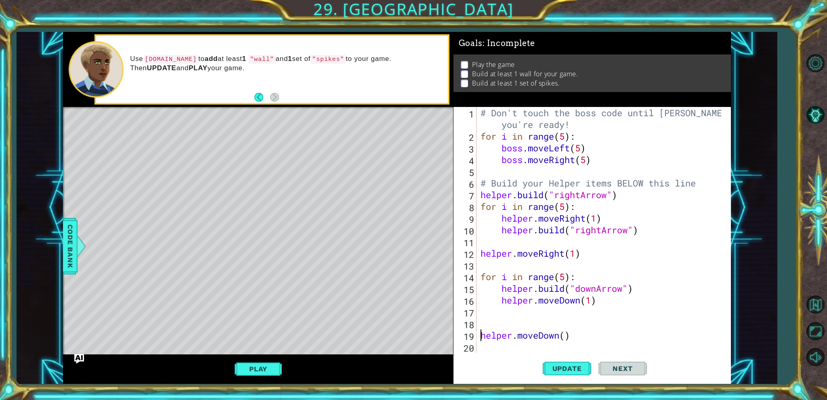
click at [488, 325] on div "# Don't touch the boss code until Vega says you're ready! for i in range ( 5 ) …" at bounding box center [602, 247] width 247 height 281
drag, startPoint x: 574, startPoint y: 334, endPoint x: 504, endPoint y: 331, distance: 69.9
click at [482, 338] on div "# Don't touch the boss code until Vega says you're ready! for i in range ( 5 ) …" at bounding box center [602, 247] width 247 height 281
type textarea "helper.moveDown()"
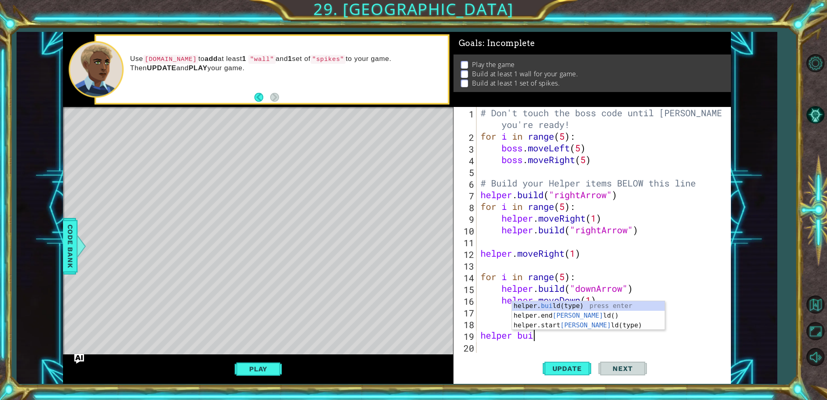
scroll to position [0, 2]
click at [571, 302] on div "helper. build (type) press enter helper.end Build () press enter helper.start B…" at bounding box center [588, 325] width 153 height 48
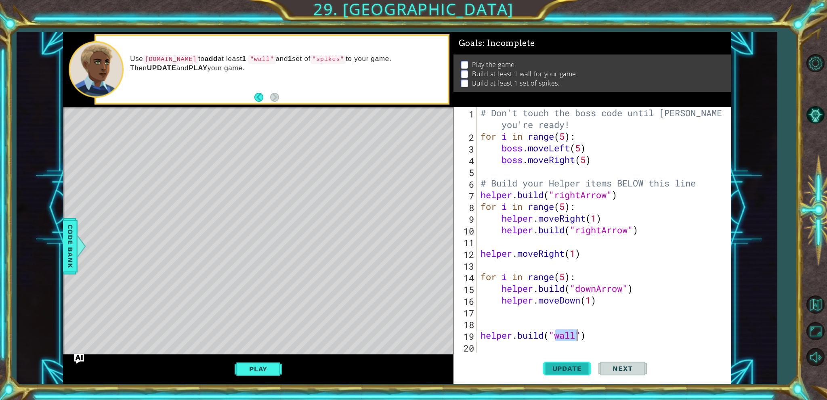
type textarea "helper.build("wall")"
click at [566, 373] on button "Update" at bounding box center [567, 369] width 48 height 28
click at [579, 371] on span "Update" at bounding box center [567, 369] width 46 height 8
click at [252, 374] on button "Play" at bounding box center [258, 368] width 47 height 15
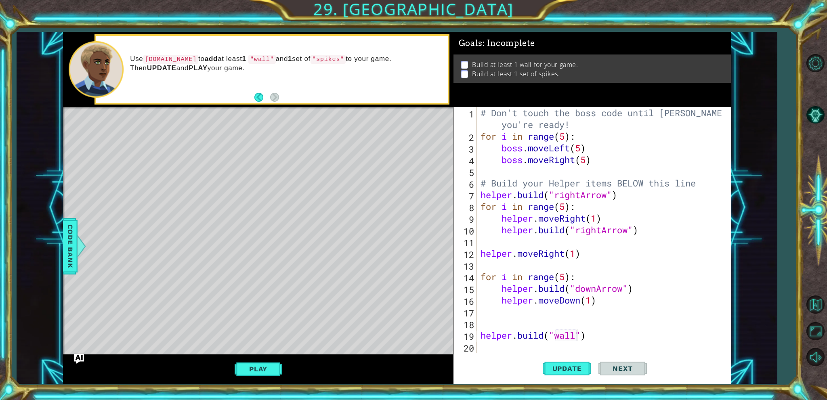
click at [482, 335] on div "# Don't touch the boss code until Vega says you're ready! for i in range ( 5 ) …" at bounding box center [602, 247] width 247 height 281
click at [507, 342] on div "# Don't touch the boss code until Vega says you're ready! for i in range ( 5 ) …" at bounding box center [602, 247] width 247 height 281
click at [514, 332] on div "# Don't touch the boss code until Vega says you're ready! for i in range ( 5 ) …" at bounding box center [602, 247] width 247 height 281
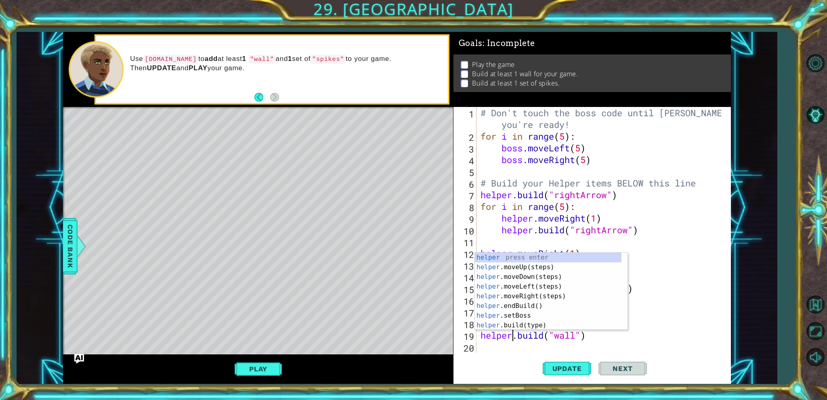
scroll to position [0, 2]
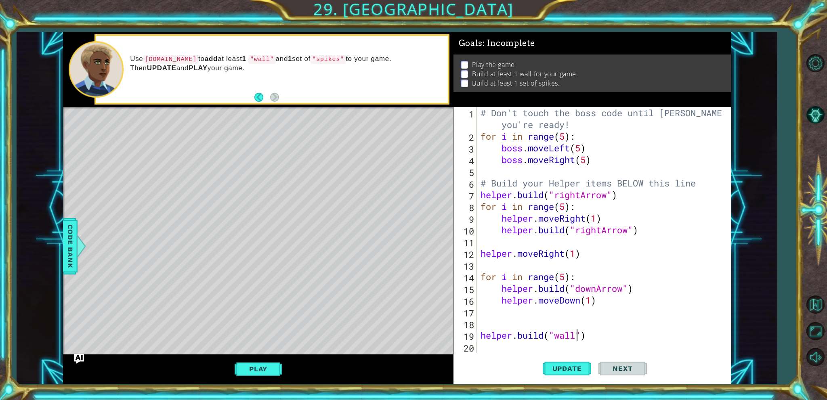
click at [576, 338] on div "# Don't touch the boss code until Vega says you're ready! for i in range ( 5 ) …" at bounding box center [602, 247] width 247 height 281
type textarea "helper.build("spikes")"
click at [562, 373] on span "Update" at bounding box center [567, 369] width 46 height 8
click at [561, 371] on span "Update" at bounding box center [567, 369] width 46 height 8
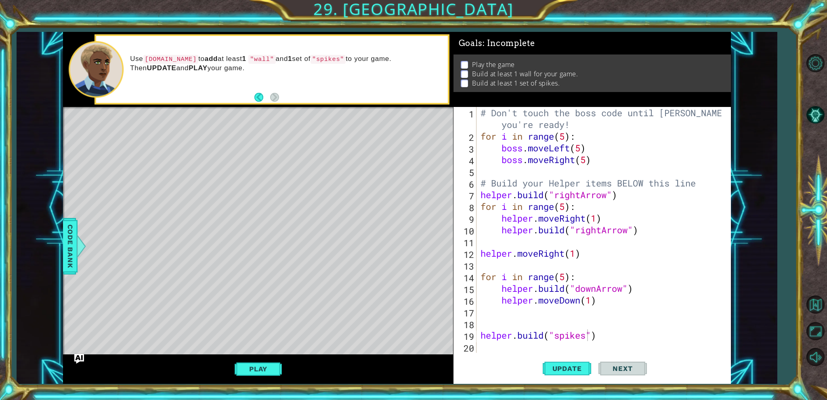
click at [239, 360] on div "Play" at bounding box center [258, 369] width 390 height 30
click at [512, 329] on div "# Don't touch the boss code until Vega says you're ready! for i in range ( 5 ) …" at bounding box center [602, 247] width 247 height 281
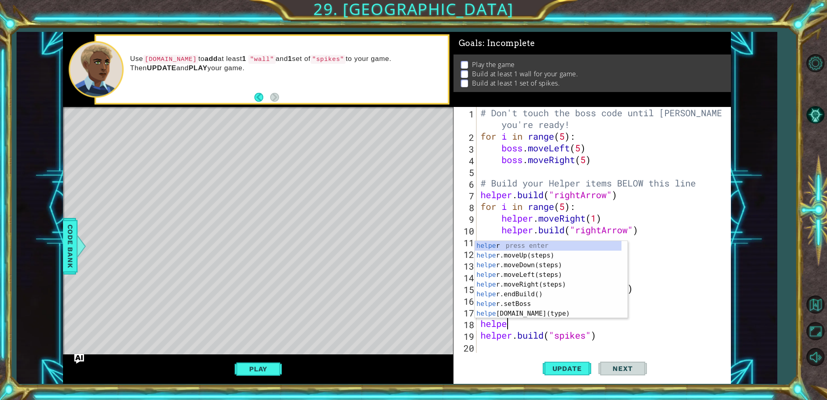
scroll to position [0, 1]
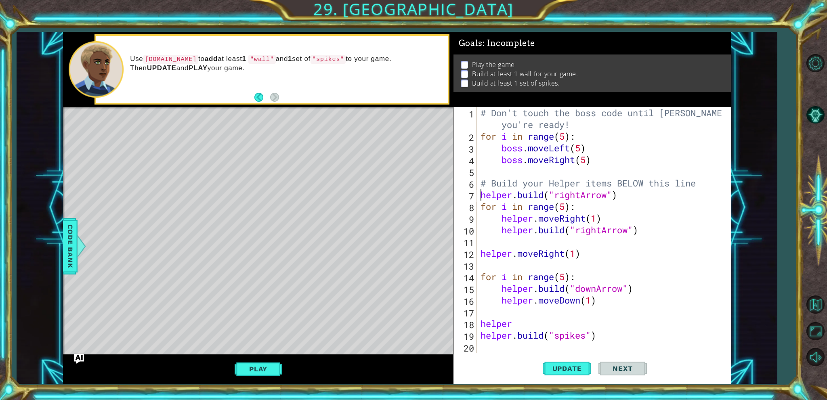
click at [480, 198] on div "# Don't touch the boss code until Vega says you're ready! for i in range ( 5 ) …" at bounding box center [602, 247] width 247 height 281
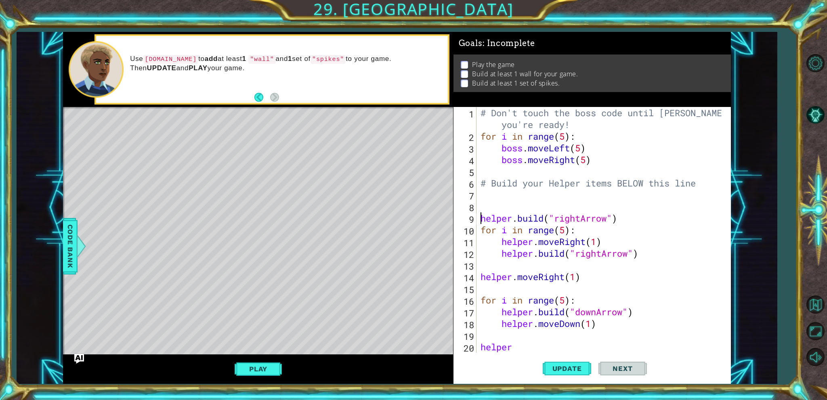
scroll to position [35, 0]
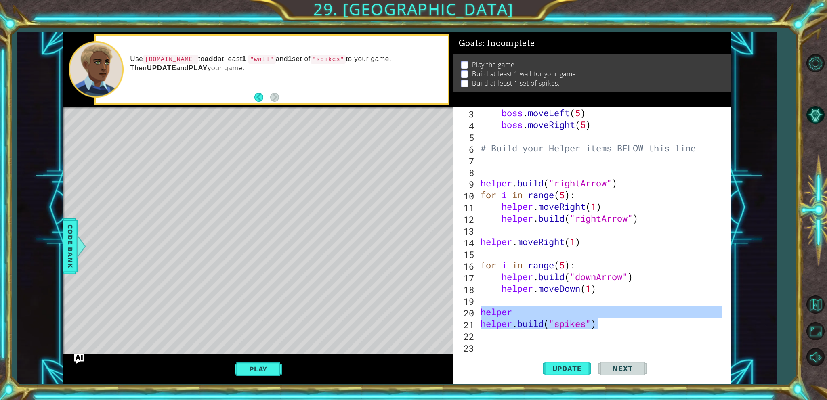
drag, startPoint x: 604, startPoint y: 319, endPoint x: 468, endPoint y: 306, distance: 136.6
click at [468, 306] on div "helper.build("rightArrow") 3 4 5 6 7 8 9 10 11 12 13 14 15 16 17 18 19 20 21 22…" at bounding box center [590, 230] width 275 height 246
type textarea "helper helper.build("spikes")"
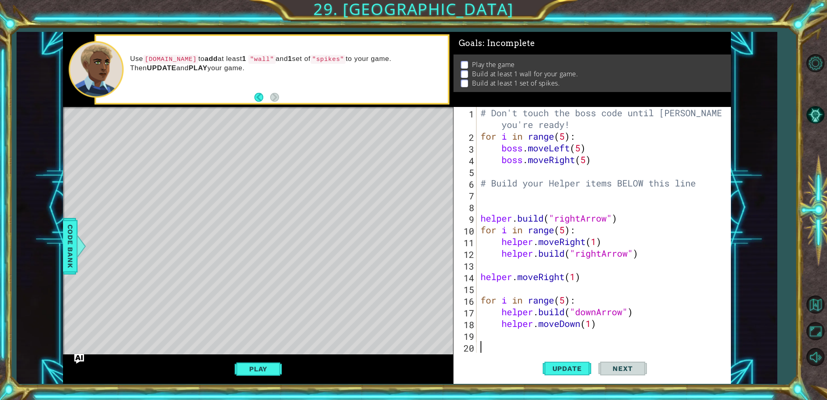
scroll to position [0, 0]
click at [502, 203] on div "# Don't touch the boss code until Vega says you're ready! for i in range ( 5 ) …" at bounding box center [602, 247] width 247 height 281
click at [509, 197] on div "# Don't touch the boss code until Vega says you're ready! for i in range ( 5 ) …" at bounding box center [602, 247] width 247 height 281
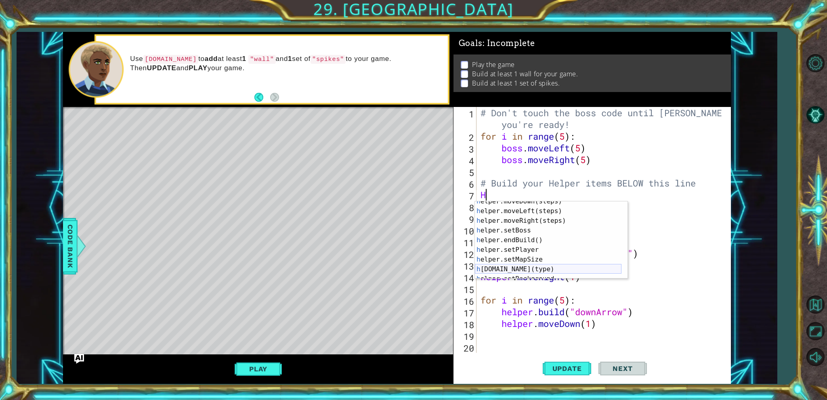
scroll to position [58, 0]
click at [526, 233] on div "h elper.endBuild() press enter h elper.setPlayer press enter h elper.setMapSize…" at bounding box center [548, 249] width 147 height 97
type textarea "helper.build("wall")"
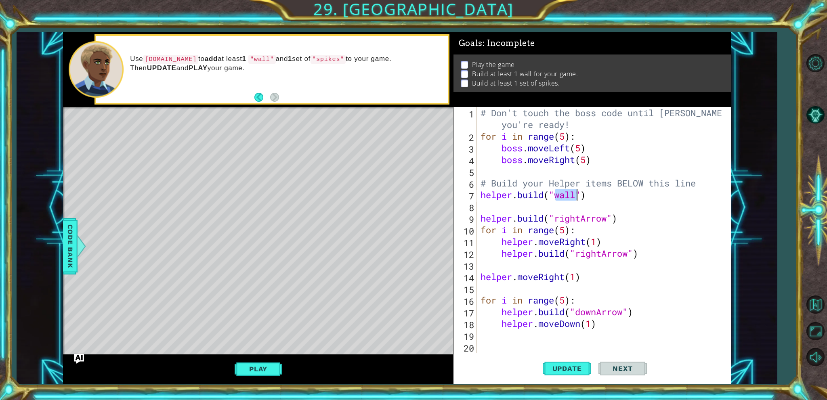
click at [482, 190] on div "# Don't touch the boss code until Vega says you're ready! for i in range ( 5 ) …" at bounding box center [602, 247] width 247 height 281
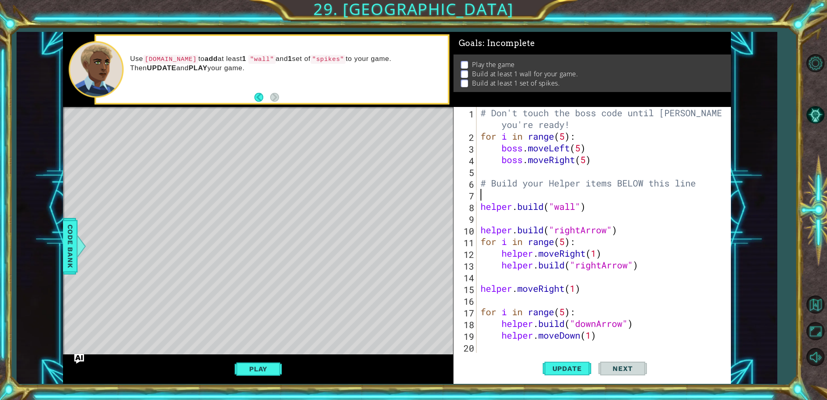
click at [482, 190] on div "# Don't touch the boss code until Vega says you're ready! for i in range ( 5 ) …" at bounding box center [602, 247] width 247 height 281
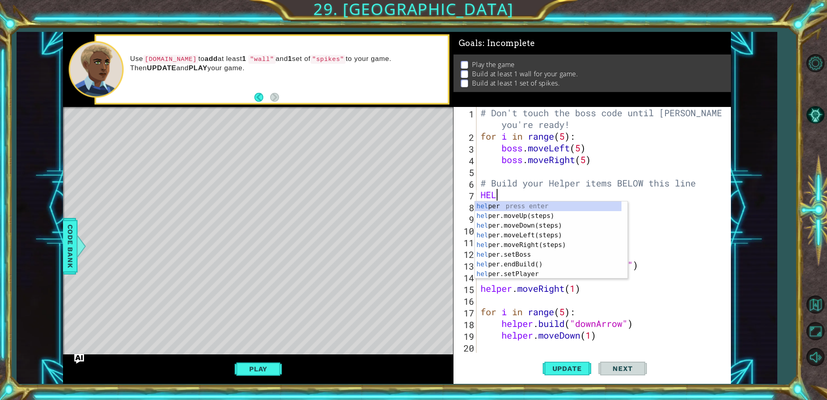
scroll to position [0, 0]
type textarea "HELP"
click at [520, 227] on div "help er press enter help er.moveUp(steps) press enter help er.moveDown(steps) p…" at bounding box center [548, 249] width 147 height 97
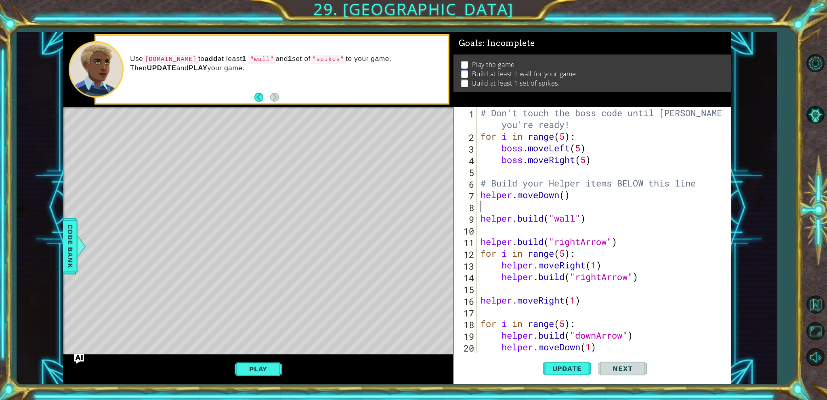
click at [565, 197] on div "# Don't touch the boss code until Vega says you're ready! for i in range ( 5 ) …" at bounding box center [602, 247] width 247 height 281
type textarea "helper.moveDown(1)"
click at [560, 211] on div "# Don't touch the boss code until Vega says you're ready! for i in range ( 5 ) …" at bounding box center [602, 247] width 247 height 281
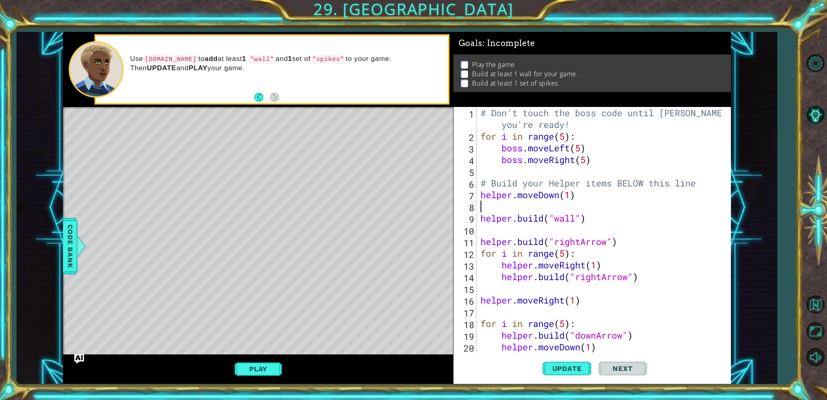
type textarea "helper.moveDown(1)"
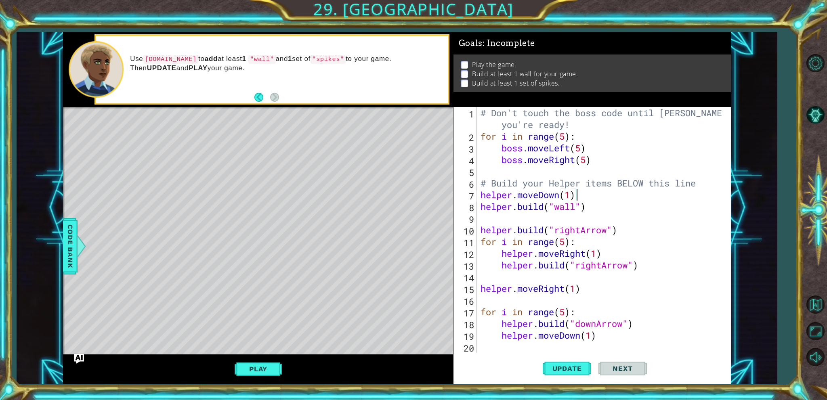
click at [564, 214] on div "# Don't touch the boss code until Vega says you're ready! for i in range ( 5 ) …" at bounding box center [602, 247] width 247 height 281
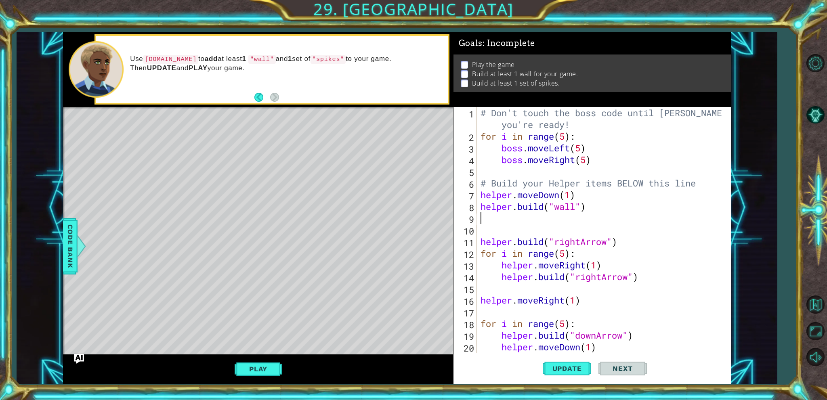
click at [560, 214] on div "# Don't touch the boss code until Vega says you're ready! for i in range ( 5 ) …" at bounding box center [602, 247] width 247 height 281
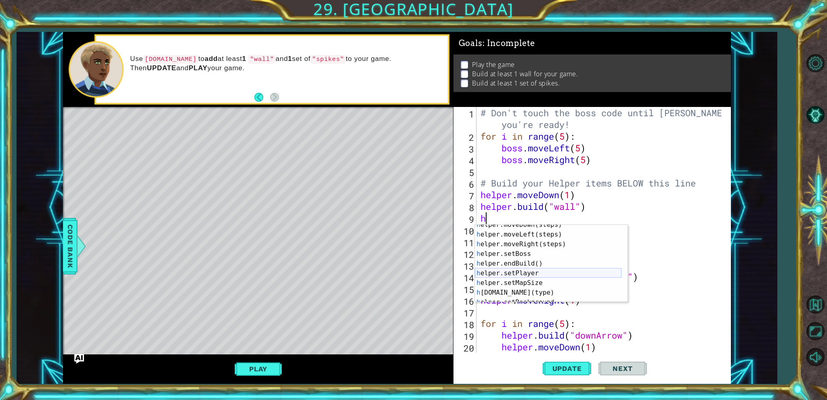
scroll to position [48, 0]
click at [533, 271] on div "h elper.setBoss press enter h elper.endBuild() press enter h elper.setPlayer pr…" at bounding box center [548, 273] width 147 height 97
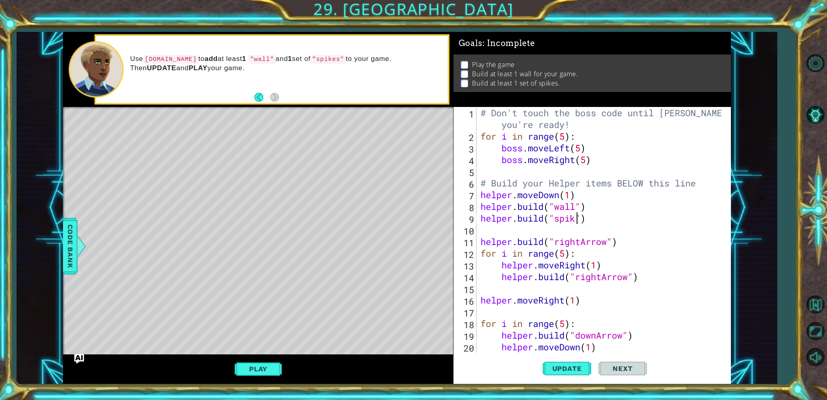
scroll to position [0, 4]
drag, startPoint x: 576, startPoint y: 370, endPoint x: 580, endPoint y: 370, distance: 4.1
click at [577, 370] on span "Update" at bounding box center [567, 369] width 46 height 8
click at [580, 370] on span "Update" at bounding box center [567, 369] width 46 height 8
click at [581, 370] on span "Update" at bounding box center [567, 369] width 46 height 8
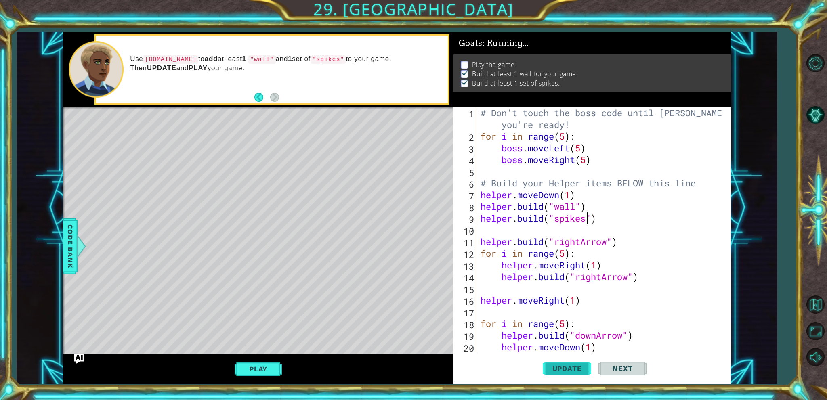
click at [581, 370] on span "Update" at bounding box center [567, 369] width 46 height 8
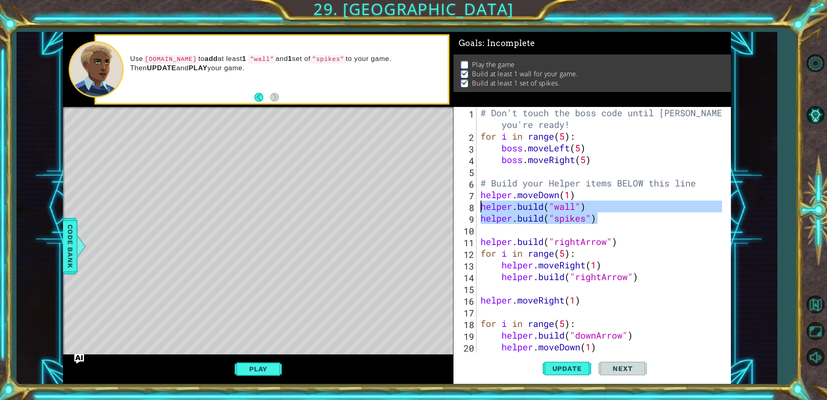
drag, startPoint x: 601, startPoint y: 223, endPoint x: 470, endPoint y: 203, distance: 131.9
click at [470, 203] on div "helper.build("spikes") 1 2 3 4 5 6 7 8 9 10 11 12 13 14 15 16 17 18 19 20 21 # …" at bounding box center [590, 230] width 275 height 246
type textarea "helper.build("wall") helper.build("spikes")"
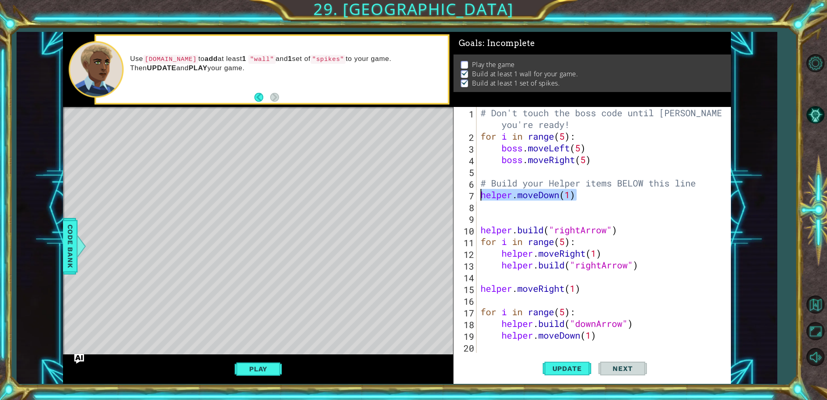
drag, startPoint x: 589, startPoint y: 196, endPoint x: 480, endPoint y: 196, distance: 109.0
click at [480, 196] on div "# Don't touch the boss code until Vega says you're ready! for i in range ( 5 ) …" at bounding box center [602, 247] width 247 height 281
type textarea "helper.moveDown(1)"
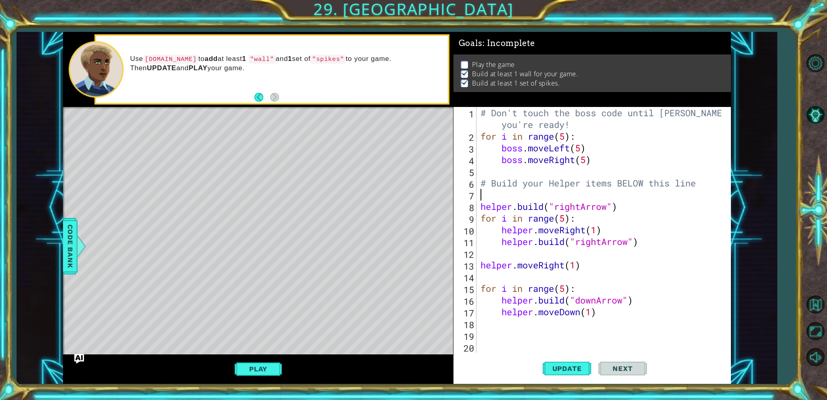
type textarea "# Build your Helper items BELOW this line"
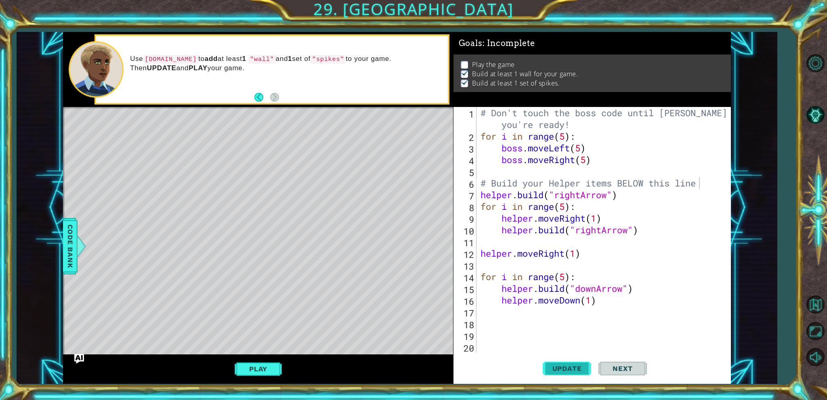
click at [546, 378] on button "Update" at bounding box center [567, 369] width 48 height 28
click at [550, 368] on span "Update" at bounding box center [567, 369] width 46 height 8
click at [453, 74] on div "Use helper.build to add at least 1 "wall" and 1 set of "spikes" to your game. T…" at bounding box center [258, 69] width 390 height 75
click at [234, 380] on div "Play" at bounding box center [258, 369] width 390 height 30
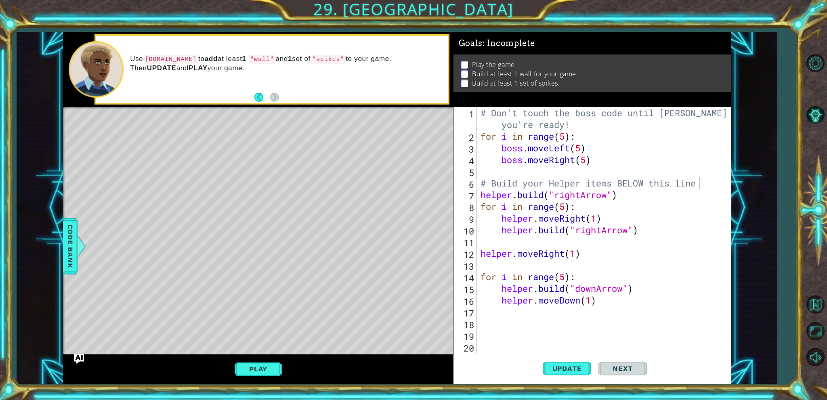
click at [250, 369] on button "Play" at bounding box center [258, 368] width 47 height 15
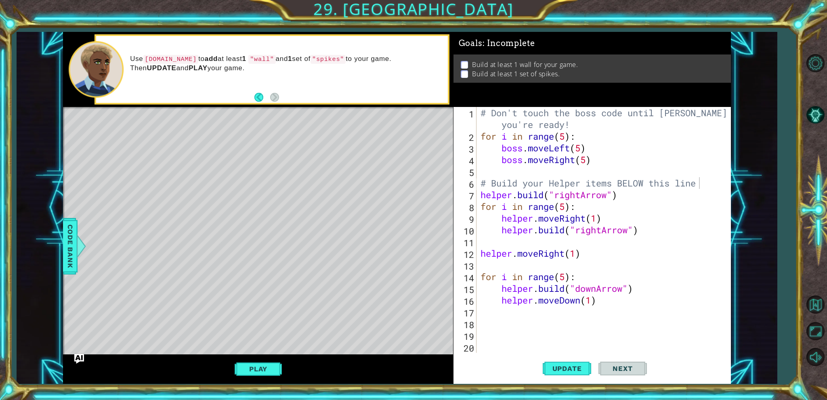
click at [575, 332] on div "# Don't touch the boss code until Vega says you're ready! for i in range ( 5 ) …" at bounding box center [605, 247] width 253 height 281
click at [575, 318] on div "# Don't touch the boss code until Vega says you're ready! for i in range ( 5 ) …" at bounding box center [605, 247] width 253 height 281
click at [577, 324] on div "# Don't touch the boss code until Vega says you're ready! for i in range ( 5 ) …" at bounding box center [605, 247] width 253 height 281
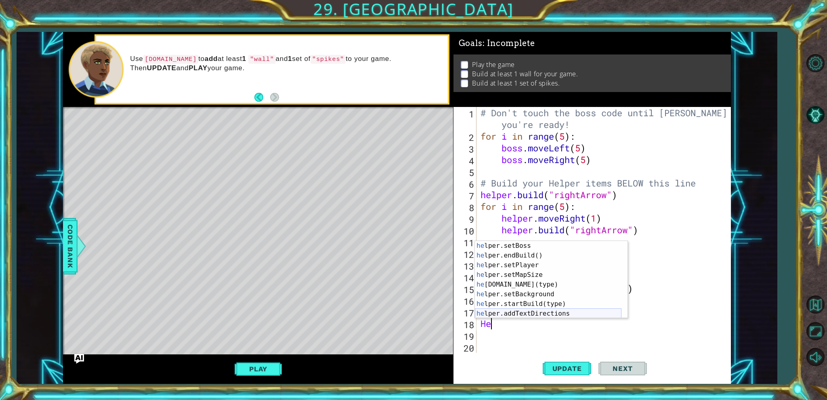
scroll to position [48, 0]
click at [533, 294] on div "he lper.setBoss press enter he lper.endBuild() press enter he lper.setPlayer pr…" at bounding box center [548, 289] width 147 height 97
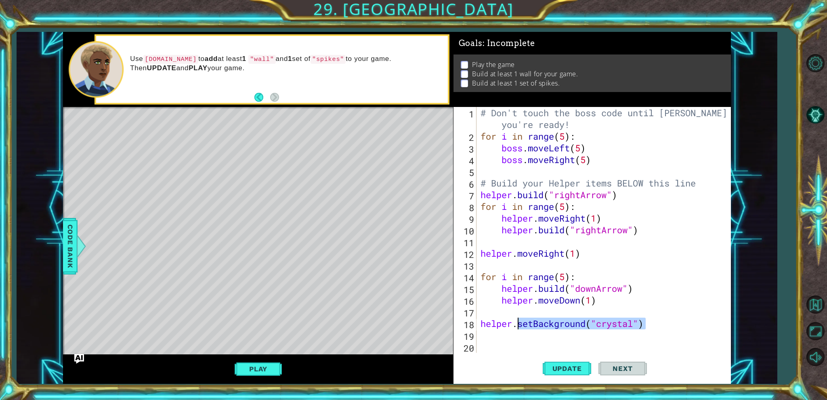
drag, startPoint x: 669, startPoint y: 323, endPoint x: 517, endPoint y: 326, distance: 151.4
click at [517, 326] on div "# Don't touch the boss code until Vega says you're ready! for i in range ( 5 ) …" at bounding box center [605, 247] width 253 height 281
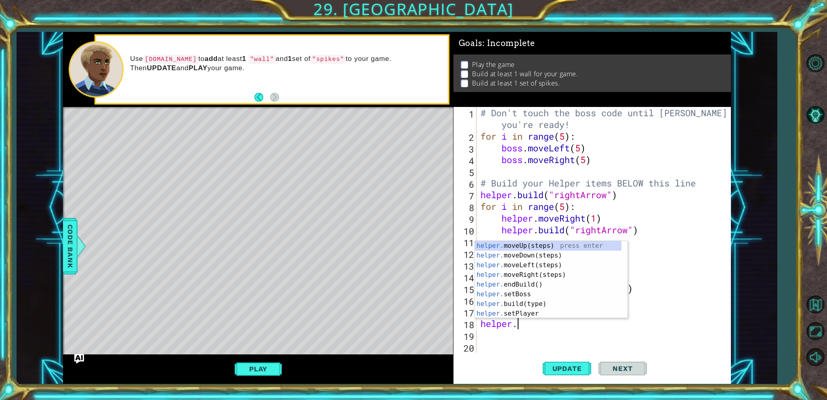
scroll to position [0, 1]
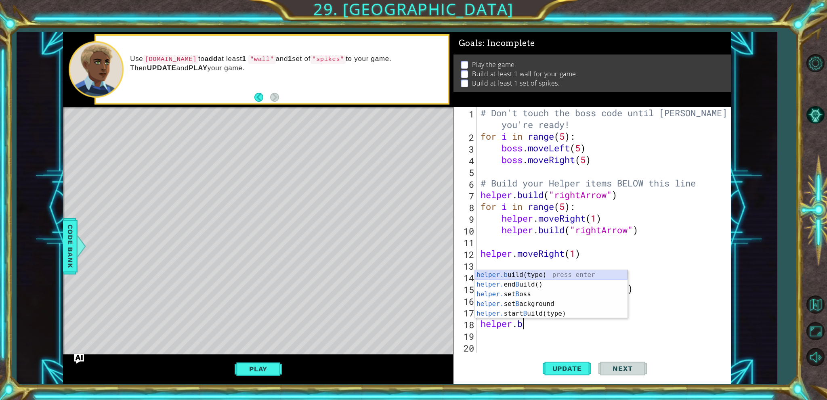
click at [539, 276] on div "helper.b uild(type) press enter helper. end B uild() press enter helper. set B …" at bounding box center [551, 304] width 153 height 68
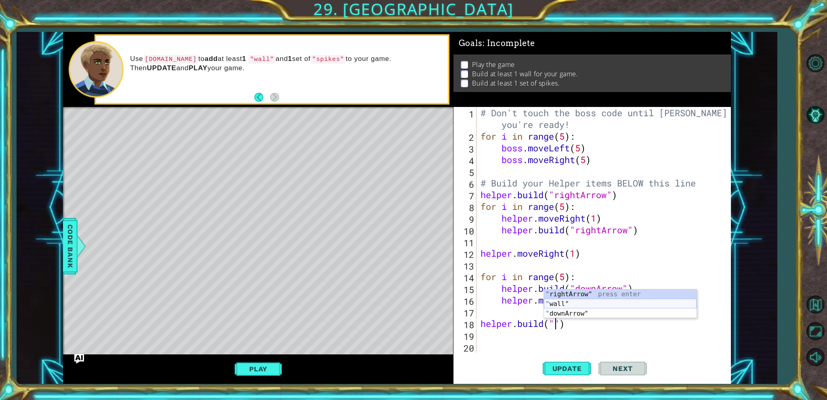
click at [581, 303] on div "" rightArrow" press enter " wall" press enter " downArrow" press enter" at bounding box center [620, 313] width 153 height 48
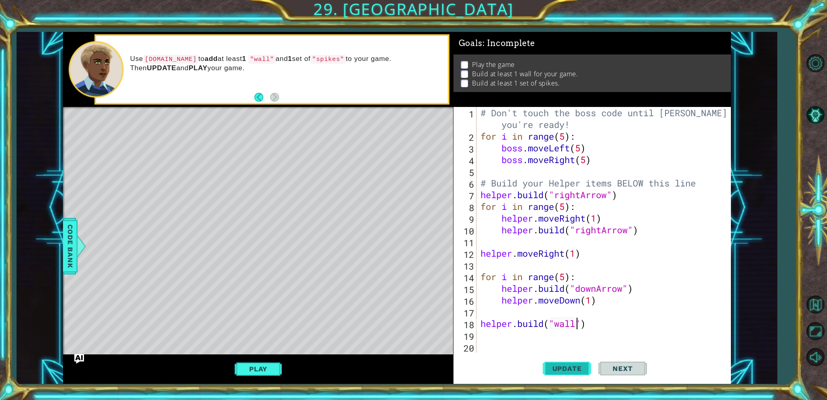
type textarea "helper.build("wall")"
click at [568, 366] on span "Update" at bounding box center [567, 369] width 46 height 8
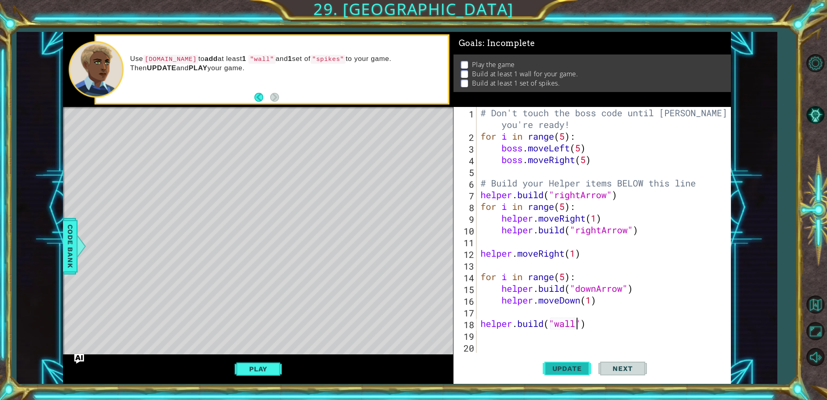
click at [568, 366] on span "Update" at bounding box center [567, 369] width 46 height 8
click at [483, 318] on div "# Don't touch the boss code until Vega says you're ready! for i in range ( 5 ) …" at bounding box center [605, 247] width 253 height 281
type textarea "h"
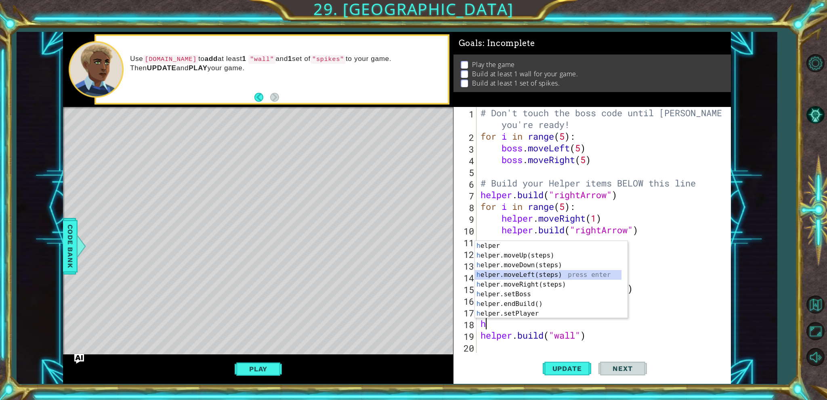
click at [530, 273] on div "h elper press enter h elper.moveUp(steps) press enter h elper.moveDown(steps) p…" at bounding box center [548, 289] width 147 height 97
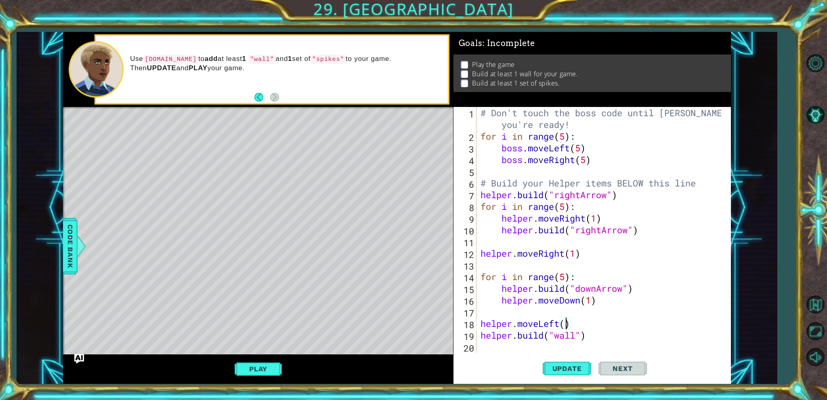
click at [564, 324] on div "# Don't touch the boss code until Vega says you're ready! for i in range ( 5 ) …" at bounding box center [602, 247] width 247 height 281
type textarea "helper.moveLeft(1)"
click at [557, 367] on span "Update" at bounding box center [567, 369] width 46 height 8
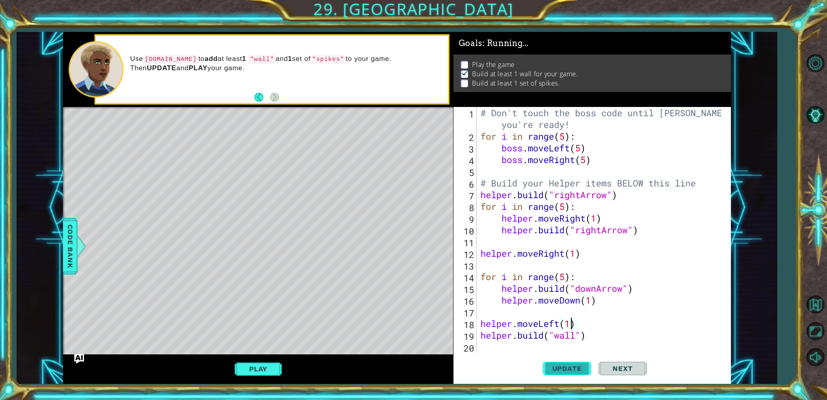
click at [557, 367] on span "Update" at bounding box center [567, 369] width 46 height 8
click at [552, 346] on div "# Don't touch the boss code until Vega says you're ready! for i in range ( 5 ) …" at bounding box center [602, 247] width 247 height 281
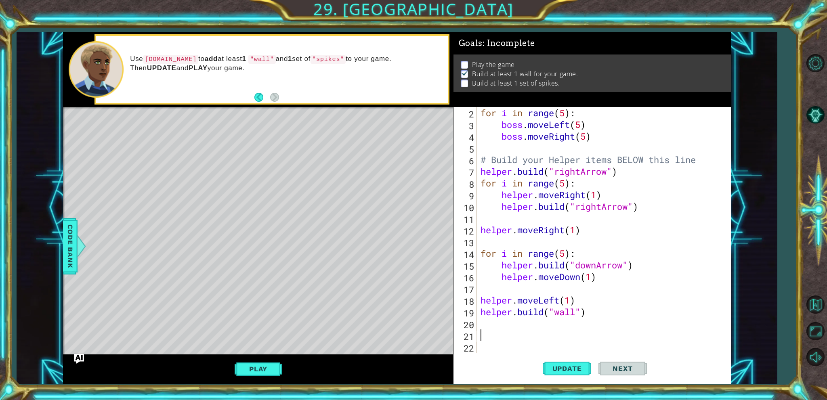
type textarea "h"
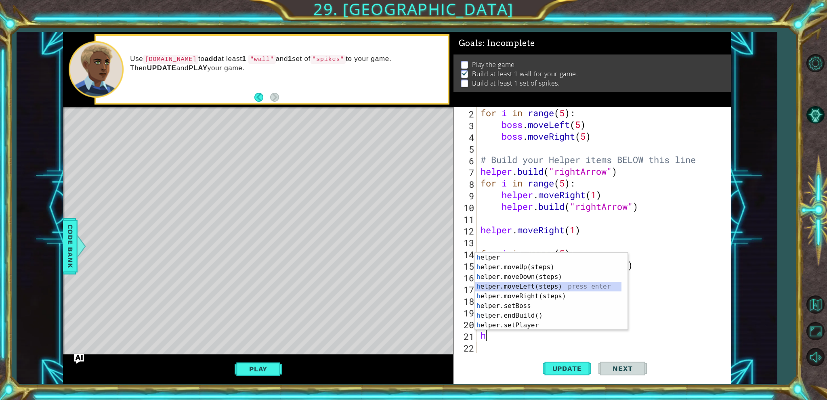
click at [536, 282] on div "h elper press enter h elper.moveUp(steps) press enter h elper.moveDown(steps) p…" at bounding box center [548, 301] width 147 height 97
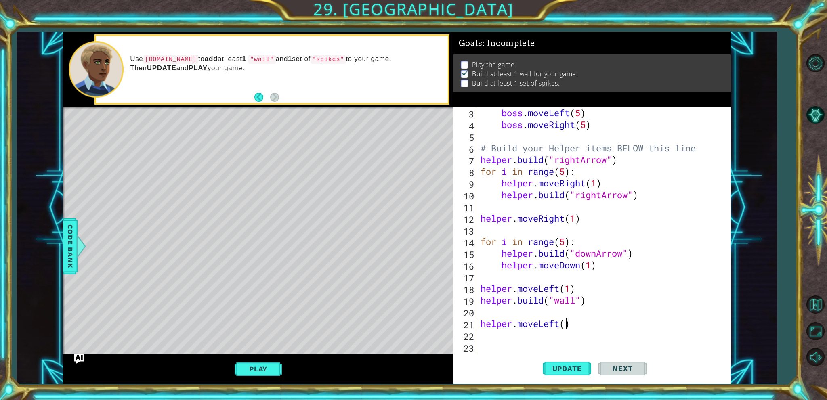
click at [567, 327] on div "boss . moveLeft ( 5 ) boss . moveRight ( 5 ) # Build your Helper items BELOW th…" at bounding box center [602, 241] width 247 height 269
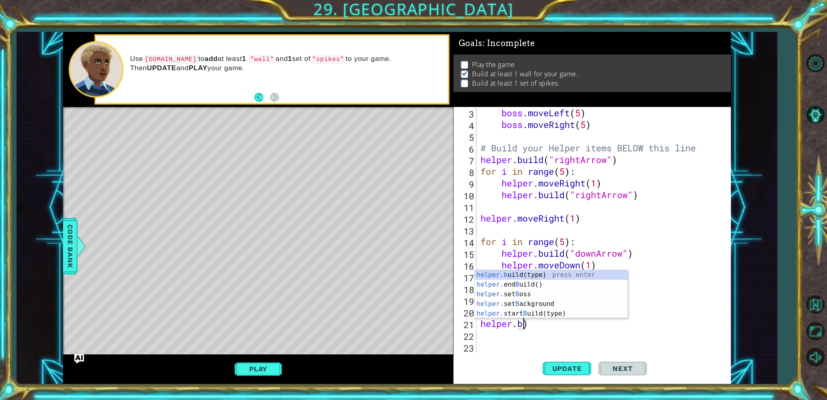
scroll to position [0, 2]
click at [564, 274] on div "helper.b uild(type) press enter helper. end B uild() press enter helper. set B …" at bounding box center [551, 304] width 153 height 68
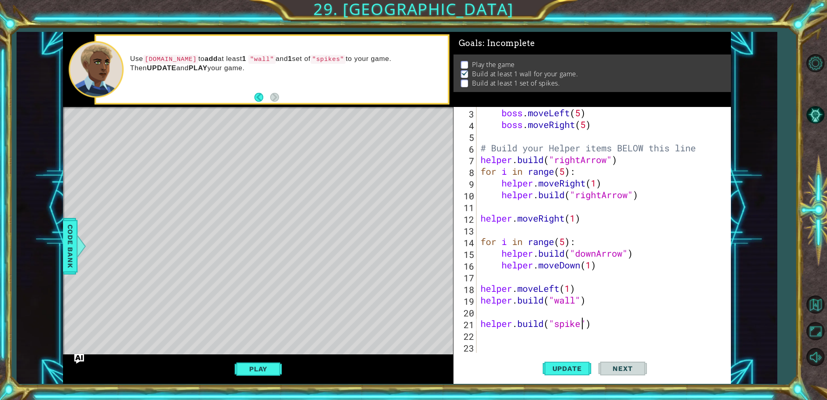
scroll to position [0, 4]
type textarea "helper.build("spikes")"
drag, startPoint x: 542, startPoint y: 388, endPoint x: 558, endPoint y: 367, distance: 26.2
click at [557, 369] on div "1 ההההההההההההההההההההההההההההההההההההההההההההההההההההההההההההההההההההההההההההה…" at bounding box center [413, 200] width 827 height 400
click at [558, 367] on span "Update" at bounding box center [567, 369] width 46 height 8
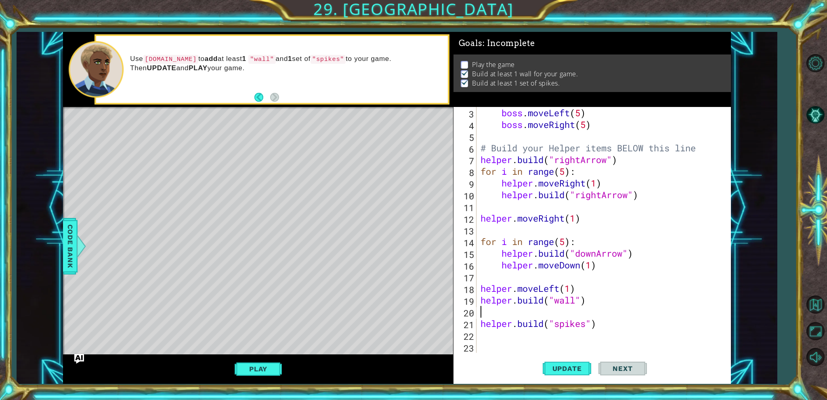
click at [545, 310] on div "boss . moveLeft ( 5 ) boss . moveRight ( 5 ) # Build your Helper items BELOW th…" at bounding box center [602, 241] width 247 height 269
type textarea "h"
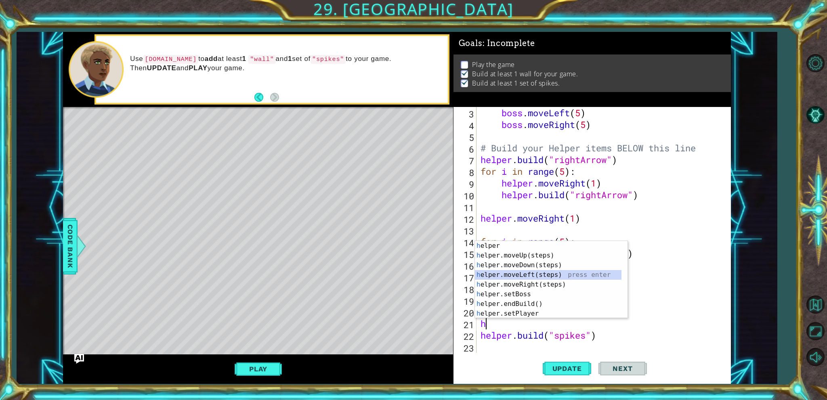
click at [525, 274] on div "h elper press enter h elper.moveUp(steps) press enter h elper.moveDown(steps) p…" at bounding box center [548, 289] width 147 height 97
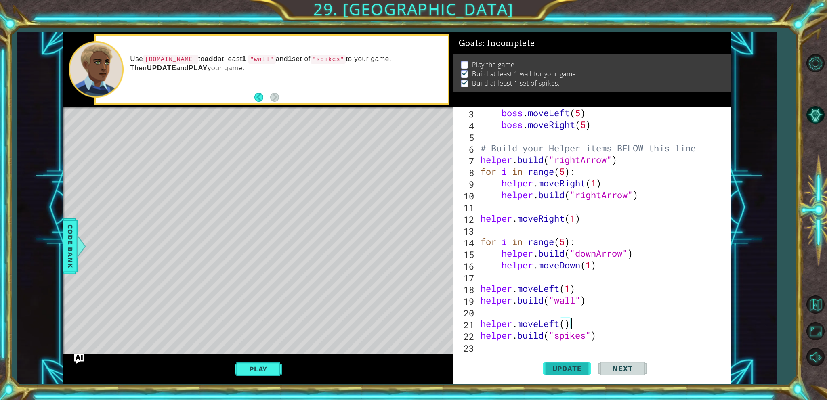
click at [552, 370] on span "Update" at bounding box center [567, 369] width 46 height 8
click at [566, 323] on div "boss . moveLeft ( 5 ) boss . moveRight ( 5 ) # Build your Helper items BELOW th…" at bounding box center [602, 241] width 247 height 269
click at [572, 365] on button "Update" at bounding box center [567, 369] width 48 height 28
click at [485, 287] on div "boss . moveLeft ( 5 ) boss . moveRight ( 5 ) # Build your Helper items BELOW th…" at bounding box center [602, 241] width 247 height 269
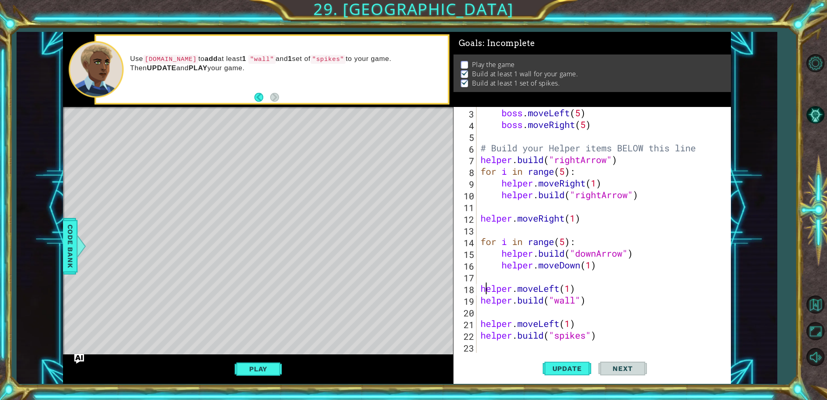
click at [479, 283] on div "boss . moveLeft ( 5 ) boss . moveRight ( 5 ) # Build your Helper items BELOW th…" at bounding box center [602, 241] width 247 height 269
type textarea "helper.build("wall")"
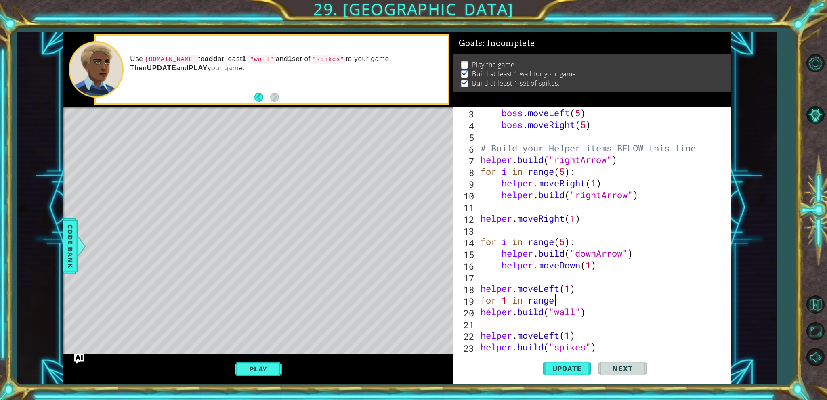
scroll to position [0, 3]
type textarea "for 1 in range(5)"
click at [556, 325] on div "boss . moveLeft ( 5 ) boss . moveRight ( 5 ) # Build your Helper items BELOW th…" at bounding box center [602, 241] width 247 height 269
type textarea "h"
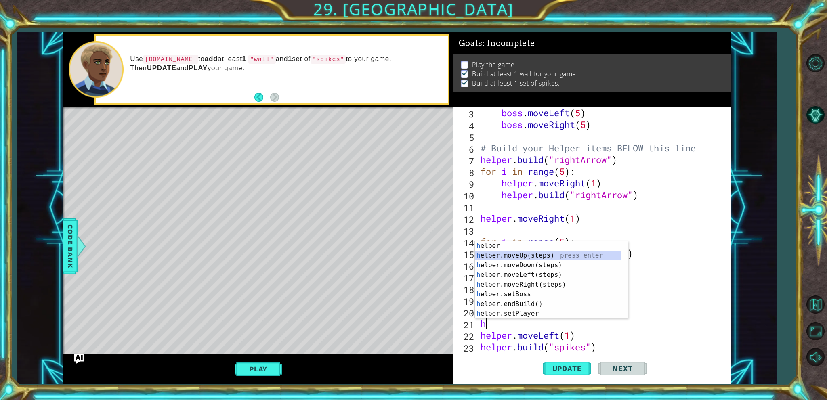
click at [550, 255] on div "h elper press enter h elper.moveUp(steps) press enter h elper.moveDown(steps) p…" at bounding box center [551, 289] width 153 height 97
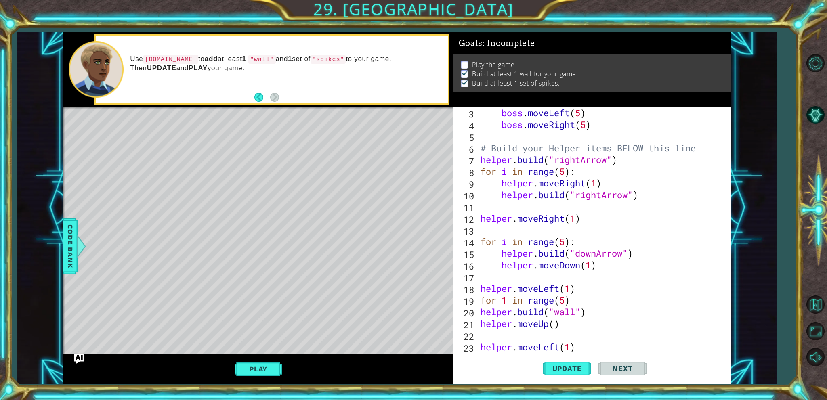
click at [552, 325] on div "boss . moveLeft ( 5 ) boss . moveRight ( 5 ) # Build your Helper items BELOW th…" at bounding box center [602, 241] width 247 height 269
click at [555, 327] on div "boss . moveLeft ( 5 ) boss . moveRight ( 5 ) # Build your Helper items BELOW th…" at bounding box center [602, 241] width 247 height 269
click at [477, 308] on div "helper.moveUp() 3 4 5 6 7 8 9 10 11 12 13 14 15 16 17 18 19 20 21 22 23 24 boss…" at bounding box center [590, 230] width 275 height 246
click at [480, 308] on div "boss . moveLeft ( 5 ) boss . moveRight ( 5 ) # Build your Helper items BELOW th…" at bounding box center [602, 241] width 247 height 269
click at [479, 326] on div "boss . moveLeft ( 5 ) boss . moveRight ( 5 ) # Build your Helper items BELOW th…" at bounding box center [602, 241] width 247 height 269
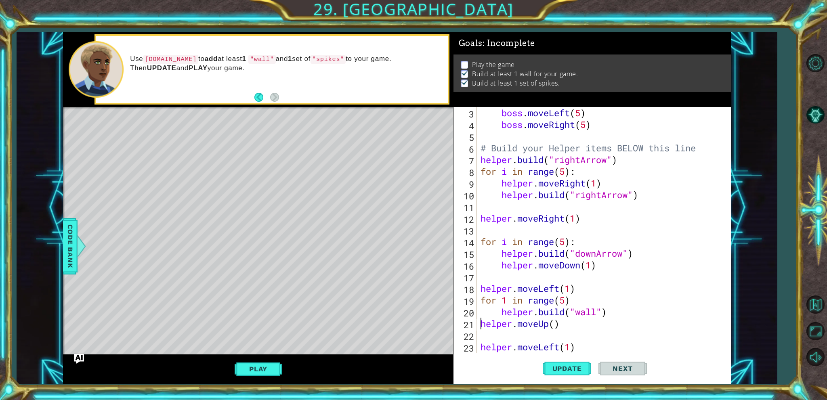
type textarea "helper.moveUp()"
click at [496, 337] on div "boss . moveLeft ( 5 ) boss . moveRight ( 5 ) # Build your Helper items BELOW th…" at bounding box center [602, 241] width 247 height 269
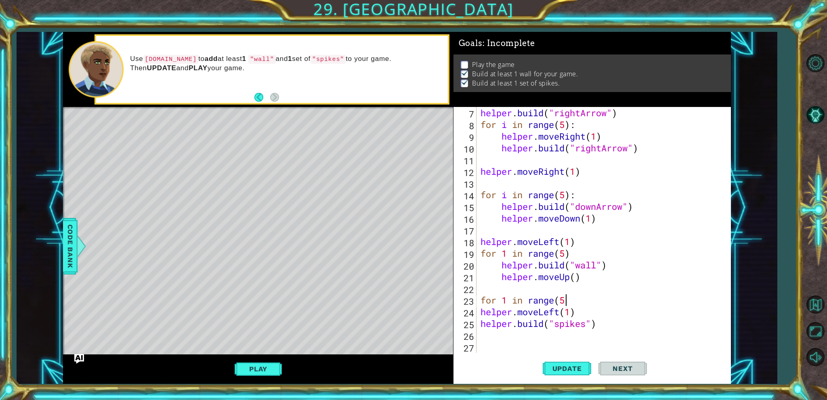
scroll to position [0, 3]
click at [567, 366] on span "Update" at bounding box center [567, 369] width 46 height 8
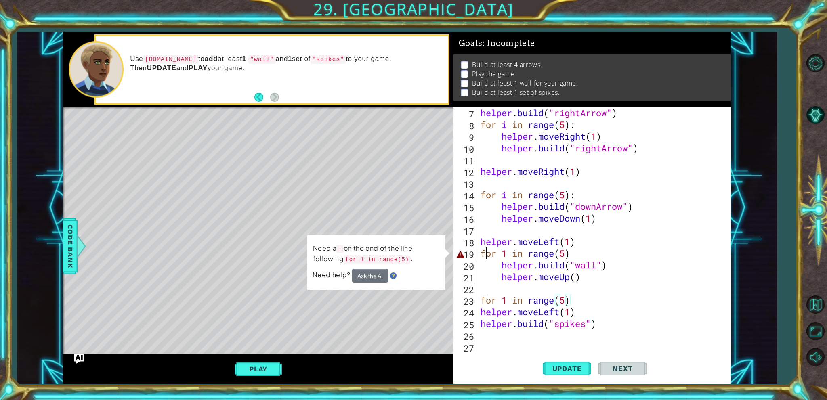
click at [485, 255] on div "helper . build ( "rightArrow" ) for i in range ( 5 ) : helper . moveRight ( 1 )…" at bounding box center [602, 241] width 247 height 269
click at [586, 258] on div "helper . build ( "rightArrow" ) for i in range ( 5 ) : helper . moveRight ( 1 )…" at bounding box center [602, 241] width 247 height 269
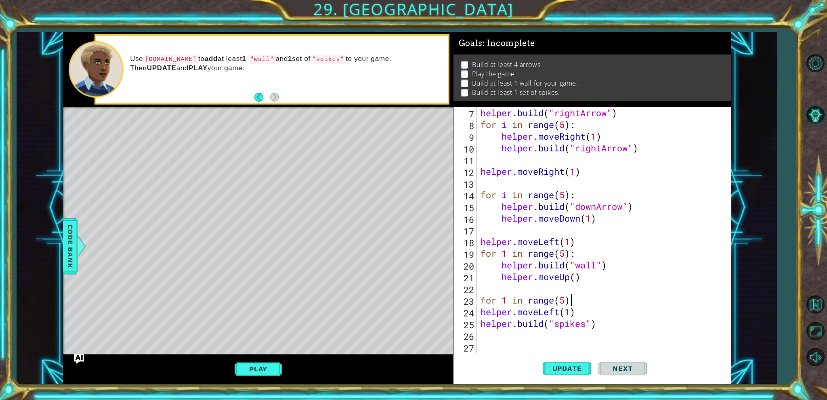
click at [587, 295] on div "helper . build ( "rightArrow" ) for i in range ( 5 ) : helper . moveRight ( 1 )…" at bounding box center [602, 241] width 247 height 269
click at [568, 359] on button "Update" at bounding box center [567, 369] width 48 height 28
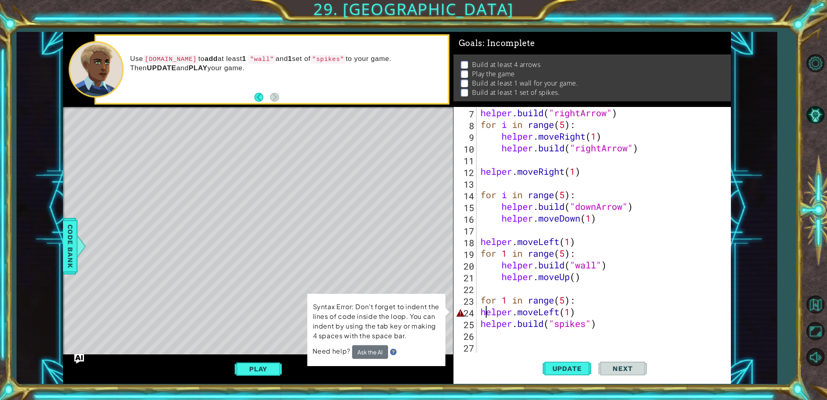
click at [485, 308] on div "helper . build ( "rightArrow" ) for i in range ( 5 ) : helper . moveRight ( 1 )…" at bounding box center [602, 241] width 247 height 269
click at [479, 310] on div "helper . build ( "rightArrow" ) for i in range ( 5 ) : helper . moveRight ( 1 )…" at bounding box center [602, 241] width 247 height 269
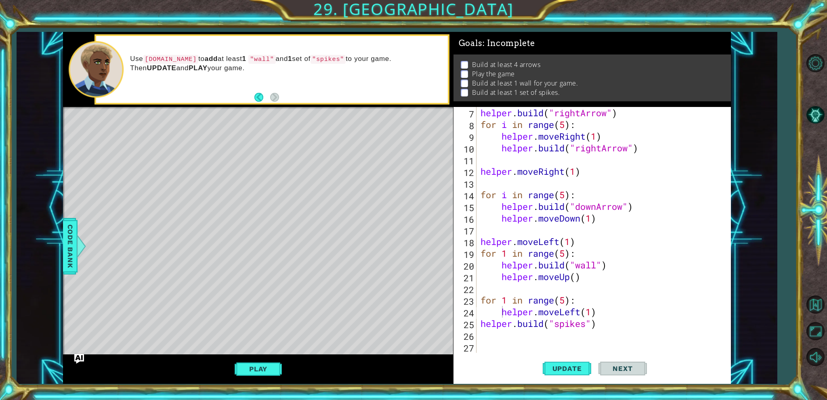
click at [479, 328] on div "helper.moveLeft(1) 7 8 9 10 11 12 13 14 15 16 17 18 19 20 21 22 23 24 25 26 27 …" at bounding box center [590, 230] width 275 height 246
click at [479, 328] on div "helper . build ( "rightArrow" ) for i in range ( 5 ) : helper . moveRight ( 1 )…" at bounding box center [602, 241] width 247 height 269
click at [567, 376] on button "Update" at bounding box center [567, 369] width 48 height 28
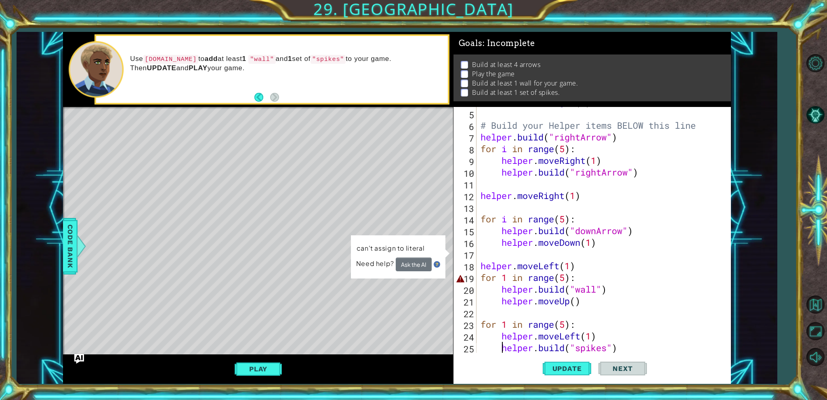
scroll to position [58, 0]
click at [508, 275] on div "boss . moveRight ( 5 ) # Build your Helper items BELOW this line helper . build…" at bounding box center [602, 230] width 247 height 269
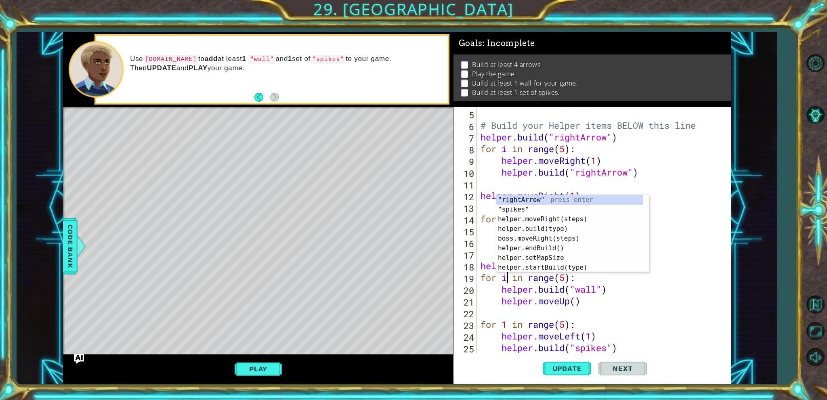
scroll to position [0, 1]
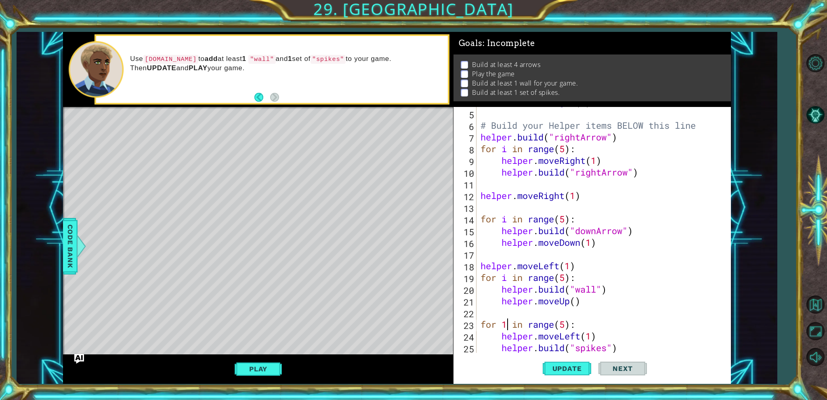
click at [508, 324] on div "boss . moveRight ( 5 ) # Build your Helper items BELOW this line helper . build…" at bounding box center [602, 230] width 247 height 269
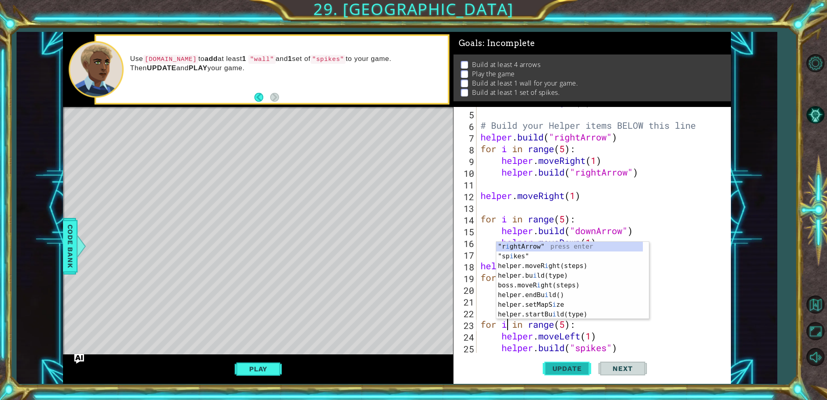
drag, startPoint x: 565, startPoint y: 380, endPoint x: 553, endPoint y: 366, distance: 18.6
click at [556, 374] on button "Update" at bounding box center [567, 369] width 48 height 28
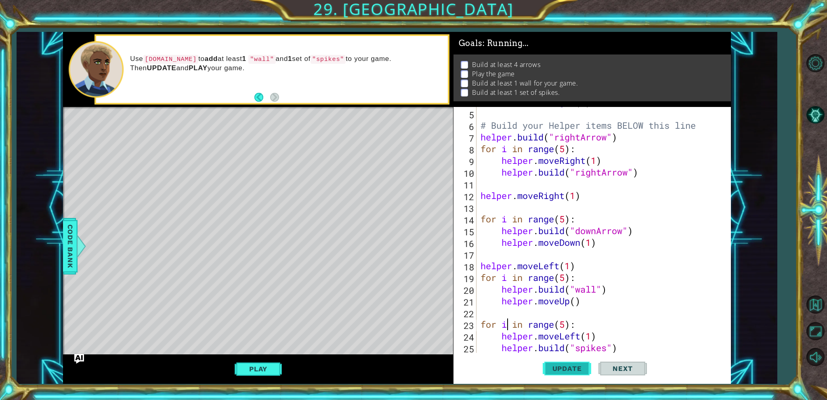
click at [553, 366] on span "Update" at bounding box center [567, 369] width 46 height 8
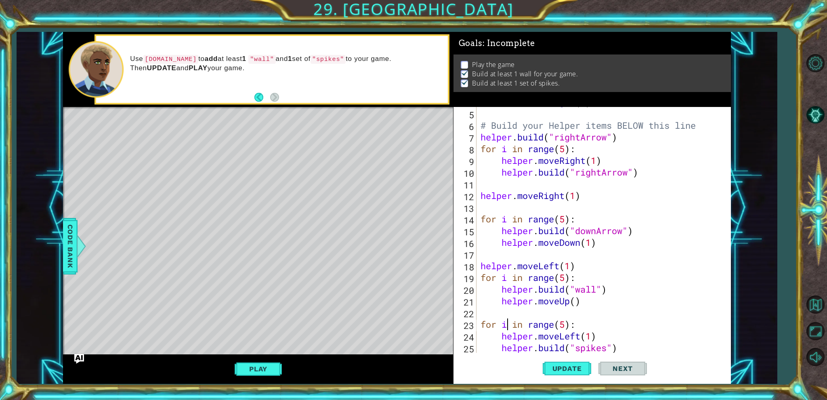
click at [561, 281] on div "boss . moveRight ( 5 ) # Build your Helper items BELOW this line helper . build…" at bounding box center [602, 230] width 247 height 269
click at [562, 281] on div "boss . moveRight ( 5 ) # Build your Helper items BELOW this line helper . build…" at bounding box center [602, 230] width 247 height 269
click at [564, 282] on div "boss . moveRight ( 5 ) # Build your Helper items BELOW this line helper . build…" at bounding box center [602, 230] width 247 height 269
click at [564, 369] on span "Update" at bounding box center [567, 369] width 46 height 8
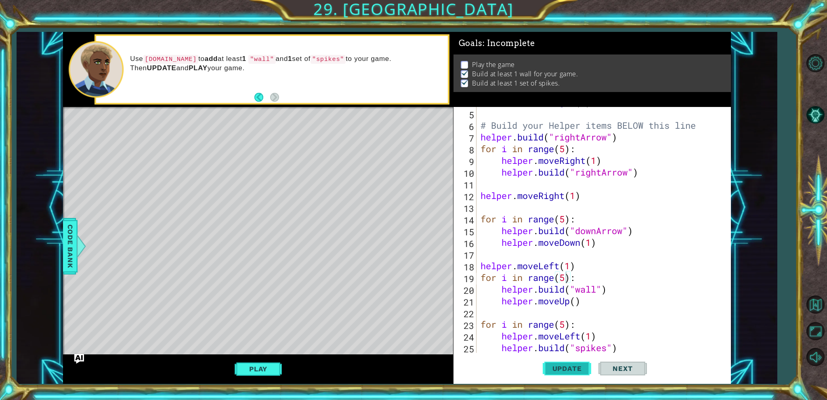
click at [562, 363] on button "Update" at bounding box center [567, 369] width 48 height 28
click at [579, 338] on div "boss . moveRight ( 5 ) # Build your Helper items BELOW this line helper . build…" at bounding box center [602, 230] width 247 height 269
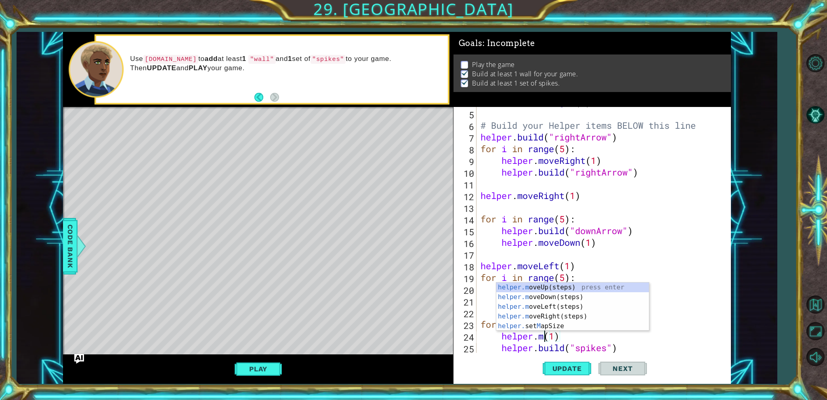
scroll to position [0, 3]
click at [570, 281] on div "helper. move D own(steps) press enter helper. a d dTextDirections press enter h…" at bounding box center [572, 312] width 153 height 78
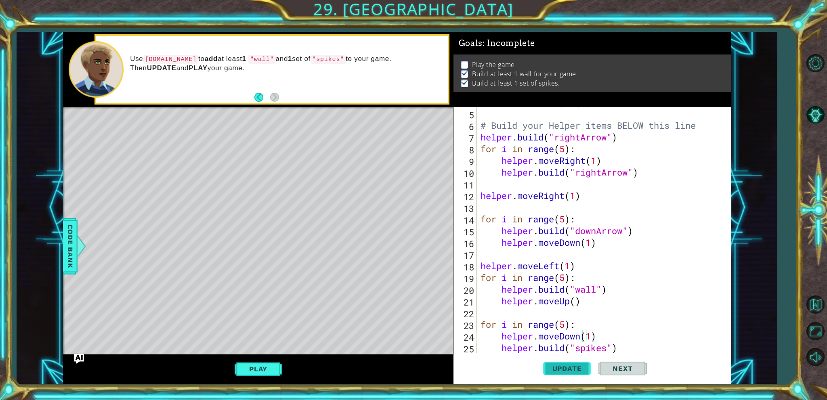
click at [574, 363] on button "Update" at bounding box center [567, 369] width 48 height 28
click at [506, 339] on div "boss . moveRight ( 5 ) # Build your Helper items BELOW this line helper . build…" at bounding box center [602, 230] width 247 height 269
click at [501, 337] on div "boss . moveRight ( 5 ) # Build your Helper items BELOW this line helper . build…" at bounding box center [602, 230] width 247 height 269
click at [579, 340] on div "boss . moveRight ( 5 ) # Build your Helper items BELOW this line helper . build…" at bounding box center [602, 230] width 247 height 269
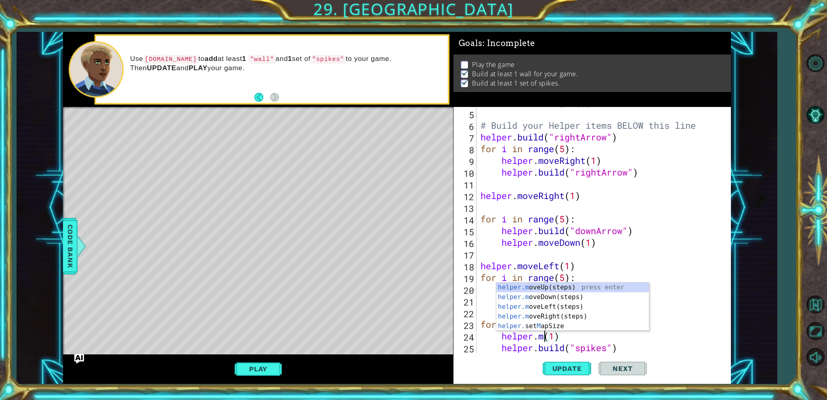
type textarea "helper.(1)"
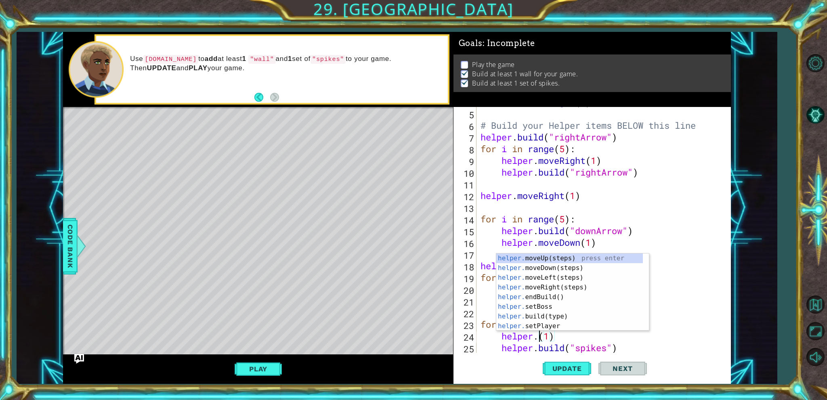
click at [694, 340] on div "boss . moveRight ( 5 ) # Build your Helper items BELOW this line helper . build…" at bounding box center [602, 230] width 247 height 269
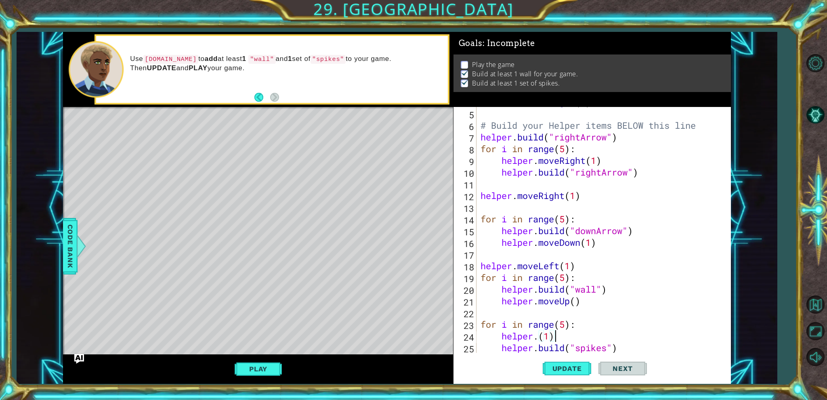
click at [530, 314] on div "boss . moveRight ( 5 ) # Build your Helper items BELOW this line helper . build…" at bounding box center [602, 230] width 247 height 269
type textarea "h"
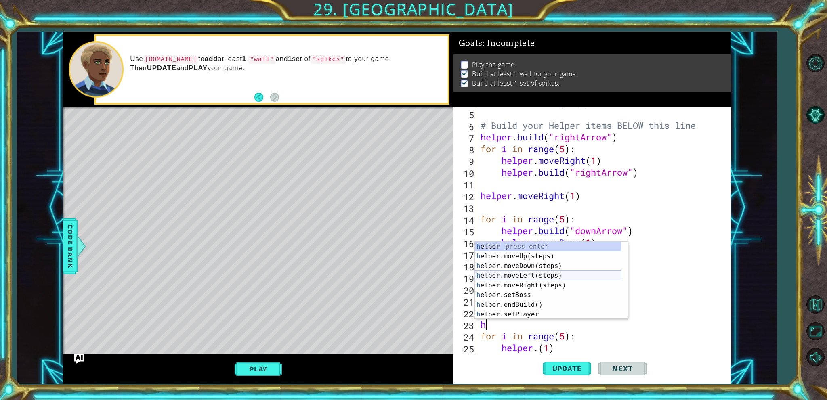
click at [523, 273] on div "h elper press enter h elper.moveUp(steps) press enter h elper.moveDown(steps) p…" at bounding box center [548, 290] width 147 height 97
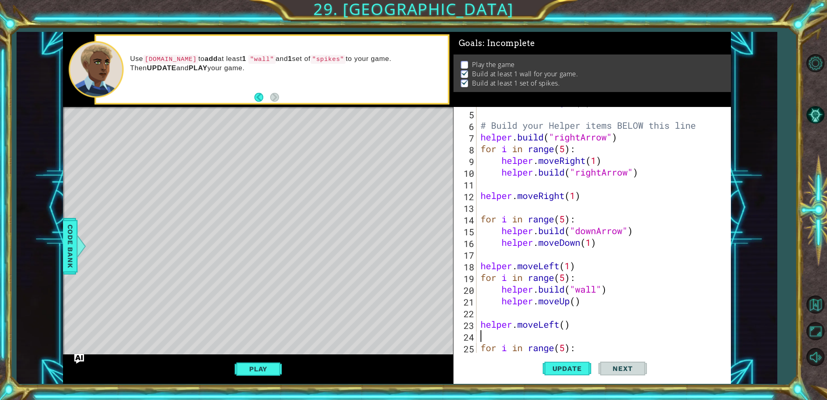
scroll to position [105, 0]
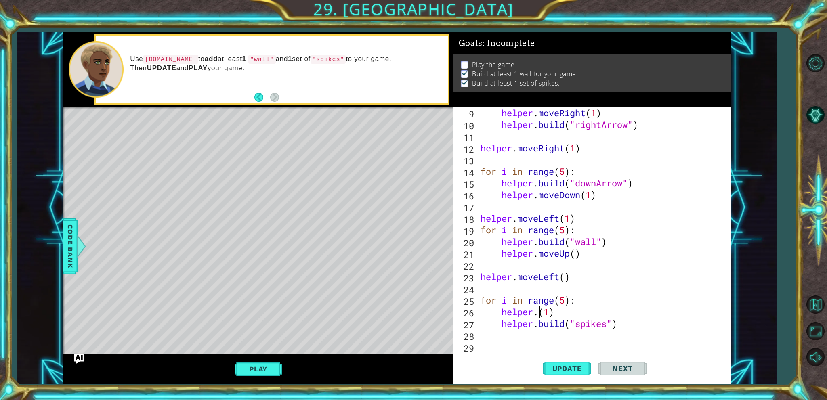
click at [537, 310] on div "helper . moveRight ( 1 ) helper . build ( "rightArrow" ) helper . moveRight ( 1…" at bounding box center [602, 241] width 247 height 269
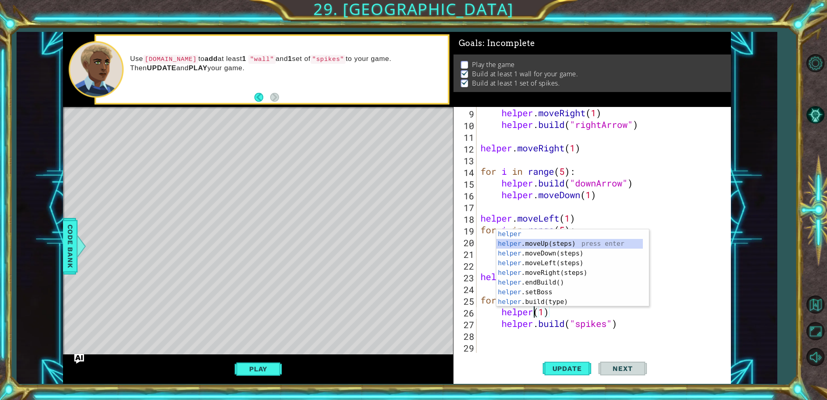
click at [576, 248] on div "helper press enter helper .moveUp(steps) press enter helper .moveDown(steps) pr…" at bounding box center [569, 277] width 147 height 97
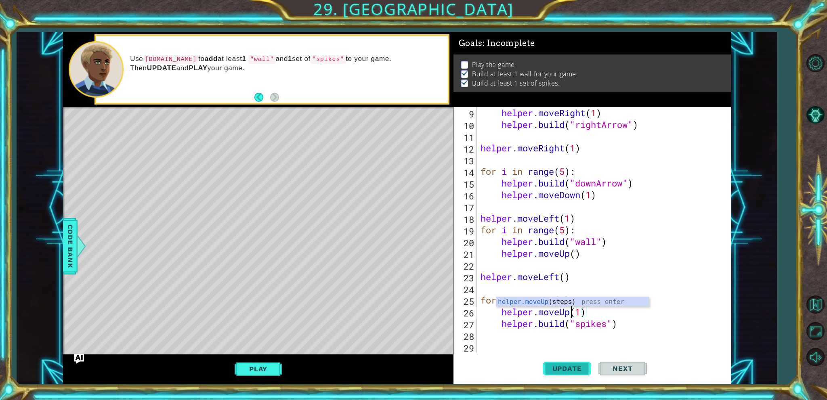
click at [579, 378] on button "Update" at bounding box center [567, 369] width 48 height 28
click at [579, 364] on button "Update" at bounding box center [567, 369] width 48 height 28
click at [571, 279] on div "helper . moveRight ( 1 ) helper . build ( "rightArrow" ) helper . moveRight ( 1…" at bounding box center [602, 241] width 247 height 269
type textarea "helper.moveLeft()"
click at [560, 294] on div "helper . moveRight ( 1 ) helper . build ( "rightArrow" ) helper . moveRight ( 1…" at bounding box center [602, 241] width 247 height 269
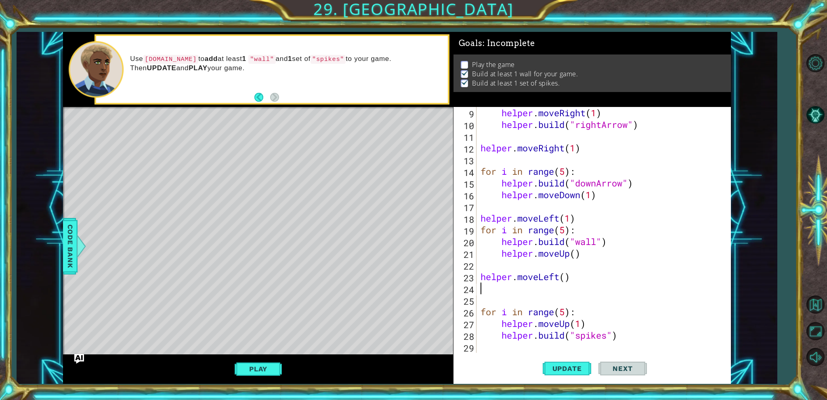
type textarea "d"
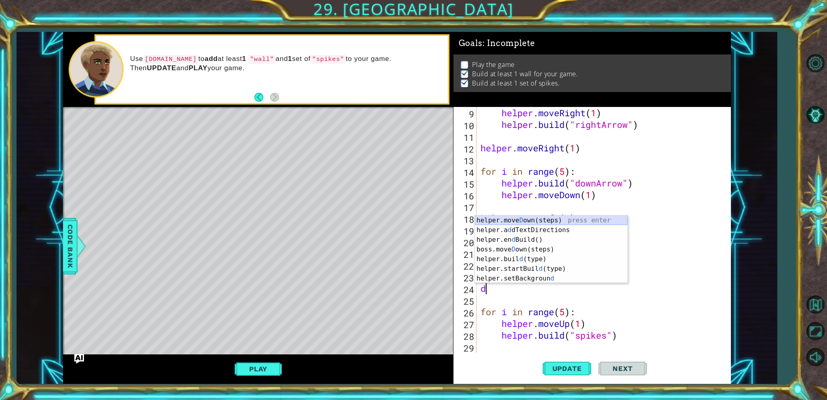
click at [530, 218] on div "helper.move D own(steps) press enter helper.a d dTextDirections press enter hel…" at bounding box center [551, 259] width 153 height 87
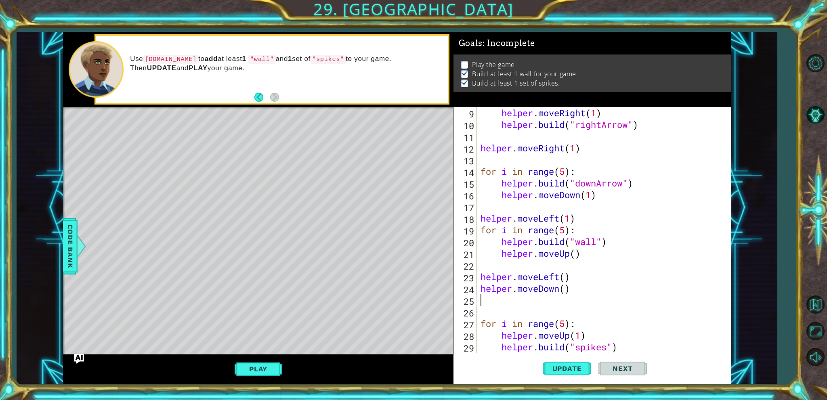
scroll to position [129, 0]
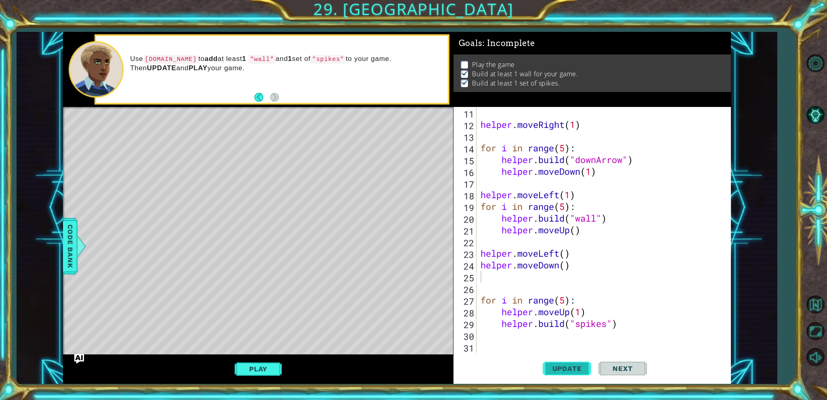
click at [575, 371] on span "Update" at bounding box center [567, 369] width 46 height 8
click at [562, 371] on span "Update" at bounding box center [567, 369] width 46 height 8
click at [570, 313] on div "helper . moveRight ( 1 ) for i in range ( 5 ) : helper . build ( "downArrow" ) …" at bounding box center [602, 241] width 247 height 269
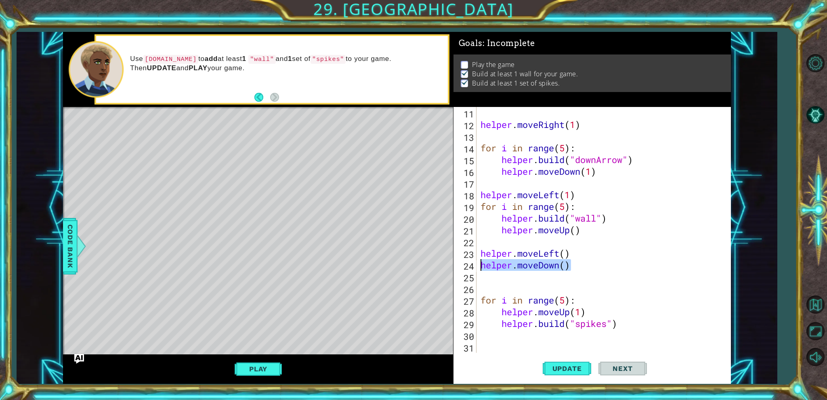
click at [439, 270] on div "1 ההההההההההההההההההההההההההההההההההההההההההההההההההההההההההההההההההההההההההההה…" at bounding box center [396, 208] width 667 height 352
type textarea "helper.moveDown()"
click at [571, 308] on div "helper . moveRight ( 1 ) for i in range ( 5 ) : helper . build ( "downArrow" ) …" at bounding box center [602, 241] width 247 height 269
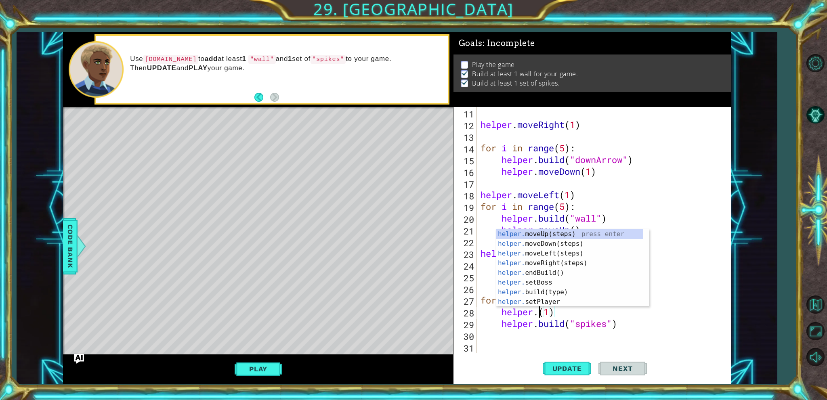
scroll to position [0, 2]
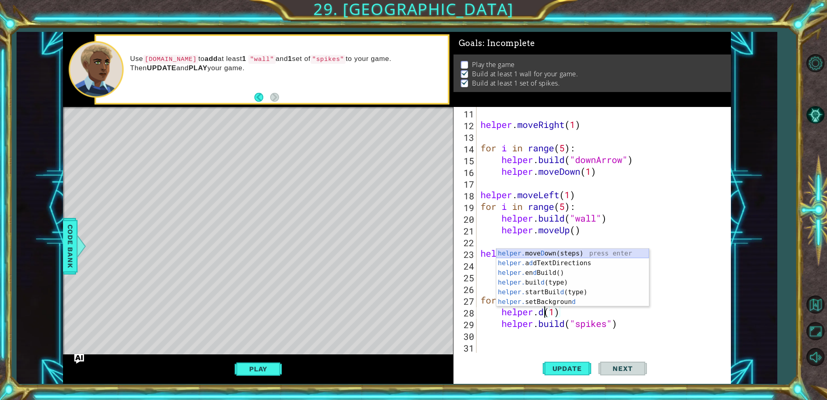
click at [551, 254] on div "helper. move D own(steps) press enter helper. a d dTextDirections press enter h…" at bounding box center [572, 288] width 153 height 78
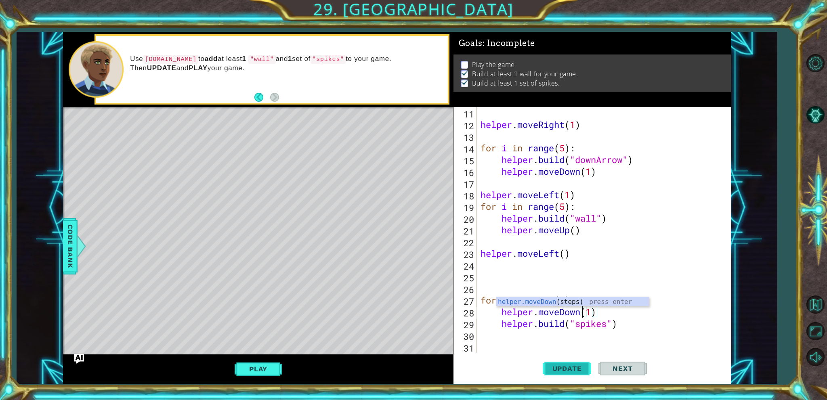
type textarea "helper.moveDown(1)"
click at [584, 382] on button "Update" at bounding box center [567, 369] width 48 height 28
click at [577, 373] on span "Update" at bounding box center [567, 369] width 46 height 8
click at [262, 369] on button "Play" at bounding box center [258, 368] width 47 height 15
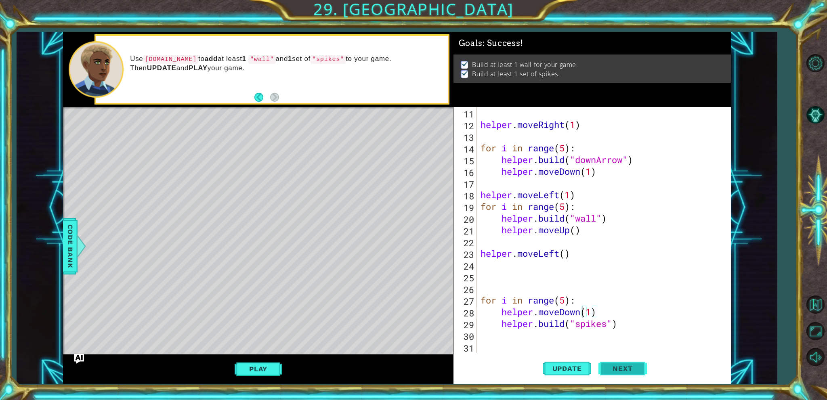
click at [627, 378] on button "Next" at bounding box center [622, 369] width 48 height 28
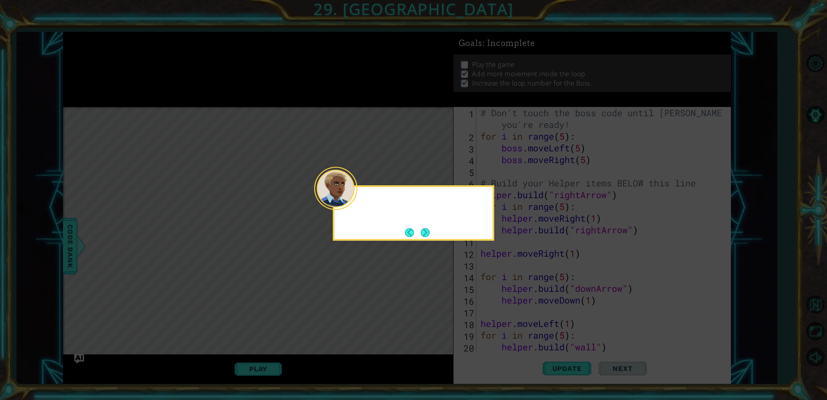
scroll to position [0, 0]
click at [430, 236] on button "Next" at bounding box center [425, 232] width 9 height 9
click at [431, 236] on icon at bounding box center [413, 200] width 827 height 400
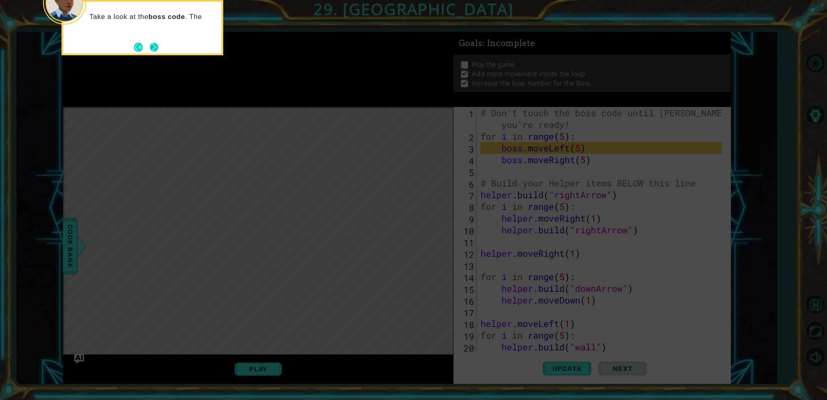
click at [150, 44] on button "Next" at bounding box center [154, 47] width 9 height 9
click at [150, 44] on icon at bounding box center [413, 60] width 827 height 680
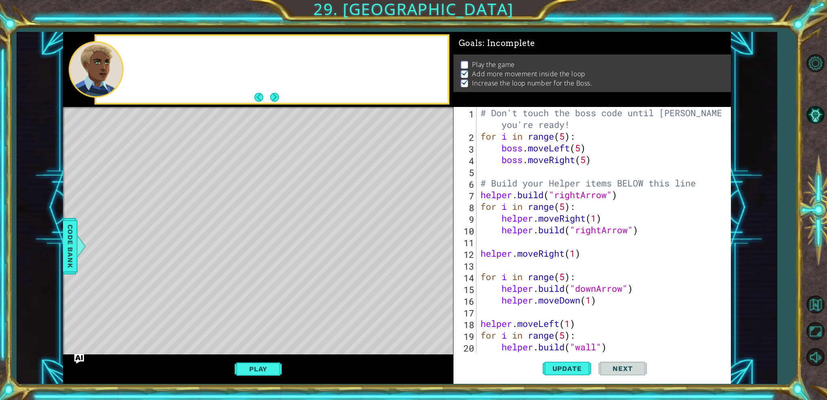
click at [186, 56] on div at bounding box center [272, 69] width 352 height 67
click at [270, 94] on button "Next" at bounding box center [274, 97] width 9 height 9
click at [270, 94] on div "Right now, the boss movement is pretty boring and not too fun to play." at bounding box center [258, 69] width 390 height 75
drag, startPoint x: 263, startPoint y: 382, endPoint x: 274, endPoint y: 363, distance: 21.7
click at [263, 380] on div "Play" at bounding box center [258, 369] width 390 height 30
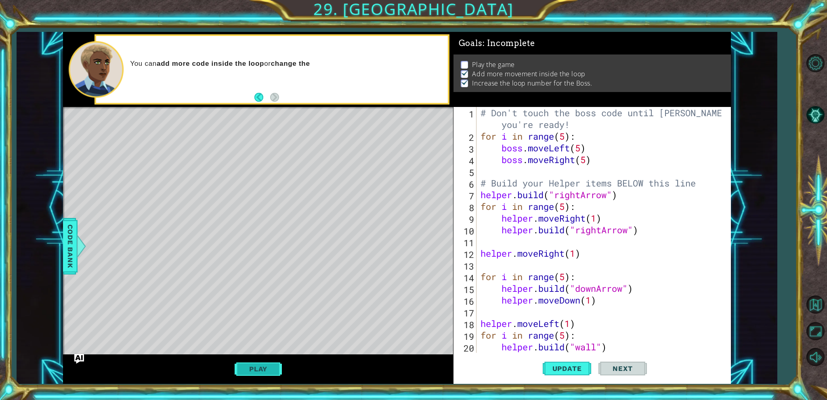
click at [274, 363] on button "Play" at bounding box center [258, 368] width 47 height 15
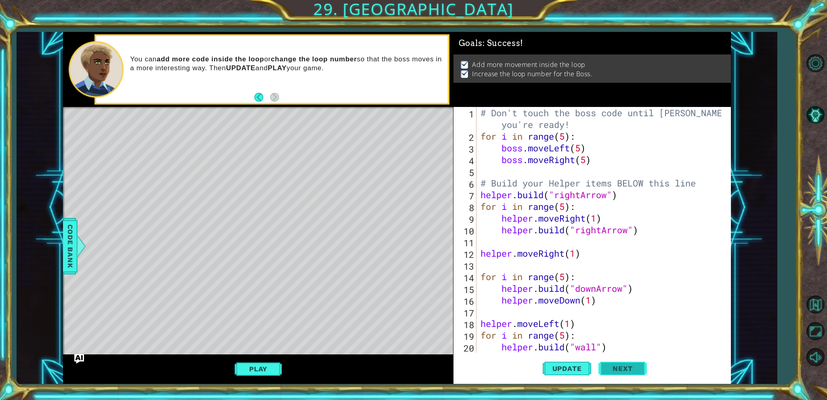
click at [616, 380] on button "Next" at bounding box center [622, 370] width 48 height 28
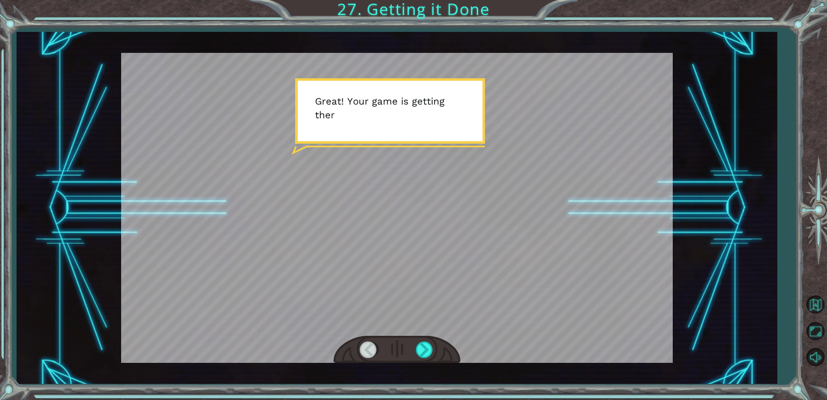
drag, startPoint x: 422, startPoint y: 368, endPoint x: 425, endPoint y: 361, distance: 7.2
click at [423, 364] on div "Temporary Text G r e a t ! Y o u r g a m e i s g e t t i n g t h e r e . J u s …" at bounding box center [397, 208] width 761 height 352
click at [429, 353] on div at bounding box center [425, 350] width 18 height 17
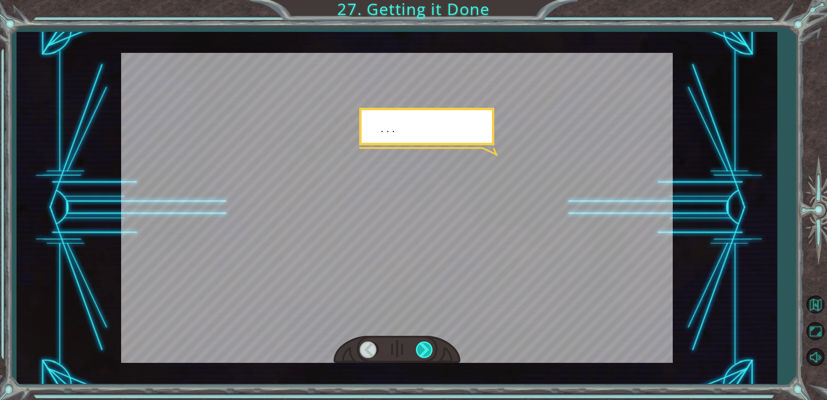
click at [428, 352] on div at bounding box center [425, 350] width 18 height 17
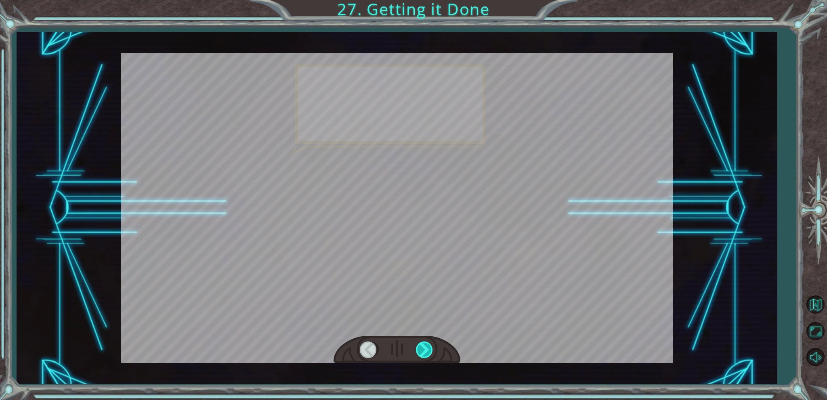
click at [428, 352] on div at bounding box center [425, 350] width 18 height 17
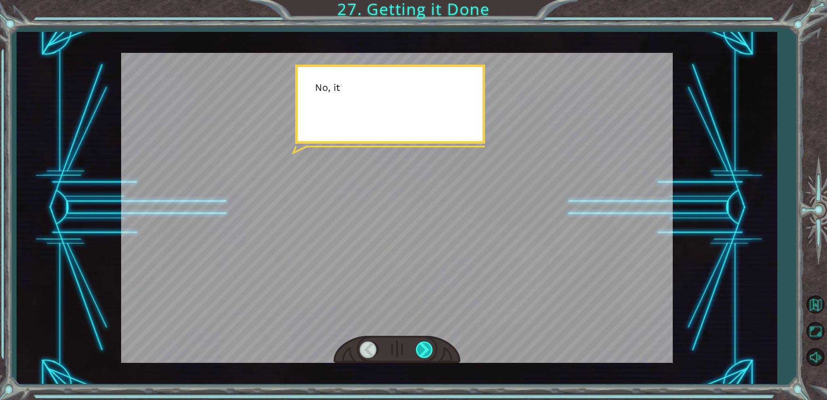
click at [427, 350] on div at bounding box center [425, 350] width 18 height 17
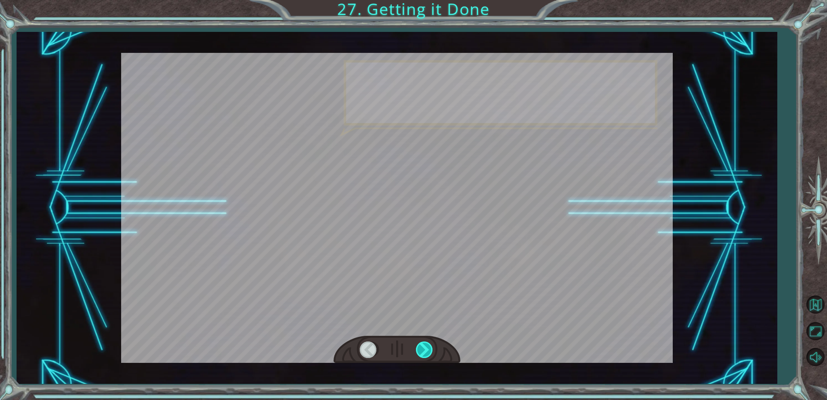
click at [427, 350] on div at bounding box center [425, 350] width 18 height 17
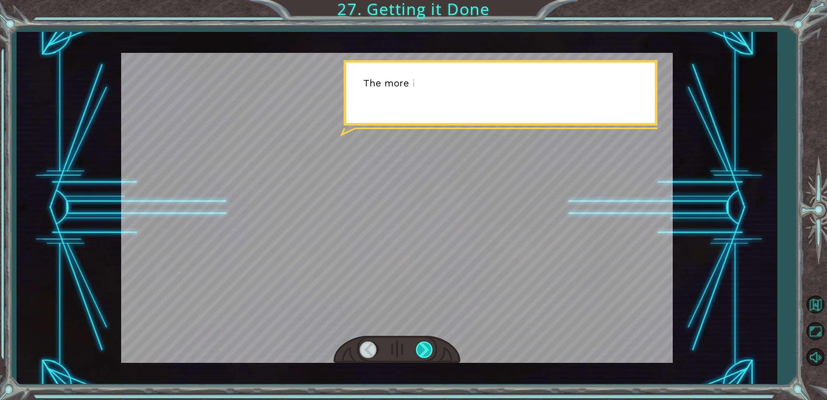
click at [427, 350] on div at bounding box center [425, 350] width 18 height 17
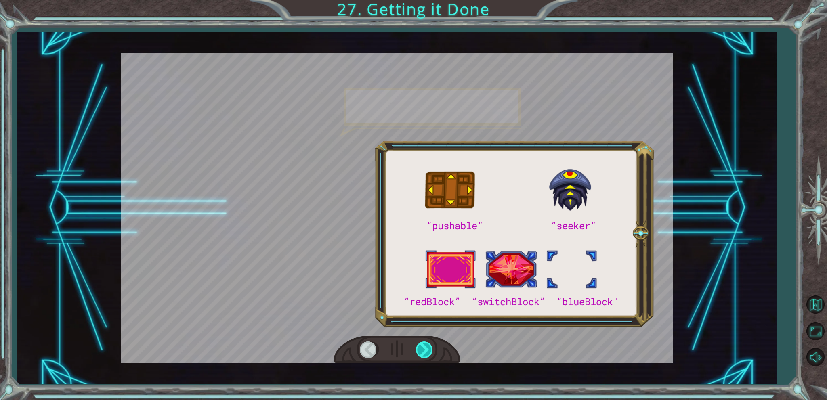
click at [427, 350] on div at bounding box center [425, 350] width 18 height 17
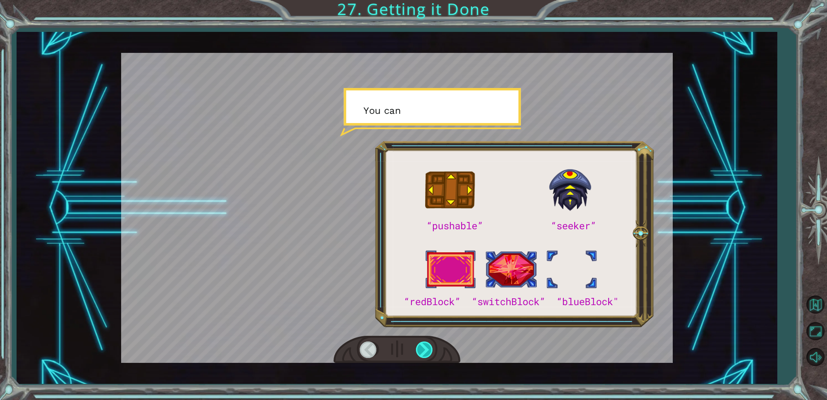
click at [427, 350] on div at bounding box center [425, 350] width 18 height 17
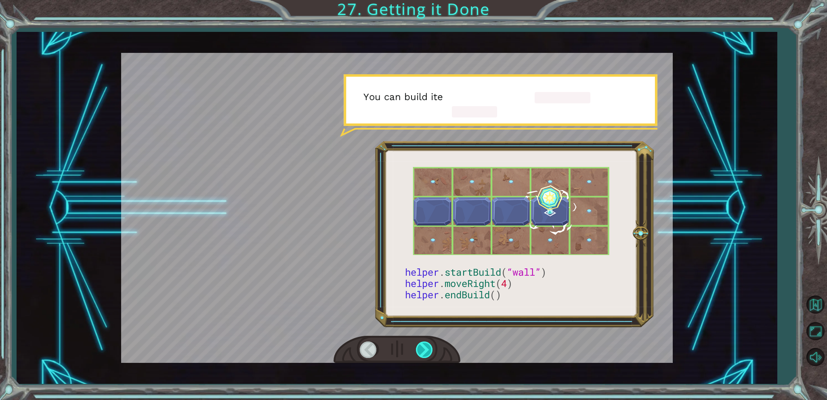
click at [427, 350] on div at bounding box center [425, 350] width 18 height 17
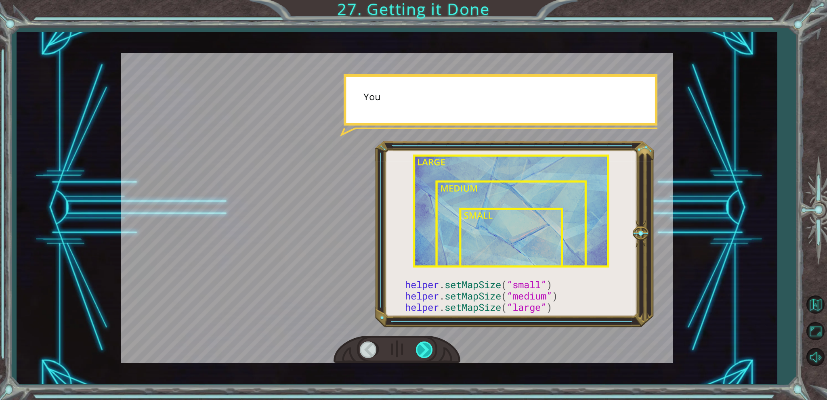
click at [427, 350] on div at bounding box center [425, 350] width 18 height 17
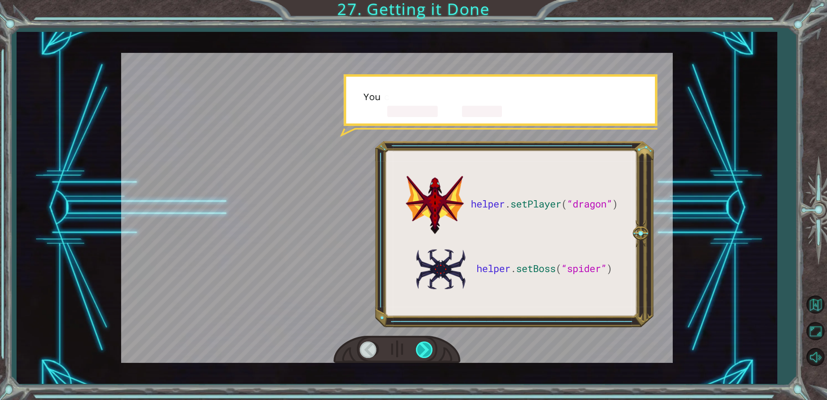
click at [427, 350] on div at bounding box center [425, 350] width 18 height 17
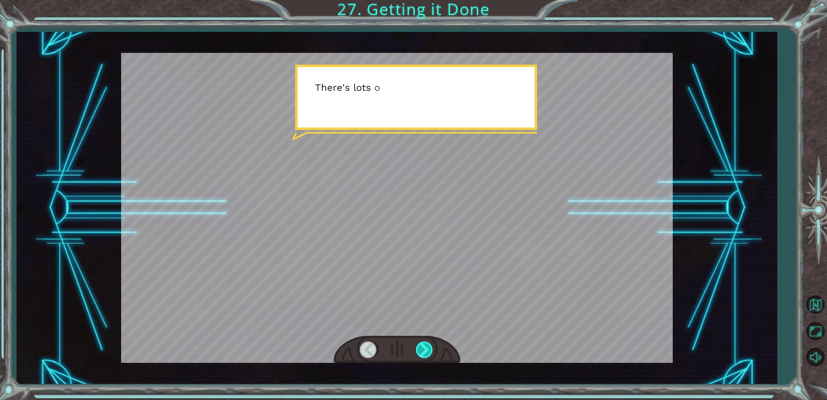
click at [426, 350] on div at bounding box center [425, 350] width 18 height 17
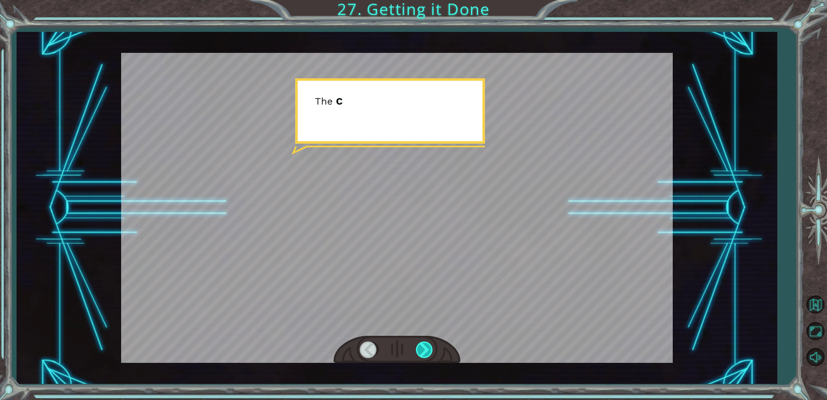
click at [426, 350] on div at bounding box center [425, 350] width 18 height 17
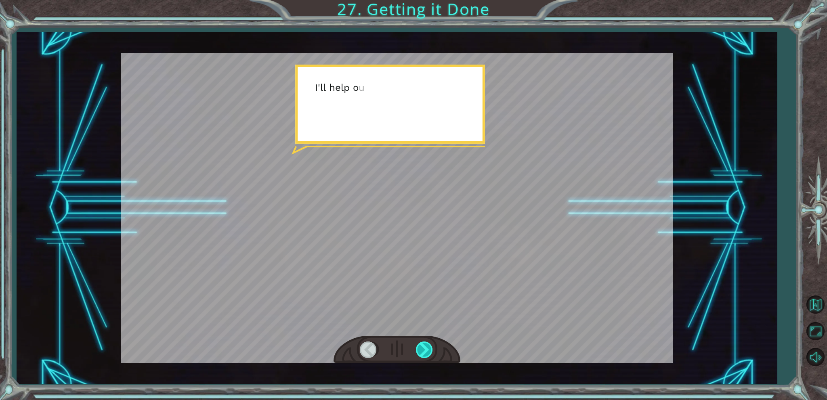
click at [426, 0] on div "helper . setPlayer ( “dragon” ) helper . setBoss ( “spider” ) G r e a t ! Y o u…" at bounding box center [413, 0] width 827 height 0
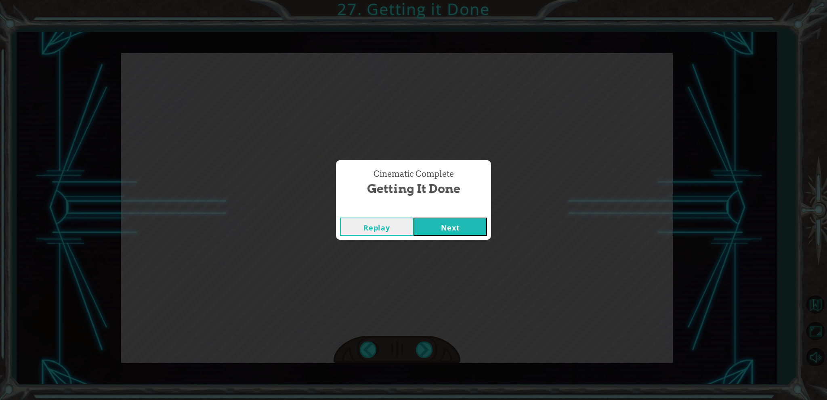
click at [459, 227] on button "Next" at bounding box center [449, 227] width 73 height 18
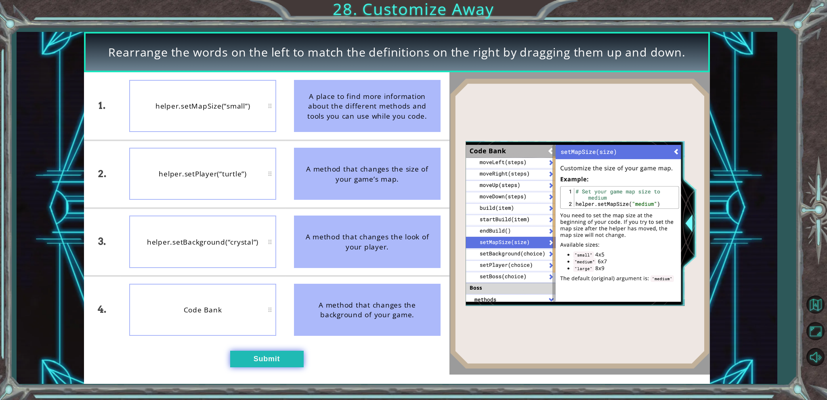
click at [262, 356] on button "Submit" at bounding box center [266, 359] width 73 height 17
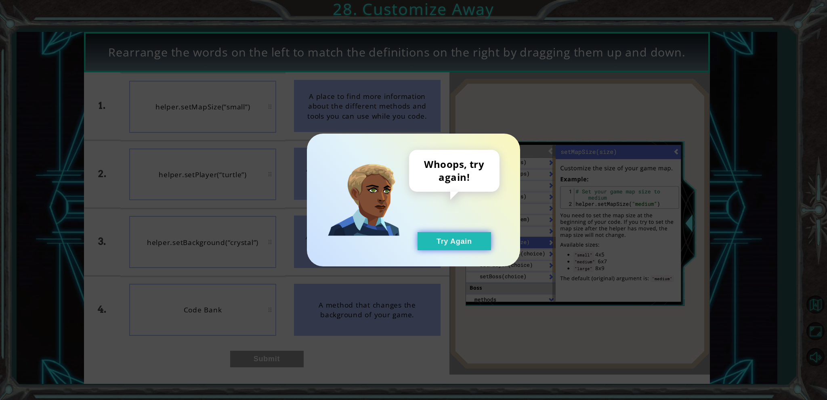
click at [449, 245] on button "Try Again" at bounding box center [453, 241] width 73 height 18
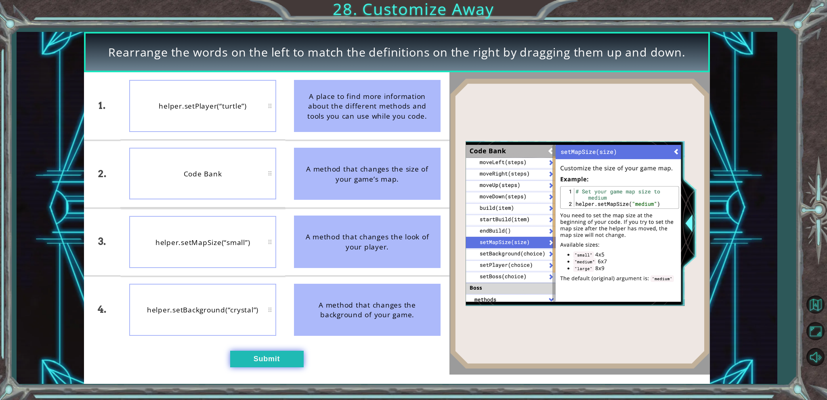
click at [263, 362] on button "Submit" at bounding box center [266, 359] width 73 height 17
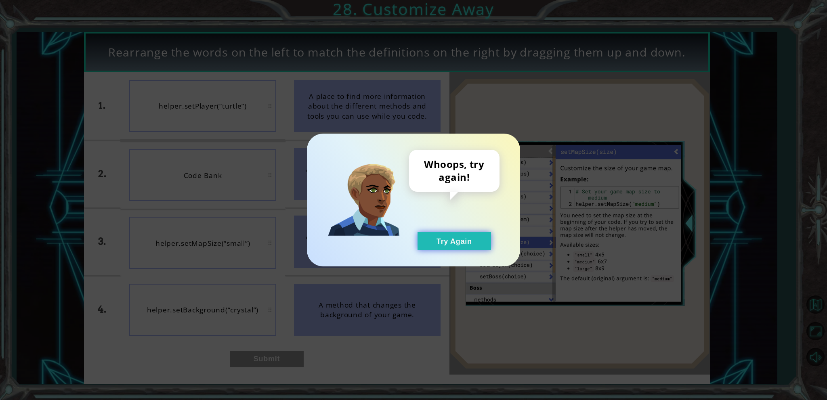
click at [430, 239] on button "Try Again" at bounding box center [453, 241] width 73 height 18
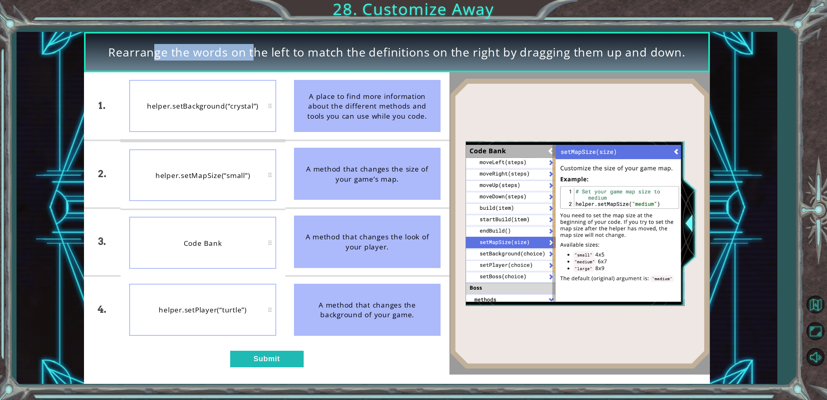
drag, startPoint x: 217, startPoint y: 40, endPoint x: 225, endPoint y: 92, distance: 52.7
click at [218, 65] on div "Rearrange the words on the left to match the definitions on the right by draggi…" at bounding box center [413, 200] width 827 height 400
click at [279, 359] on button "Submit" at bounding box center [266, 359] width 73 height 17
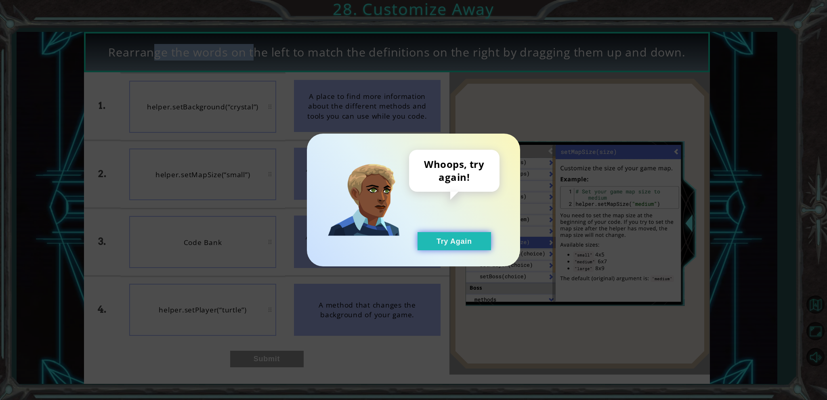
click at [486, 241] on button "Try Again" at bounding box center [453, 241] width 73 height 18
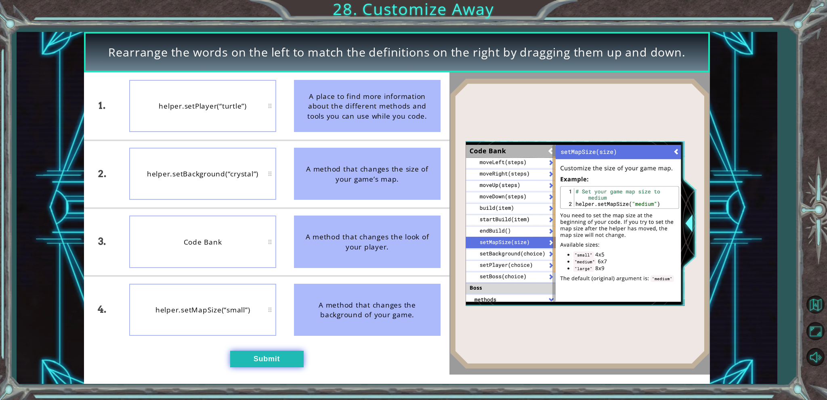
click at [273, 358] on button "Submit" at bounding box center [266, 359] width 73 height 17
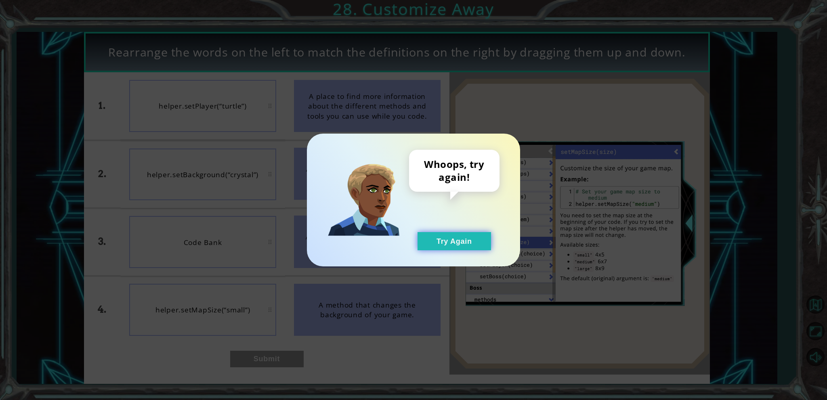
click at [466, 245] on button "Try Again" at bounding box center [453, 241] width 73 height 18
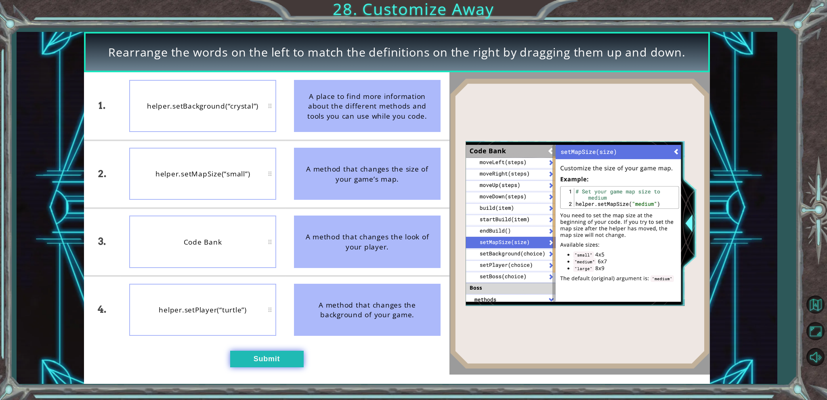
click at [233, 363] on button "Submit" at bounding box center [266, 359] width 73 height 17
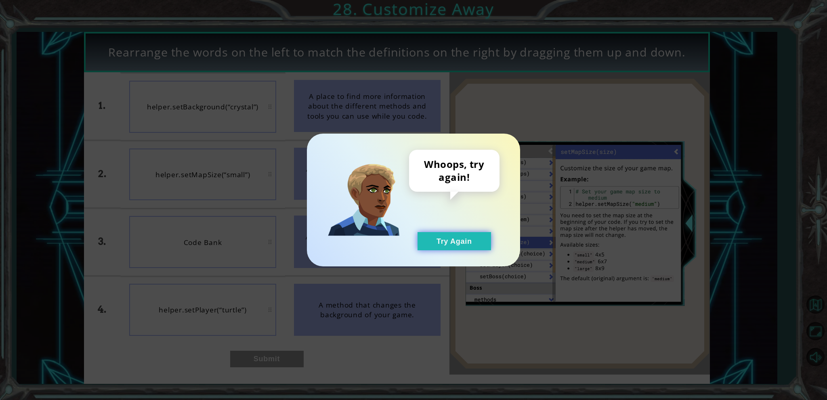
click at [434, 235] on button "Try Again" at bounding box center [453, 241] width 73 height 18
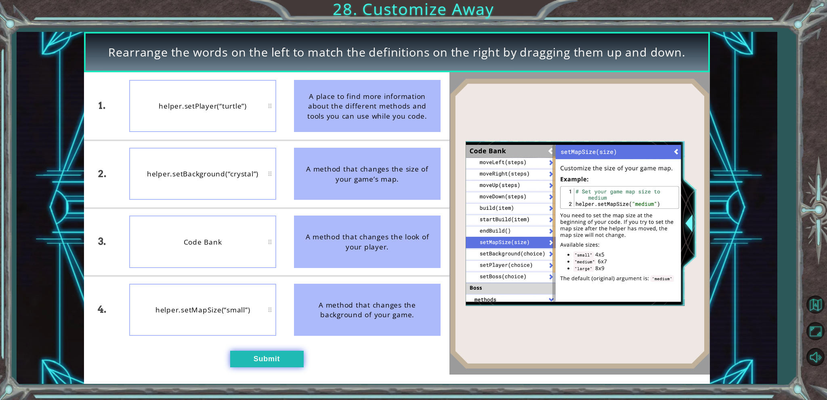
click at [247, 354] on button "Submit" at bounding box center [266, 359] width 73 height 17
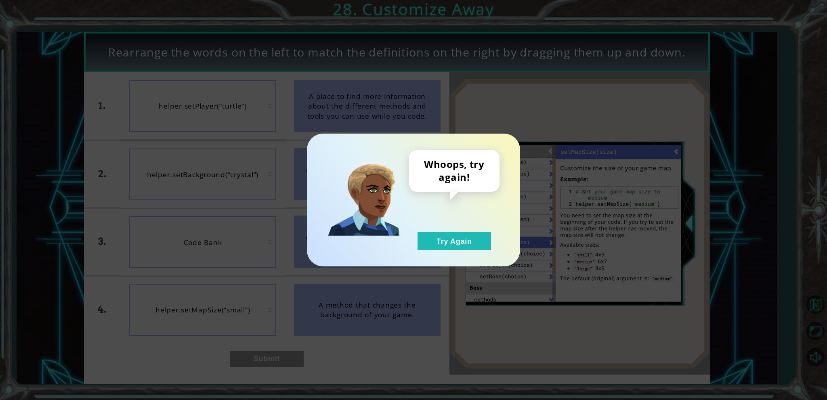
drag, startPoint x: 482, startPoint y: 225, endPoint x: 470, endPoint y: 258, distance: 34.9
click at [476, 243] on div "Whoops, try again! Try Again" at bounding box center [454, 200] width 90 height 101
click at [470, 258] on div "Whoops, try again! Try Again" at bounding box center [413, 200] width 213 height 133
click at [465, 243] on button "Try Again" at bounding box center [453, 241] width 73 height 18
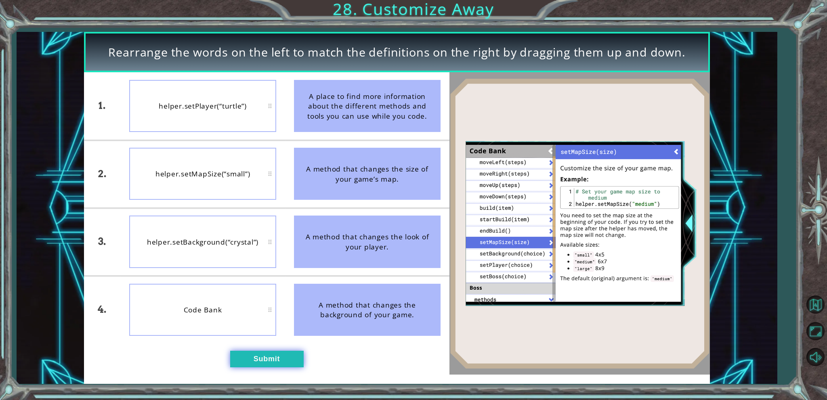
click at [248, 366] on button "Submit" at bounding box center [266, 359] width 73 height 17
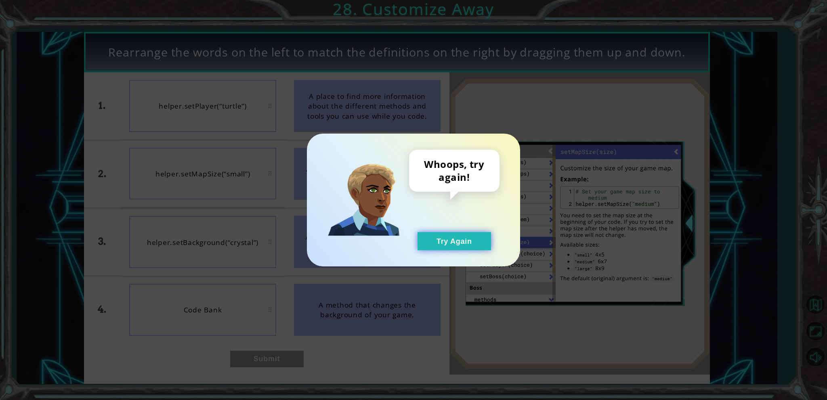
click at [454, 237] on button "Try Again" at bounding box center [453, 241] width 73 height 18
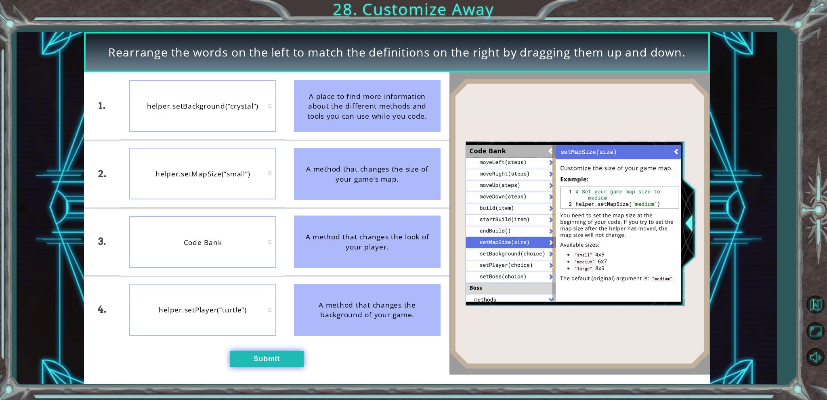
click at [241, 352] on button "Submit" at bounding box center [266, 359] width 73 height 17
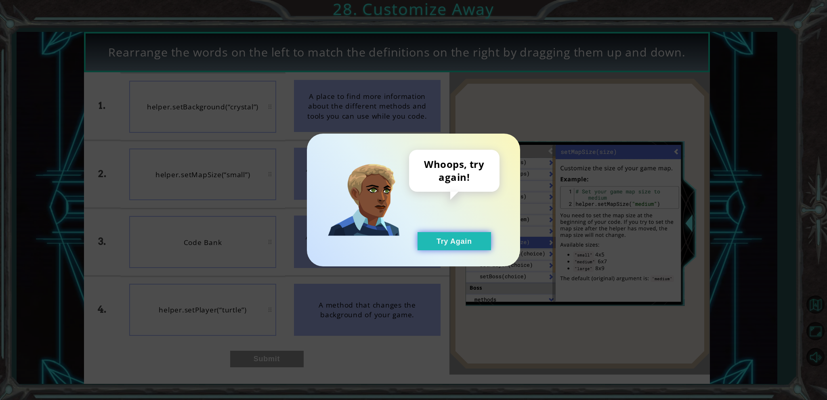
click at [446, 241] on button "Try Again" at bounding box center [453, 241] width 73 height 18
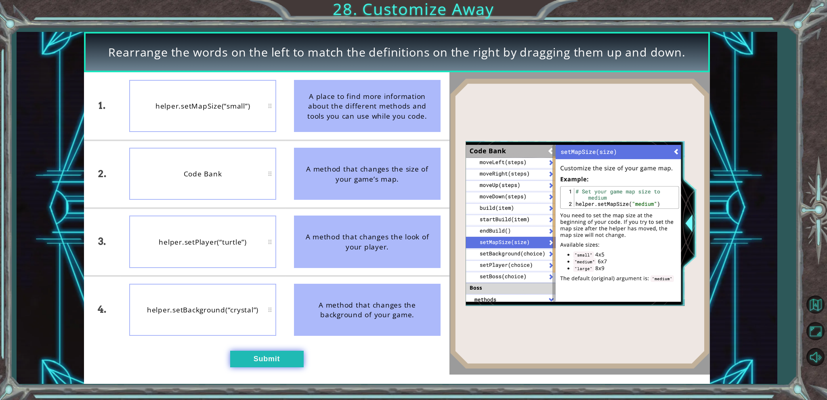
click at [292, 356] on button "Submit" at bounding box center [266, 359] width 73 height 17
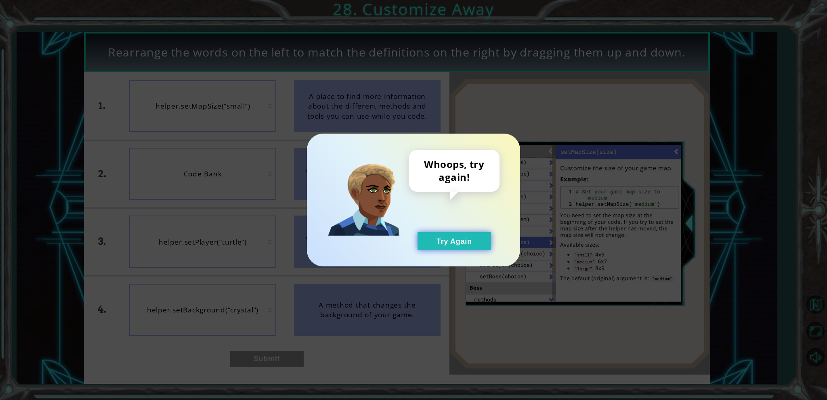
click at [443, 235] on button "Try Again" at bounding box center [453, 241] width 73 height 18
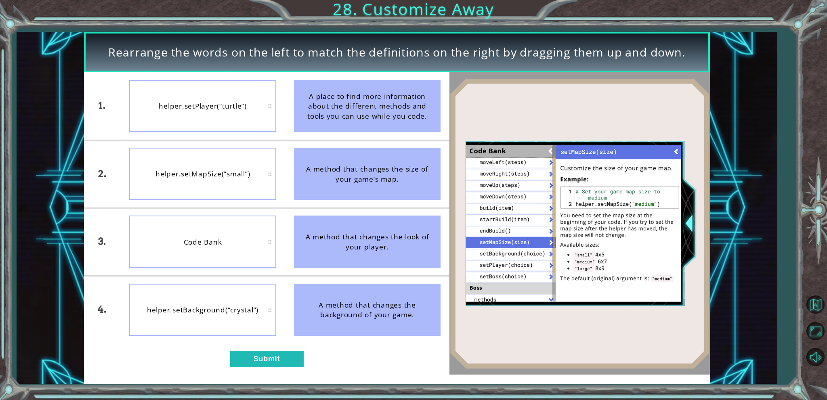
click at [170, 217] on div "Code Bank" at bounding box center [202, 242] width 147 height 52
click at [263, 357] on button "Submit" at bounding box center [266, 359] width 73 height 17
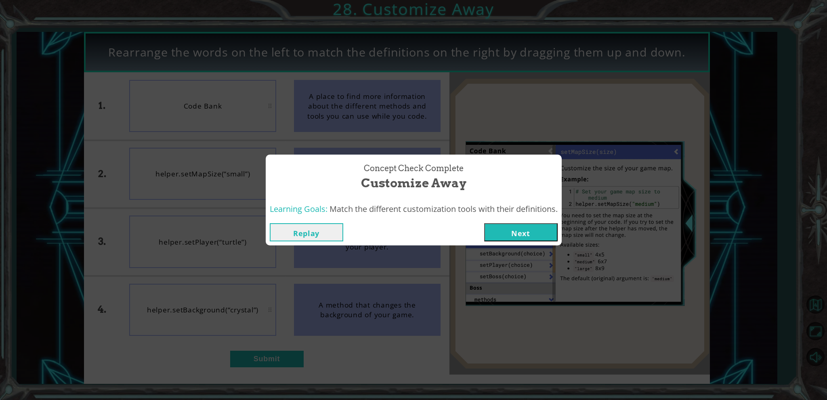
click at [519, 231] on button "Next" at bounding box center [520, 232] width 73 height 18
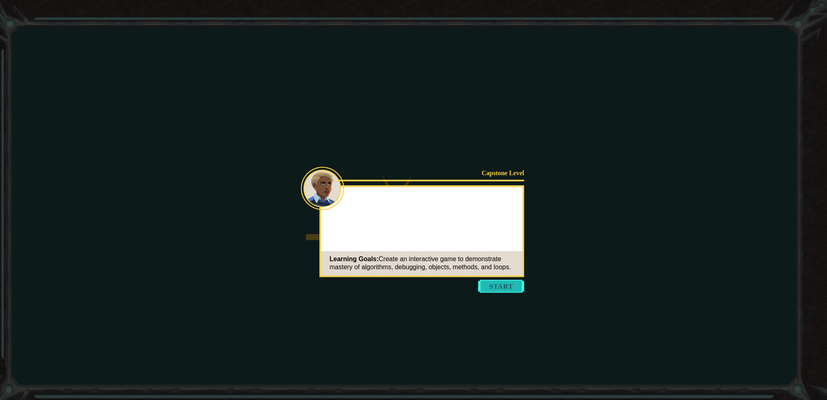
click at [492, 287] on button "Start" at bounding box center [501, 286] width 46 height 13
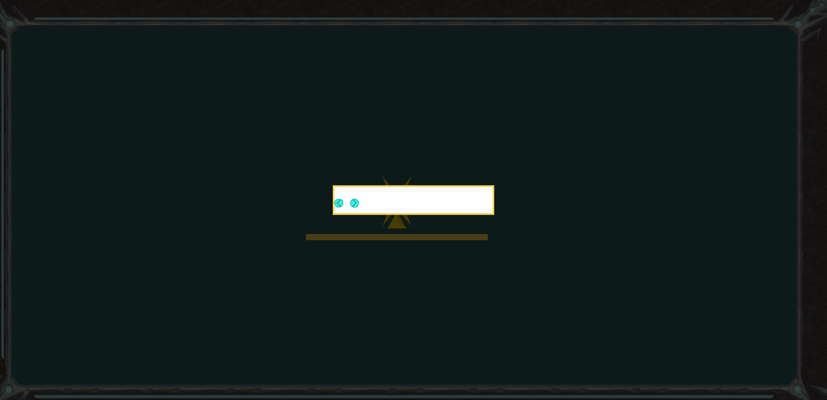
click at [492, 287] on icon at bounding box center [413, 200] width 827 height 400
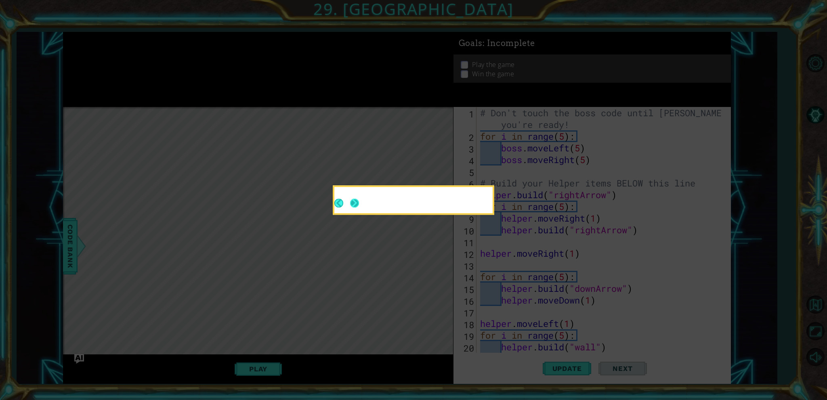
click at [352, 203] on button "Next" at bounding box center [354, 203] width 9 height 9
click at [352, 203] on icon at bounding box center [413, 200] width 827 height 400
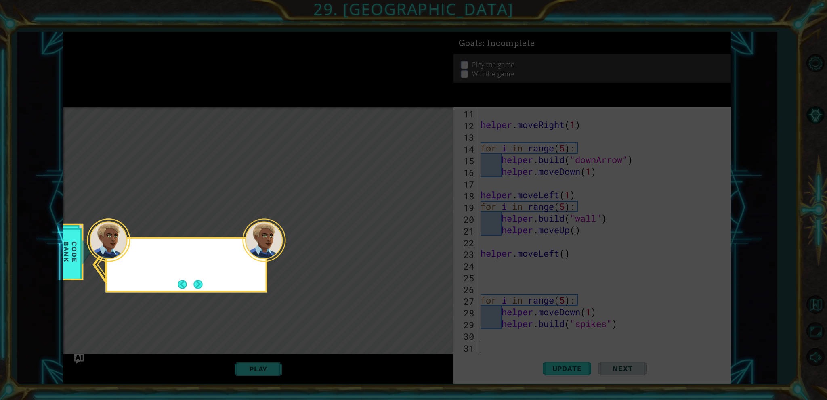
scroll to position [129, 0]
click at [188, 280] on button "Back" at bounding box center [186, 284] width 16 height 9
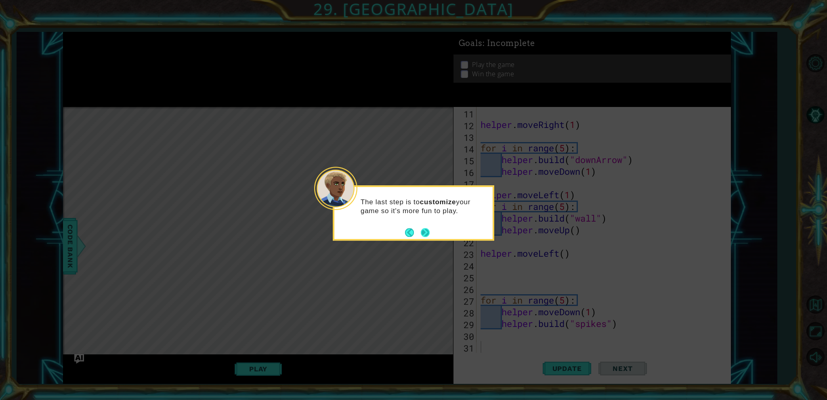
click at [423, 232] on button "Next" at bounding box center [425, 232] width 9 height 9
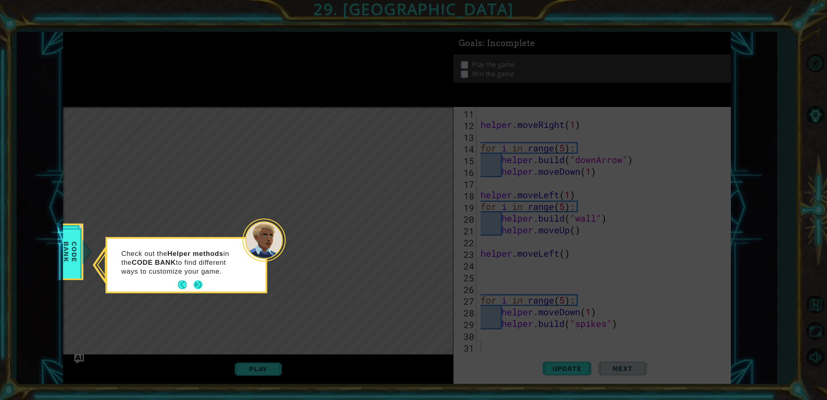
click at [197, 285] on button "Next" at bounding box center [197, 285] width 9 height 9
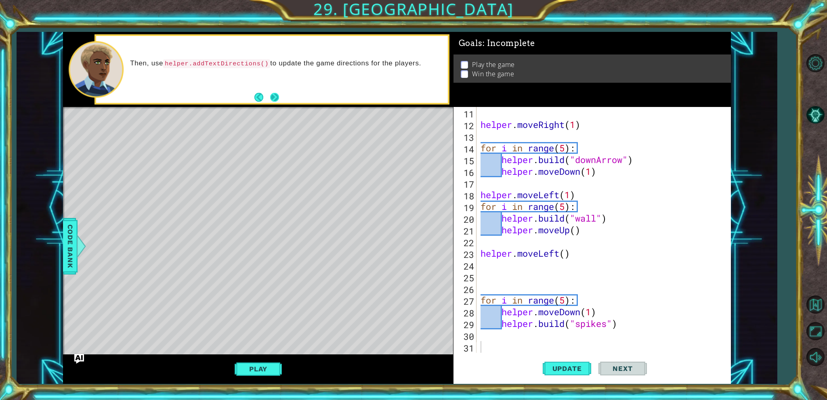
click at [276, 102] on button "Next" at bounding box center [274, 97] width 9 height 9
click at [273, 98] on button "Next" at bounding box center [274, 97] width 9 height 9
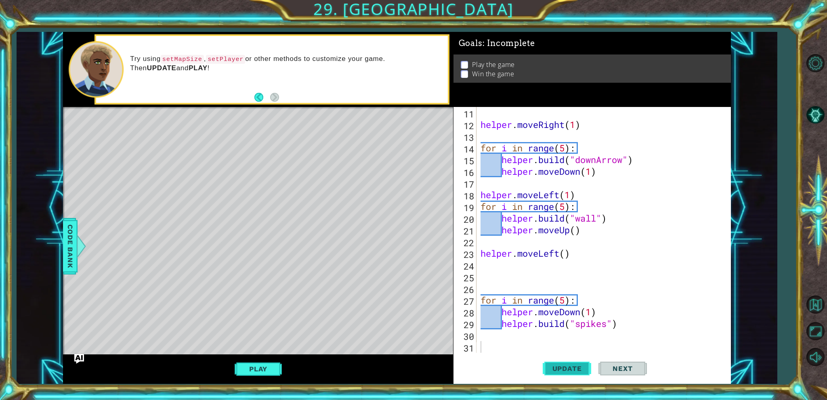
click at [549, 371] on span "Update" at bounding box center [567, 369] width 46 height 8
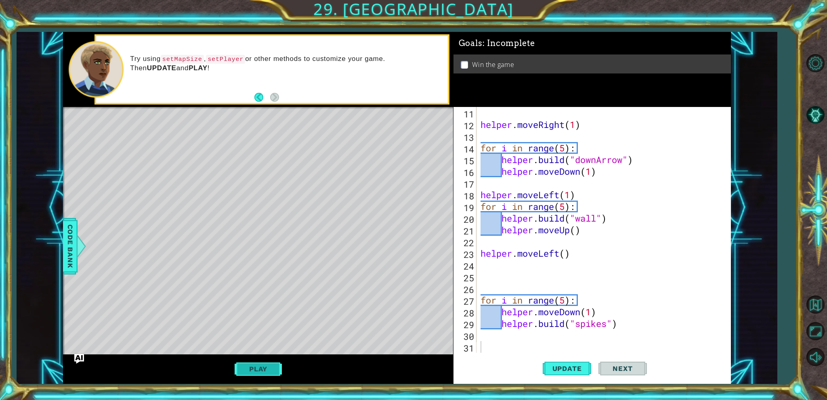
click at [260, 368] on button "Play" at bounding box center [258, 368] width 47 height 15
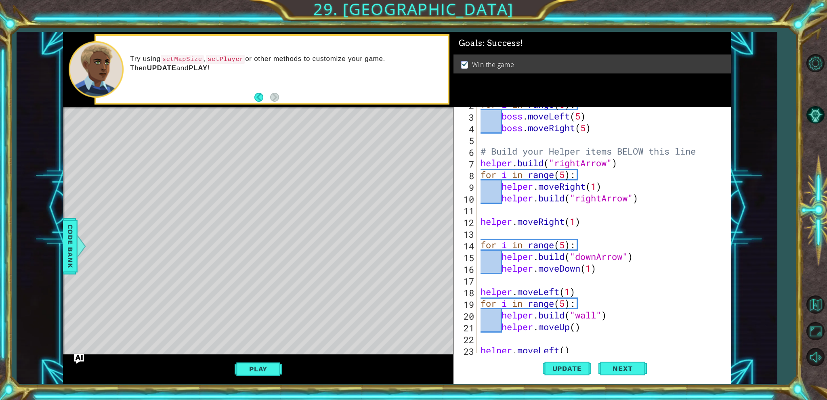
scroll to position [0, 0]
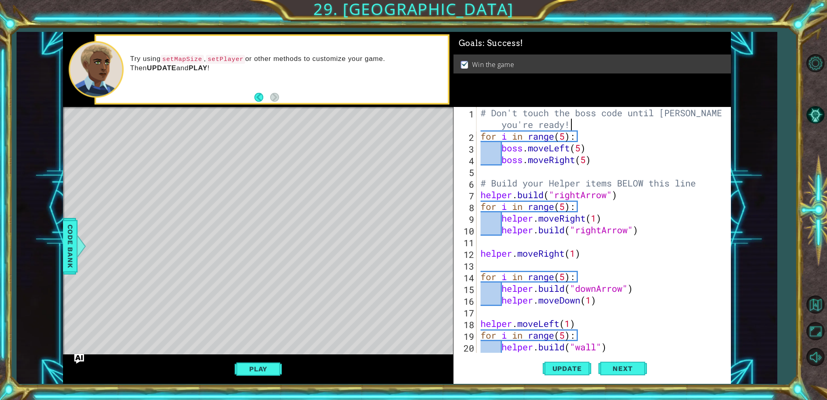
click at [580, 121] on div "# Don't touch the boss code until Vega says you're ready! for i in range ( 5 ) …" at bounding box center [602, 247] width 247 height 281
click at [494, 157] on div "# Don't touch the boss code until Vega says you're ready! for i in range ( 5 ) …" at bounding box center [602, 247] width 247 height 281
click at [498, 145] on div "# Don't touch the boss code until Vega says you're ready! for i in range ( 5 ) …" at bounding box center [602, 247] width 247 height 281
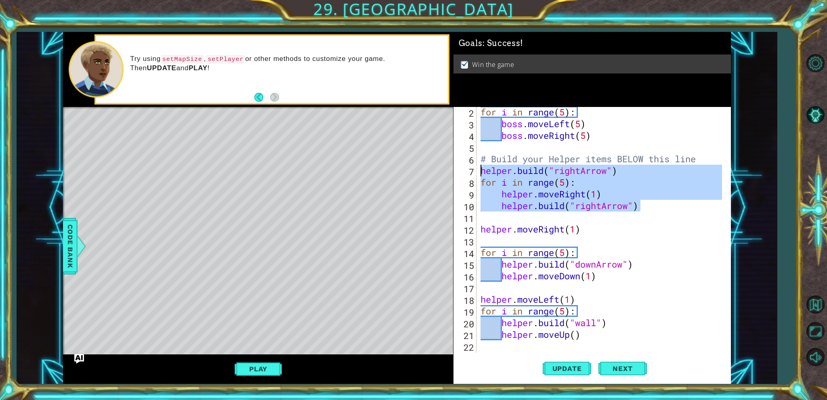
drag, startPoint x: 646, startPoint y: 209, endPoint x: 482, endPoint y: 168, distance: 169.4
click at [482, 168] on div "for i in range ( 5 ) : boss . moveLeft ( 5 ) boss . moveRight ( 5 ) # Build you…" at bounding box center [602, 240] width 247 height 269
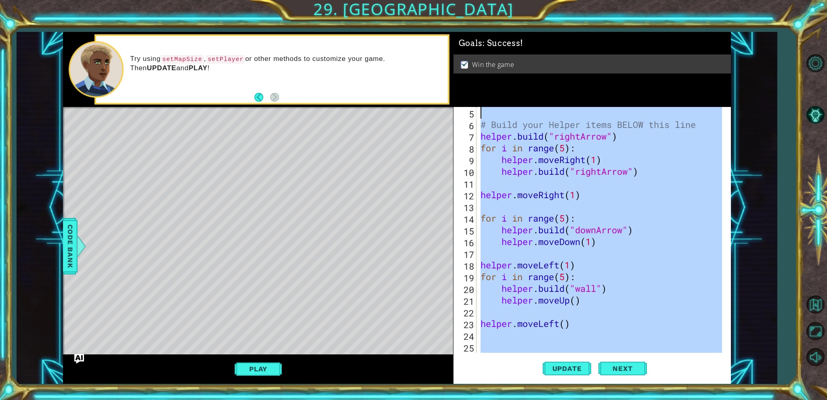
scroll to position [0, 0]
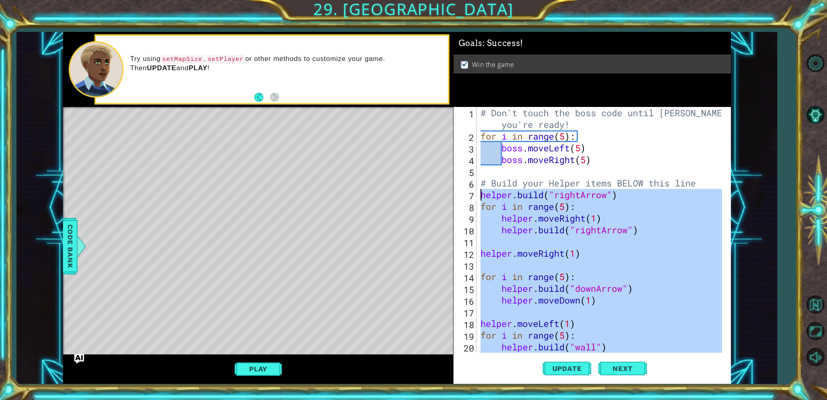
drag, startPoint x: 623, startPoint y: 333, endPoint x: 481, endPoint y: 195, distance: 197.6
click at [481, 195] on div "# Don't touch the boss code until Vega says you're ready! for i in range ( 5 ) …" at bounding box center [602, 247] width 247 height 281
click at [602, 249] on div "# Don't touch the boss code until Vega says you're ready! for i in range ( 5 ) …" at bounding box center [600, 230] width 243 height 246
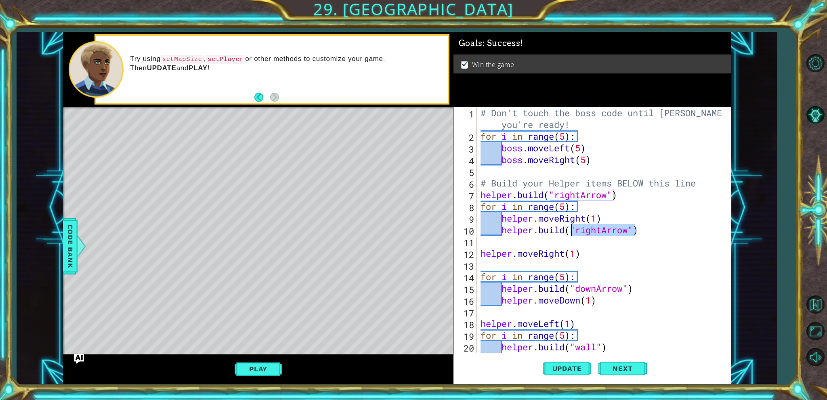
drag, startPoint x: 633, startPoint y: 233, endPoint x: 573, endPoint y: 229, distance: 60.3
click at [573, 229] on div "# Don't touch the boss code until Vega says you're ready! for i in range ( 5 ) …" at bounding box center [602, 247] width 247 height 281
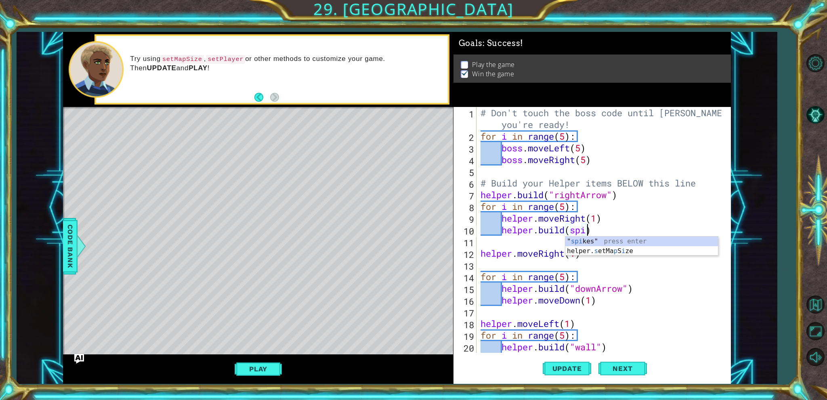
scroll to position [0, 5]
click at [584, 371] on span "Update" at bounding box center [567, 369] width 46 height 8
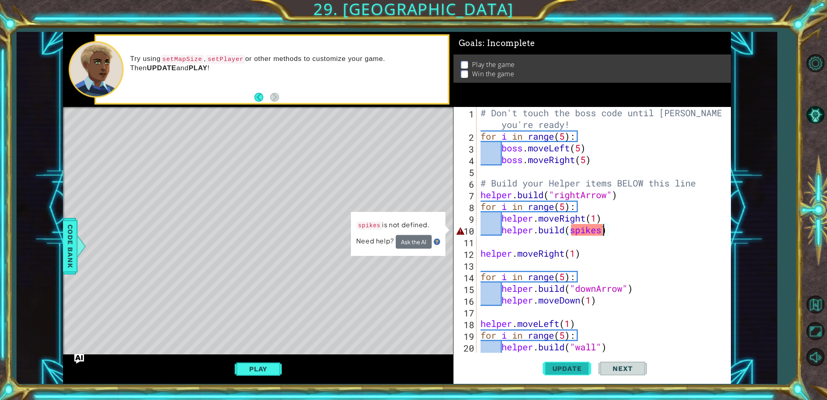
click at [582, 371] on span "Update" at bounding box center [567, 369] width 46 height 8
type textarea "helper.build(spike)"
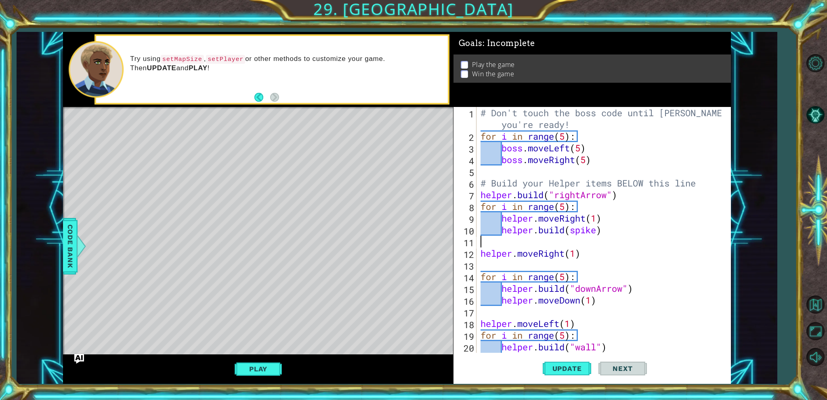
drag, startPoint x: 606, startPoint y: 247, endPoint x: 605, endPoint y: 239, distance: 8.1
click at [606, 246] on div "# Don't touch the boss code until Vega says you're ready! for i in range ( 5 ) …" at bounding box center [602, 247] width 247 height 281
click at [598, 229] on div "# Don't touch the boss code until Vega says you're ready! for i in range ( 5 ) …" at bounding box center [602, 247] width 247 height 281
click at [579, 367] on span "Update" at bounding box center [567, 369] width 46 height 8
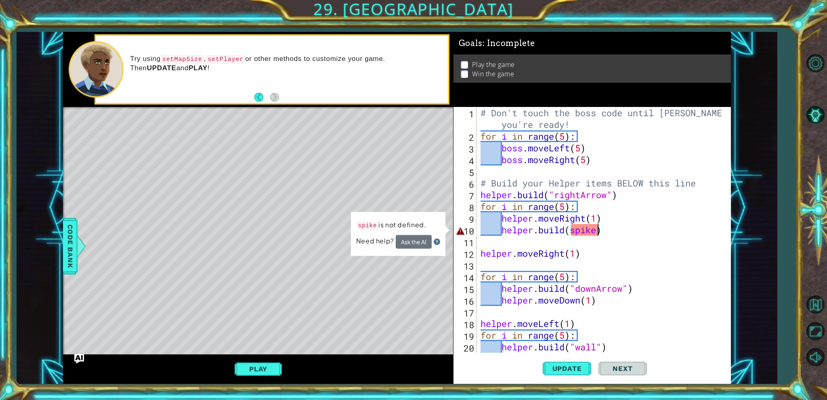
click at [581, 227] on div "# Don't touch the boss code until Vega says you're ready! for i in range ( 5 ) …" at bounding box center [602, 247] width 247 height 281
click at [600, 234] on div "# Don't touch the boss code until Vega says you're ready! for i in range ( 5 ) …" at bounding box center [602, 247] width 247 height 281
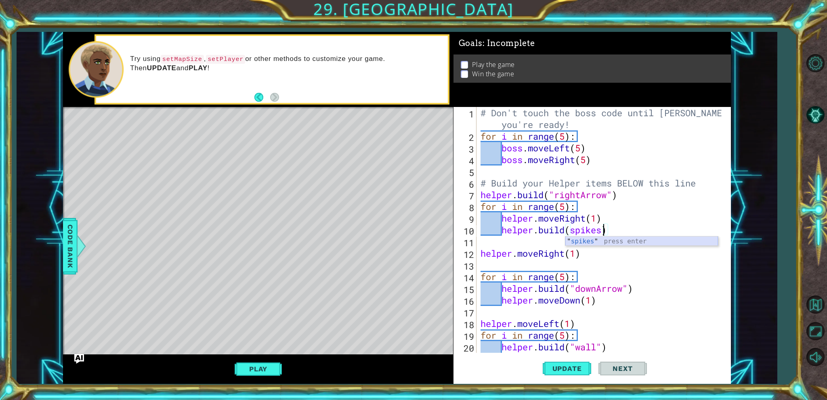
click at [623, 239] on div "" spikes " press enter" at bounding box center [641, 251] width 153 height 29
click at [558, 367] on span "Update" at bounding box center [567, 369] width 46 height 8
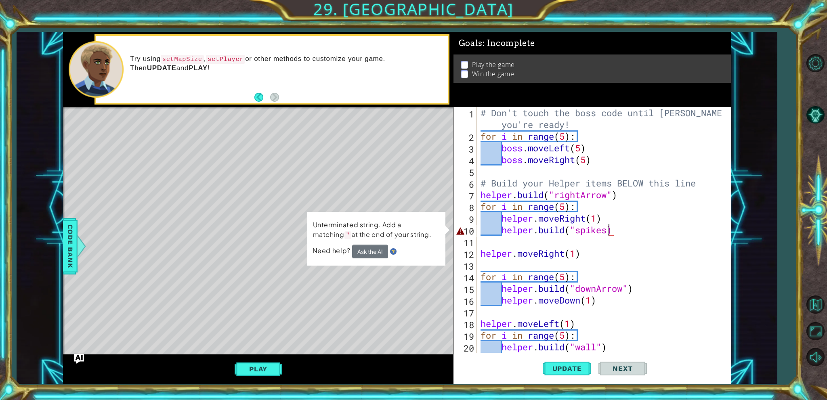
scroll to position [0, 6]
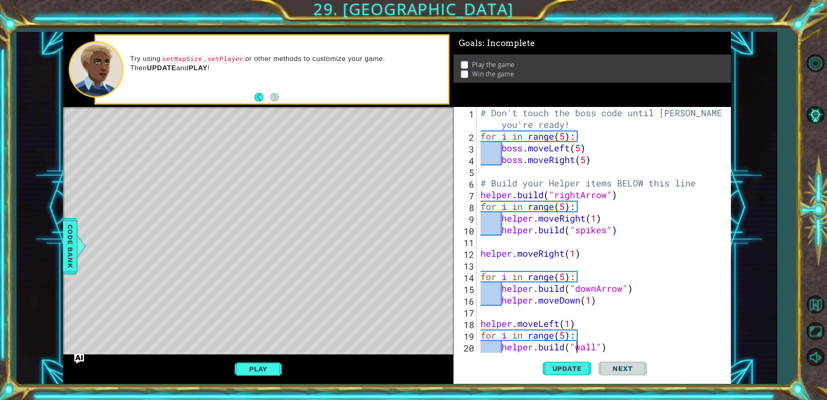
click at [578, 349] on div "# Don't touch the boss code until Vega says you're ready! for i in range ( 5 ) …" at bounding box center [602, 247] width 247 height 281
click at [571, 366] on span "Update" at bounding box center [567, 369] width 46 height 8
click at [566, 210] on div "# Don't touch the boss code until Vega says you're ready! for i in range ( 5 ) …" at bounding box center [602, 247] width 247 height 281
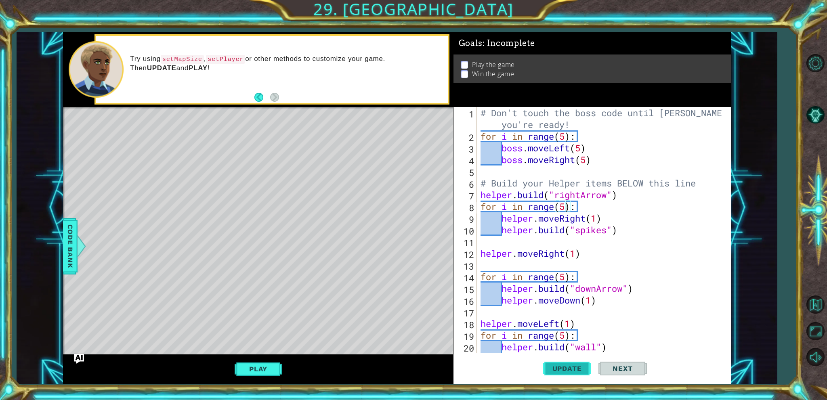
click at [573, 371] on span "Update" at bounding box center [567, 369] width 46 height 8
click at [578, 375] on button "Update" at bounding box center [567, 369] width 48 height 28
click at [576, 374] on button "Update" at bounding box center [567, 369] width 48 height 28
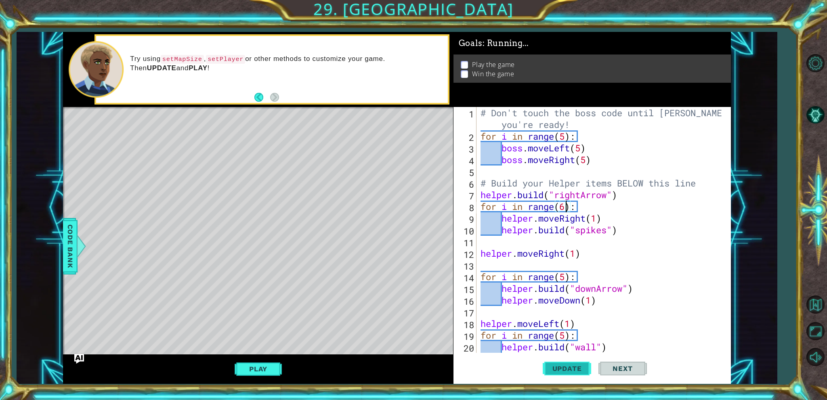
click at [576, 374] on button "Update" at bounding box center [567, 369] width 48 height 28
click at [557, 375] on button "Update" at bounding box center [567, 369] width 48 height 28
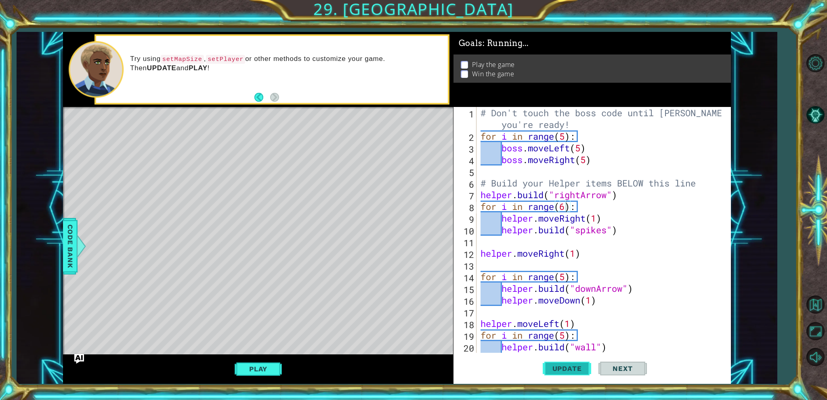
click at [557, 375] on button "Update" at bounding box center [567, 369] width 48 height 28
drag, startPoint x: 583, startPoint y: 256, endPoint x: 483, endPoint y: 250, distance: 99.9
click at [483, 250] on div "# Don't touch the boss code until Vega says you're ready! for i in range ( 5 ) …" at bounding box center [602, 247] width 247 height 281
type textarea "helper.moveRight(1)"
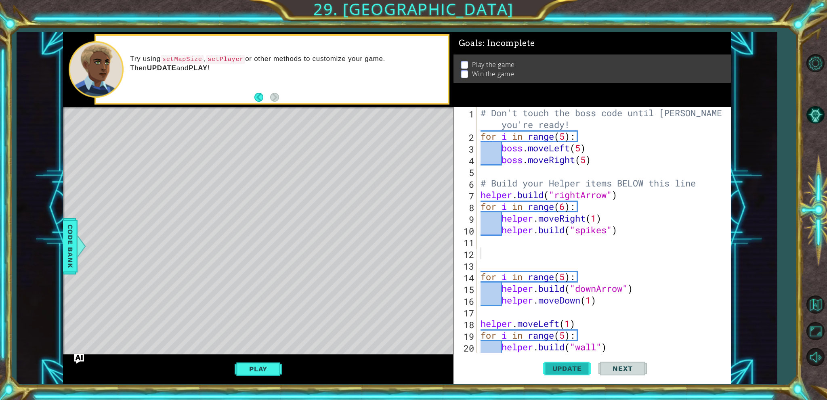
click at [574, 368] on span "Update" at bounding box center [567, 369] width 46 height 8
click at [589, 218] on div "# Don't touch the boss code until Vega says you're ready! for i in range ( 5 ) …" at bounding box center [602, 247] width 247 height 281
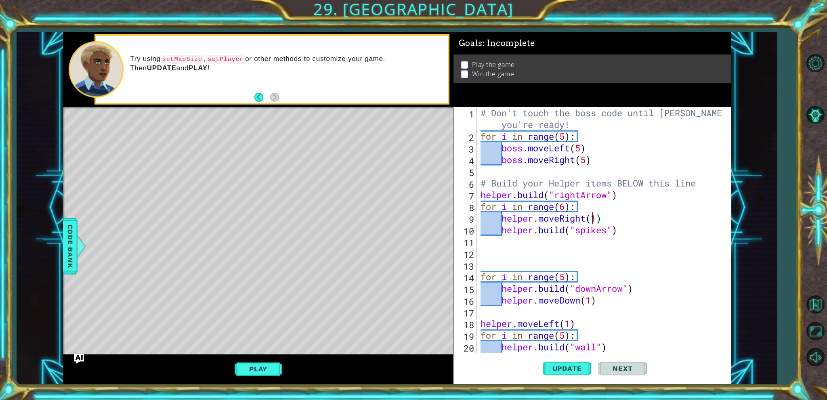
click at [594, 220] on div "# Don't touch the boss code until Vega says you're ready! for i in range ( 5 ) …" at bounding box center [602, 247] width 247 height 281
click at [566, 201] on div "# Don't touch the boss code until Vega says you're ready! for i in range ( 5 ) …" at bounding box center [602, 247] width 247 height 281
click at [560, 369] on span "Update" at bounding box center [567, 369] width 46 height 8
drag, startPoint x: 564, startPoint y: 356, endPoint x: 568, endPoint y: 357, distance: 4.1
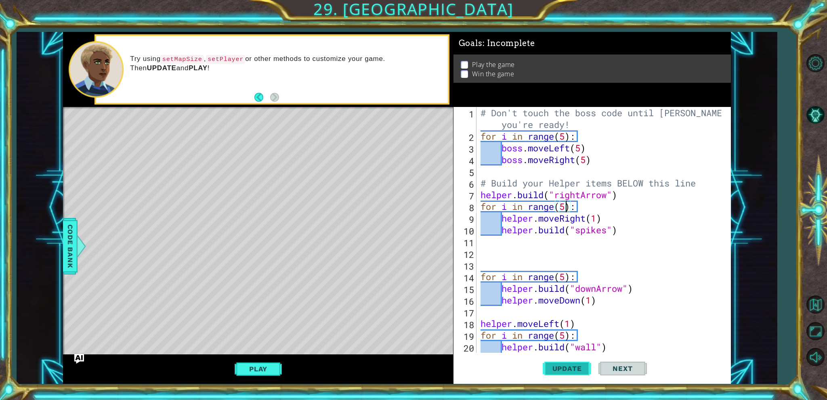
click at [564, 356] on button "Update" at bounding box center [567, 369] width 48 height 28
click at [552, 384] on div "for i in range(6): 1 2 3 4 5 6 7 8 9 10 11 12 13 14 15 16 17 18 19 20 21 # Don'…" at bounding box center [591, 245] width 277 height 277
click at [552, 372] on span "Update" at bounding box center [567, 369] width 46 height 8
drag, startPoint x: 594, startPoint y: 367, endPoint x: 575, endPoint y: 367, distance: 19.4
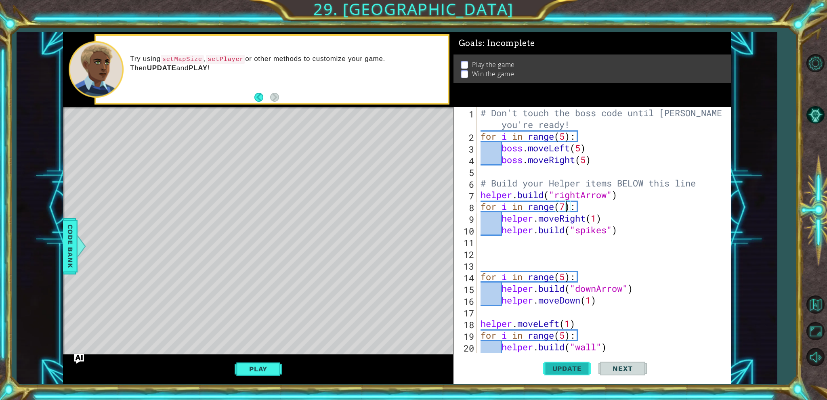
click at [593, 367] on div "Update Next" at bounding box center [594, 369] width 277 height 28
click at [565, 367] on span "Update" at bounding box center [567, 369] width 46 height 8
click at [578, 356] on button "Update" at bounding box center [567, 369] width 48 height 28
click at [579, 356] on button "Update" at bounding box center [567, 369] width 48 height 28
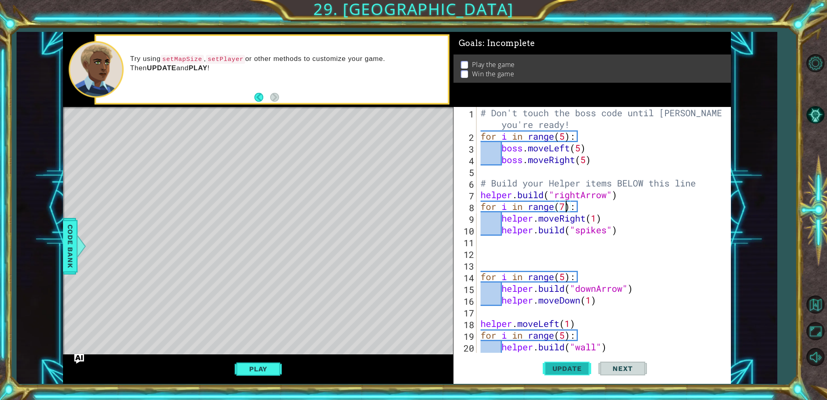
click at [579, 356] on button "Update" at bounding box center [567, 369] width 48 height 28
drag, startPoint x: 625, startPoint y: 288, endPoint x: 574, endPoint y: 293, distance: 51.1
click at [574, 293] on div "# Don't touch the boss code until Vega says you're ready! for i in range ( 5 ) …" at bounding box center [602, 247] width 247 height 281
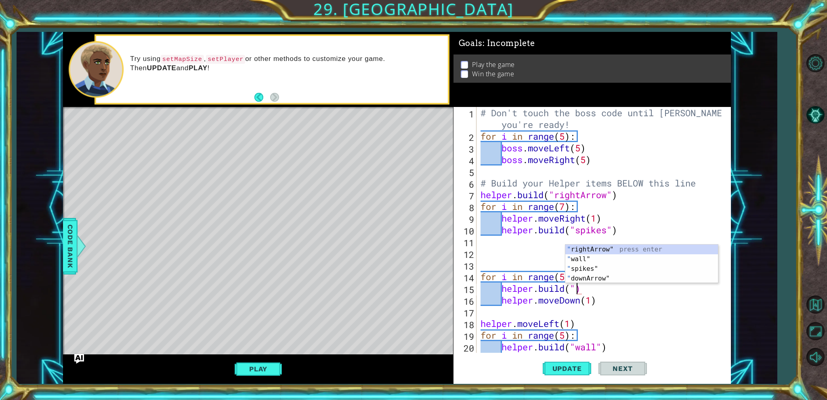
type textarea "helper.build()"
click at [569, 370] on span "Update" at bounding box center [567, 369] width 46 height 8
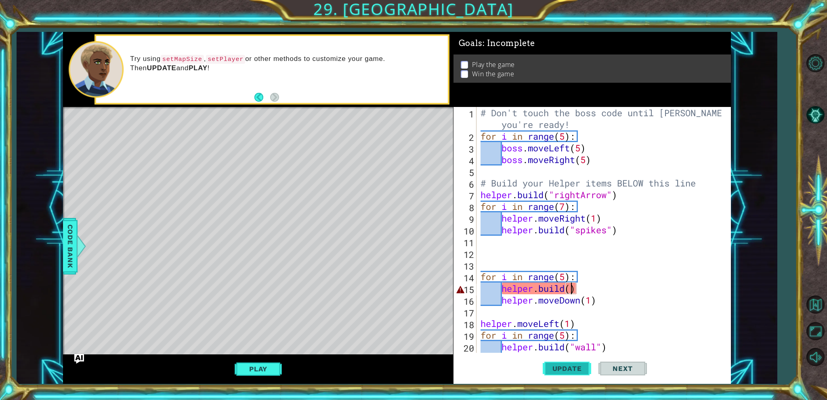
click at [568, 370] on span "Update" at bounding box center [567, 369] width 46 height 8
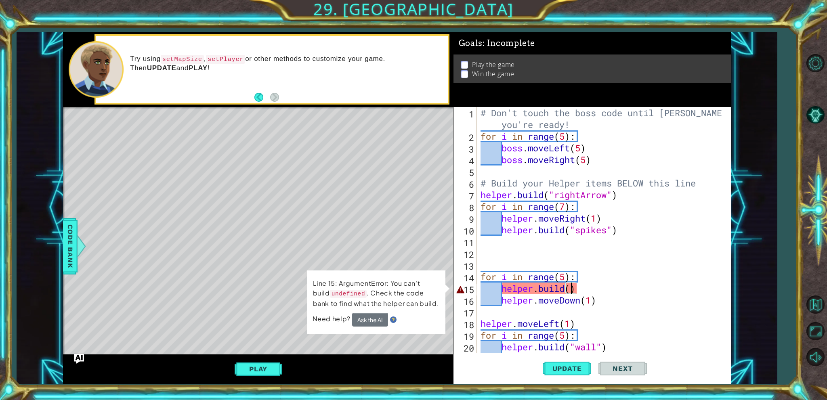
click at [518, 258] on div "# Don't touch the boss code until Vega says you're ready! for i in range ( 5 ) …" at bounding box center [602, 247] width 247 height 281
click at [516, 257] on div "# Don't touch the boss code until Vega says you're ready! for i in range ( 5 ) …" at bounding box center [602, 247] width 247 height 281
type textarea "h"
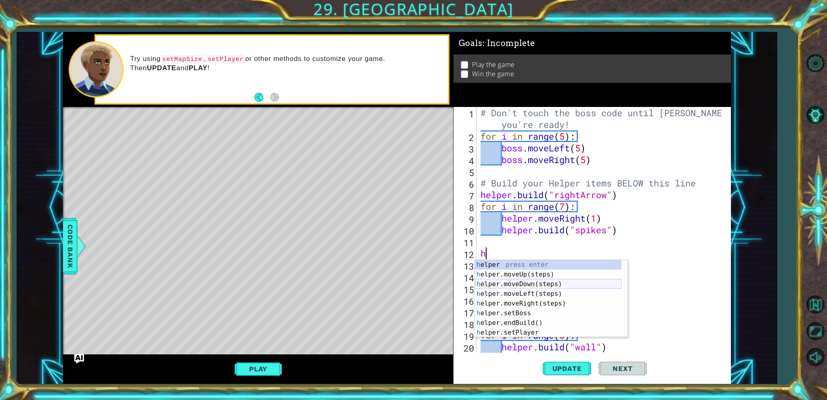
click at [526, 283] on div "h elper press enter h elper.moveUp(steps) press enter h elper.moveDown(steps) p…" at bounding box center [548, 308] width 147 height 97
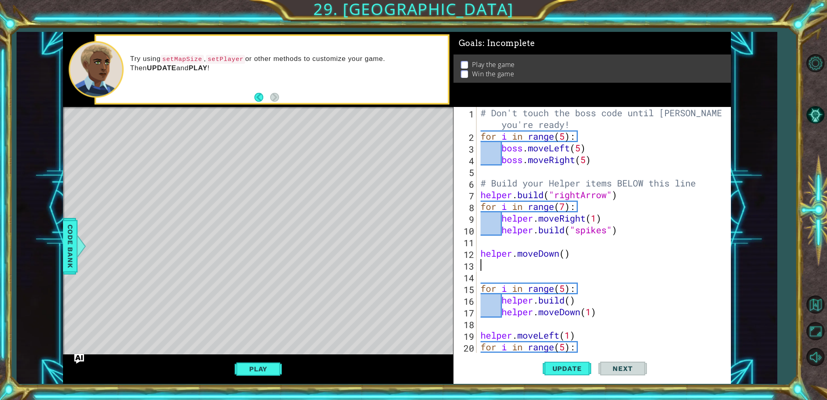
click at [564, 258] on div "# Don't touch the boss code until Vega says you're ready! for i in range ( 5 ) …" at bounding box center [602, 247] width 247 height 281
type textarea "helper.moveDown(2)"
click at [545, 268] on div "# Don't touch the boss code until Vega says you're ready! for i in range ( 5 ) …" at bounding box center [602, 247] width 247 height 281
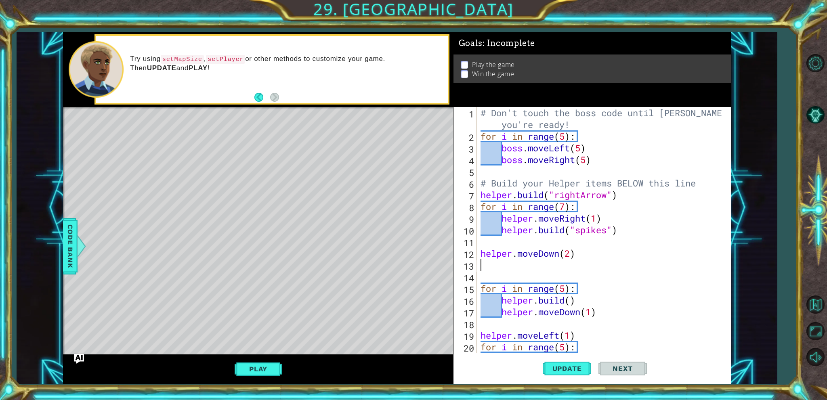
type textarea "h"
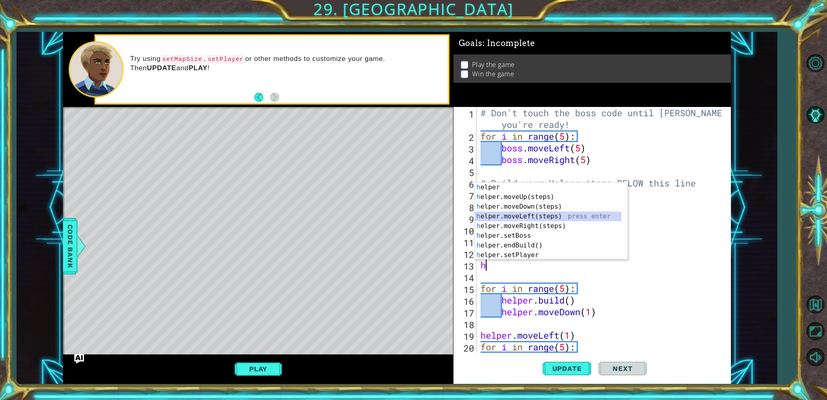
click at [520, 216] on div "h elper press enter h elper.moveUp(steps) press enter h elper.moveDown(steps) p…" at bounding box center [548, 230] width 147 height 97
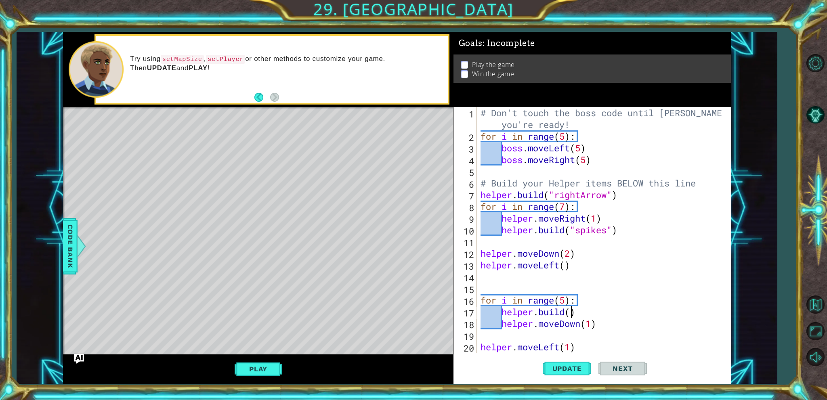
click at [573, 313] on div "# Don't touch the boss code until Vega says you're ready! for i in range ( 5 ) …" at bounding box center [602, 247] width 247 height 281
click at [569, 367] on span "Update" at bounding box center [567, 369] width 46 height 8
click at [581, 323] on div "# Don't touch the boss code until Vega says you're ready! for i in range ( 5 ) …" at bounding box center [602, 247] width 247 height 281
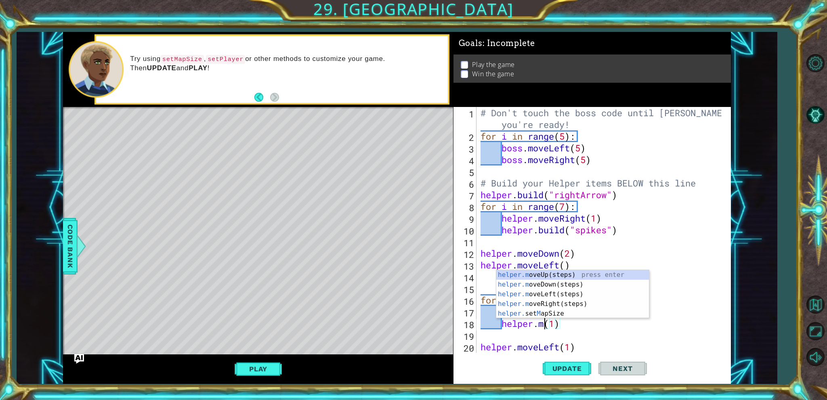
scroll to position [0, 3]
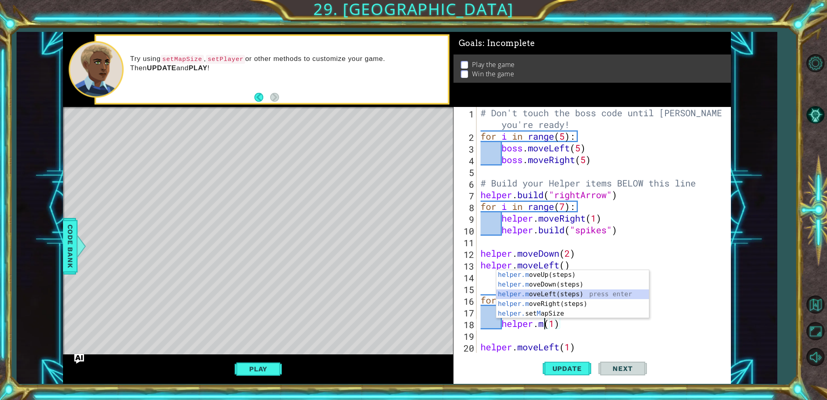
click at [579, 292] on div "helper.m oveUp(steps) press enter helper.m oveDown(steps) press enter helper.m …" at bounding box center [572, 304] width 153 height 68
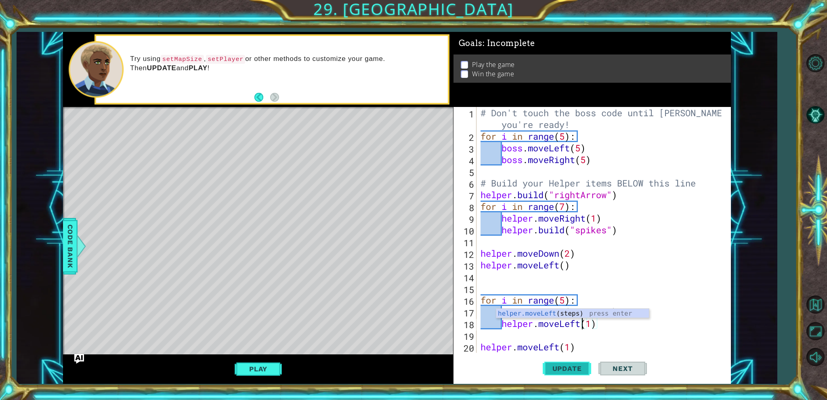
click at [582, 367] on span "Update" at bounding box center [567, 369] width 46 height 8
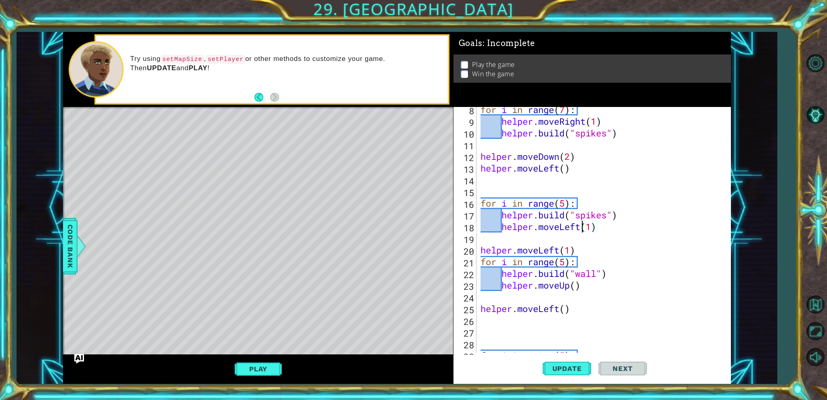
scroll to position [121, 0]
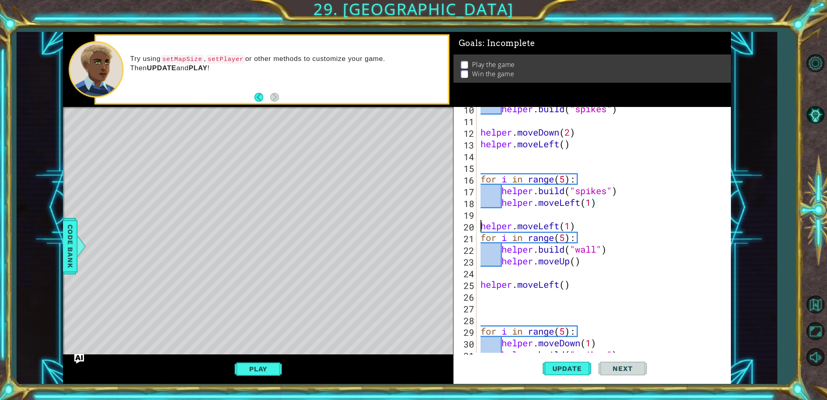
click at [480, 225] on div "helper . build ( "spikes" ) helper . moveDown ( 2 ) helper . moveLeft ( ) for i…" at bounding box center [602, 237] width 247 height 269
click at [570, 228] on div "helper . build ( "spikes" ) helper . moveDown ( 2 ) helper . moveLeft ( ) for i…" at bounding box center [602, 237] width 247 height 269
click at [562, 287] on div "helper . build ( "spikes" ) helper . moveDown ( 2 ) helper . moveLeft ( ) for i…" at bounding box center [602, 237] width 247 height 269
click at [538, 275] on div "helper.moveD own(steps) press enter" at bounding box center [551, 284] width 153 height 29
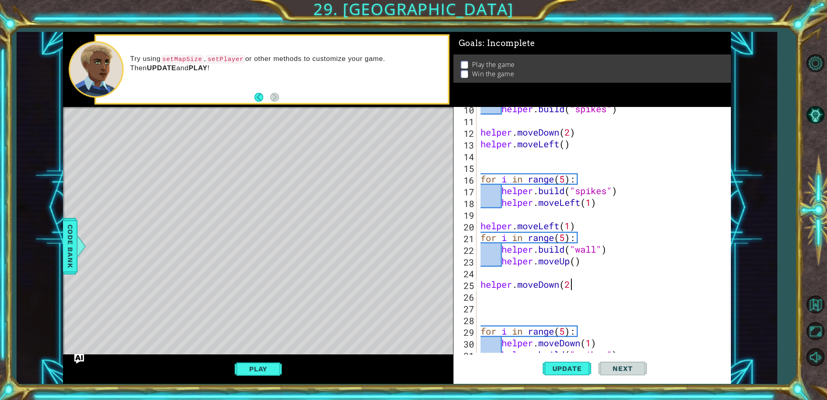
type textarea "helper.moveDown(2)"
click at [545, 300] on div "helper . build ( "spikes" ) helper . moveDown ( 2 ) helper . moveLeft ( ) for i…" at bounding box center [602, 237] width 247 height 269
type textarea "h"
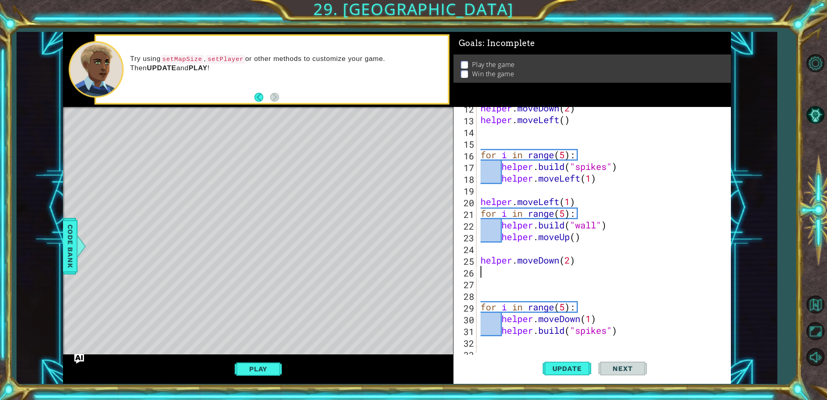
scroll to position [152, 0]
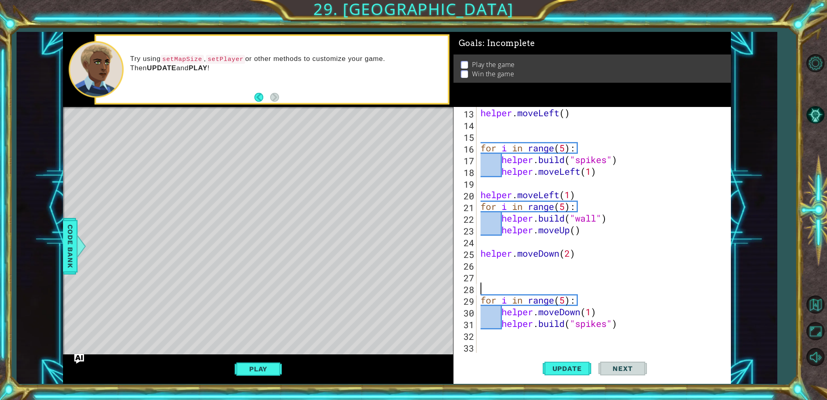
click at [485, 289] on div "helper . moveLeft ( ) for i in range ( 5 ) : helper . build ( "spikes" ) helper…" at bounding box center [602, 241] width 247 height 269
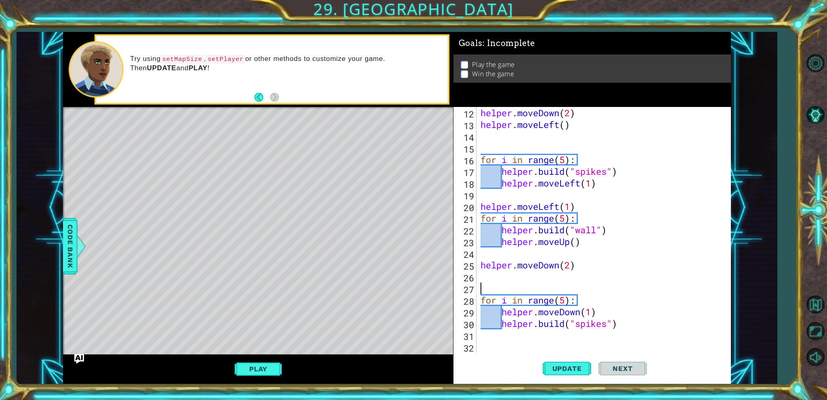
scroll to position [129, 0]
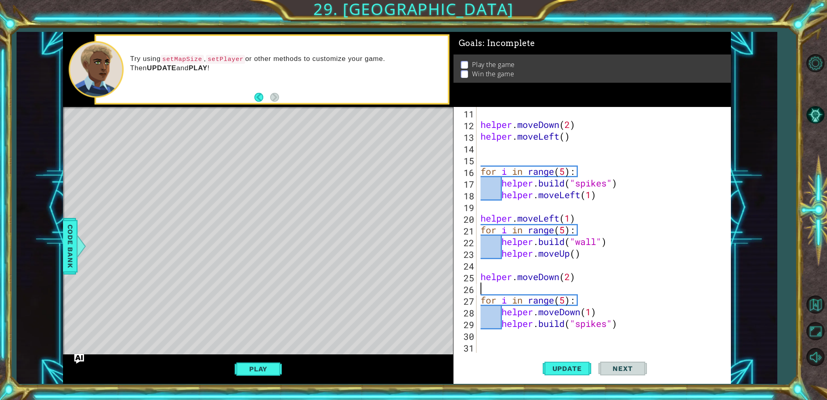
type textarea "h"
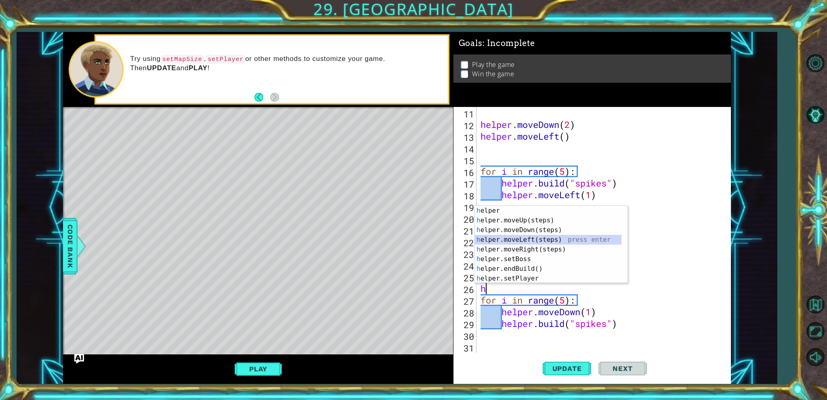
click at [528, 237] on div "h elper press enter h elper.moveUp(steps) press enter h elper.moveDown(steps) p…" at bounding box center [548, 254] width 147 height 97
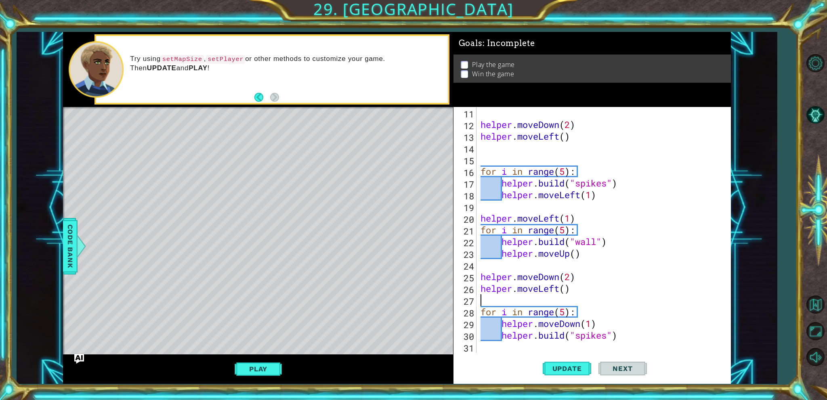
click at [579, 329] on div "helper . moveDown ( 2 ) helper . moveLeft ( ) for i in range ( 5 ) : helper . b…" at bounding box center [602, 241] width 247 height 269
click at [580, 317] on div "helper.moveR ight(steps) press enter" at bounding box center [572, 323] width 153 height 29
click at [579, 374] on button "Update" at bounding box center [567, 369] width 48 height 28
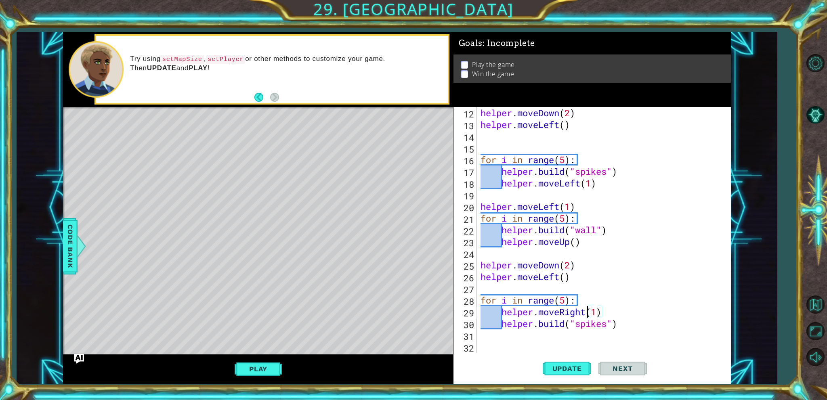
scroll to position [141, 0]
click at [595, 227] on div "helper . moveDown ( 2 ) helper . moveLeft ( ) for i in range ( 5 ) : helper . b…" at bounding box center [602, 241] width 247 height 269
click at [598, 228] on div "helper . moveDown ( 2 ) helper . moveLeft ( ) for i in range ( 5 ) : helper . b…" at bounding box center [602, 241] width 247 height 269
click at [558, 371] on span "Update" at bounding box center [567, 369] width 46 height 8
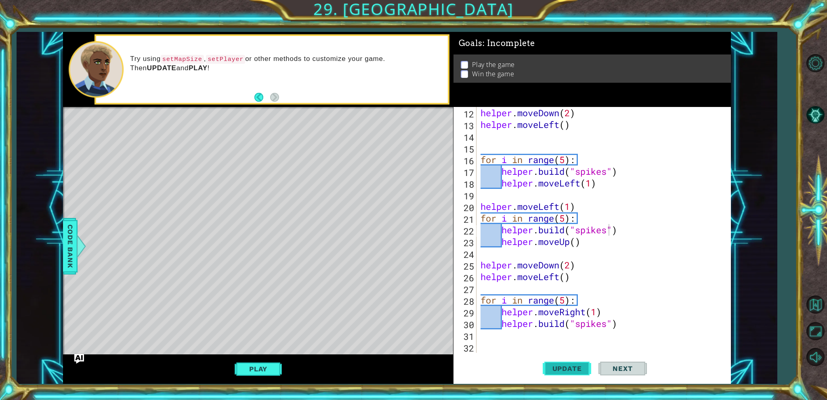
click at [558, 371] on span "Update" at bounding box center [567, 369] width 46 height 8
click at [559, 206] on div "helper . moveDown ( 2 ) helper . moveLeft ( ) for i in range ( 5 ) : helper . b…" at bounding box center [602, 241] width 247 height 269
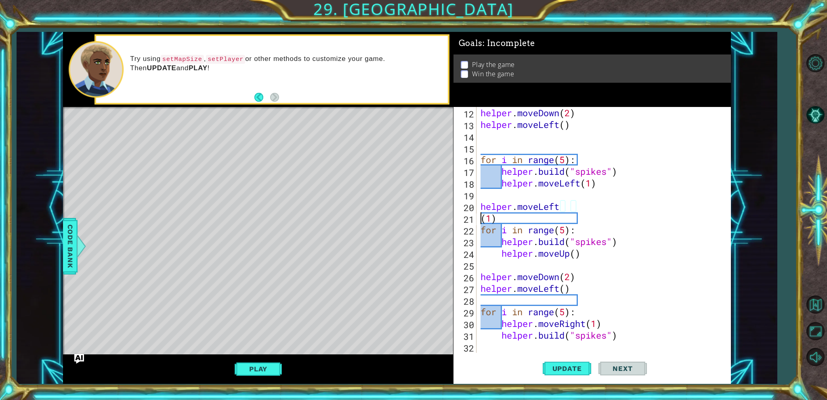
scroll to position [0, 1]
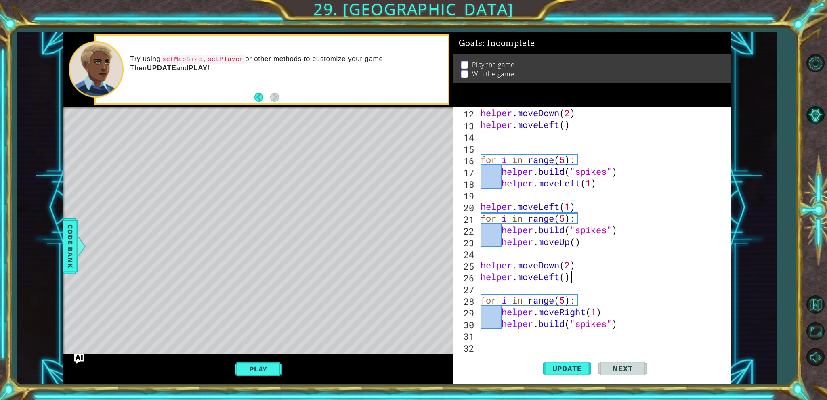
click at [596, 277] on div "helper . moveDown ( 2 ) helper . moveLeft ( ) for i in range ( 5 ) : helper . b…" at bounding box center [602, 241] width 247 height 269
click at [577, 241] on div "helper . moveDown ( 2 ) helper . moveLeft ( ) for i in range ( 5 ) : helper . b…" at bounding box center [602, 241] width 247 height 269
click at [583, 241] on div "helper . moveDown ( 2 ) helper . moveLeft ( ) for i in range ( 5 ) : helper . b…" at bounding box center [602, 241] width 247 height 269
click at [568, 244] on div "helper . moveDown ( 2 ) helper . moveLeft ( ) for i in range ( 5 ) : helper . b…" at bounding box center [602, 241] width 247 height 269
type textarea "helper.move()"
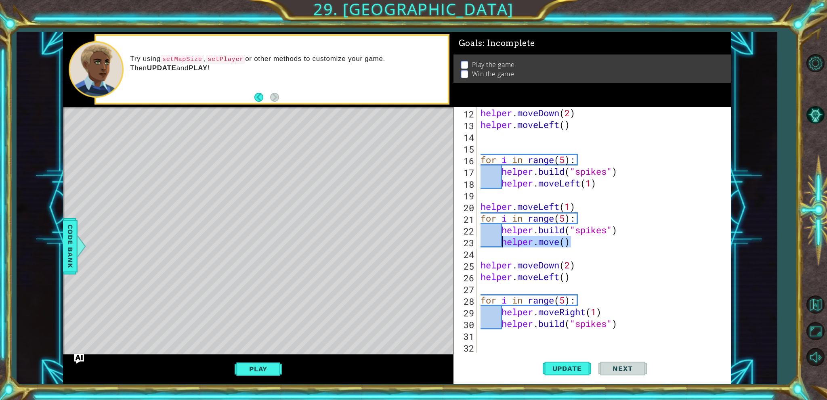
drag, startPoint x: 582, startPoint y: 242, endPoint x: 504, endPoint y: 244, distance: 78.0
click at [504, 244] on div "helper . moveDown ( 2 ) helper . moveLeft ( ) for i in range ( 5 ) : helper . b…" at bounding box center [602, 241] width 247 height 269
click at [571, 371] on span "Update" at bounding box center [567, 369] width 46 height 8
click at [570, 269] on div "helper . moveDown ( 2 ) helper . moveLeft ( ) for i in range ( 5 ) : helper . b…" at bounding box center [602, 241] width 247 height 269
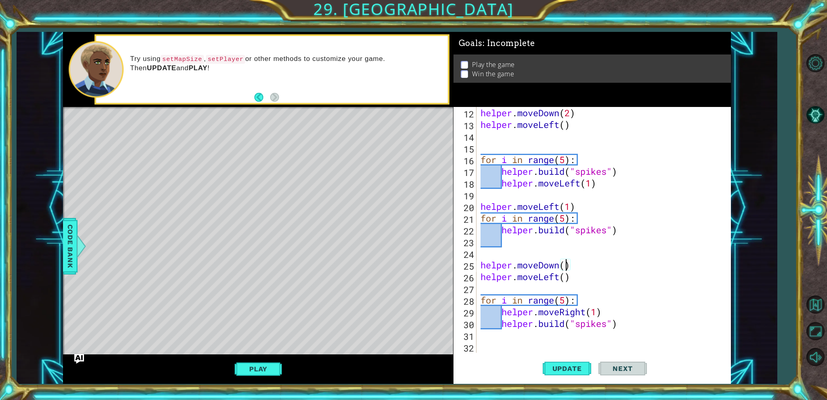
type textarea "helper.moveDown(3)"
click at [503, 259] on div "helper . moveDown ( 2 ) helper . moveLeft ( ) for i in range ( 5 ) : helper . b…" at bounding box center [602, 241] width 247 height 269
click at [546, 369] on span "Update" at bounding box center [567, 369] width 46 height 8
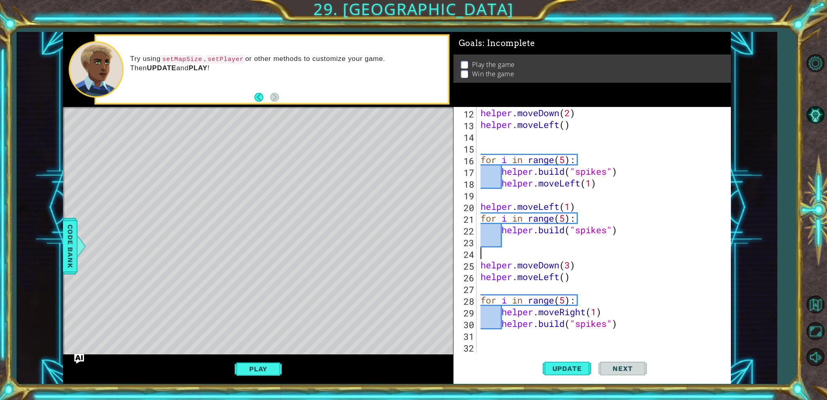
click at [570, 267] on div "helper . moveDown ( 2 ) helper . moveLeft ( ) for i in range ( 5 ) : helper . b…" at bounding box center [602, 241] width 247 height 269
type textarea "helper.moveDown(2)"
click at [567, 365] on span "Update" at bounding box center [567, 369] width 46 height 8
click at [508, 246] on div "helper . moveDown ( 2 ) helper . moveLeft ( ) for i in range ( 5 ) : helper . b…" at bounding box center [602, 241] width 247 height 269
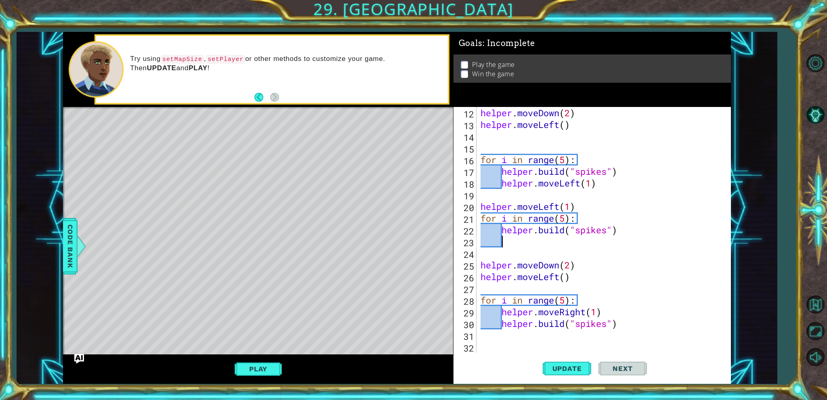
scroll to position [0, 0]
click at [520, 247] on div "helper . moveDown ( 2 ) helper . moveLeft ( ) for i in range ( 5 ) : helper . b…" at bounding box center [602, 241] width 247 height 269
click at [518, 258] on div "helper . moveDown ( 2 ) helper . moveLeft ( ) for i in range ( 5 ) : helper . b…" at bounding box center [602, 241] width 247 height 269
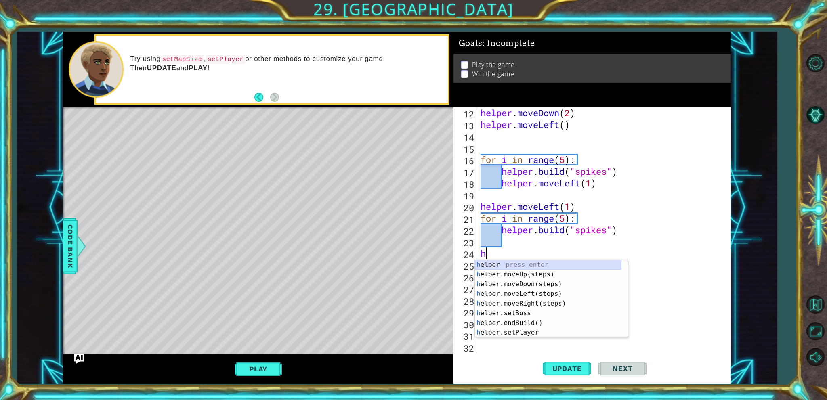
click at [527, 264] on div "h elper press enter h elper.moveUp(steps) press enter h elper.moveDown(steps) p…" at bounding box center [548, 308] width 147 height 97
type textarea "h"
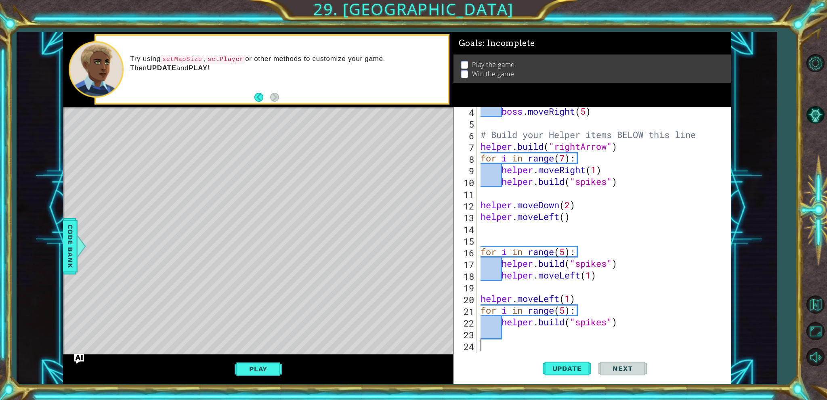
scroll to position [48, 0]
click at [512, 238] on div "boss . moveRight ( 5 ) # Build your Helper items BELOW this line helper . build…" at bounding box center [602, 239] width 247 height 269
type textarea "h"
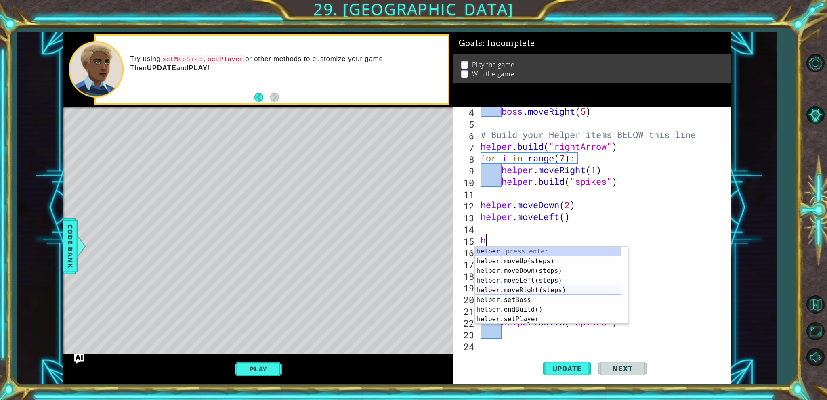
click at [526, 287] on div "h elper press enter h elper.moveUp(steps) press enter h elper.moveDown(steps) p…" at bounding box center [548, 295] width 147 height 97
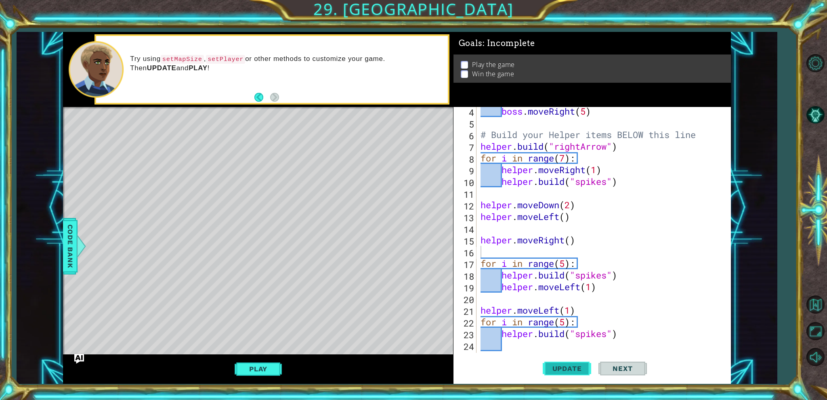
click at [562, 365] on span "Update" at bounding box center [567, 369] width 46 height 8
drag, startPoint x: 576, startPoint y: 241, endPoint x: 464, endPoint y: 240, distance: 112.2
click at [464, 240] on div "4 5 6 7 8 9 10 11 12 13 14 15 16 17 18 19 20 21 22 23 24 25 26 boss . moveRight…" at bounding box center [590, 230] width 275 height 246
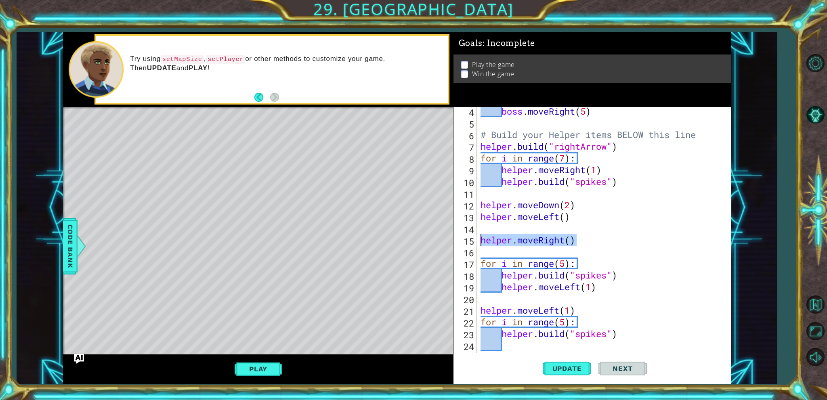
type textarea "helper.moveRight()"
click at [581, 368] on span "Update" at bounding box center [567, 369] width 46 height 8
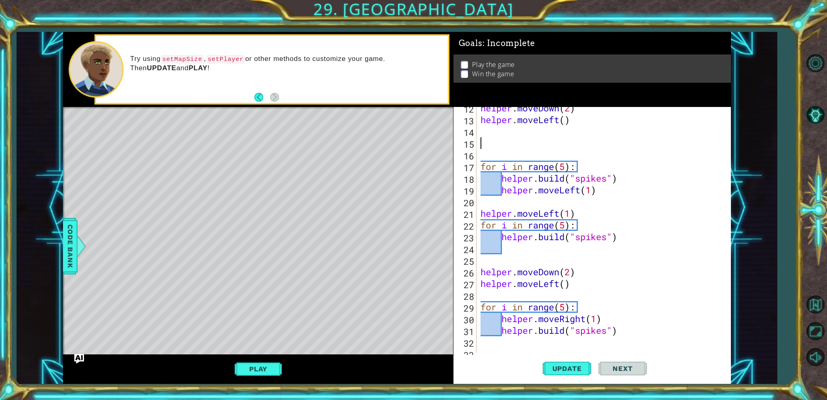
scroll to position [152, 0]
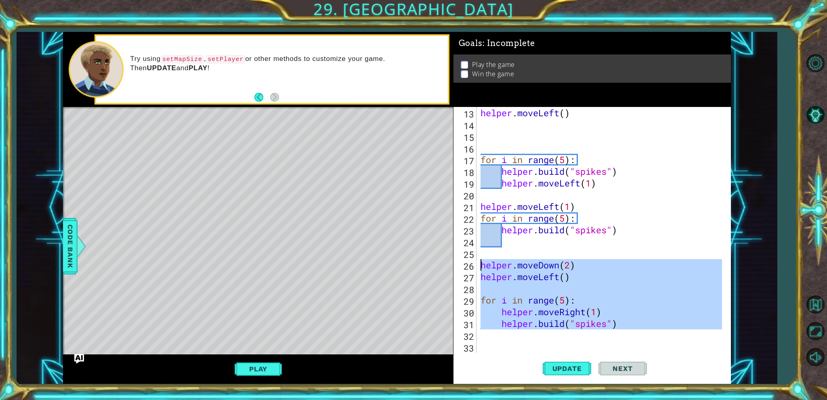
drag, startPoint x: 653, startPoint y: 334, endPoint x: 470, endPoint y: 261, distance: 197.2
click at [470, 261] on div "13 14 15 16 17 18 19 20 21 22 23 24 25 26 27 28 29 30 31 32 33 helper . moveLef…" at bounding box center [590, 230] width 275 height 246
type textarea "helper.moveDown(2) helper.moveLeft()"
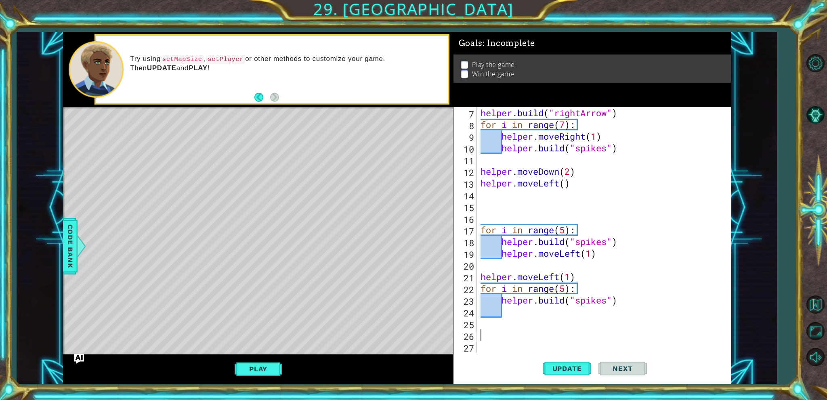
scroll to position [82, 0]
click at [572, 353] on div "7 8 9 10 11 12 13 14 15 16 17 18 19 20 21 22 23 24 25 26 27 helper . build ( "r…" at bounding box center [591, 245] width 277 height 277
click at [566, 360] on button "Update" at bounding box center [567, 369] width 48 height 28
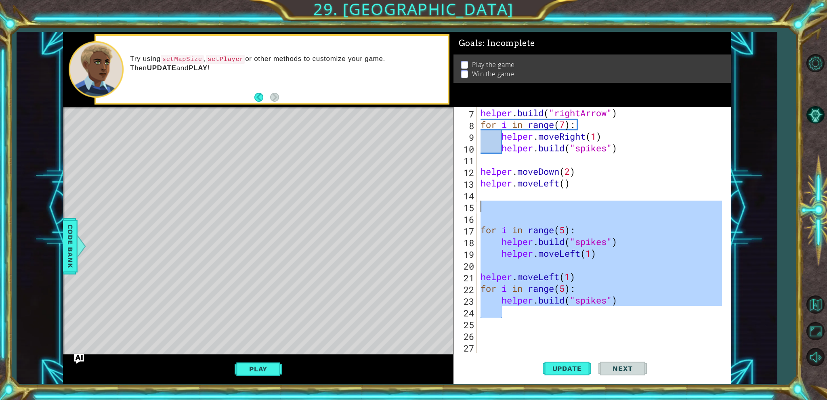
drag, startPoint x: 620, startPoint y: 312, endPoint x: 485, endPoint y: 205, distance: 172.7
click at [485, 205] on div "helper . build ( "rightArrow" ) for i in range ( 7 ) : helper . moveRight ( 1 )…" at bounding box center [602, 241] width 247 height 269
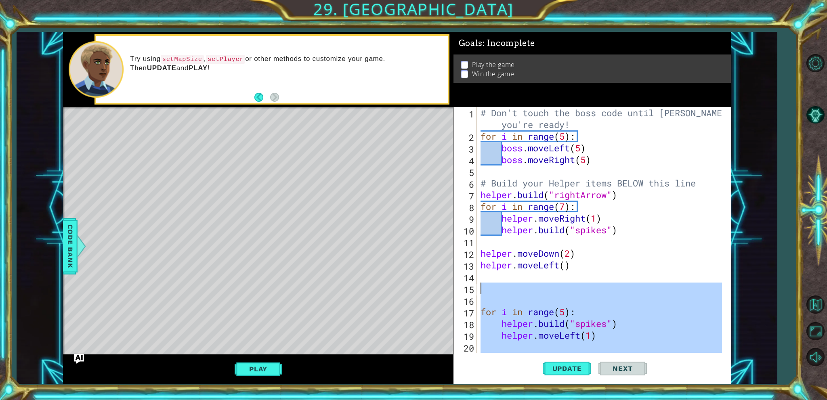
scroll to position [0, 0]
click at [564, 258] on div "# Don't touch the boss code until Vega says you're ready! for i in range ( 5 ) …" at bounding box center [602, 247] width 247 height 281
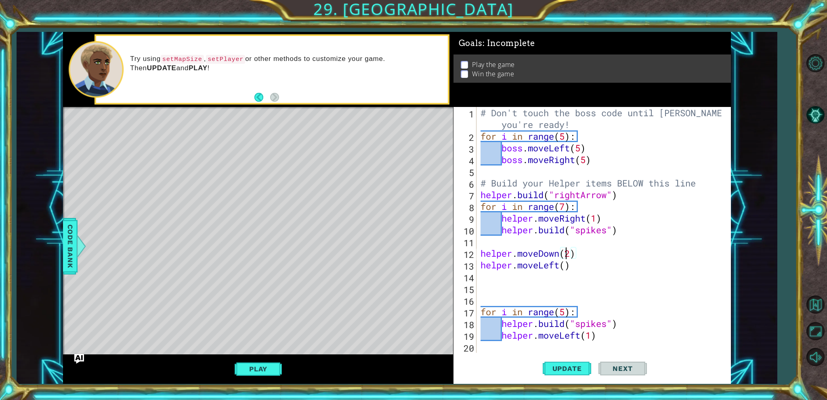
click at [550, 271] on div "# Don't touch the boss code until Vega says you're ready! for i in range ( 5 ) …" at bounding box center [602, 247] width 247 height 281
click at [565, 268] on div "# Don't touch the boss code until Vega says you're ready! for i in range ( 5 ) …" at bounding box center [602, 247] width 247 height 281
click at [550, 382] on button "Update" at bounding box center [567, 369] width 48 height 28
click at [550, 378] on button "Update" at bounding box center [567, 369] width 48 height 28
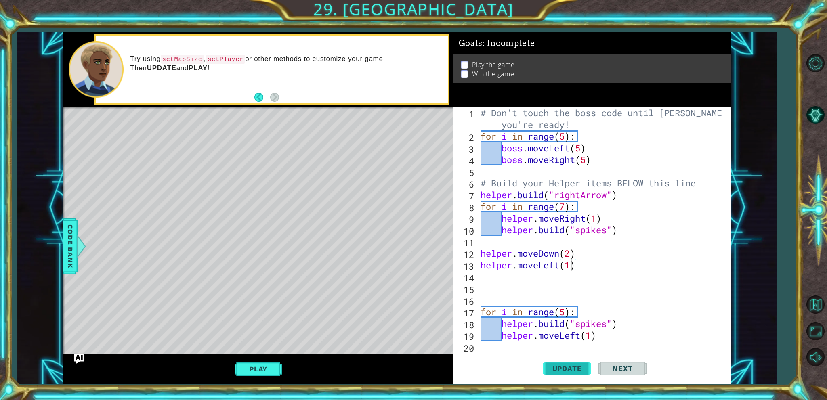
click at [550, 378] on button "Update" at bounding box center [567, 369] width 48 height 28
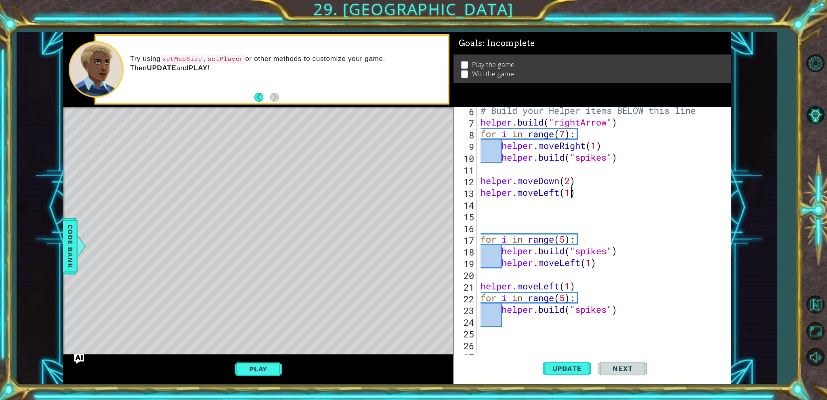
scroll to position [73, 0]
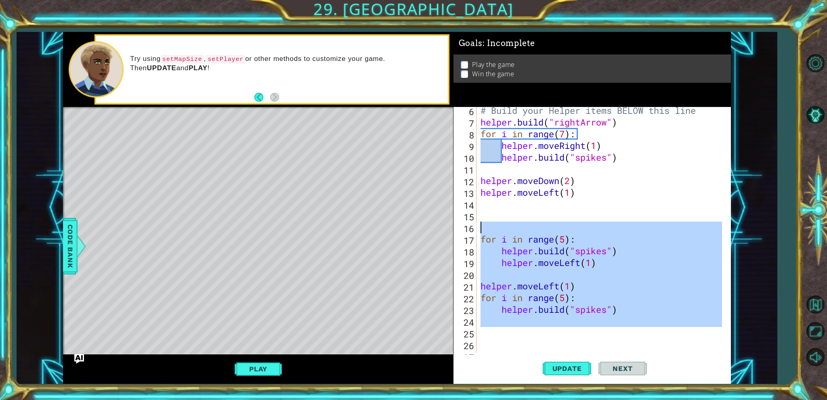
click at [447, 231] on div "1 ההההההההההההההההההההההההההההההההההההההההההההההההההההההההההההההההההההההההההההה…" at bounding box center [396, 208] width 667 height 352
type textarea "for i in range(5):"
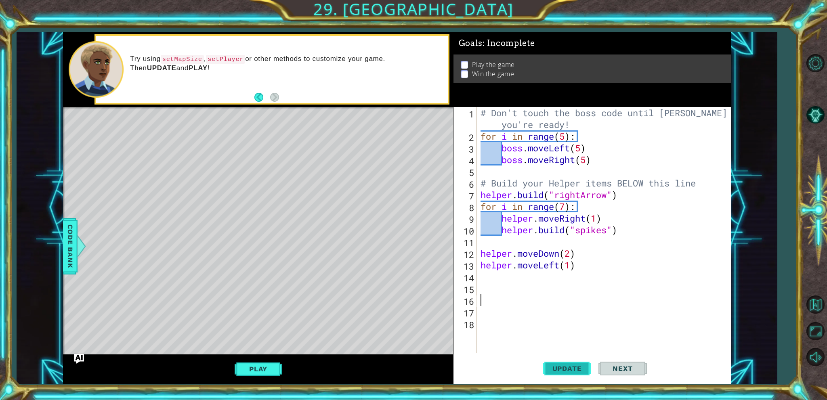
click at [576, 381] on button "Update" at bounding box center [567, 369] width 48 height 28
click at [573, 381] on button "Update" at bounding box center [567, 369] width 48 height 28
type textarea "for 1 in range(6)\"
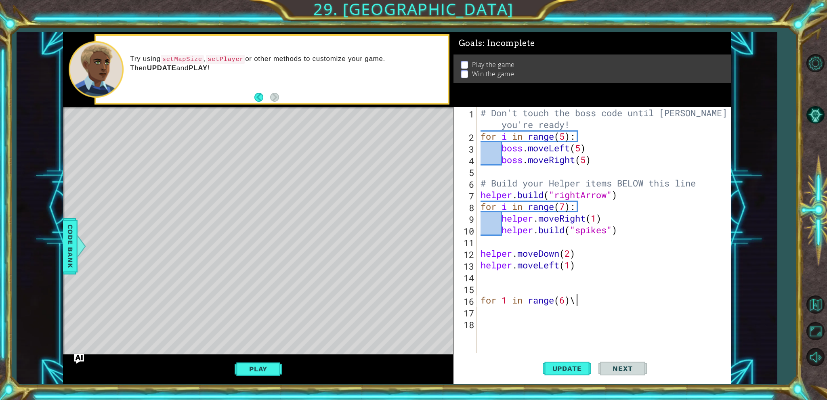
type textarea "for 1 in range(6)"
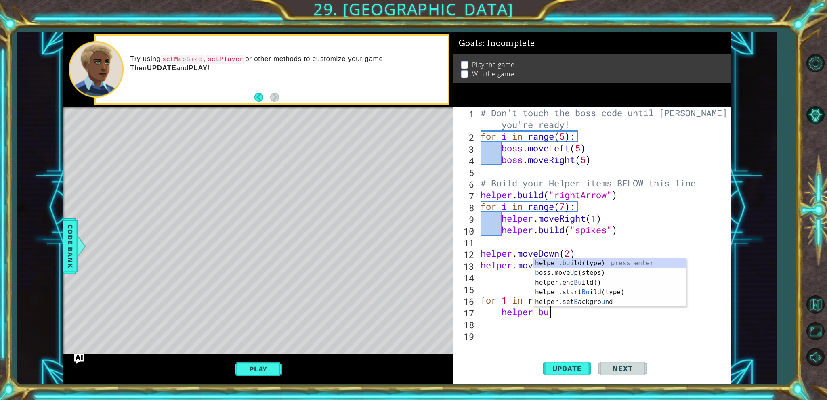
scroll to position [0, 2]
click at [584, 258] on div "# Don't touch the boss code until Vega says you're ready! for i in range ( 5 ) …" at bounding box center [605, 247] width 253 height 281
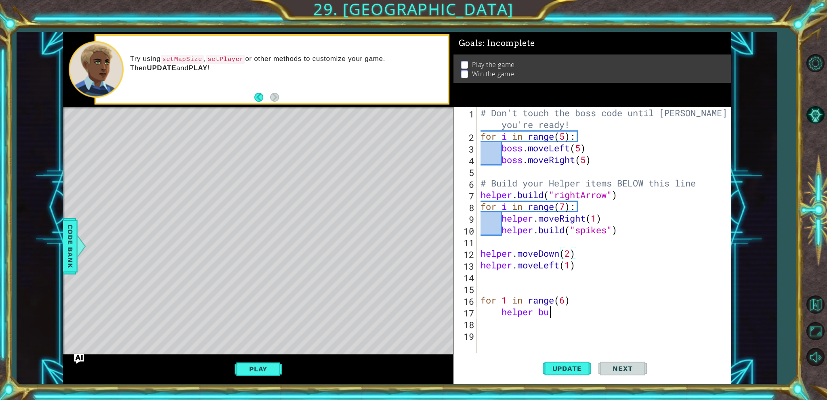
click at [566, 307] on div "# Don't touch the boss code until Vega says you're ready! for i in range ( 5 ) …" at bounding box center [605, 247] width 253 height 281
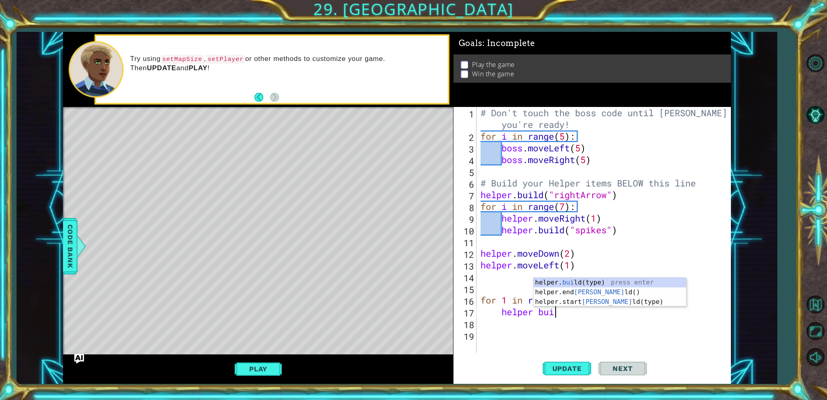
scroll to position [0, 3]
click at [573, 283] on div "helper. bui ld(type) press enter helper.end Bui ld() press enter helper.start B…" at bounding box center [609, 302] width 153 height 48
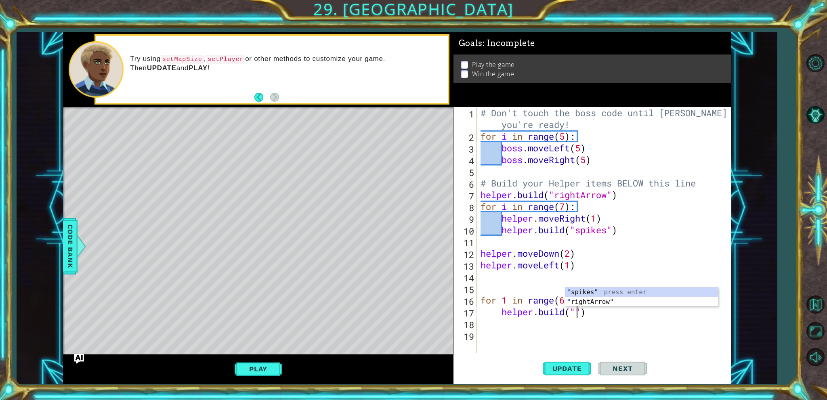
scroll to position [0, 4]
click at [594, 304] on div ""s pikes" press enter" at bounding box center [641, 311] width 153 height 29
type textarea "helper.build("spikes")"
click at [516, 318] on div "# Don't touch the boss code until Vega says you're ready! for i in range ( 5 ) …" at bounding box center [605, 247] width 253 height 281
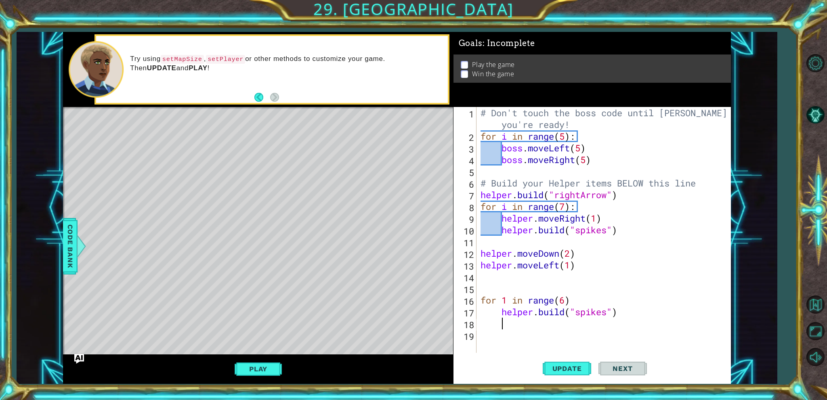
type textarea "h"
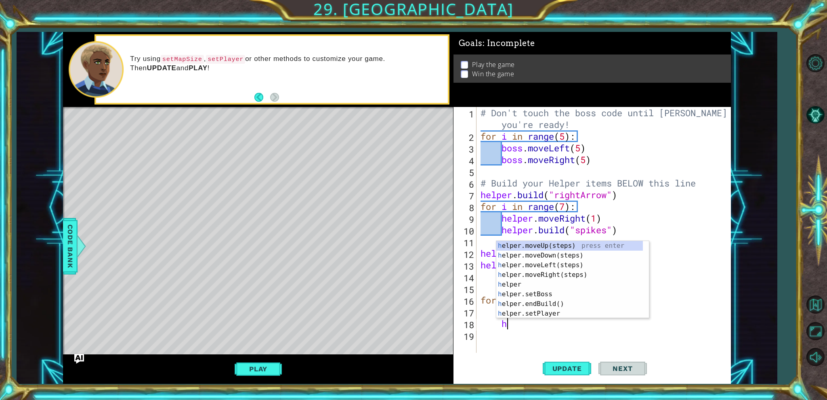
scroll to position [0, 0]
click at [551, 268] on div "h elper.moveUp(steps) press enter h elper.moveDown(steps) press enter h elper.m…" at bounding box center [572, 289] width 153 height 97
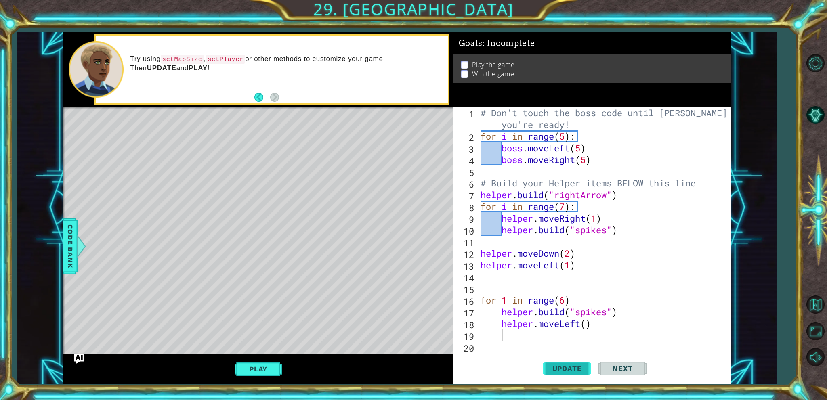
click at [563, 364] on button "Update" at bounding box center [567, 369] width 48 height 28
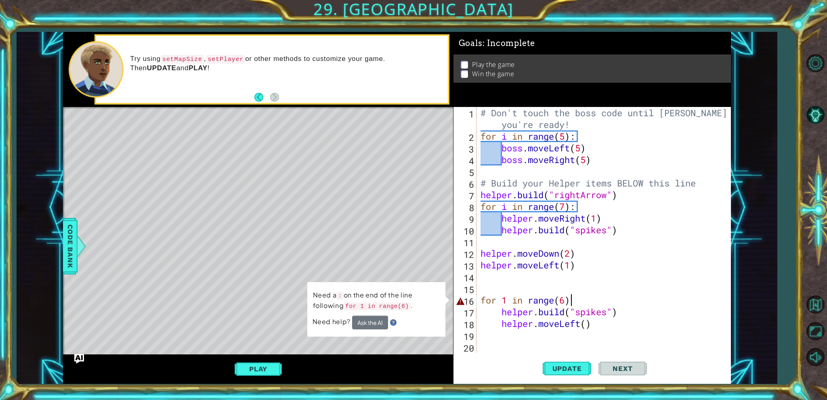
click at [580, 299] on div "# Don't touch the boss code until Vega says you're ready! for i in range ( 5 ) …" at bounding box center [605, 247] width 253 height 281
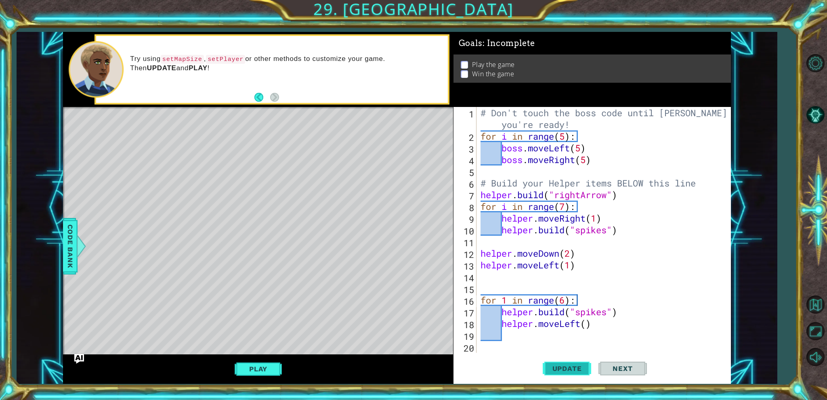
click at [562, 358] on button "Update" at bounding box center [567, 369] width 48 height 28
click at [563, 362] on button "Update" at bounding box center [567, 369] width 48 height 28
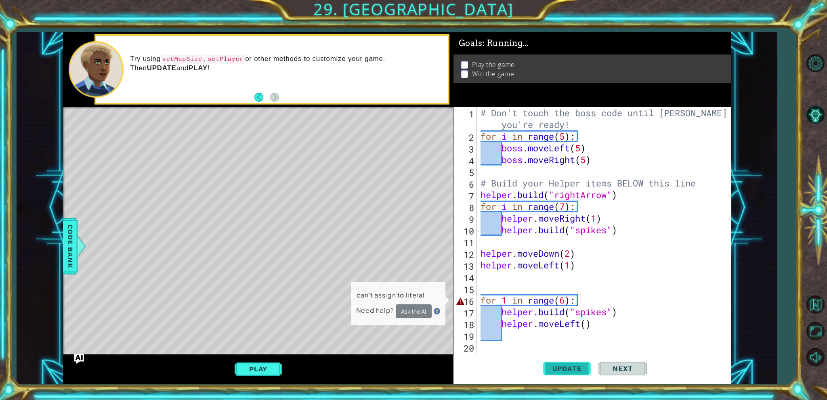
click at [563, 362] on button "Update" at bounding box center [567, 369] width 48 height 28
click at [504, 302] on div "# Don't touch the boss code until Vega says you're ready! for i in range ( 5 ) …" at bounding box center [605, 247] width 253 height 281
click at [506, 302] on div "# Don't touch the boss code until Vega says you're ready! for i in range ( 5 ) …" at bounding box center [605, 247] width 253 height 281
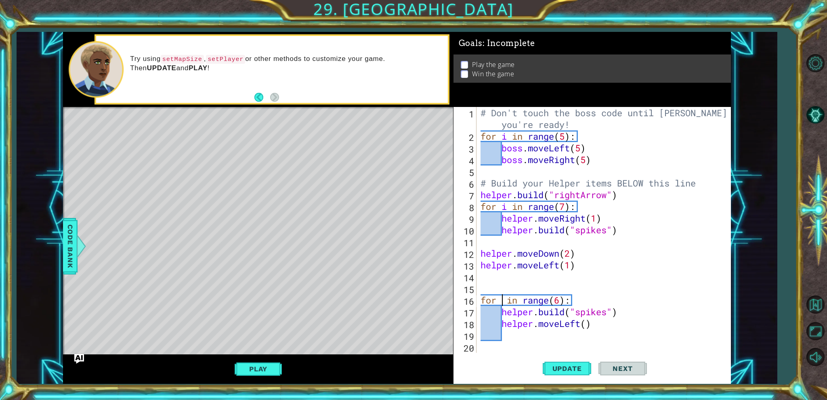
scroll to position [0, 1]
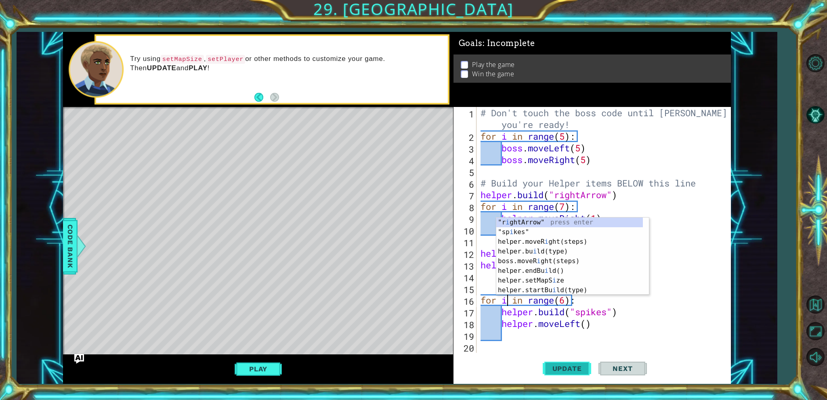
type textarea "for i in range(6):"
click at [563, 365] on span "Update" at bounding box center [567, 369] width 46 height 8
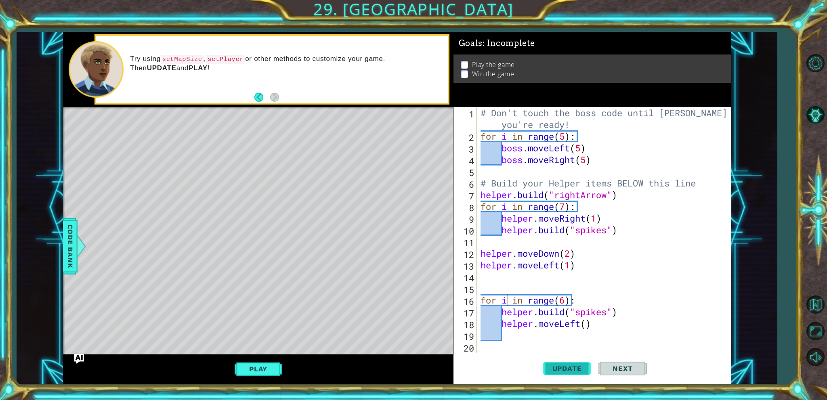
click at [562, 365] on span "Update" at bounding box center [567, 369] width 46 height 8
click at [565, 331] on div "# Don't touch the boss code until Vega says you're ready! for i in range ( 5 ) …" at bounding box center [605, 247] width 253 height 281
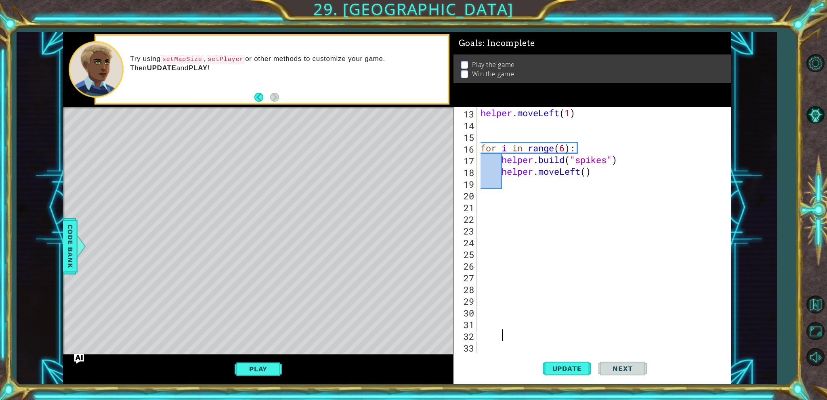
scroll to position [152, 0]
click at [512, 204] on div "helper . moveLeft ( 1 ) for i in range ( 6 ) : helper . build ( "spikes" ) help…" at bounding box center [602, 241] width 247 height 269
click at [514, 195] on div "helper . moveLeft ( 1 ) for i in range ( 6 ) : helper . build ( "spikes" ) help…" at bounding box center [602, 241] width 247 height 269
click at [512, 214] on div "helper . moveLeft ( 1 ) for i in range ( 6 ) : helper . build ( "spikes" ) help…" at bounding box center [602, 241] width 247 height 269
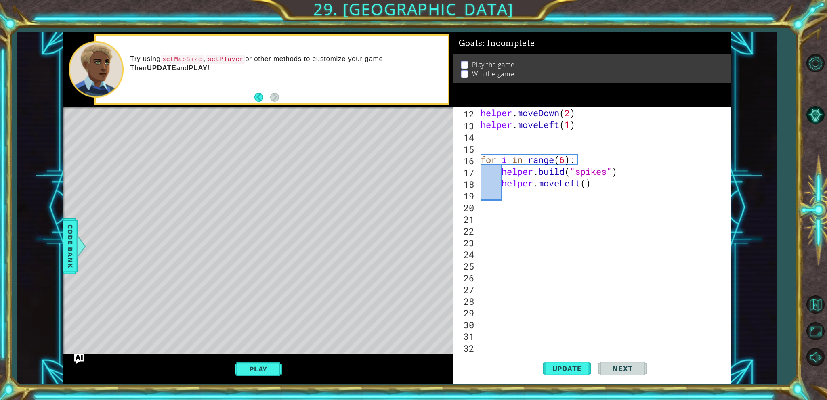
type textarea "h"
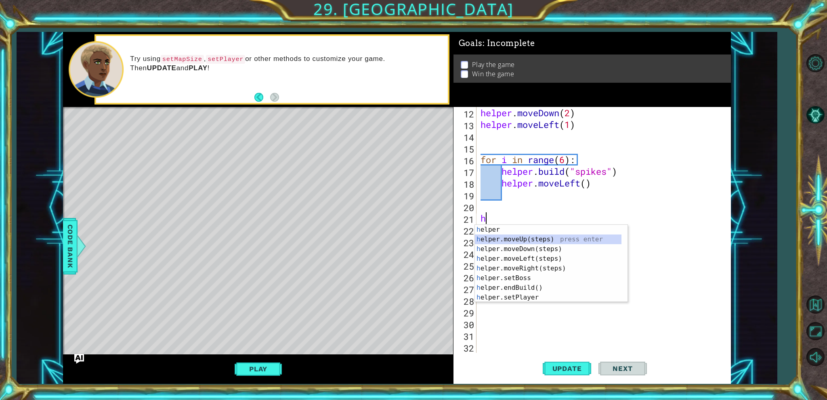
click at [488, 237] on div "h elper press enter h elper.moveUp(steps) press enter h elper.moveDown(steps) p…" at bounding box center [548, 273] width 147 height 97
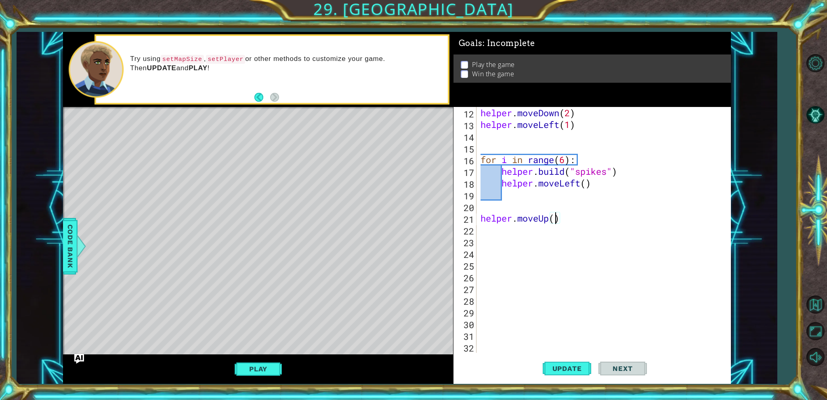
click at [555, 214] on div "helper . moveDown ( 2 ) helper . moveLeft ( 1 ) for i in range ( 6 ) : helper .…" at bounding box center [602, 241] width 247 height 269
type textarea "helper.moveUp(2)"
click at [544, 229] on div "helper . moveDown ( 2 ) helper . moveLeft ( 1 ) for i in range ( 6 ) : helper .…" at bounding box center [602, 241] width 247 height 269
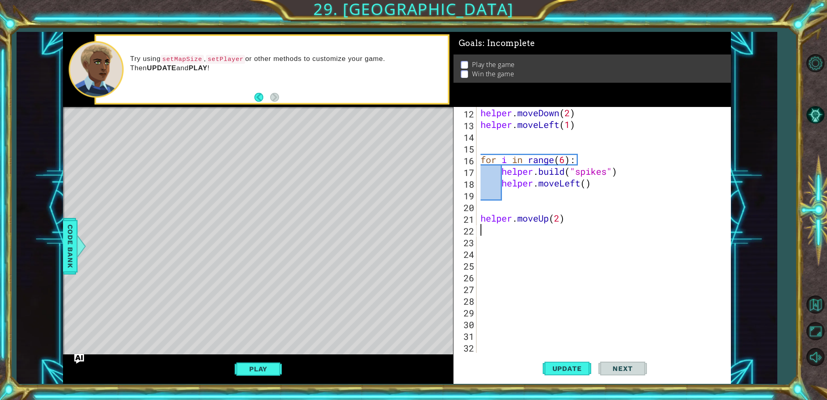
type textarea "h"
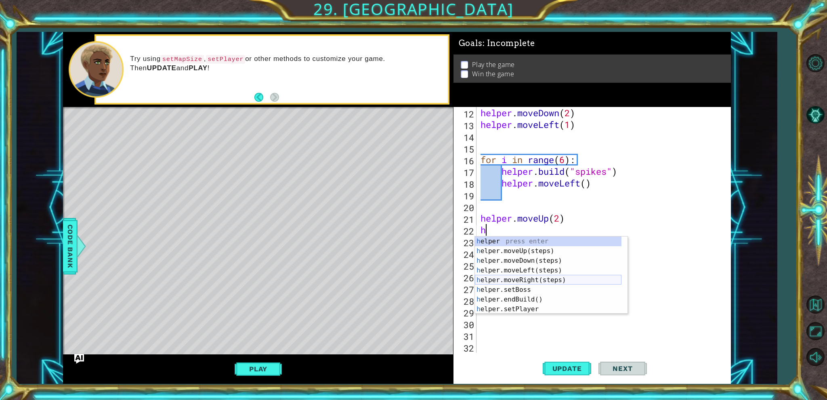
click at [528, 279] on div "h elper press enter h elper.moveUp(steps) press enter h elper.moveDown(steps) p…" at bounding box center [548, 285] width 147 height 97
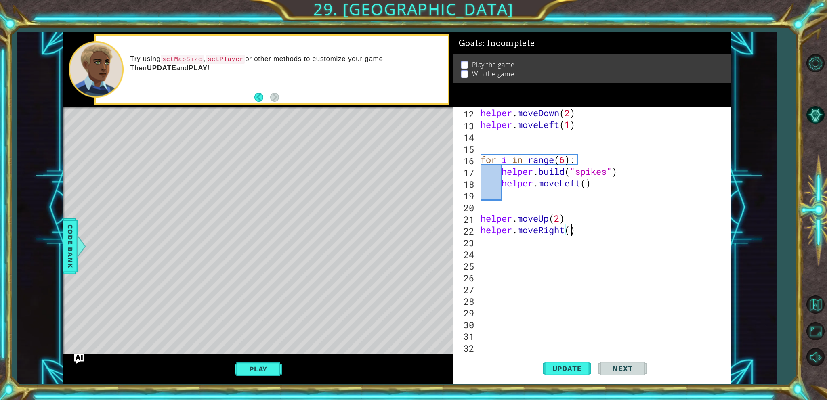
click at [569, 232] on div "helper . moveDown ( 2 ) helper . moveLeft ( 1 ) for i in range ( 6 ) : helper .…" at bounding box center [602, 241] width 247 height 269
type textarea "helper.moveRight(1)"
click at [514, 261] on div "helper . moveDown ( 2 ) helper . moveLeft ( 1 ) for i in range ( 6 ) : helper .…" at bounding box center [602, 241] width 247 height 269
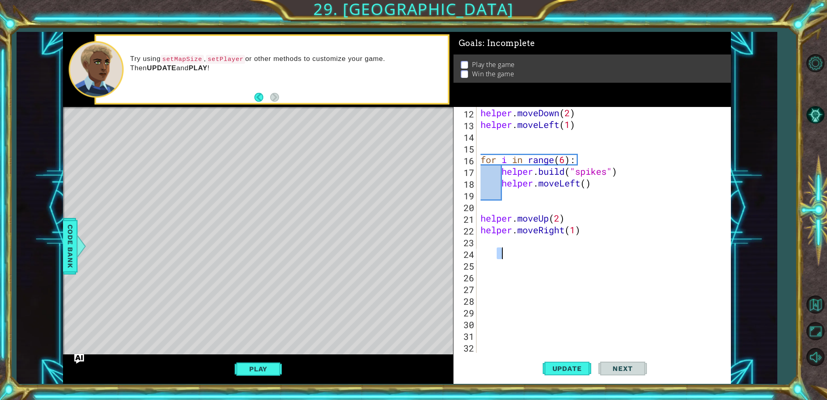
click at [499, 258] on div "helper . moveDown ( 2 ) helper . moveLeft ( 1 ) for i in range ( 6 ) : helper .…" at bounding box center [602, 241] width 247 height 269
click at [478, 265] on div "12 13 14 15 16 17 18 19 20 21 22 23 24 25 26 27 28 29 30 31 32 33 helper . move…" at bounding box center [590, 230] width 275 height 246
click at [487, 259] on div "helper . moveDown ( 2 ) helper . moveLeft ( 1 ) for i in range ( 6 ) : helper .…" at bounding box center [602, 241] width 247 height 269
type textarea "for i in range(6):"
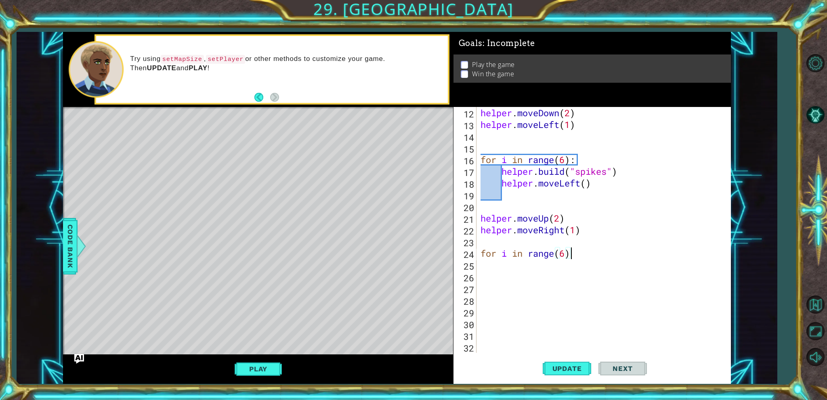
scroll to position [0, 4]
click at [498, 264] on div "helper . moveDown ( 2 ) helper . moveLeft ( 1 ) for i in range ( 6 ) : helper .…" at bounding box center [602, 241] width 247 height 269
drag, startPoint x: 502, startPoint y: 265, endPoint x: 507, endPoint y: 268, distance: 5.6
click at [506, 267] on div "helper . moveDown ( 2 ) helper . moveLeft ( 1 ) for i in range ( 6 ) : helper .…" at bounding box center [602, 241] width 247 height 269
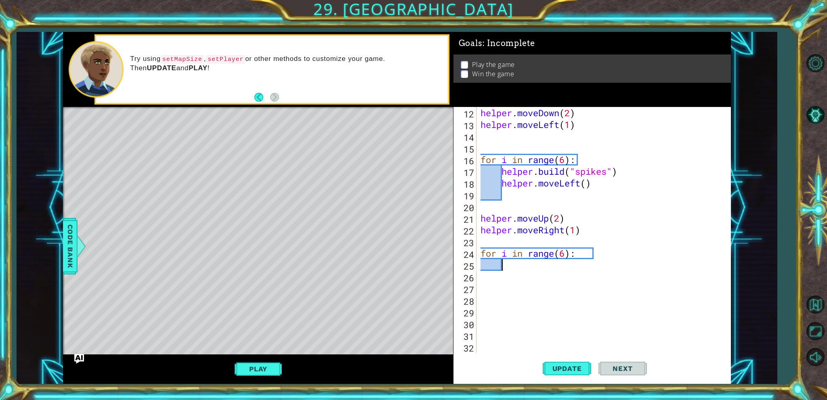
click at [509, 269] on div "helper . moveDown ( 2 ) helper . moveLeft ( 1 ) for i in range ( 6 ) : helper .…" at bounding box center [602, 241] width 247 height 269
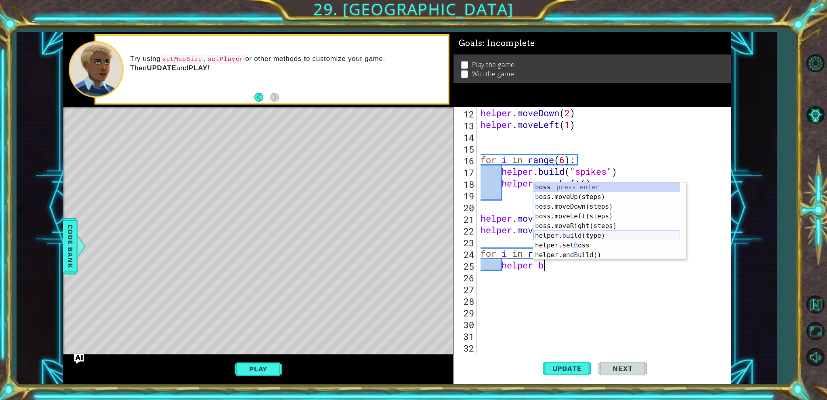
click at [573, 237] on div "b oss press enter b oss.moveUp(steps) press enter b oss.moveDown(steps) press e…" at bounding box center [606, 230] width 147 height 97
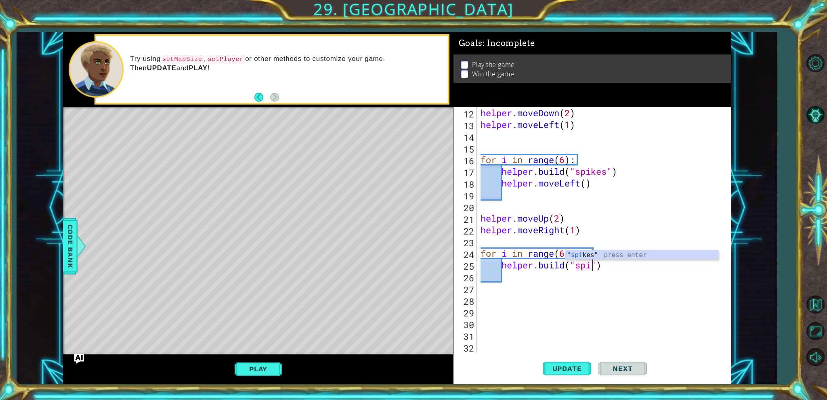
scroll to position [0, 5]
type textarea "helper.build("spikes")"
click at [533, 274] on div "helper . moveDown ( 2 ) helper . moveLeft ( 1 ) for i in range ( 6 ) : helper .…" at bounding box center [602, 241] width 247 height 269
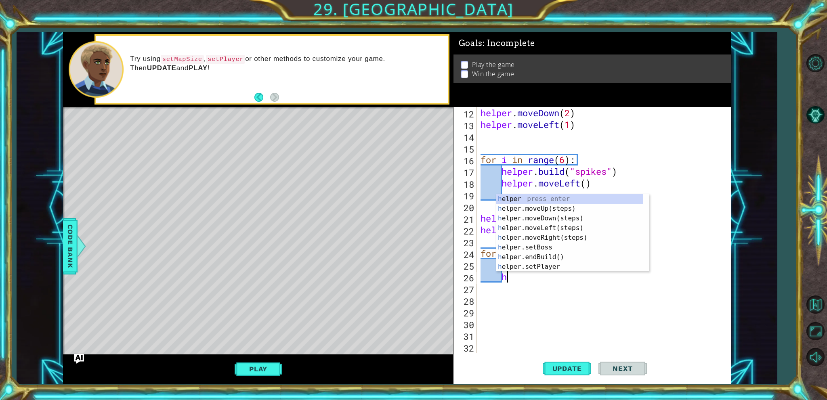
type textarea "he"
click at [545, 235] on div "he lper press enter he lper.moveUp(steps) press enter he lper.moveDown(steps) p…" at bounding box center [569, 242] width 147 height 97
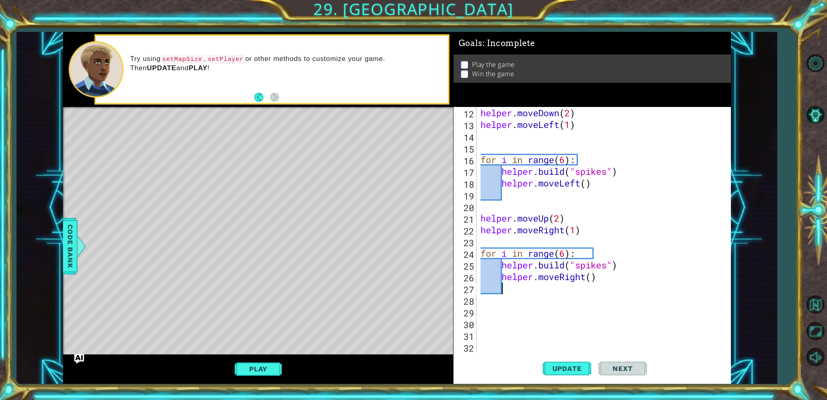
scroll to position [0, 0]
click at [571, 369] on span "Update" at bounding box center [567, 369] width 46 height 8
click at [570, 370] on span "Update" at bounding box center [567, 369] width 46 height 8
click at [544, 222] on div "helper . moveDown ( 2 ) helper . moveLeft ( 1 ) for i in range ( 6 ) : helper .…" at bounding box center [602, 241] width 247 height 269
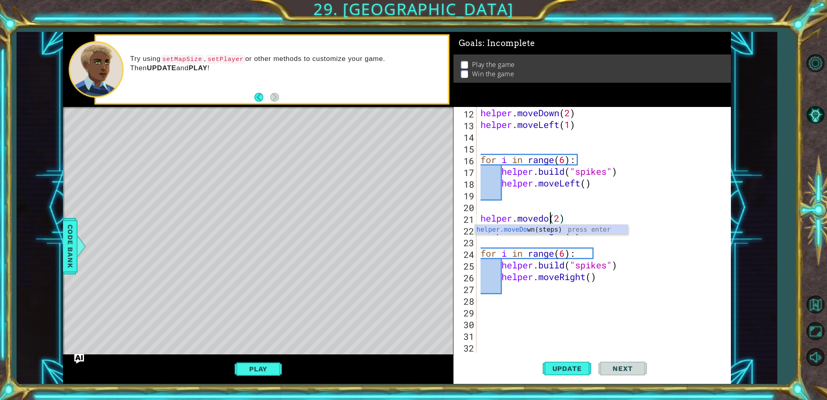
scroll to position [0, 3]
click at [544, 229] on div "helper.moveDo wn(steps) press enter" at bounding box center [551, 239] width 153 height 29
click at [556, 374] on button "Update" at bounding box center [567, 369] width 48 height 28
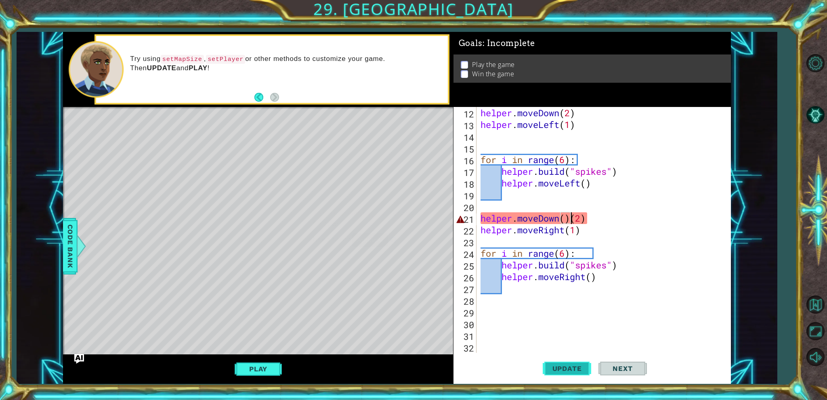
click at [557, 364] on button "Update" at bounding box center [567, 369] width 48 height 28
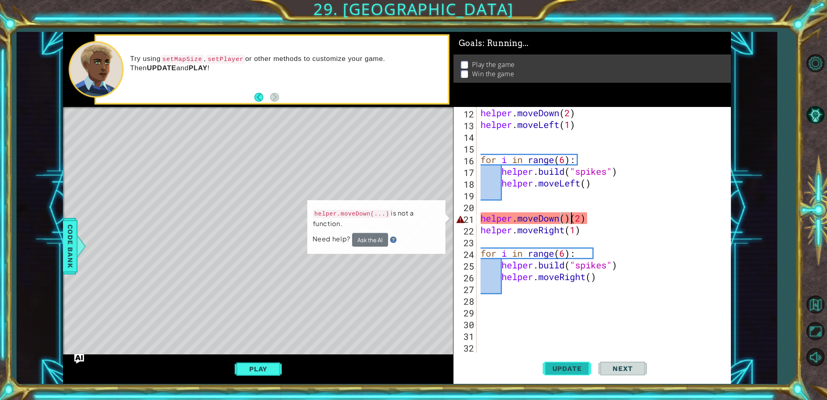
click at [557, 364] on button "Update" at bounding box center [567, 369] width 48 height 28
click at [567, 217] on div "helper . moveDown ( 2 ) helper . moveLeft ( 1 ) for i in range ( 6 ) : helper .…" at bounding box center [602, 241] width 247 height 269
click at [575, 220] on div "helper . moveDown ( 2 ) helper . moveLeft ( 1 ) for i in range ( 6 ) : helper .…" at bounding box center [602, 241] width 247 height 269
drag, startPoint x: 573, startPoint y: 219, endPoint x: 565, endPoint y: 220, distance: 8.1
click at [570, 219] on div "helper . moveDown ( 2 ) helper . moveLeft ( 1 ) for i in range ( 6 ) : helper .…" at bounding box center [602, 241] width 247 height 269
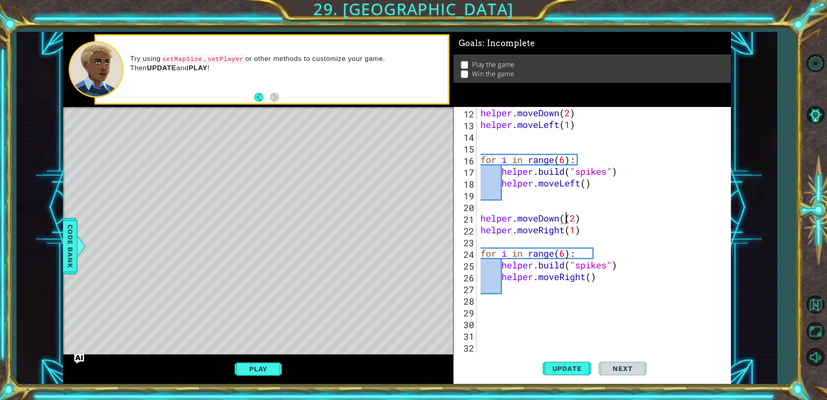
type textarea "helper.moveDown(2)"
click at [560, 367] on span "Update" at bounding box center [567, 369] width 46 height 8
click at [586, 334] on div "helper . moveDown ( 2 ) helper . moveLeft ( 1 ) for i in range ( 6 ) : helper .…" at bounding box center [602, 241] width 247 height 269
click at [580, 316] on div "helper . moveDown ( 2 ) helper . moveLeft ( 1 ) for i in range ( 6 ) : helper .…" at bounding box center [602, 241] width 247 height 269
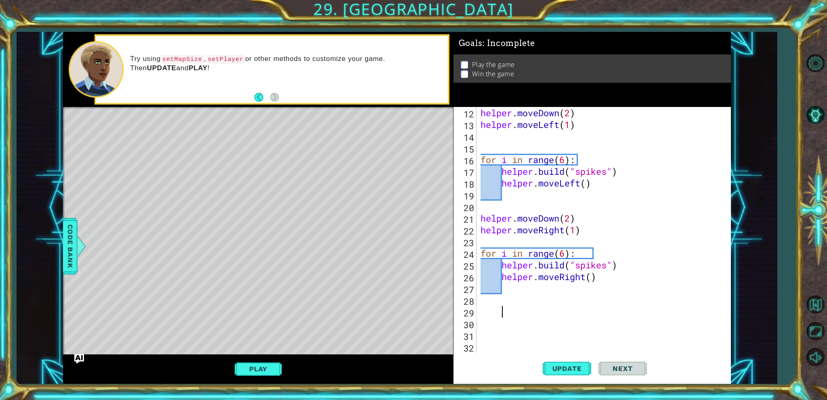
click at [574, 303] on div "helper . moveDown ( 2 ) helper . moveLeft ( 1 ) for i in range ( 6 ) : helper .…" at bounding box center [602, 241] width 247 height 269
click at [582, 322] on div "helper . moveDown ( 2 ) helper . moveLeft ( 1 ) for i in range ( 6 ) : helper .…" at bounding box center [602, 241] width 247 height 269
type textarea "a"
click at [579, 306] on div "helper.set Map Size press enter" at bounding box center [572, 311] width 153 height 29
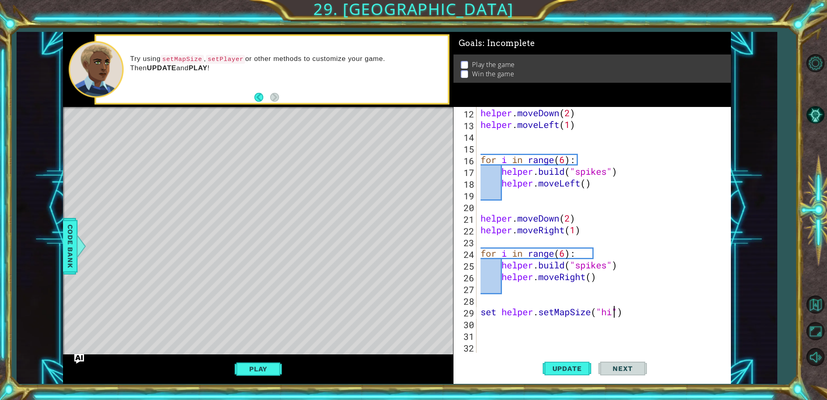
scroll to position [0, 6]
drag, startPoint x: 554, startPoint y: 363, endPoint x: 557, endPoint y: 369, distance: 6.9
click at [556, 368] on button "Update" at bounding box center [567, 369] width 48 height 28
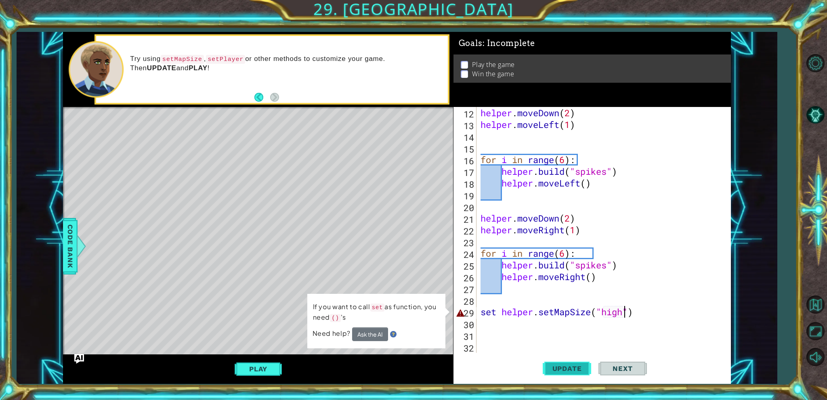
click at [556, 366] on span "Update" at bounding box center [567, 369] width 46 height 8
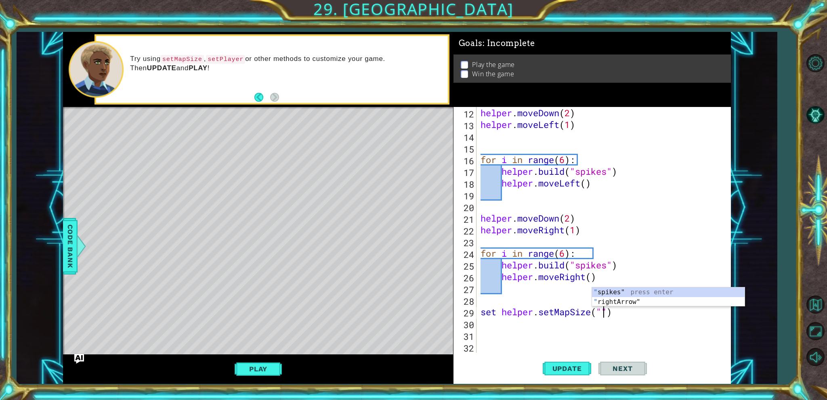
scroll to position [0, 5]
click at [621, 306] on div "" spikes" press enter " rightArrow" press enter" at bounding box center [668, 306] width 153 height 39
type textarea "set helper.setMapSize("rightA")"
click at [616, 296] on div "helper . moveDown ( 2 ) helper . moveLeft ( 1 ) for i in range ( 6 ) : helper .…" at bounding box center [602, 241] width 247 height 269
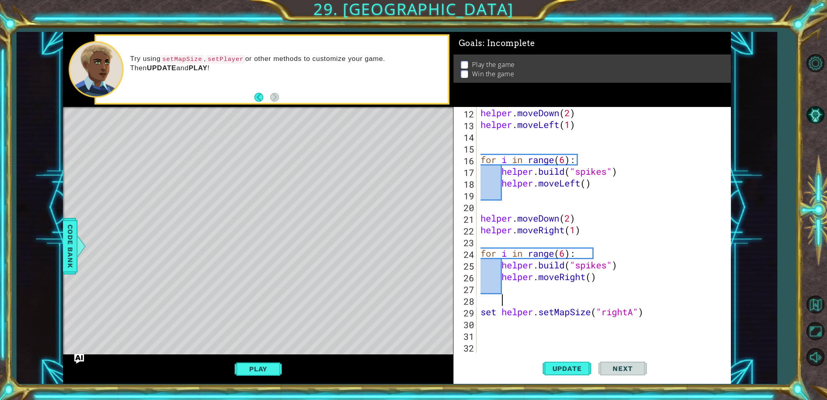
click at [616, 313] on div "helper . moveDown ( 2 ) helper . moveLeft ( 1 ) for i in range ( 6 ) : helper .…" at bounding box center [602, 241] width 247 height 269
click at [638, 314] on div "helper . moveDown ( 2 ) helper . moveLeft ( 1 ) for i in range ( 6 ) : helper .…" at bounding box center [602, 241] width 247 height 269
click at [634, 313] on div "helper . moveDown ( 2 ) helper . moveLeft ( 1 ) for i in range ( 6 ) : helper .…" at bounding box center [602, 241] width 247 height 269
click at [631, 300] on div ""right Arrow" press enter" at bounding box center [668, 311] width 153 height 29
click at [552, 375] on button "Update" at bounding box center [567, 369] width 48 height 28
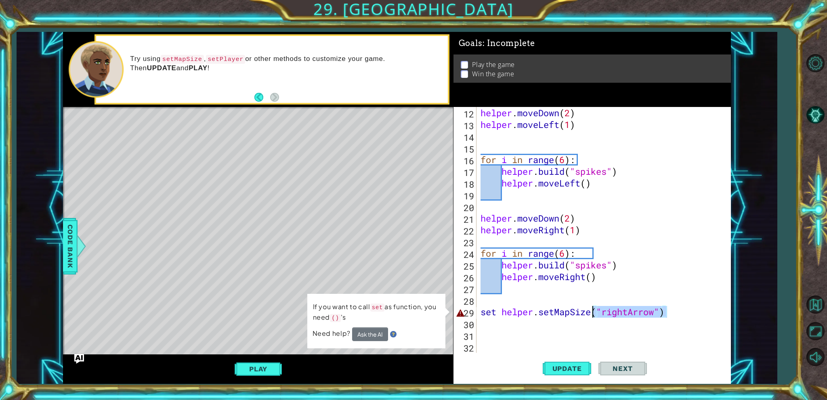
drag, startPoint x: 677, startPoint y: 309, endPoint x: 593, endPoint y: 317, distance: 84.0
click at [593, 317] on div "helper . moveDown ( 2 ) helper . moveLeft ( 1 ) for i in range ( 6 ) : helper .…" at bounding box center [602, 241] width 247 height 269
type textarea "set helper.setMapSize"
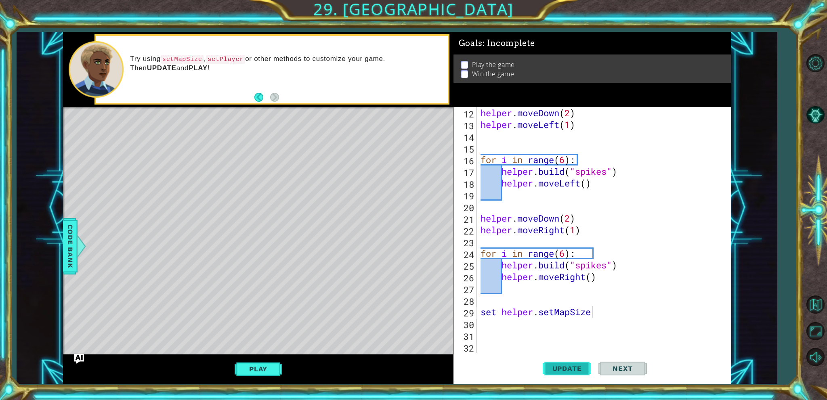
click at [575, 364] on button "Update" at bounding box center [567, 369] width 48 height 28
click at [575, 365] on span "Update" at bounding box center [567, 369] width 46 height 8
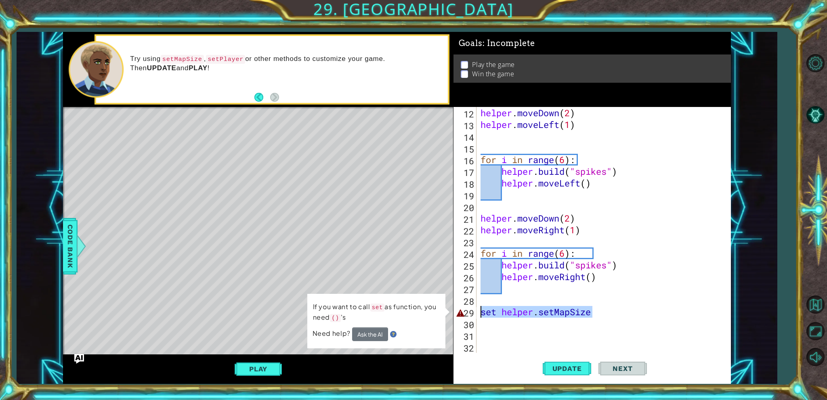
drag, startPoint x: 597, startPoint y: 315, endPoint x: 478, endPoint y: 313, distance: 118.7
click at [478, 313] on div "set helper.setMapSize 12 13 14 15 16 17 18 19 20 21 22 23 24 25 26 27 28 29 30 …" at bounding box center [590, 230] width 275 height 246
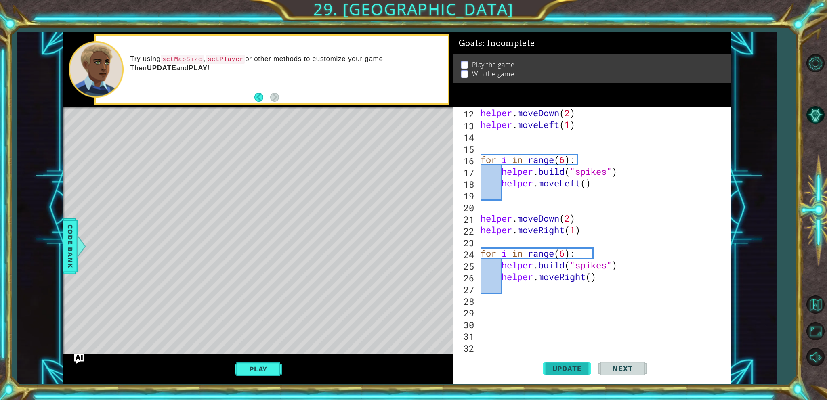
click at [564, 364] on button "Update" at bounding box center [567, 369] width 48 height 28
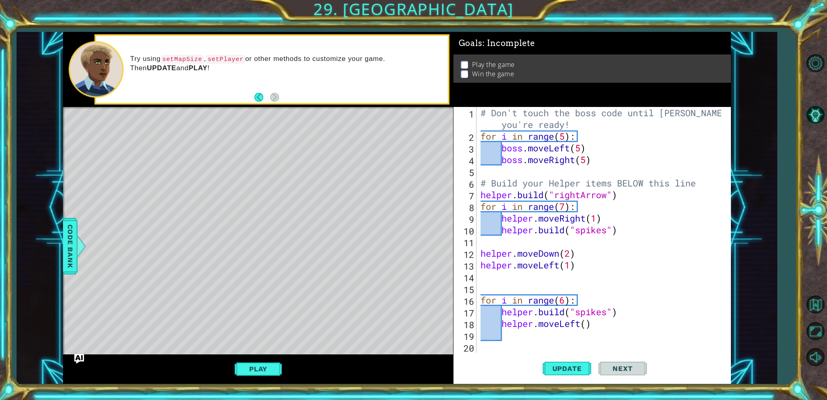
click at [562, 134] on div "# Don't touch the boss code until Vega says you're ready! for i in range ( 5 ) …" at bounding box center [602, 247] width 247 height 281
click at [597, 161] on div "# Don't touch the boss code until Vega says you're ready! for i in range ( 5 ) …" at bounding box center [602, 247] width 247 height 281
click at [571, 151] on div "# Don't touch the boss code until Vega says you're ready! for i in range ( 5 ) …" at bounding box center [602, 247] width 247 height 281
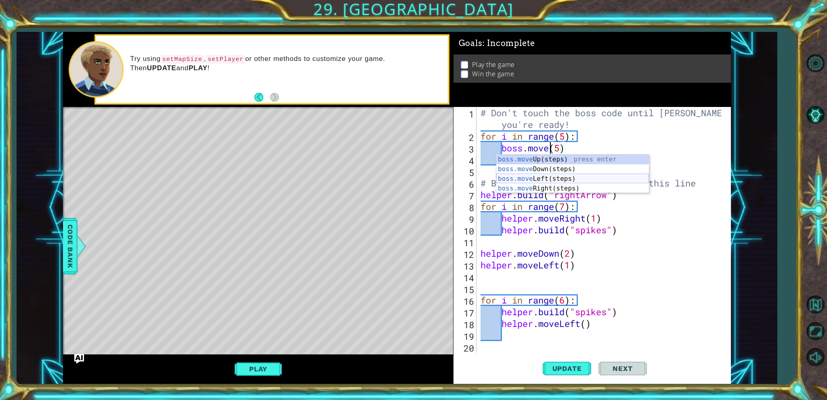
click at [565, 181] on div "boss.move Up(steps) press enter boss.move Down(steps) press enter boss.move Lef…" at bounding box center [572, 184] width 153 height 58
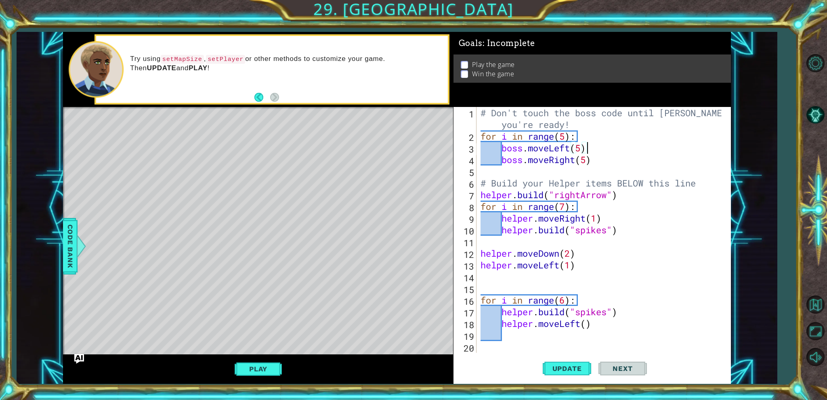
click at [649, 144] on div "# Don't touch the boss code until Vega says you're ready! for i in range ( 5 ) …" at bounding box center [602, 247] width 247 height 281
click at [577, 163] on div "# Don't touch the boss code until Vega says you're ready! for i in range ( 5 ) …" at bounding box center [602, 247] width 247 height 281
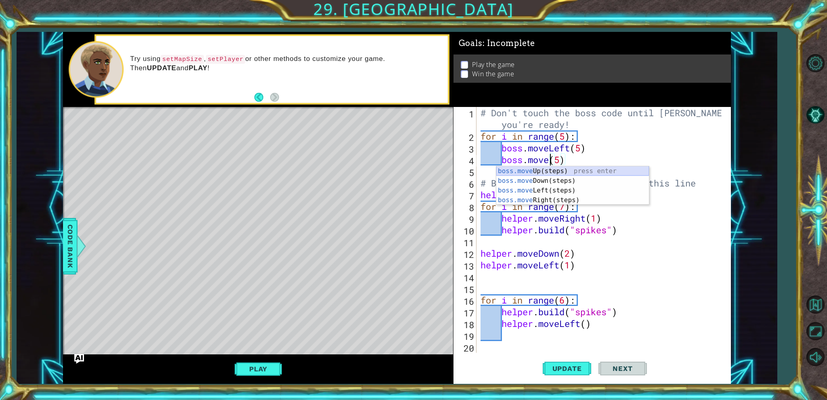
click at [572, 172] on div "boss.move Up(steps) press enter boss.move Down(steps) press enter boss.move Lef…" at bounding box center [572, 195] width 153 height 58
type textarea "boss.moveUp()(5)"
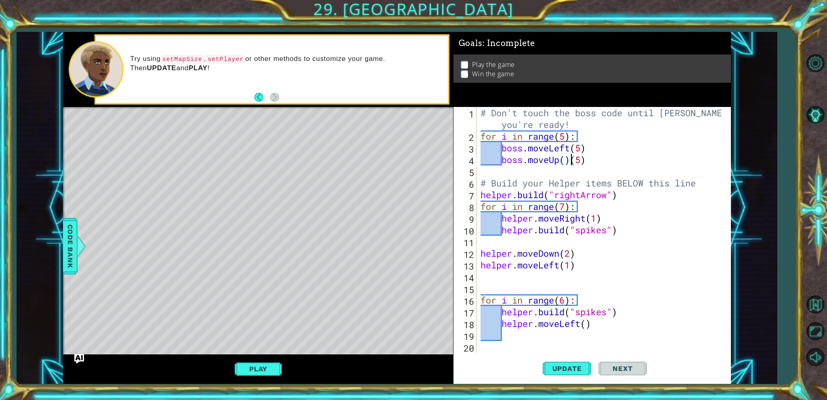
click at [524, 168] on div "# Don't touch the boss code until Vega says you're ready! for i in range ( 5 ) …" at bounding box center [602, 247] width 247 height 281
type textarea "b"
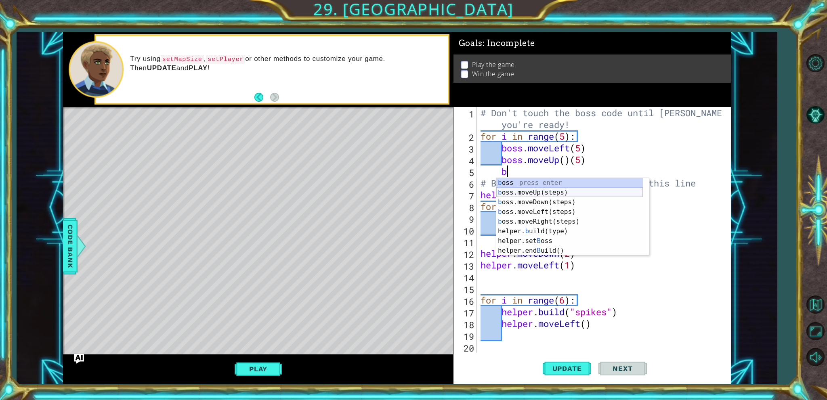
click at [536, 194] on div "b oss press enter b oss.moveUp(steps) press enter b oss.moveDown(steps) press e…" at bounding box center [569, 226] width 147 height 97
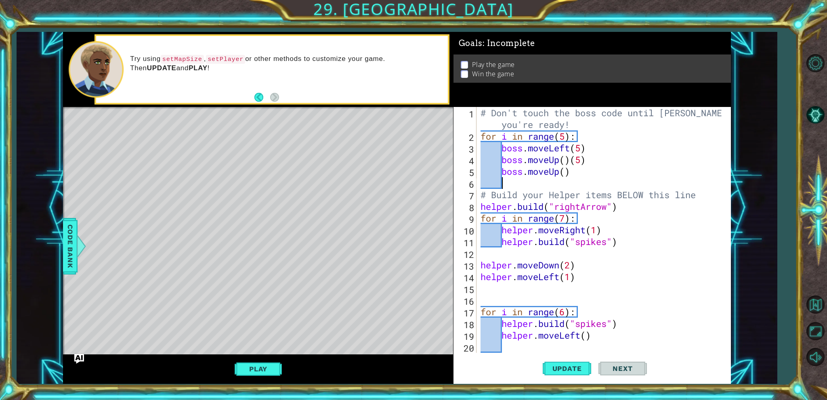
scroll to position [0, 0]
click at [566, 174] on div "# Don't touch the boss code until Vega says you're ready! for i in range ( 5 ) …" at bounding box center [602, 247] width 247 height 281
click at [560, 174] on div "# Don't touch the boss code until Vega says you're ready! for i in range ( 5 ) …" at bounding box center [602, 247] width 247 height 281
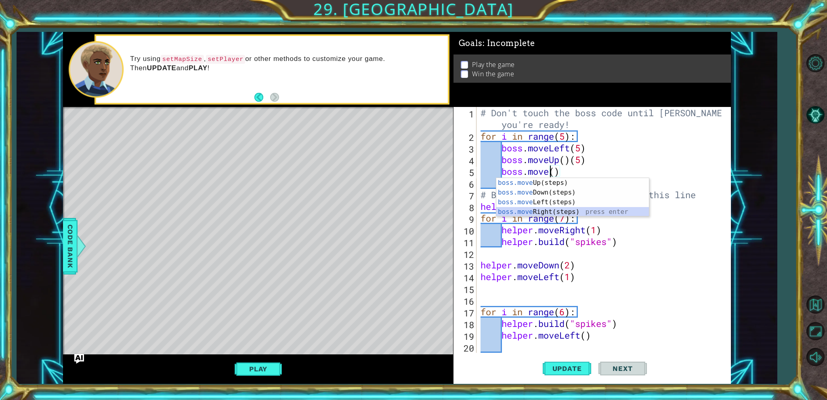
click at [558, 214] on div "boss.move Up(steps) press enter boss.move Down(steps) press enter boss.move Lef…" at bounding box center [572, 207] width 153 height 58
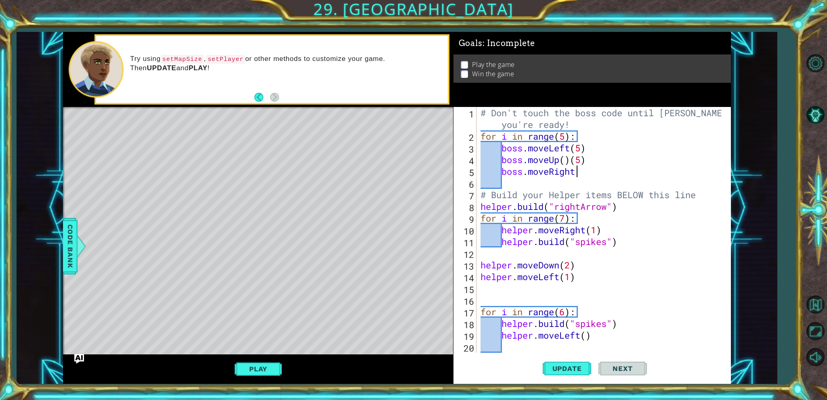
click at [571, 163] on div "# Don't touch the boss code until Vega says you're ready! for i in range ( 5 ) …" at bounding box center [602, 247] width 247 height 281
type textarea "boss.moveUp(5)"
click at [584, 180] on div "# Don't touch the boss code until Vega says you're ready! for i in range ( 5 ) …" at bounding box center [602, 247] width 247 height 281
click at [585, 174] on div "# Don't touch the boss code until Vega says you're ready! for i in range ( 5 ) …" at bounding box center [602, 247] width 247 height 281
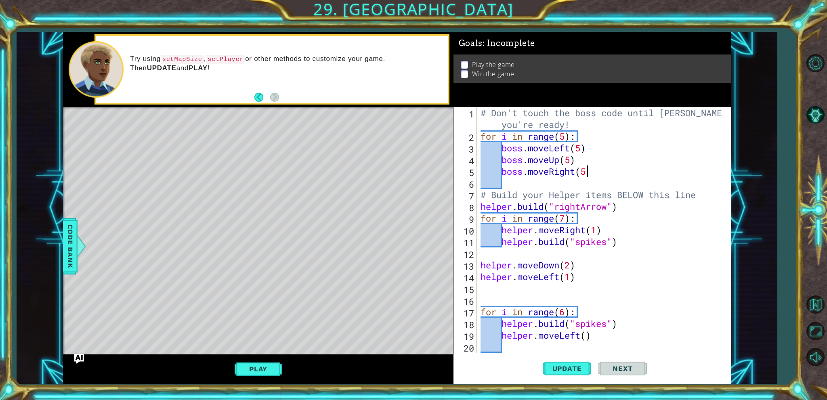
type textarea "boss.moveRight(5)"
click at [565, 185] on div "# Don't touch the boss code until Vega says you're ready! for i in range ( 5 ) …" at bounding box center [602, 247] width 247 height 281
type textarea "b"
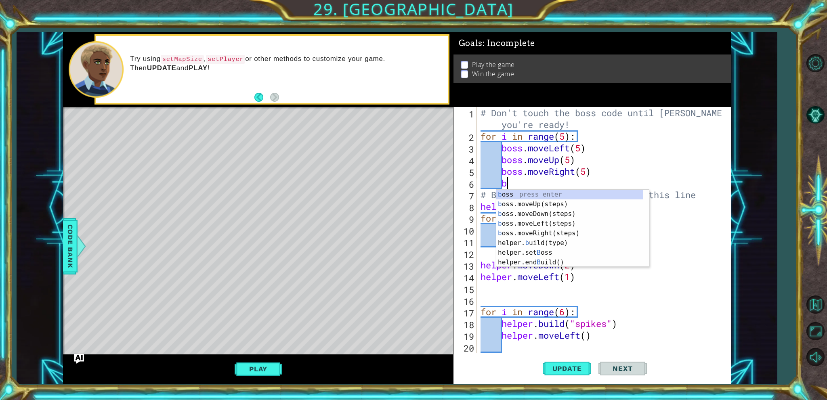
scroll to position [0, 0]
click at [554, 216] on div "b oss press enter b oss.moveUp(steps) press enter b oss.moveDown(steps) press e…" at bounding box center [572, 238] width 153 height 97
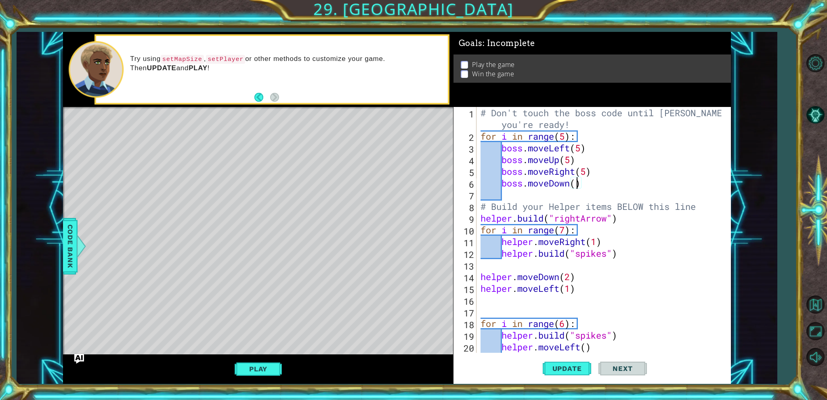
click at [577, 179] on div "# Don't touch the boss code until Vega says you're ready! for i in range ( 5 ) …" at bounding box center [602, 247] width 247 height 281
type textarea "boss.moveDown(5)"
click at [574, 365] on span "Update" at bounding box center [567, 369] width 46 height 8
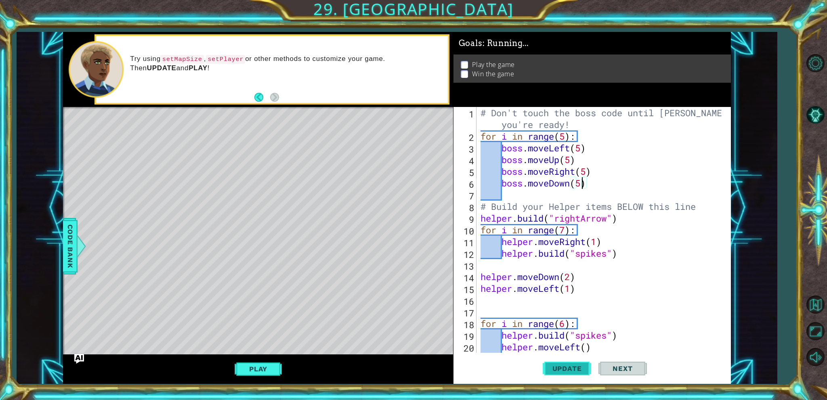
click at [574, 365] on span "Update" at bounding box center [567, 369] width 46 height 8
click at [260, 366] on button "Play" at bounding box center [258, 368] width 47 height 15
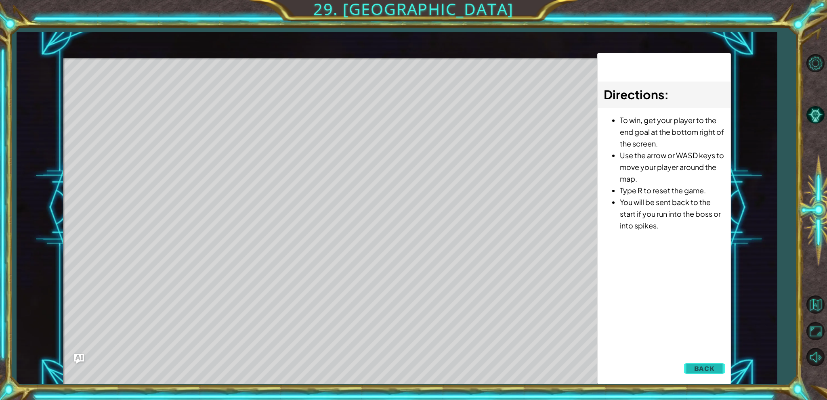
click at [700, 371] on span "Back" at bounding box center [704, 369] width 21 height 8
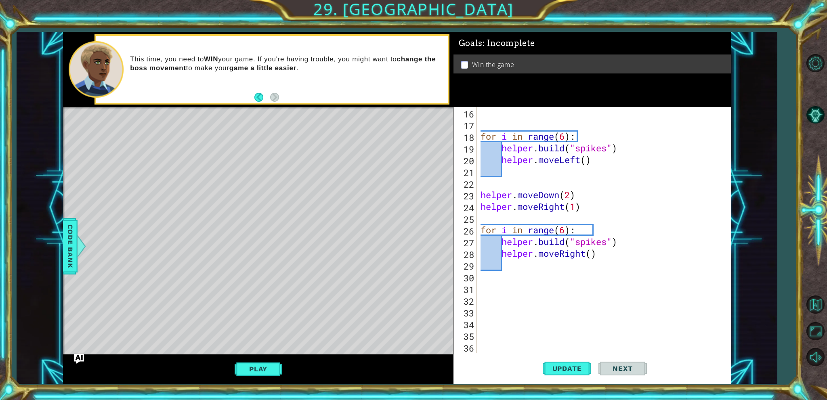
scroll to position [187, 0]
click at [578, 301] on div "for i in range ( 6 ) : helper . build ( "spikes" ) helper . moveLeft ( ) helper…" at bounding box center [602, 241] width 247 height 269
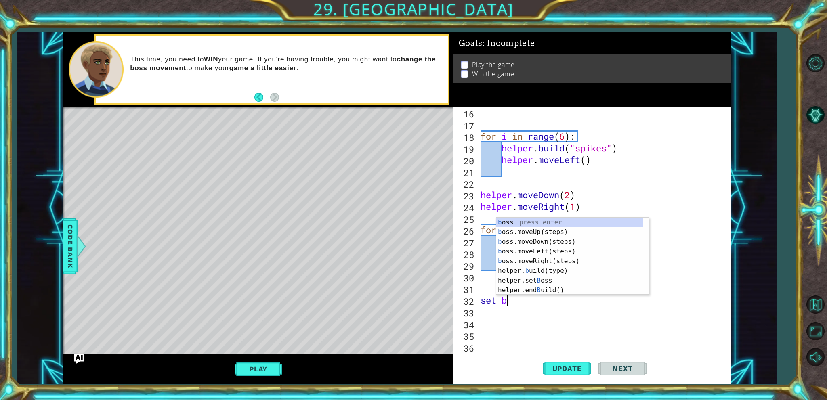
scroll to position [0, 1]
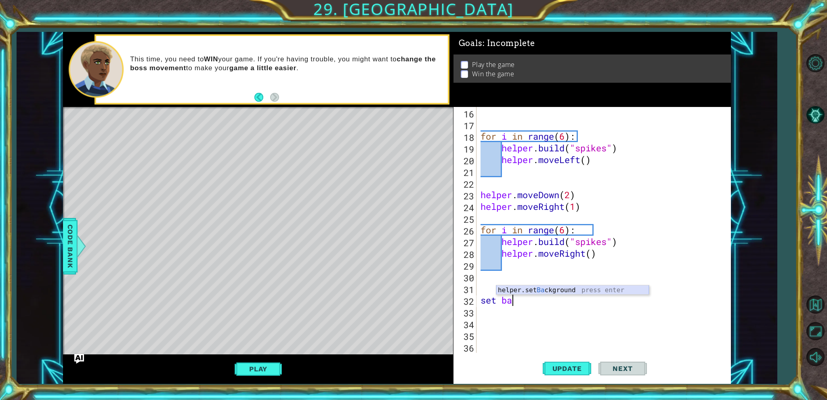
click at [573, 289] on div "helper.set Ba ckground press enter" at bounding box center [572, 299] width 153 height 29
click at [652, 304] on div "for i in range ( 6 ) : helper . build ( "spikes" ) helper . moveLeft ( ) helper…" at bounding box center [602, 241] width 247 height 269
click at [656, 297] on div "for i in range ( 6 ) : helper . build ( "spikes" ) helper . moveLeft ( ) helper…" at bounding box center [602, 241] width 247 height 269
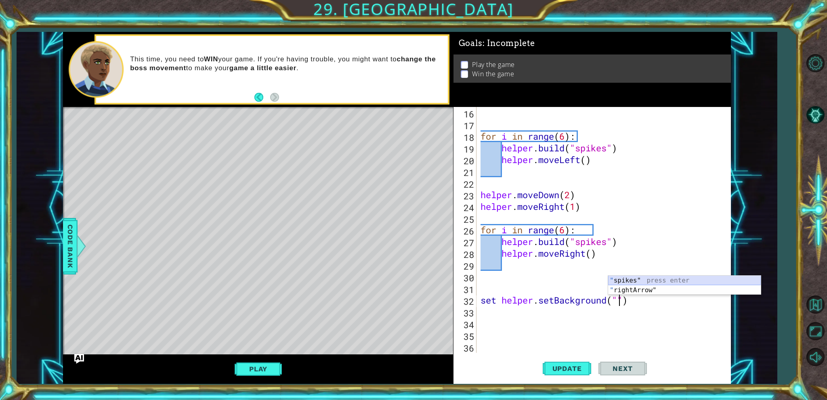
click at [636, 281] on div "" spikes" press enter " rightArrow" press enter" at bounding box center [684, 295] width 153 height 39
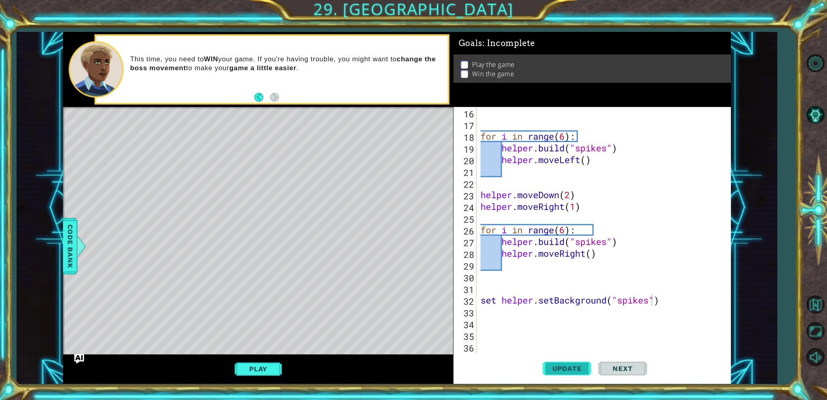
click at [585, 367] on span "Update" at bounding box center [567, 369] width 46 height 8
type textarea "set helper.setBackground("crystal")"
click at [582, 376] on button "Update" at bounding box center [567, 369] width 48 height 28
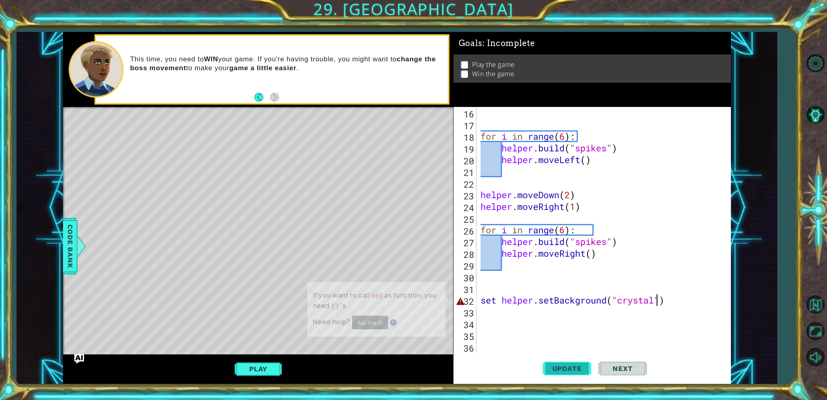
click at [582, 376] on button "Update" at bounding box center [567, 369] width 48 height 28
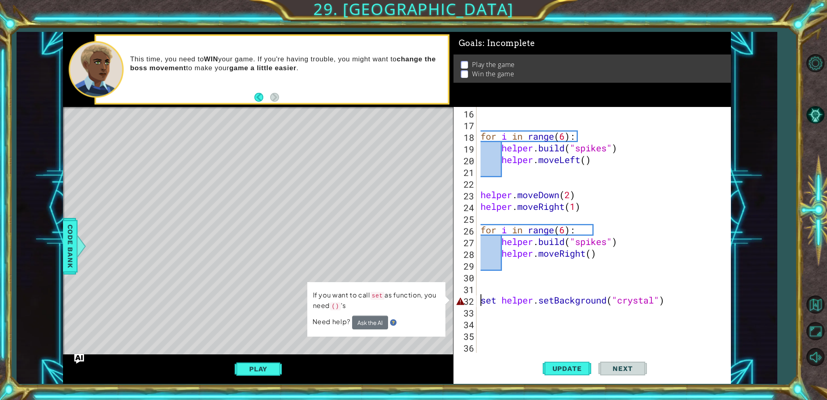
click at [481, 302] on div "for i in range ( 6 ) : helper . build ( "spikes" ) helper . moveLeft ( ) helper…" at bounding box center [602, 241] width 247 height 269
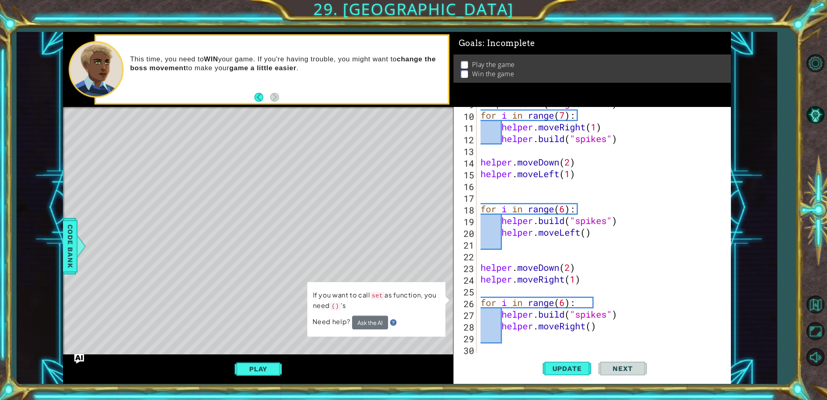
scroll to position [187, 0]
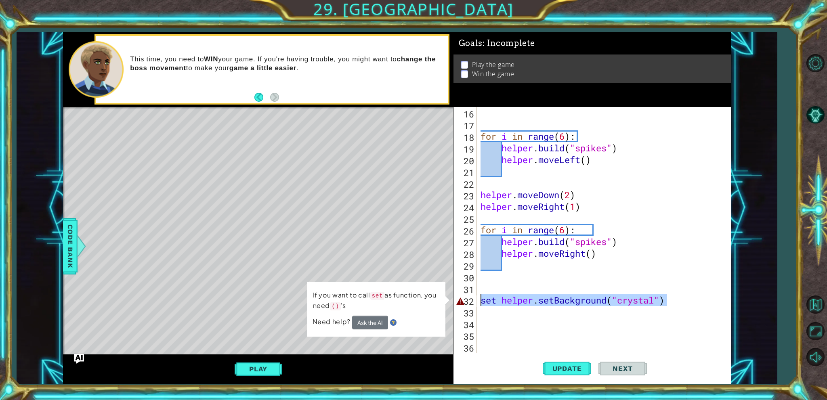
drag, startPoint x: 678, startPoint y: 299, endPoint x: 481, endPoint y: 302, distance: 197.0
click at [481, 302] on div "for i in range ( 6 ) : helper . build ( "spikes" ) helper . moveLeft ( ) helper…" at bounding box center [602, 241] width 247 height 269
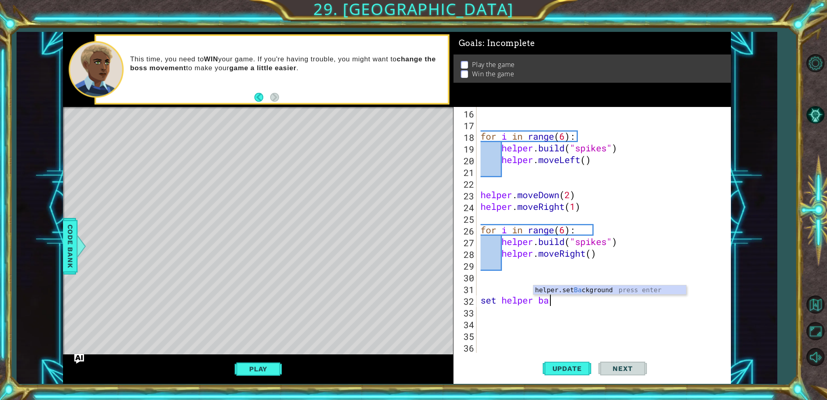
scroll to position [0, 2]
click at [568, 291] on div "helper.set Ba ckground press enter" at bounding box center [609, 299] width 153 height 29
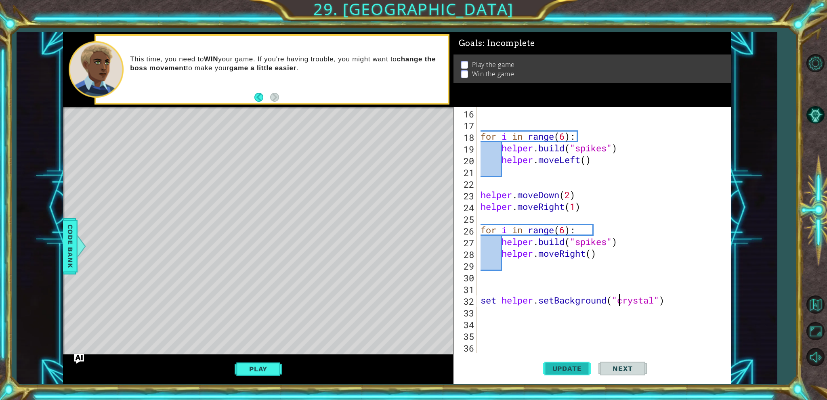
click at [572, 372] on span "Update" at bounding box center [567, 369] width 46 height 8
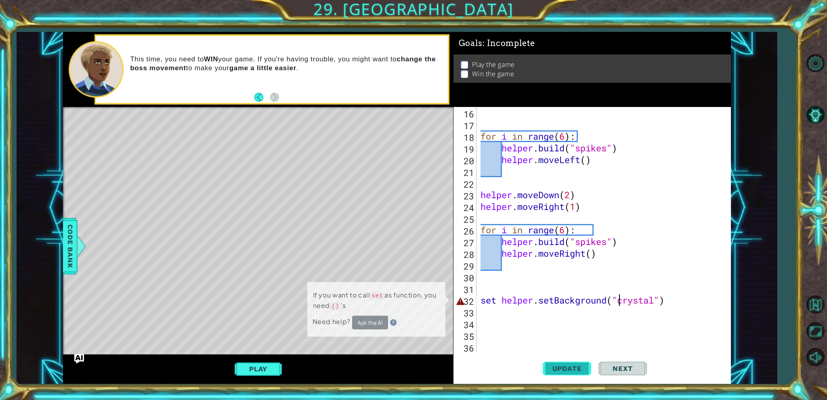
click at [572, 372] on span "Update" at bounding box center [567, 369] width 46 height 8
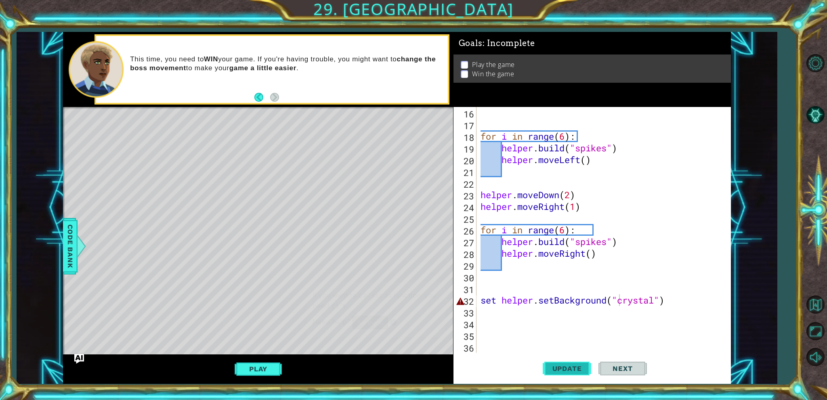
click at [572, 372] on span "Update" at bounding box center [567, 369] width 46 height 8
click at [573, 372] on span "Update" at bounding box center [567, 369] width 46 height 8
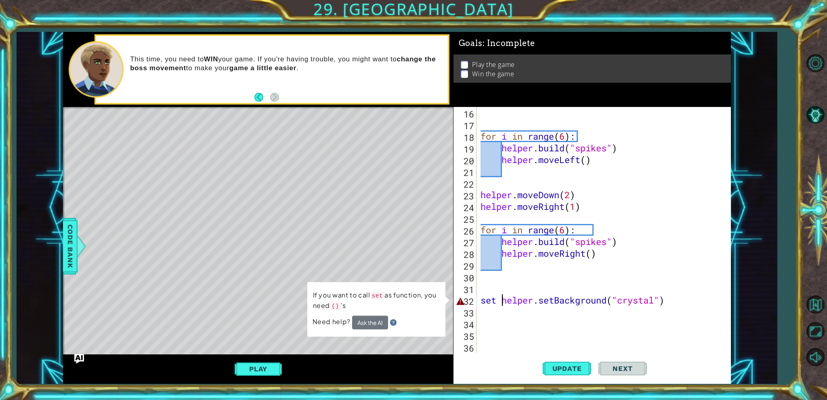
click at [500, 304] on div "for i in range ( 6 ) : helper . build ( "spikes" ) helper . moveLeft ( ) helper…" at bounding box center [602, 241] width 247 height 269
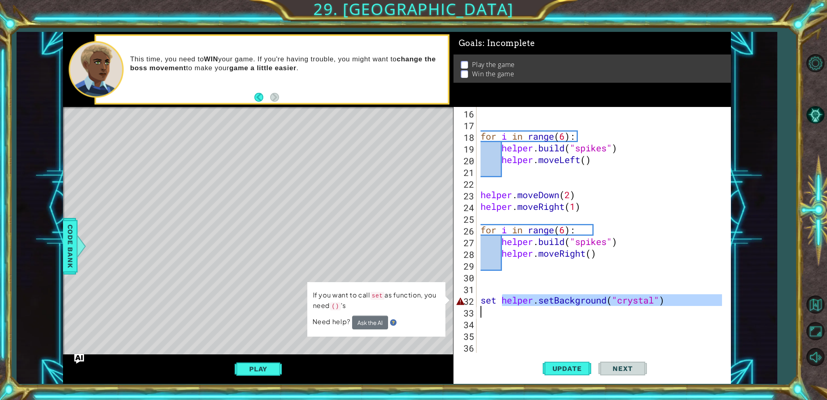
drag, startPoint x: 503, startPoint y: 300, endPoint x: 474, endPoint y: 308, distance: 31.0
click at [474, 308] on div "set helper.setBackground("crystal") 16 17 18 19 20 21 22 23 24 25 26 27 28 29 3…" at bounding box center [590, 230] width 275 height 246
type textarea "set helper.setBackground("crystal")"
click at [494, 306] on div "for i in range ( 6 ) : helper . build ( "spikes" ) helper . moveLeft ( ) helper…" at bounding box center [602, 241] width 247 height 269
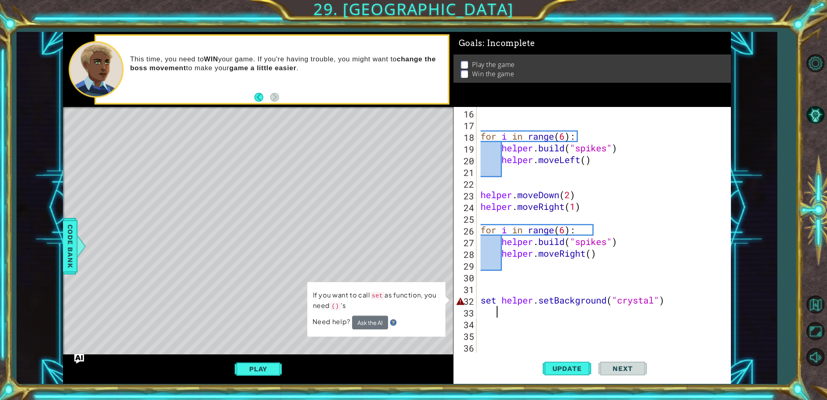
scroll to position [0, 0]
drag, startPoint x: 501, startPoint y: 300, endPoint x: 479, endPoint y: 306, distance: 22.2
click at [479, 306] on div "for i in range ( 6 ) : helper . build ( "spikes" ) helper . moveLeft ( ) helper…" at bounding box center [602, 241] width 247 height 269
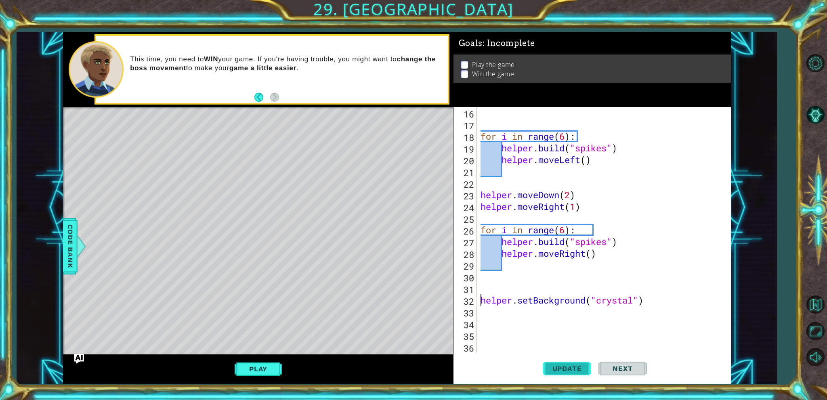
click at [576, 378] on button "Update" at bounding box center [567, 369] width 48 height 28
click at [573, 373] on button "Update" at bounding box center [567, 369] width 48 height 28
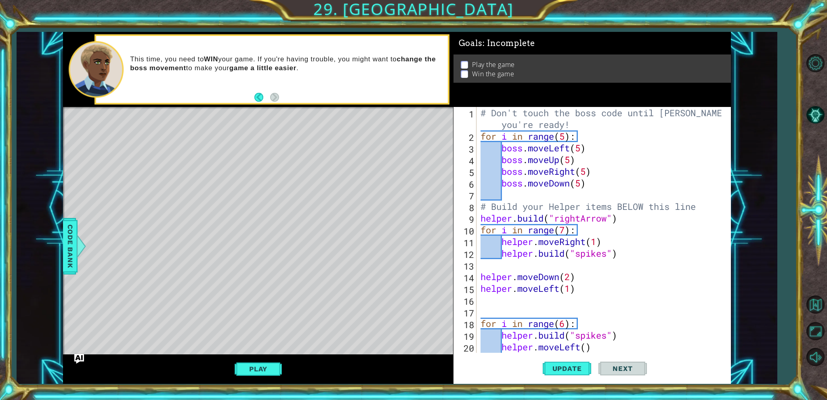
click at [567, 136] on div "# Don't touch the boss code until Vega says you're ready! for i in range ( 5 ) …" at bounding box center [602, 247] width 247 height 281
click at [580, 143] on div "# Don't touch the boss code until Vega says you're ready! for i in range ( 10 )…" at bounding box center [602, 247] width 247 height 281
type textarea "boss.moveLeft(5)"
drag, startPoint x: 593, startPoint y: 149, endPoint x: 502, endPoint y: 149, distance: 90.8
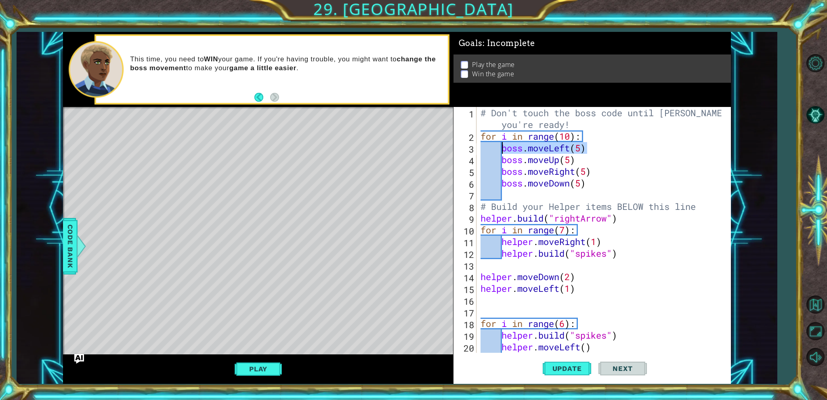
click at [502, 149] on div "# Don't touch the boss code until Vega says you're ready! for i in range ( 10 )…" at bounding box center [602, 247] width 247 height 281
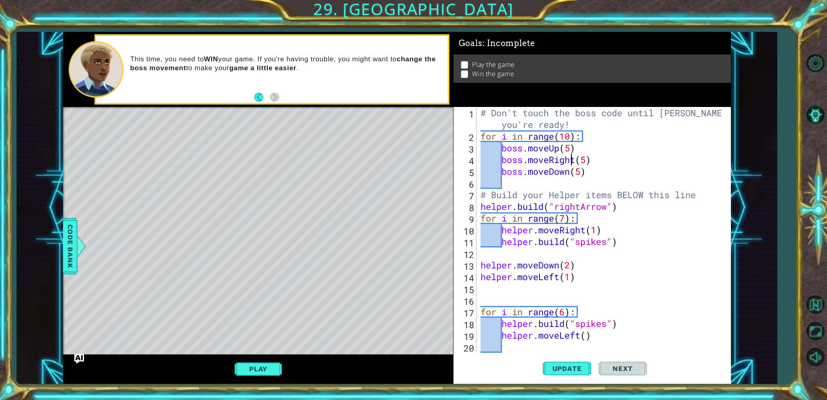
click at [573, 163] on div "# Don't touch the boss code until Vega says you're ready! for i in range ( 10 )…" at bounding box center [602, 247] width 247 height 281
click at [576, 163] on div "# Don't touch the boss code until Vega says you're ready! for i in range ( 10 )…" at bounding box center [602, 247] width 247 height 281
click at [586, 163] on div "# Don't touch the boss code until Vega says you're ready! for i in range ( 10 )…" at bounding box center [602, 247] width 247 height 281
click at [531, 173] on div "# Don't touch the boss code until Vega says you're ready! for i in range ( 10 )…" at bounding box center [602, 247] width 247 height 281
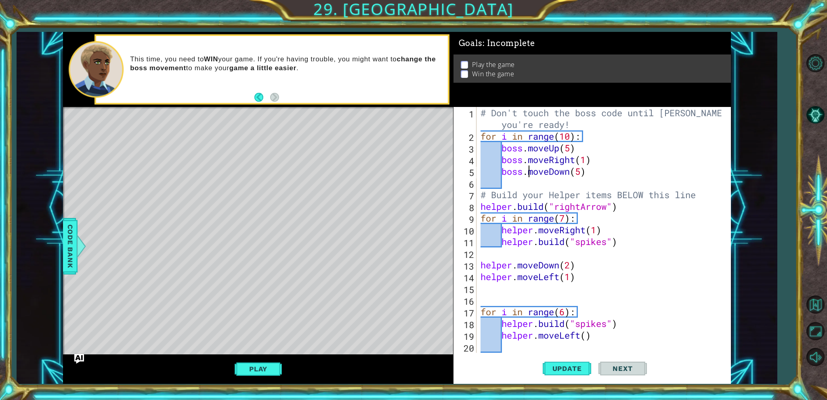
type textarea "boss.moveDown(5)"
click at [561, 183] on div "# Don't touch the boss code until Vega says you're ready! for i in range ( 10 )…" at bounding box center [602, 247] width 247 height 281
type textarea "b"
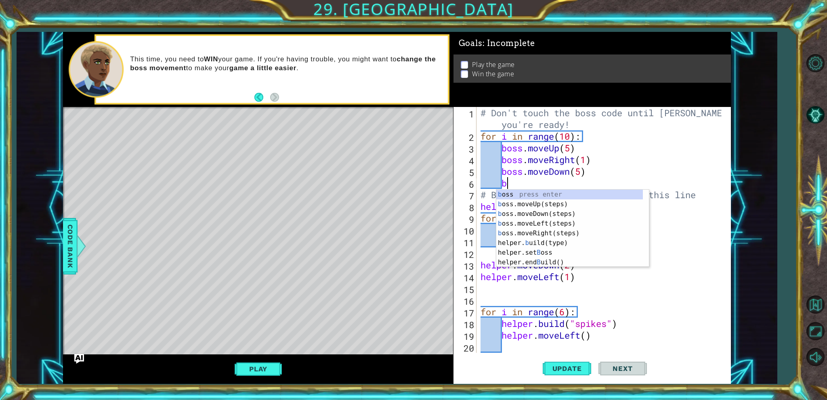
scroll to position [0, 0]
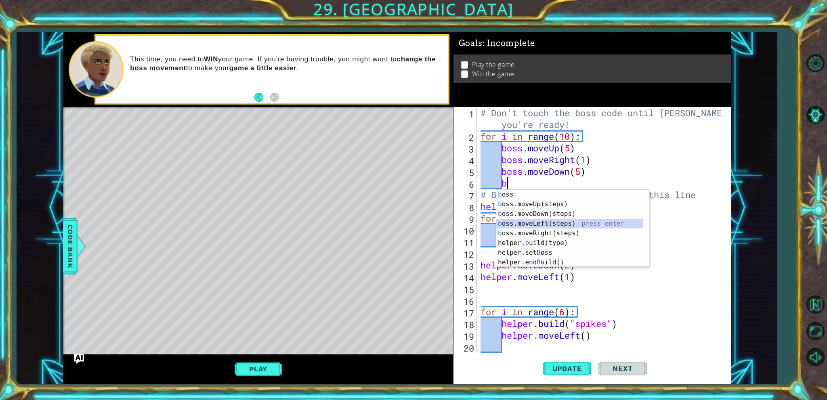
click at [557, 223] on div "b oss press enter b oss.moveUp(steps) press enter b oss.moveDown(steps) press e…" at bounding box center [572, 238] width 153 height 97
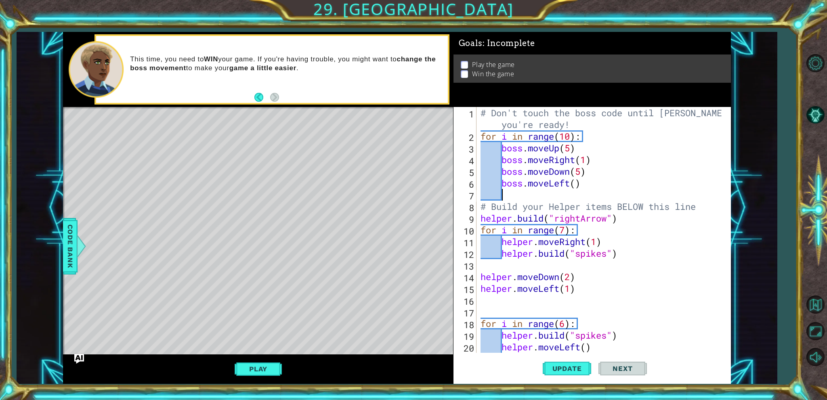
click at [577, 189] on div "# Don't touch the boss code until Vega says you're ready! for i in range ( 10 )…" at bounding box center [602, 247] width 247 height 281
type textarea "boss.moveLeft(1)"
click at [573, 195] on div "# Don't touch the boss code until Vega says you're ready! for i in range ( 10 )…" at bounding box center [602, 247] width 247 height 281
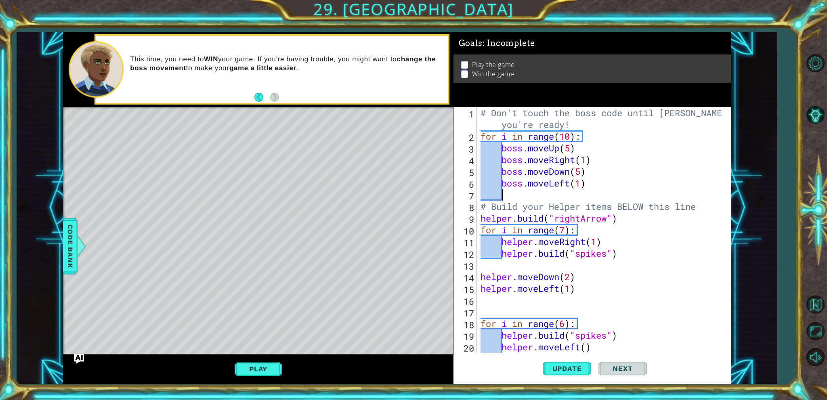
type textarea "b"
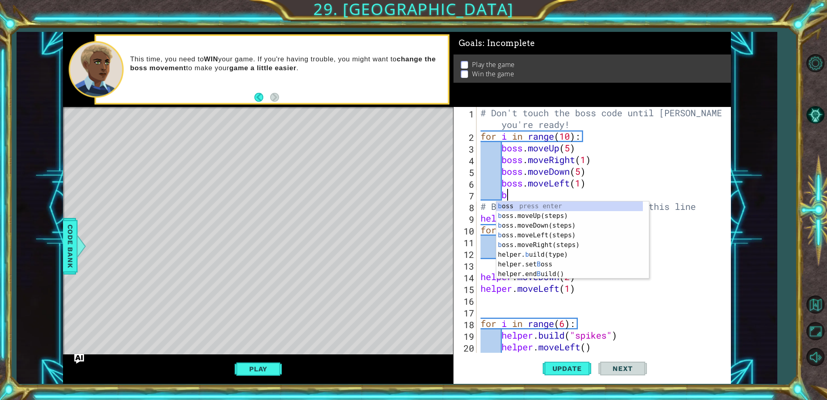
scroll to position [0, 0]
click at [564, 218] on div "b oss press enter b oss.moveUp(steps) press enter b oss.moveDown(steps) press e…" at bounding box center [569, 249] width 147 height 97
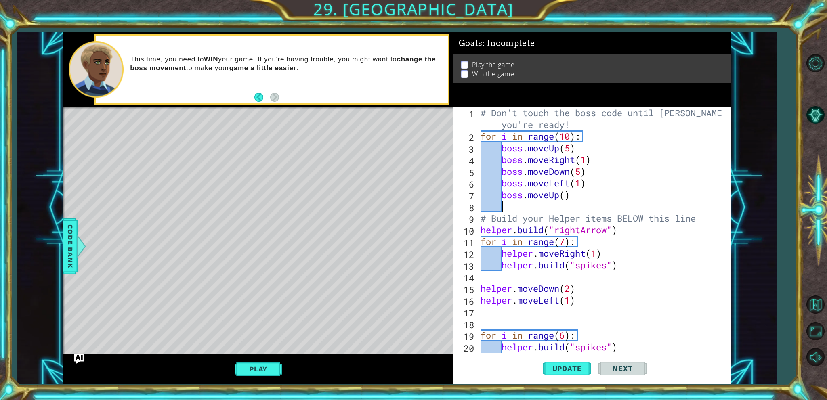
scroll to position [0, 0]
click at [567, 196] on div "# Don't touch the boss code until Vega says you're ready! for i in range ( 10 )…" at bounding box center [602, 247] width 247 height 281
click at [556, 361] on button "Update" at bounding box center [567, 369] width 48 height 28
click at [256, 367] on button "Play" at bounding box center [258, 368] width 47 height 15
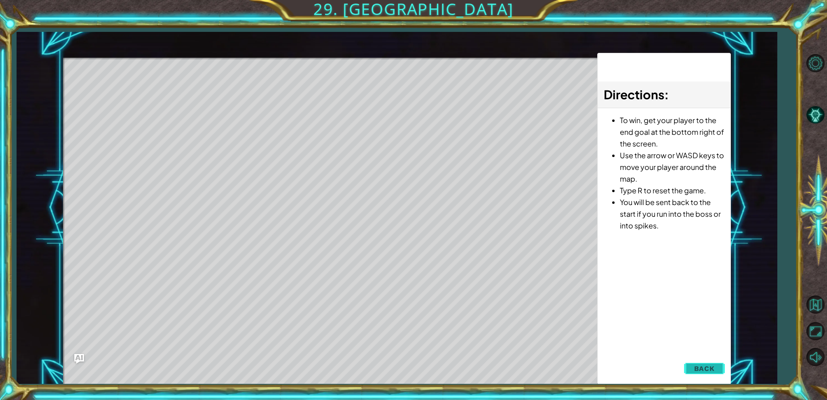
click at [718, 374] on button "Back" at bounding box center [704, 369] width 41 height 16
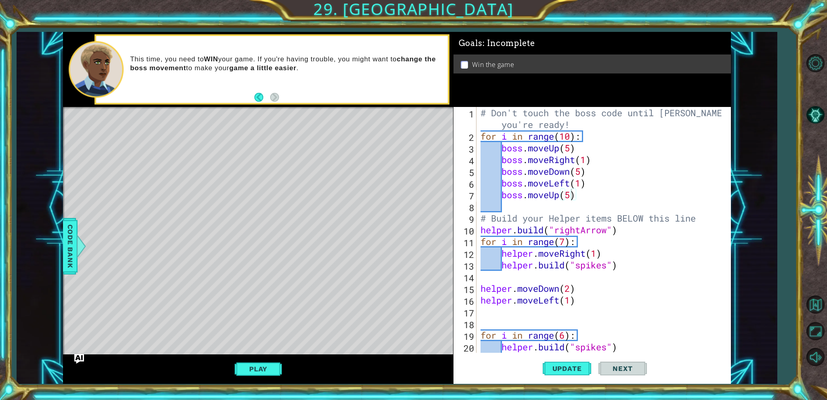
click at [585, 165] on div "# Don't touch the boss code until Vega says you're ready! for i in range ( 10 )…" at bounding box center [602, 247] width 247 height 281
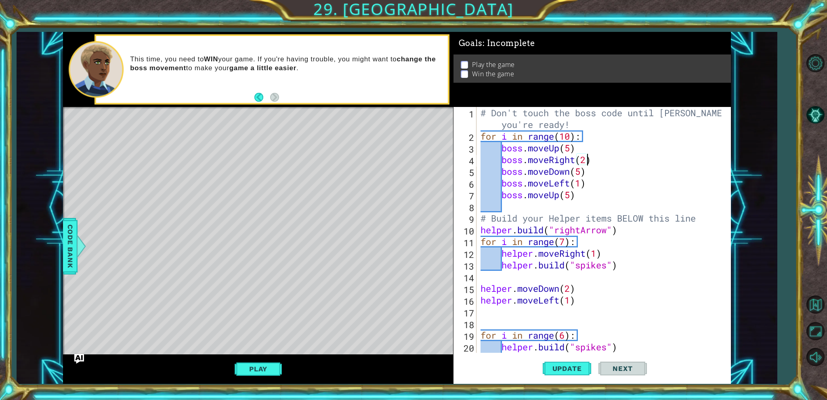
scroll to position [0, 4]
click at [572, 167] on div "# Don't touch the boss code until Vega says you're ready! for i in range ( 10 )…" at bounding box center [602, 247] width 247 height 281
click at [574, 159] on div "# Don't touch the boss code until Vega says you're ready! for i in range ( 10 )…" at bounding box center [602, 247] width 247 height 281
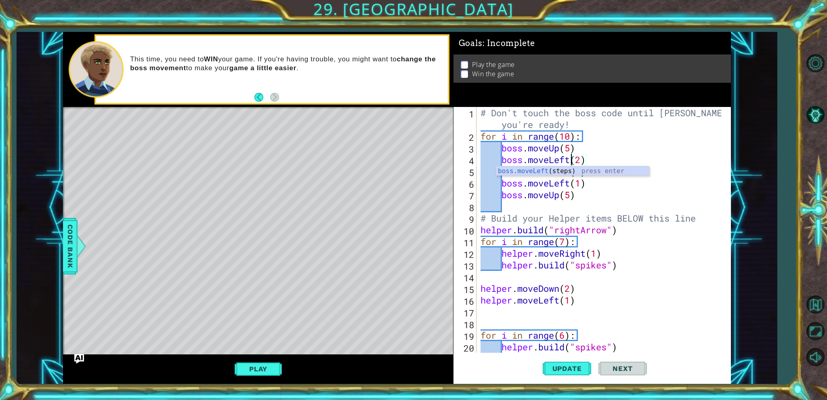
click at [598, 191] on div "# Don't touch the boss code until Vega says you're ready! for i in range ( 10 )…" at bounding box center [602, 247] width 247 height 281
click at [570, 365] on span "Update" at bounding box center [567, 369] width 46 height 8
drag, startPoint x: 243, startPoint y: 365, endPoint x: 247, endPoint y: 367, distance: 4.4
click at [247, 367] on button "Play" at bounding box center [258, 368] width 47 height 15
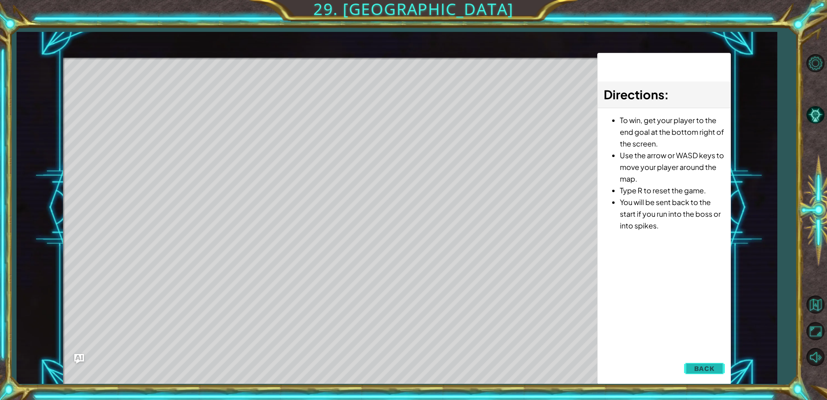
click at [700, 376] on button "Back" at bounding box center [704, 369] width 41 height 16
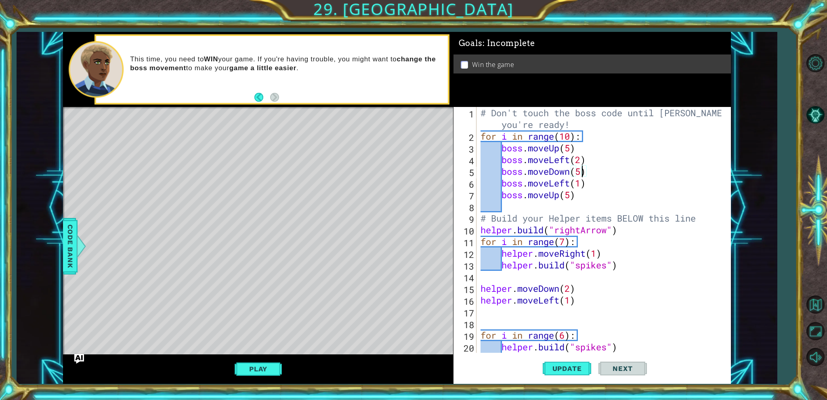
click at [582, 166] on div "# Don't touch the boss code until Vega says you're ready! for i in range ( 10 )…" at bounding box center [602, 247] width 247 height 281
click at [581, 158] on div "# Don't touch the boss code until Vega says you're ready! for i in range ( 10 )…" at bounding box center [602, 247] width 247 height 281
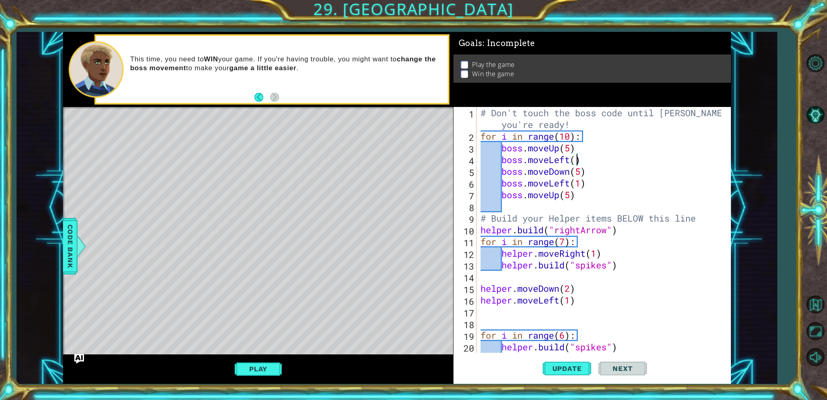
scroll to position [0, 4]
type textarea "boss.moveLeft(1)"
click at [563, 376] on button "Update" at bounding box center [567, 369] width 48 height 28
click at [236, 360] on div "Play" at bounding box center [258, 369] width 390 height 30
click at [248, 364] on button "Play" at bounding box center [258, 368] width 47 height 15
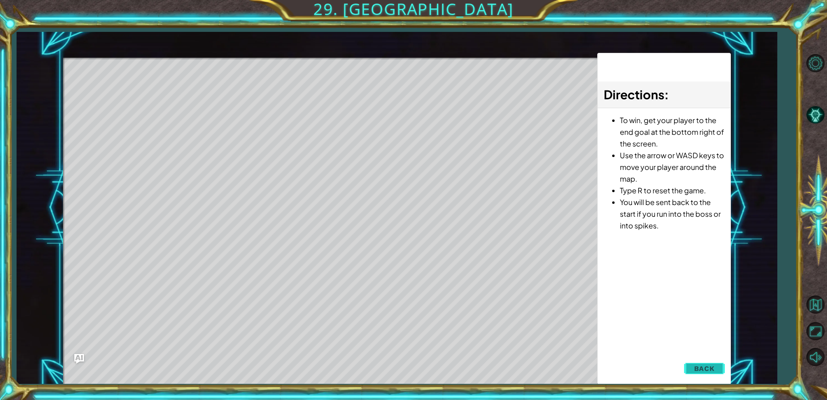
click at [702, 372] on span "Back" at bounding box center [704, 369] width 21 height 8
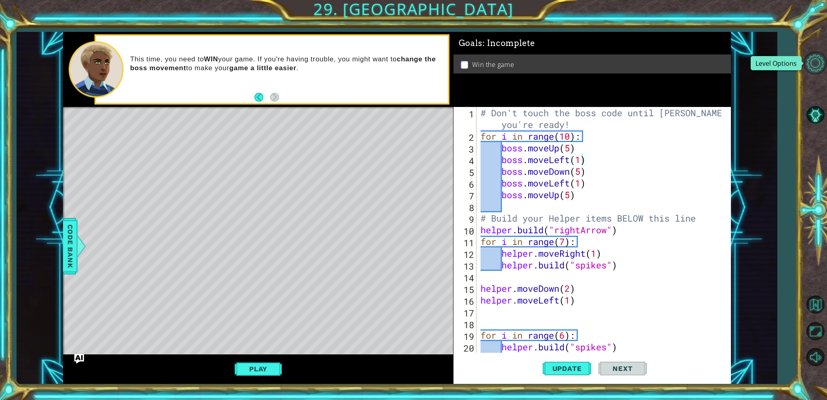
click at [821, 69] on button "Level Options" at bounding box center [814, 62] width 23 height 23
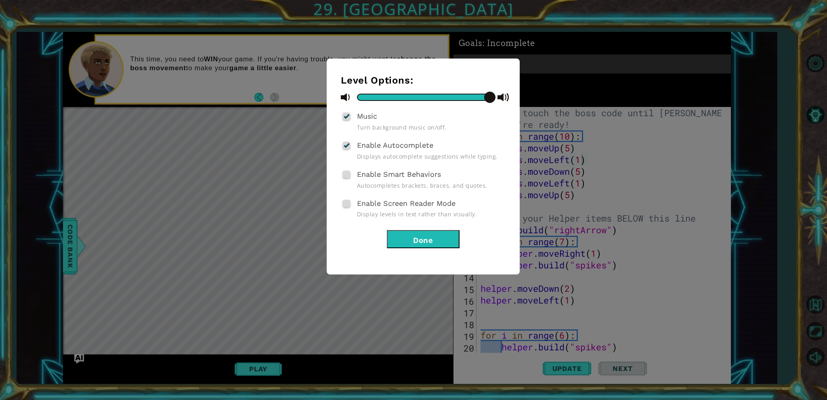
click at [449, 231] on button "Done" at bounding box center [423, 239] width 73 height 18
